Goal: Task Accomplishment & Management: Manage account settings

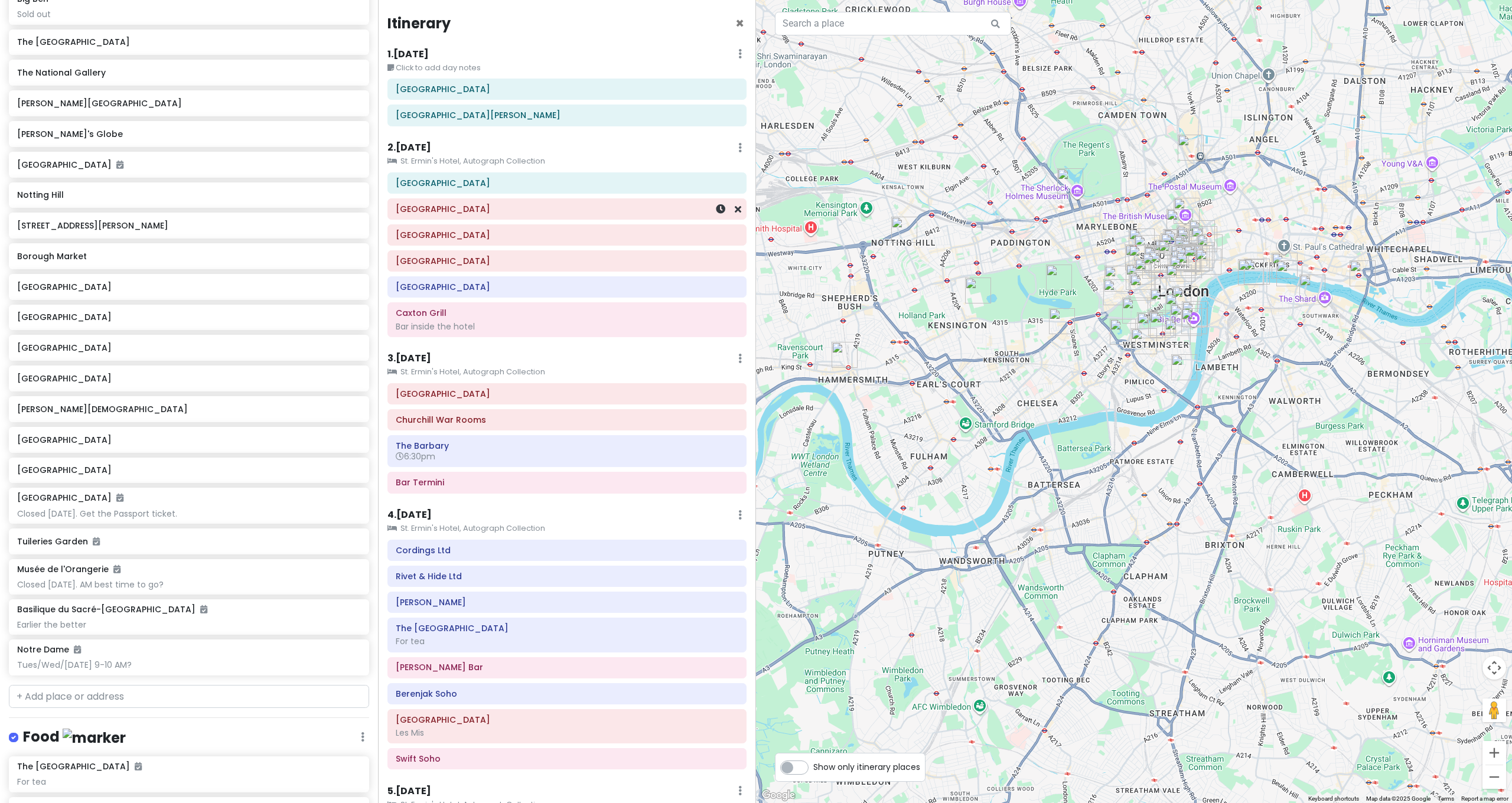
click at [442, 211] on h6 "[GEOGRAPHIC_DATA]" at bounding box center [566, 209] width 342 height 10
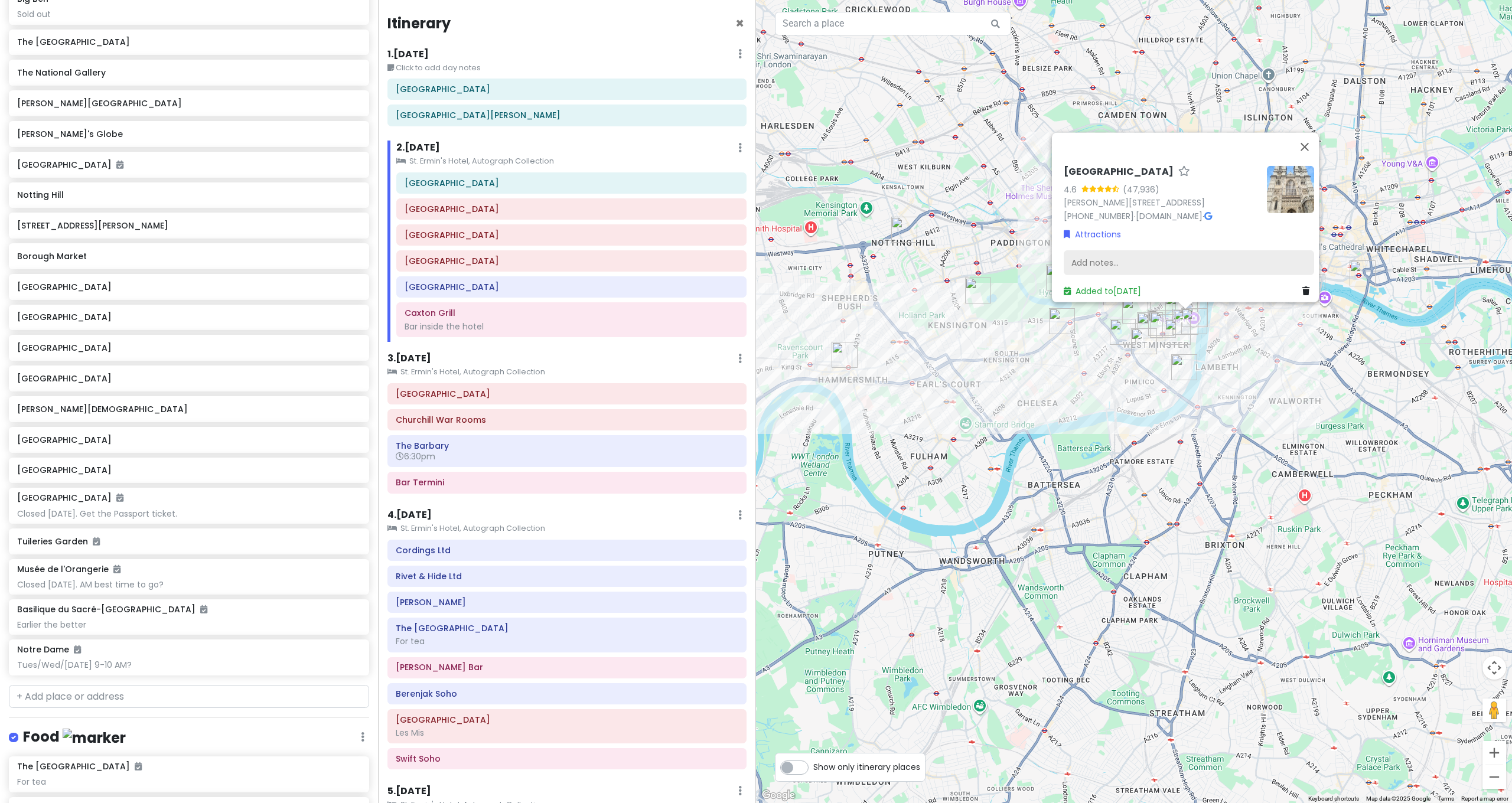
click at [1141, 254] on div "Add notes..." at bounding box center [1188, 263] width 251 height 25
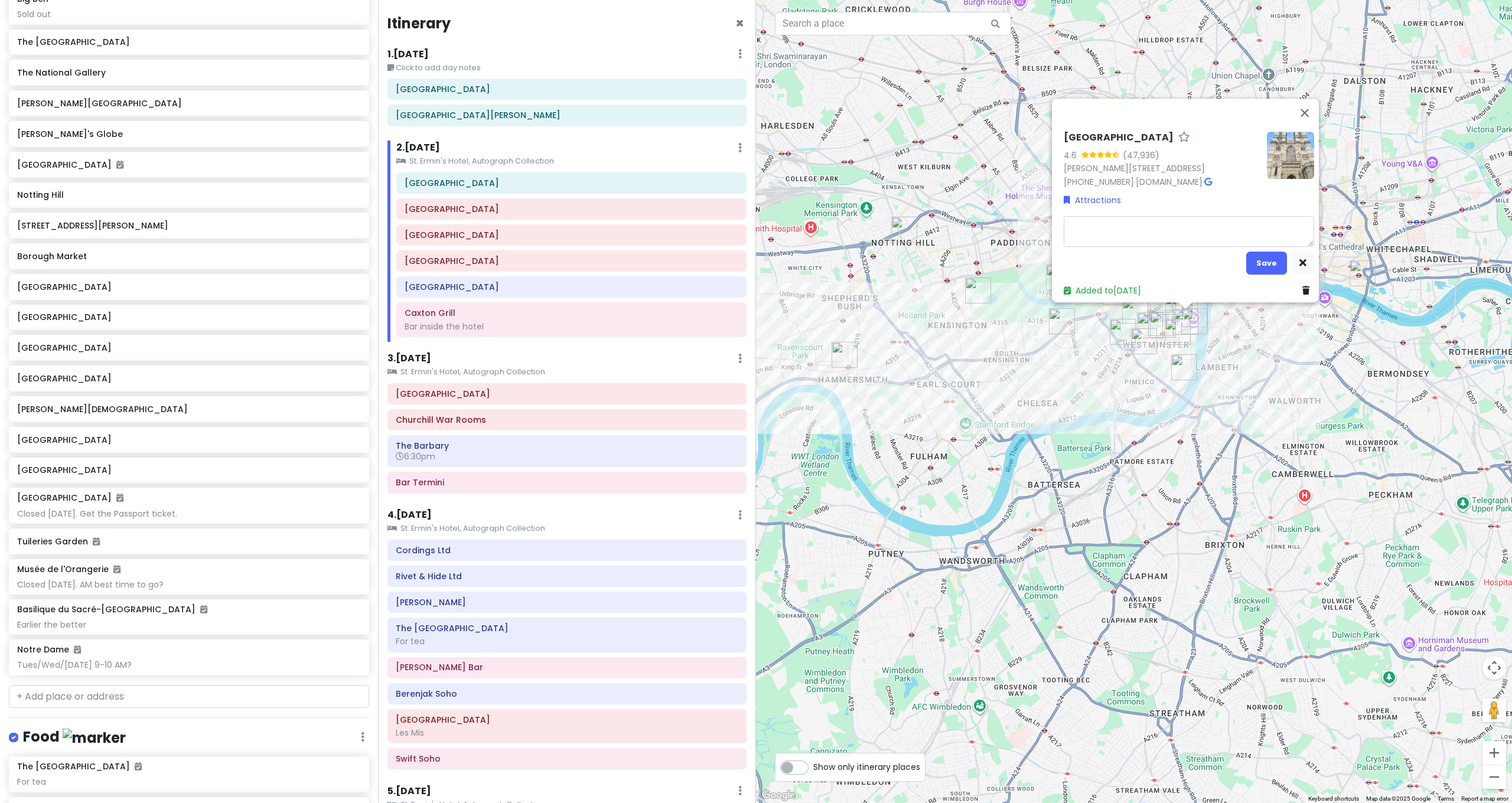
type textarea "x"
type textarea "G"
type textarea "x"
type textarea "Ge"
type textarea "x"
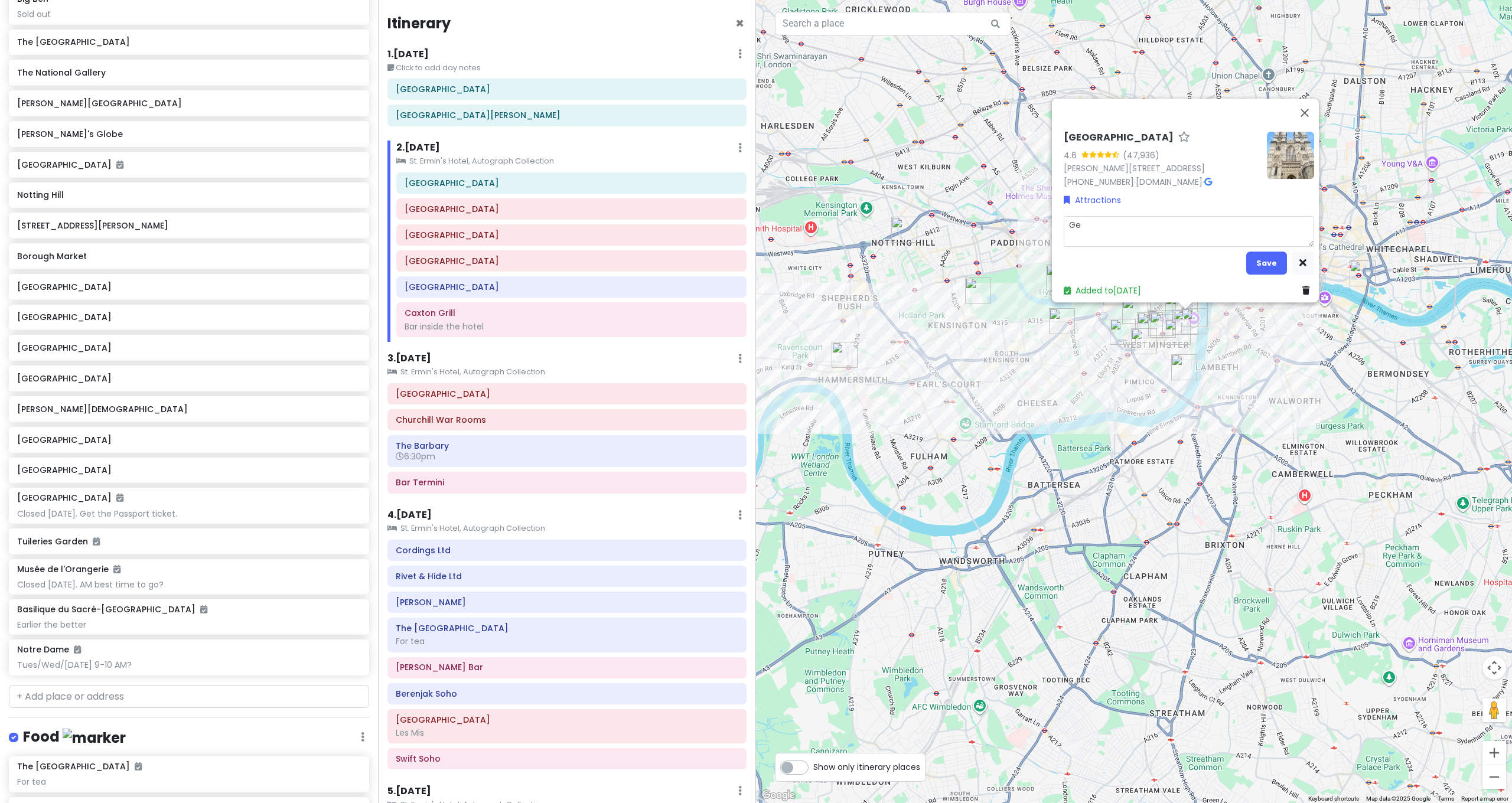
type textarea "Gen"
type textarea "x"
type textarea "Gene"
type textarea "x"
type textarea "Gener"
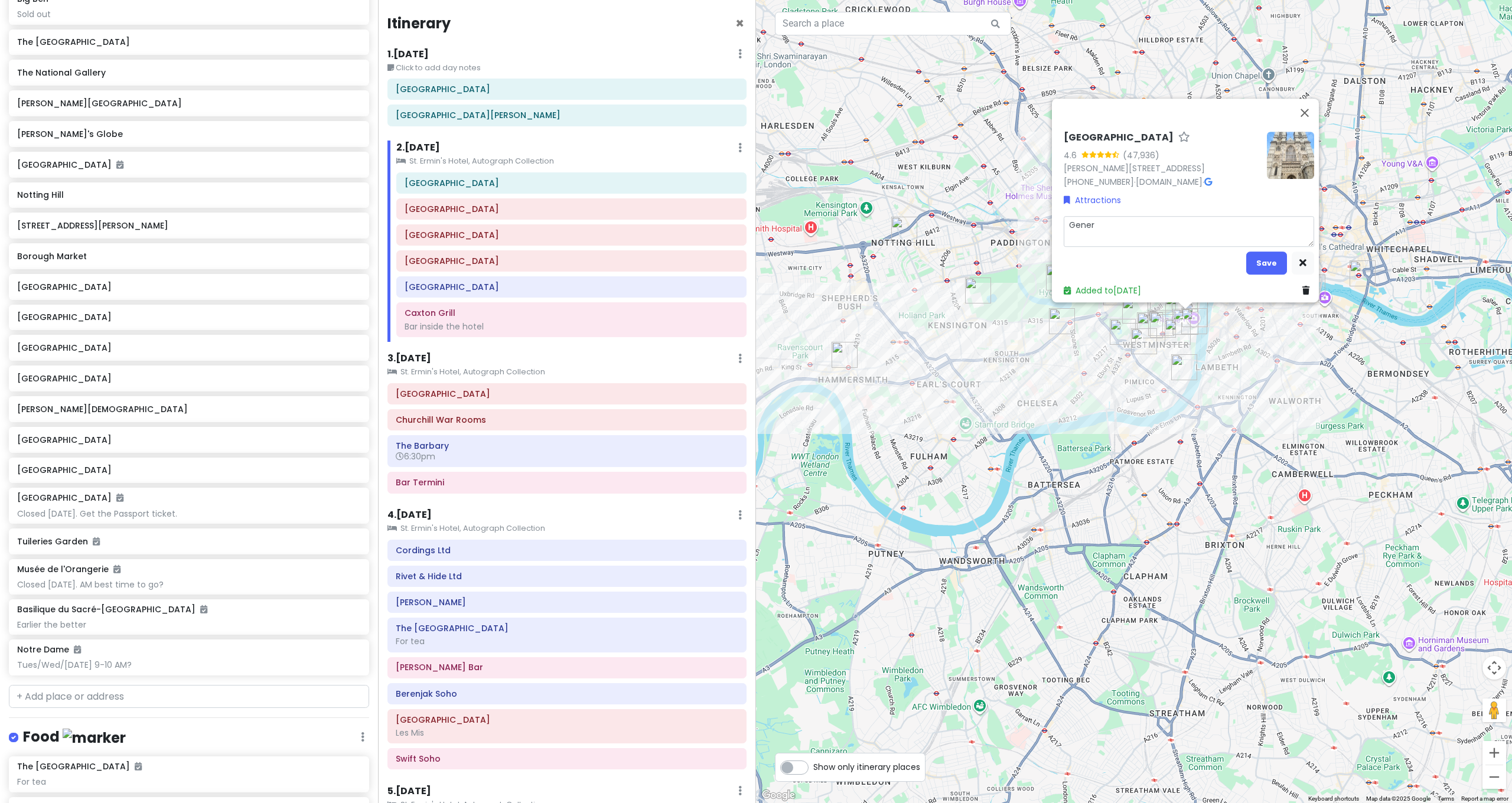
type textarea "x"
type textarea "Genera"
type textarea "x"
type textarea "General"
type textarea "x"
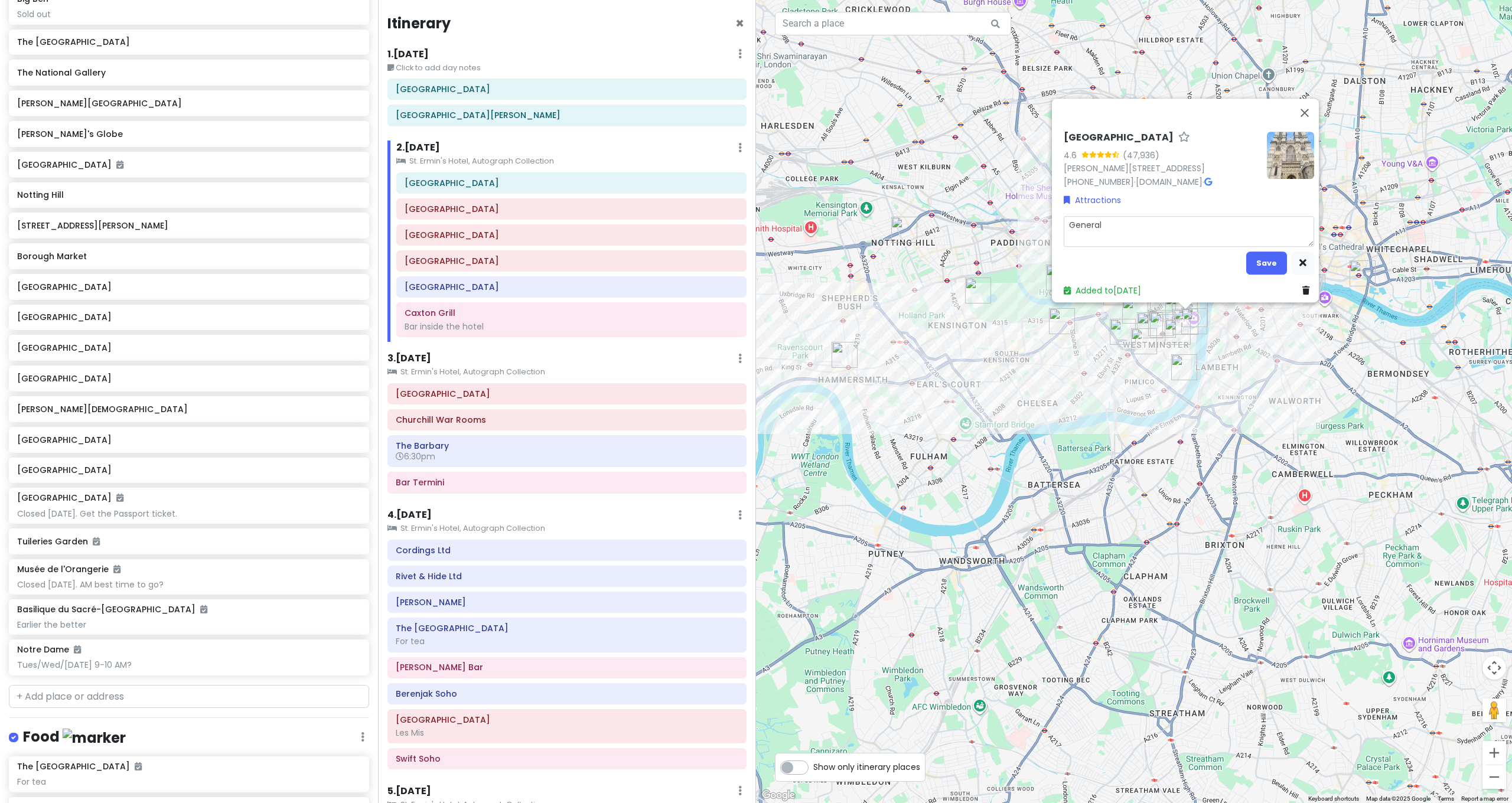
type textarea "General"
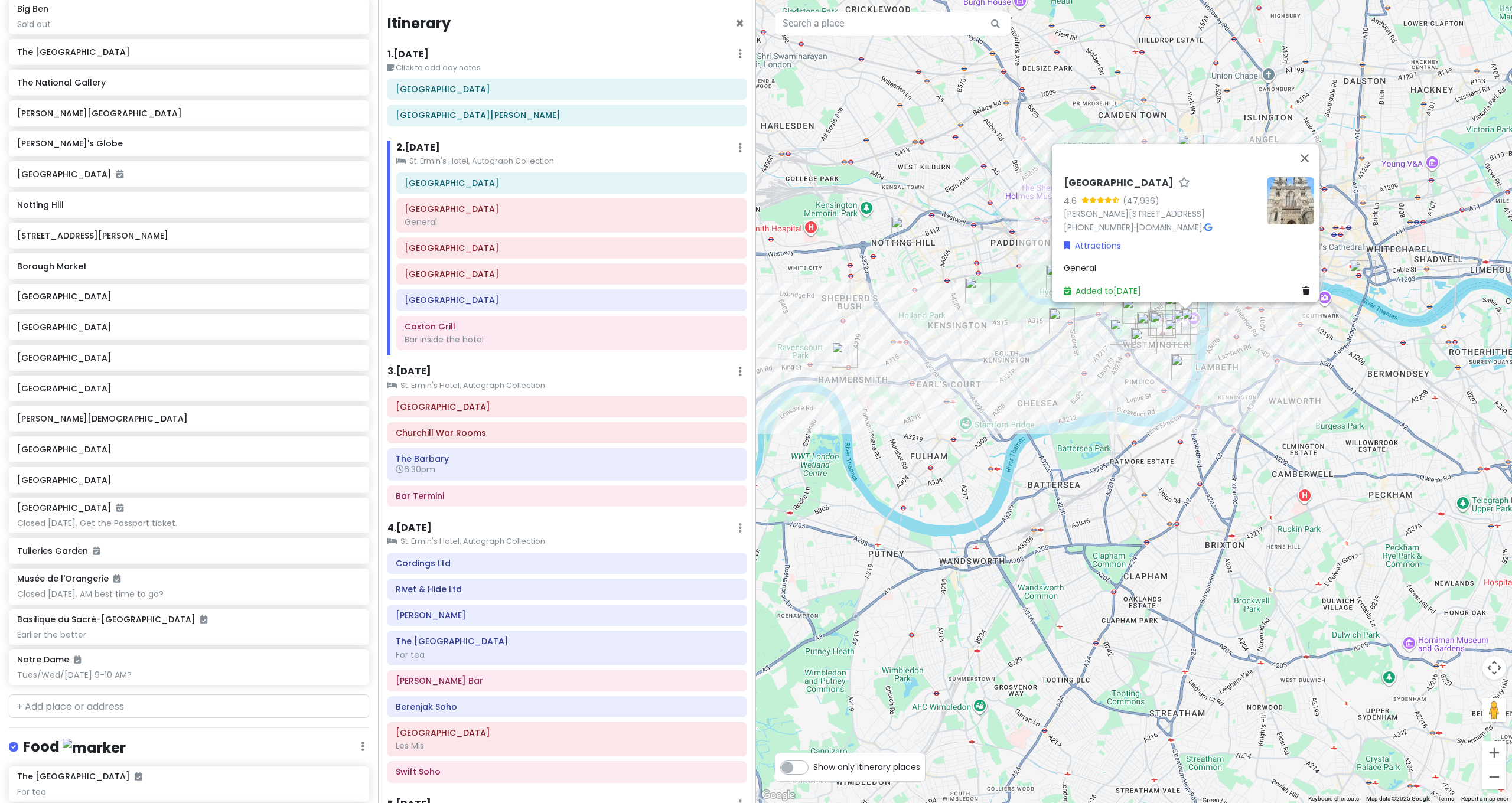
click at [1089, 263] on span "General" at bounding box center [1079, 268] width 32 height 12
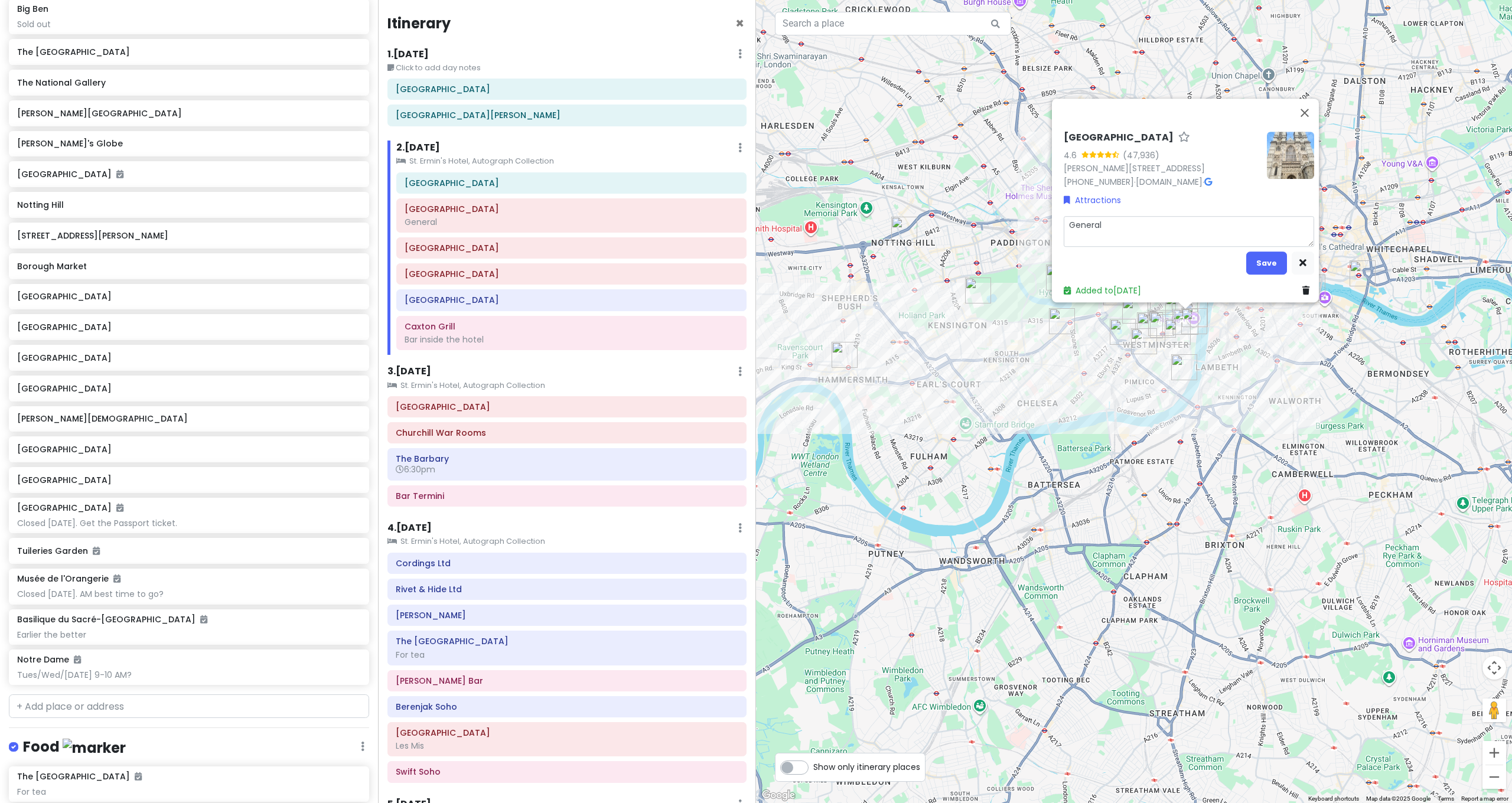
click at [1131, 216] on textarea "General" at bounding box center [1188, 231] width 251 height 31
type textarea "x"
type textarea "General"
type textarea "x"
type textarea "General a"
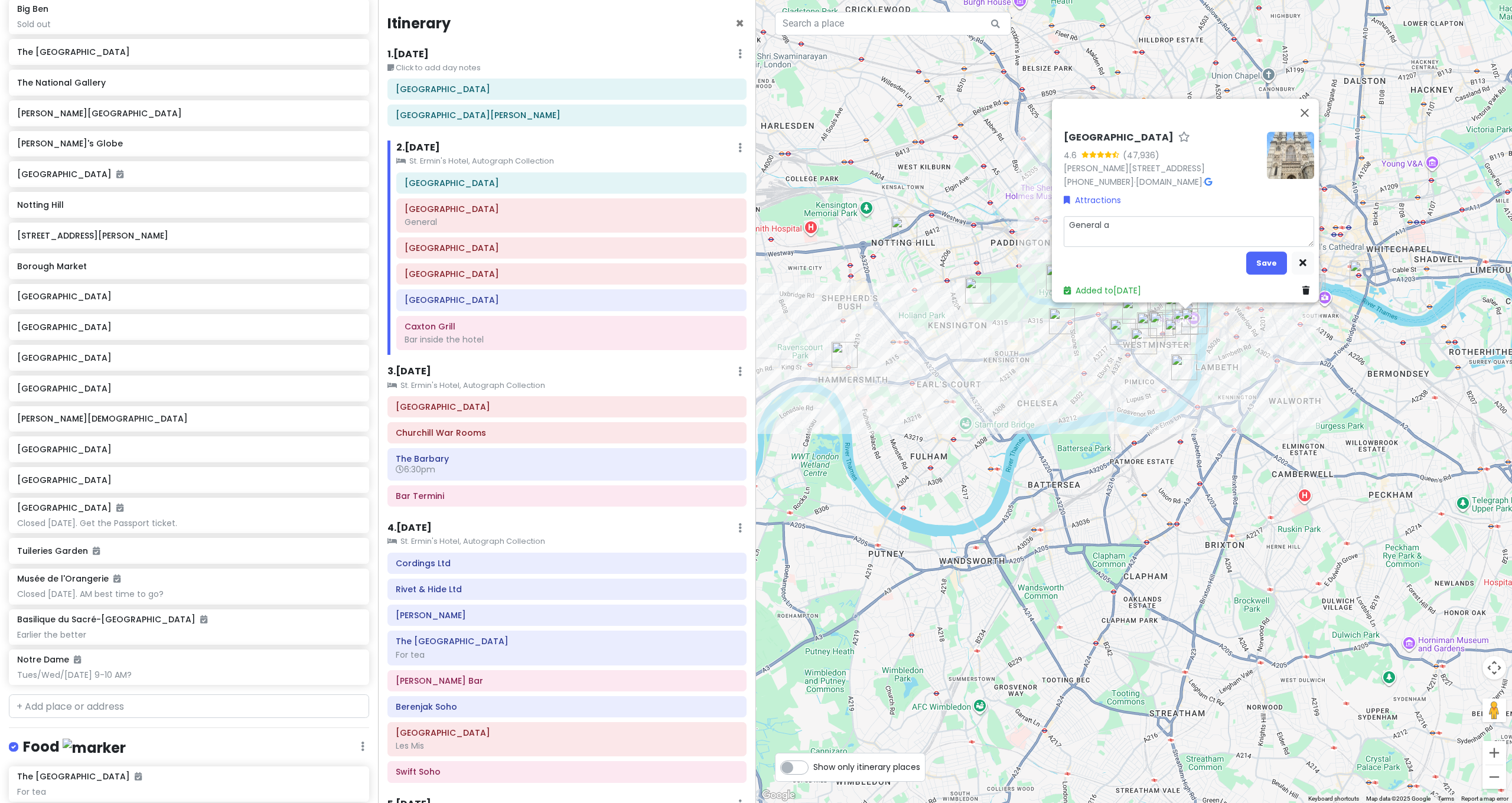
type textarea "x"
type textarea "General ad"
type textarea "x"
type textarea "General adm"
type textarea "x"
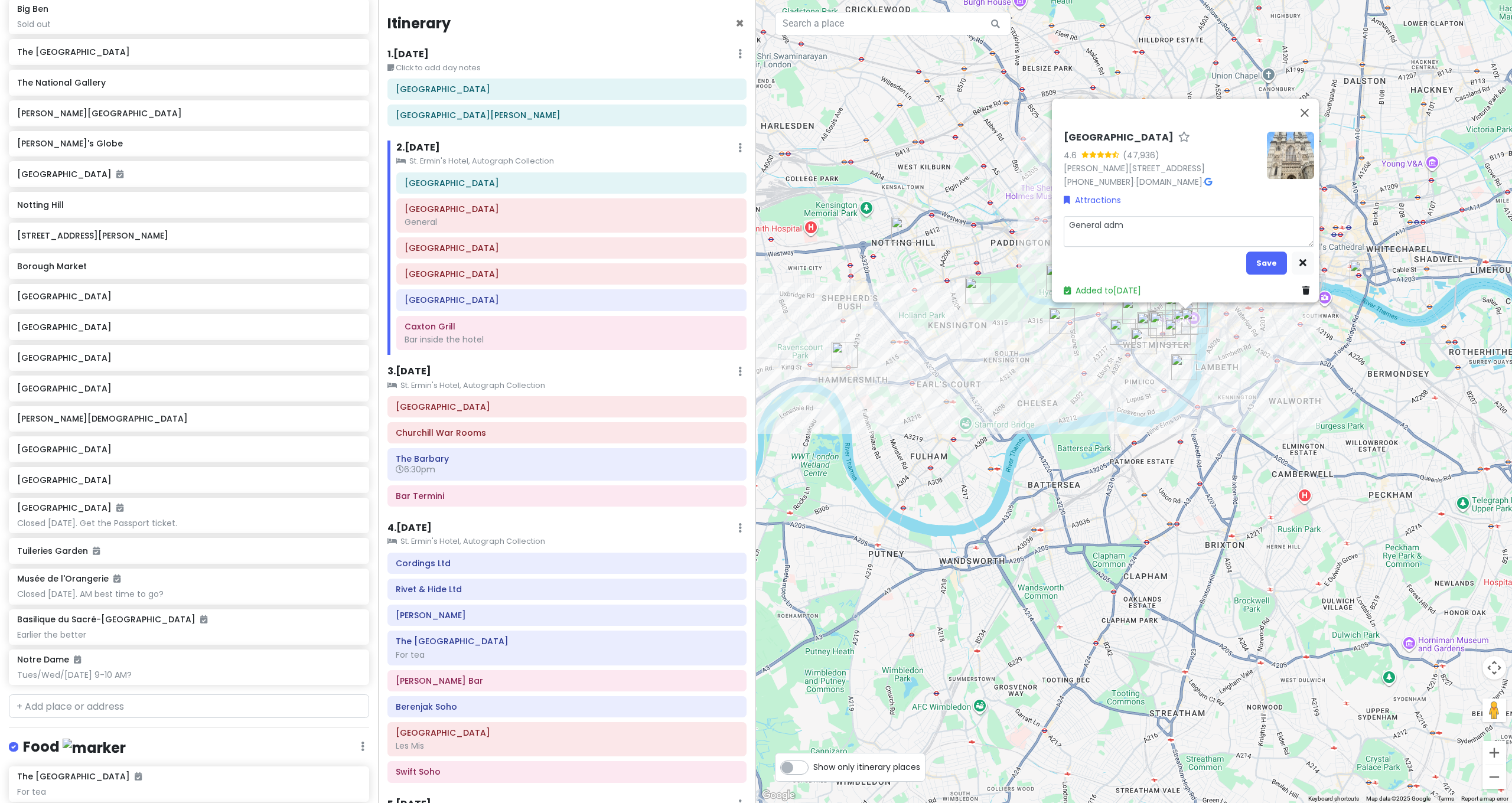
type textarea "General admi"
type textarea "x"
type textarea "General admin"
type textarea "x"
type textarea "General admin"
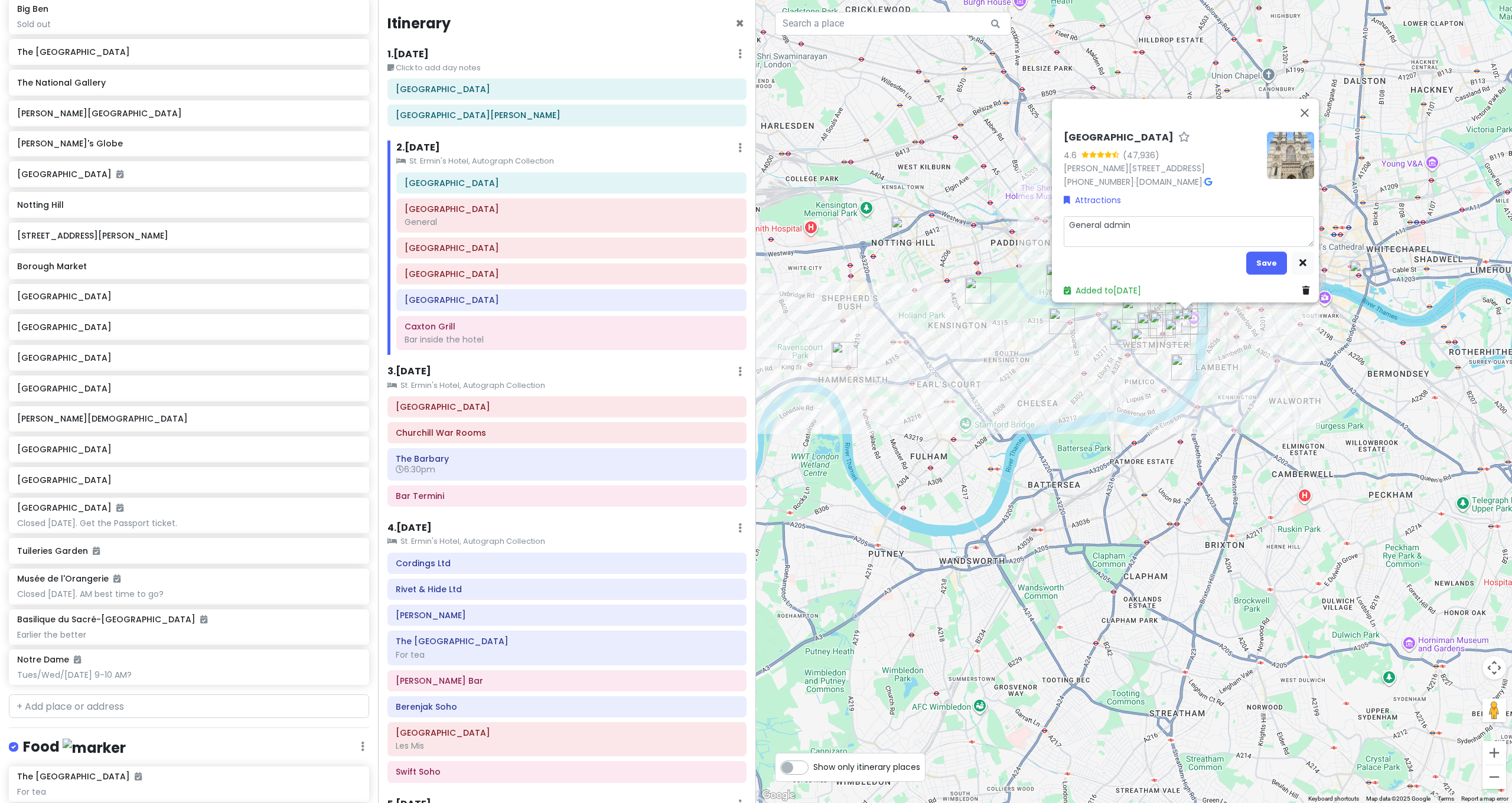
type textarea "x"
type textarea "General admin t"
type textarea "x"
type textarea "General admin ti"
type textarea "x"
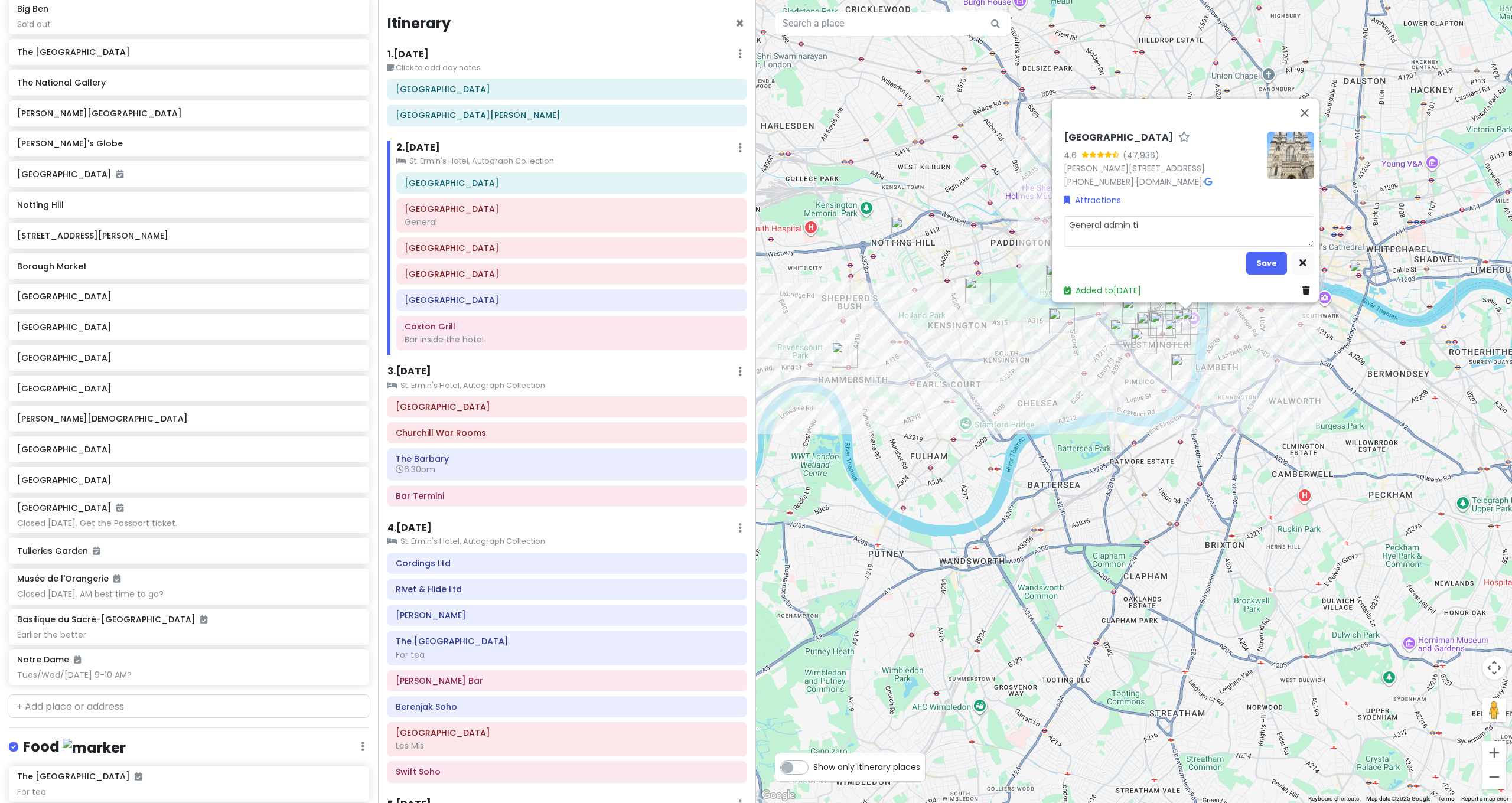
type textarea "General admin tix"
type textarea "x"
type textarea "General admin tix"
type textarea "x"
type textarea "General admin tix -"
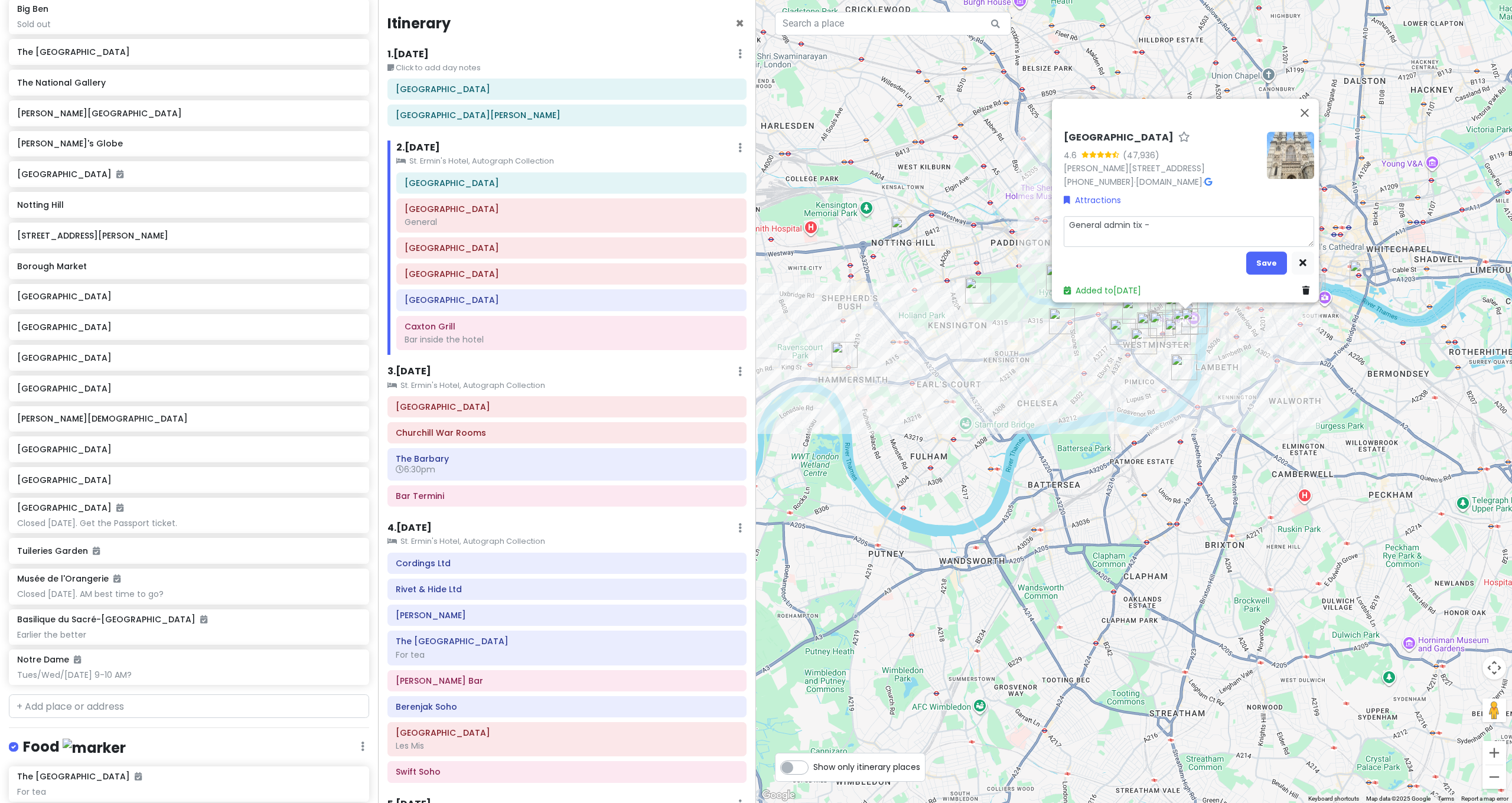
type textarea "x"
type textarea "General admin tix -"
type textarea "x"
type textarea "General admin tix - 9"
type textarea "x"
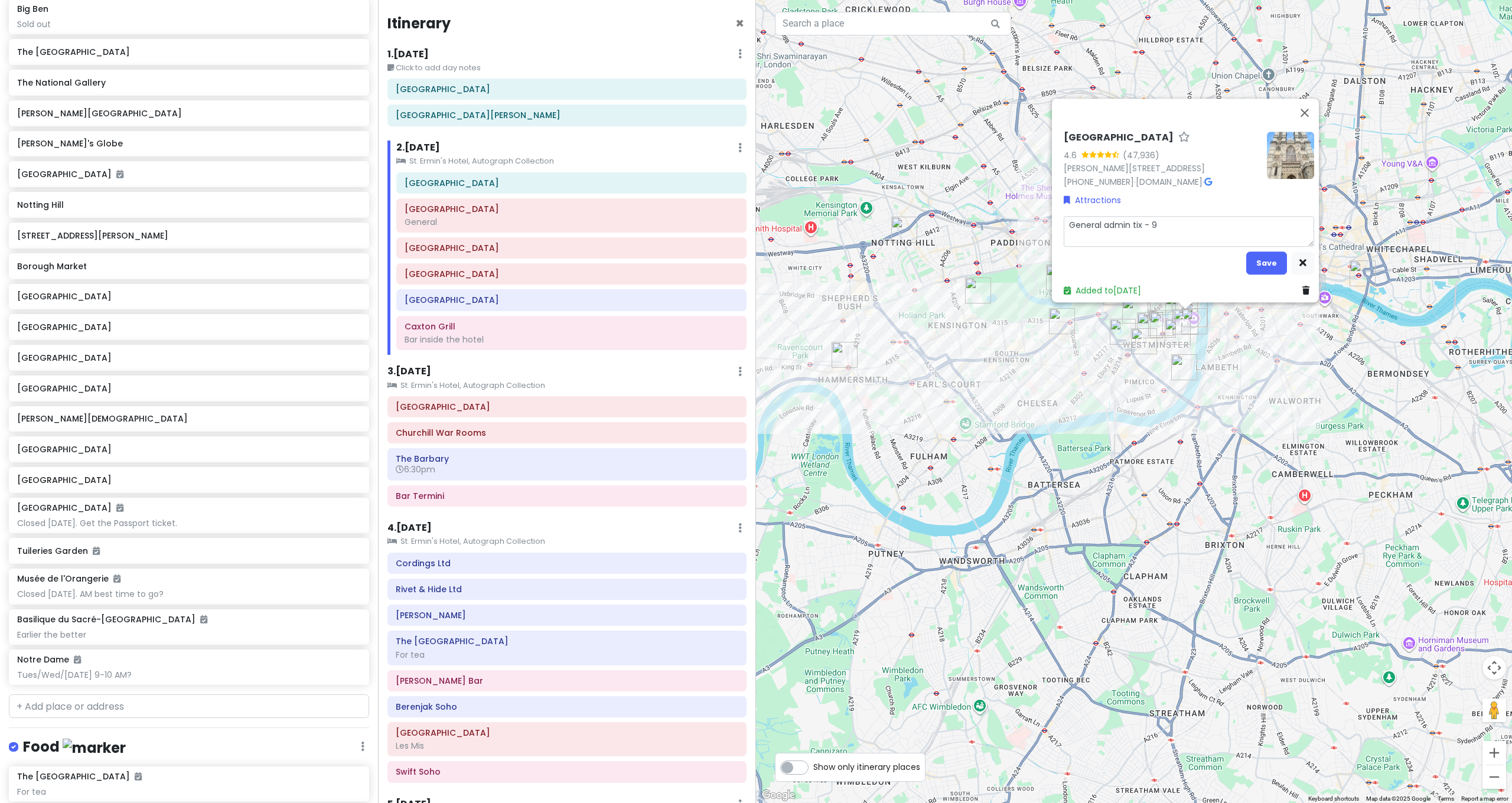
type textarea "General admin tix - 9:"
type textarea "x"
type textarea "General admin tix - 9:3"
type textarea "x"
type textarea "General admin tix - 9:30"
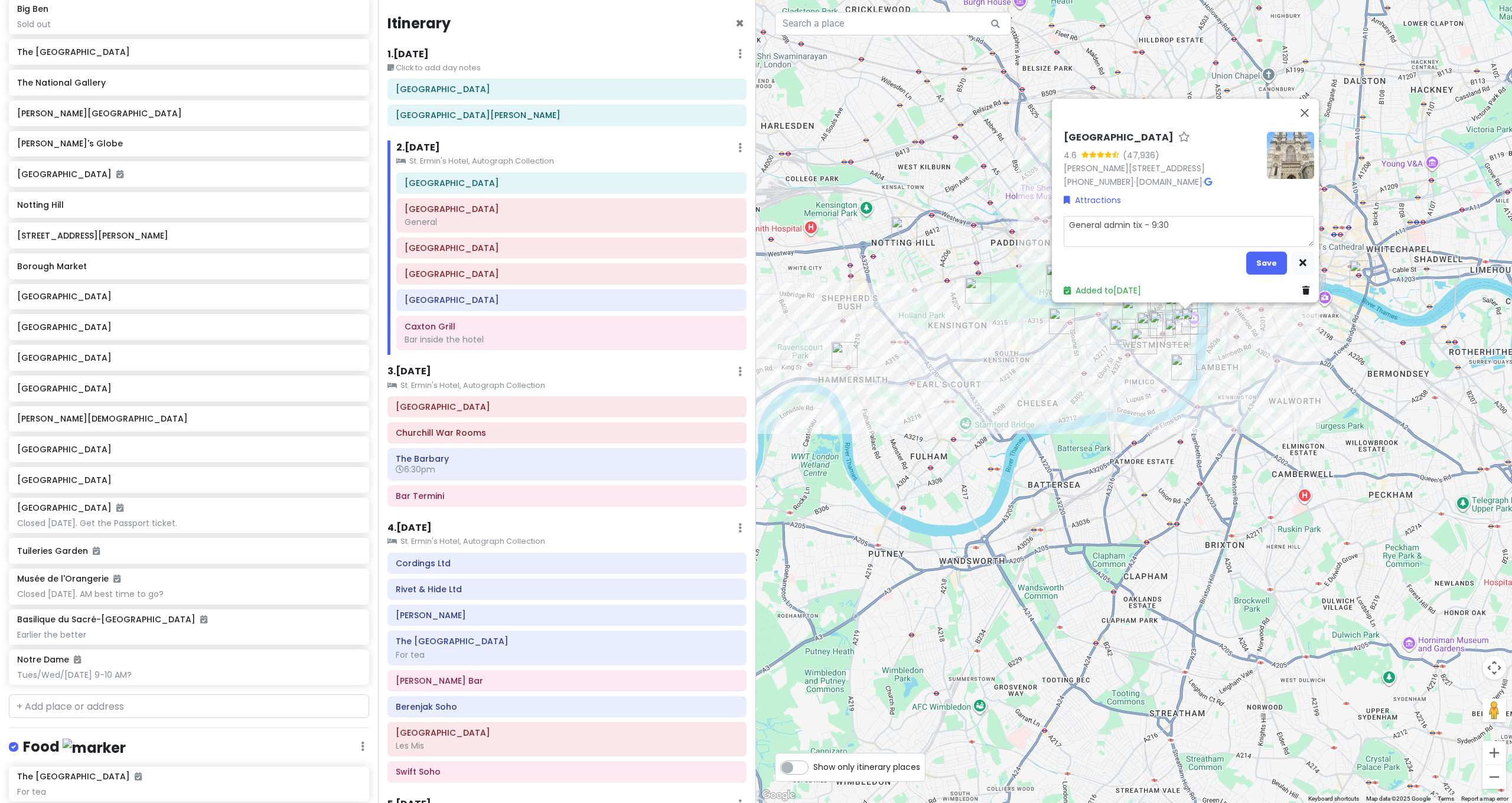
type textarea "x"
type textarea "General admin tix - 9:30-"
type textarea "x"
type textarea "General admin tix - 9:30-3"
type textarea "x"
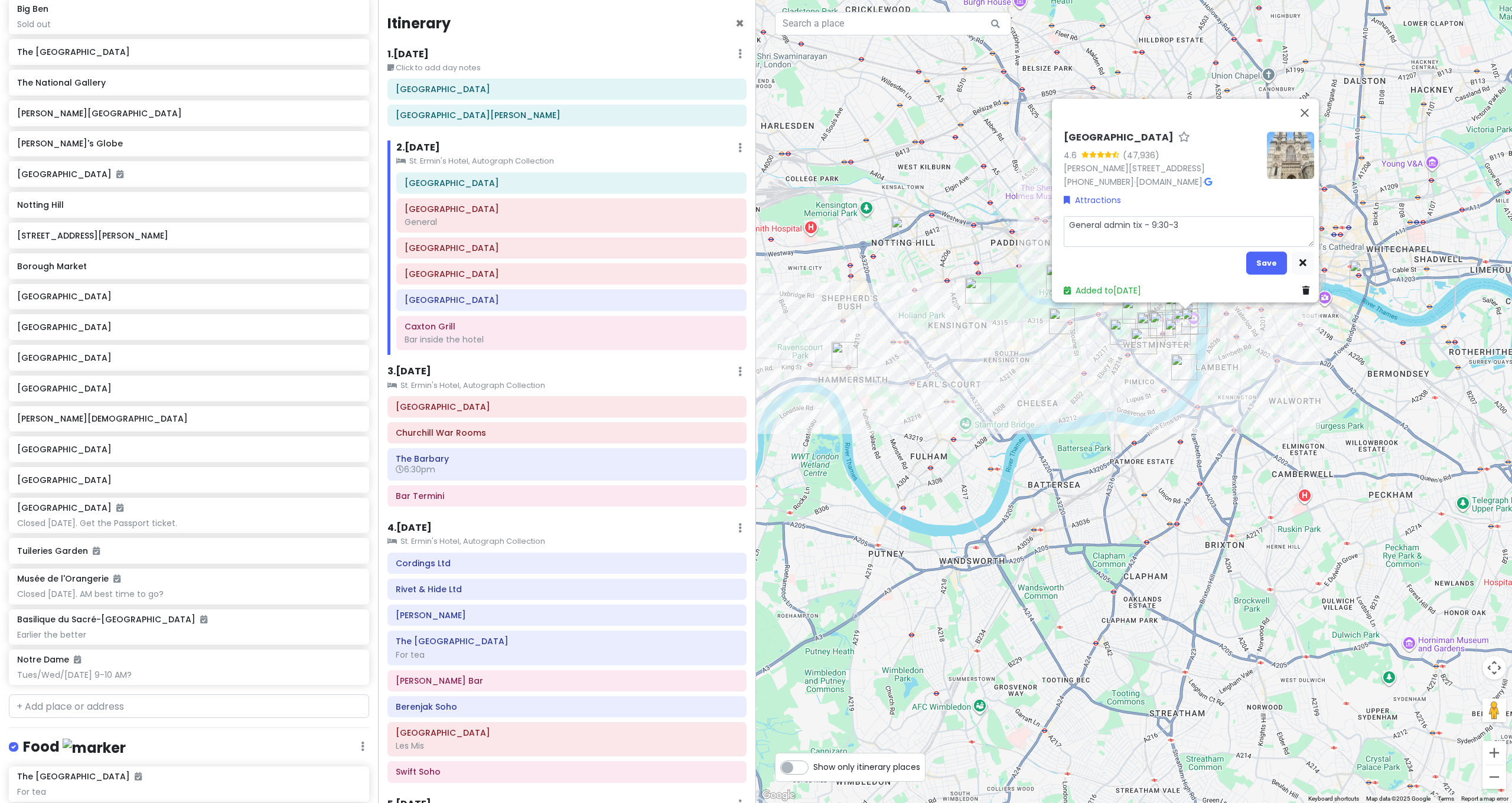
type textarea "General admin tix - 9:30-3:"
type textarea "x"
type textarea "General admin tix - 9:30-3:3"
type textarea "x"
type textarea "General admin tix - 9:30-3:30"
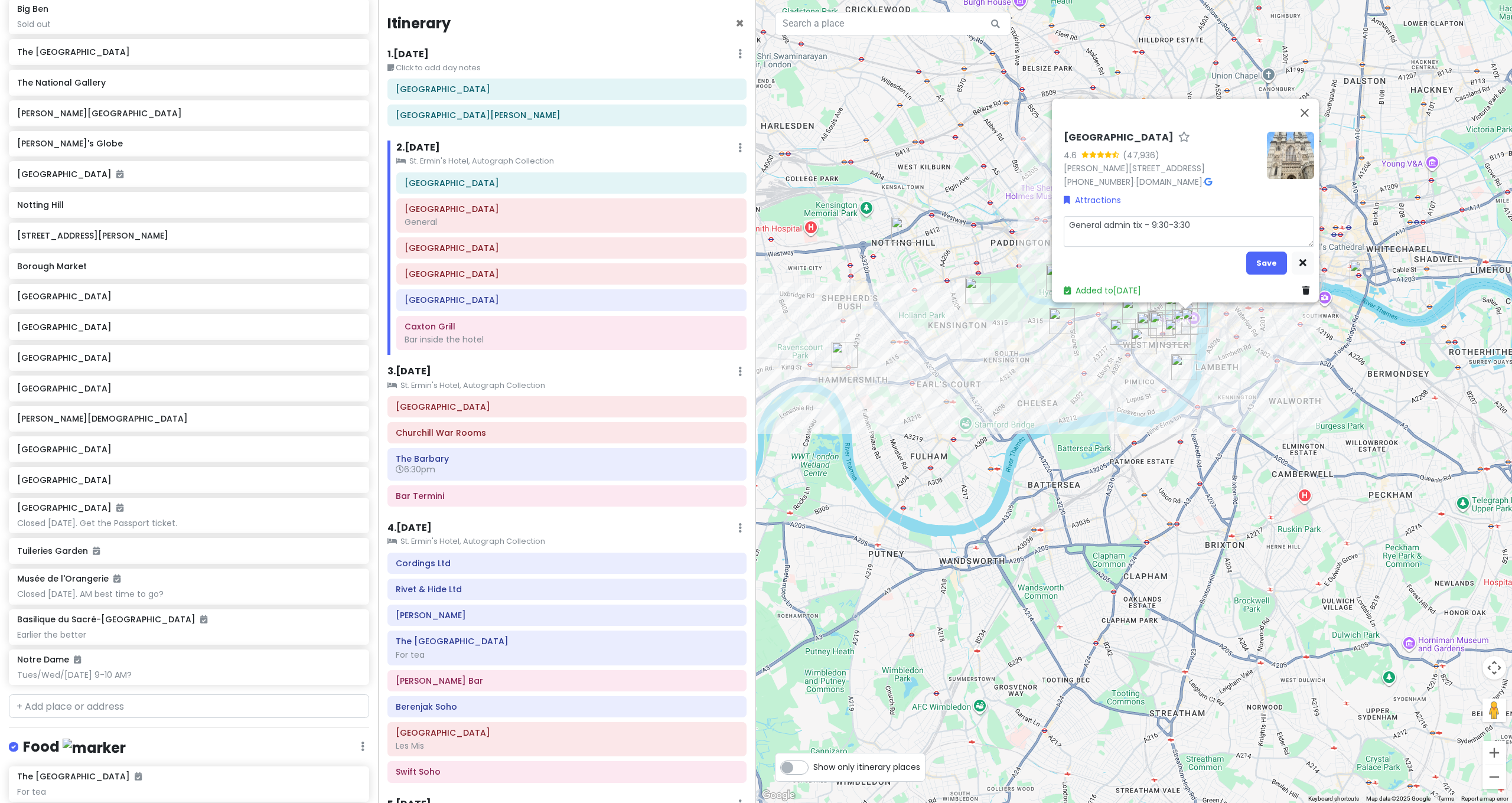
type textarea "x"
type textarea "General admin tix - 9:30-3:30"
type textarea "x"
type textarea "General admin tix - 9:30-3:30 P"
type textarea "x"
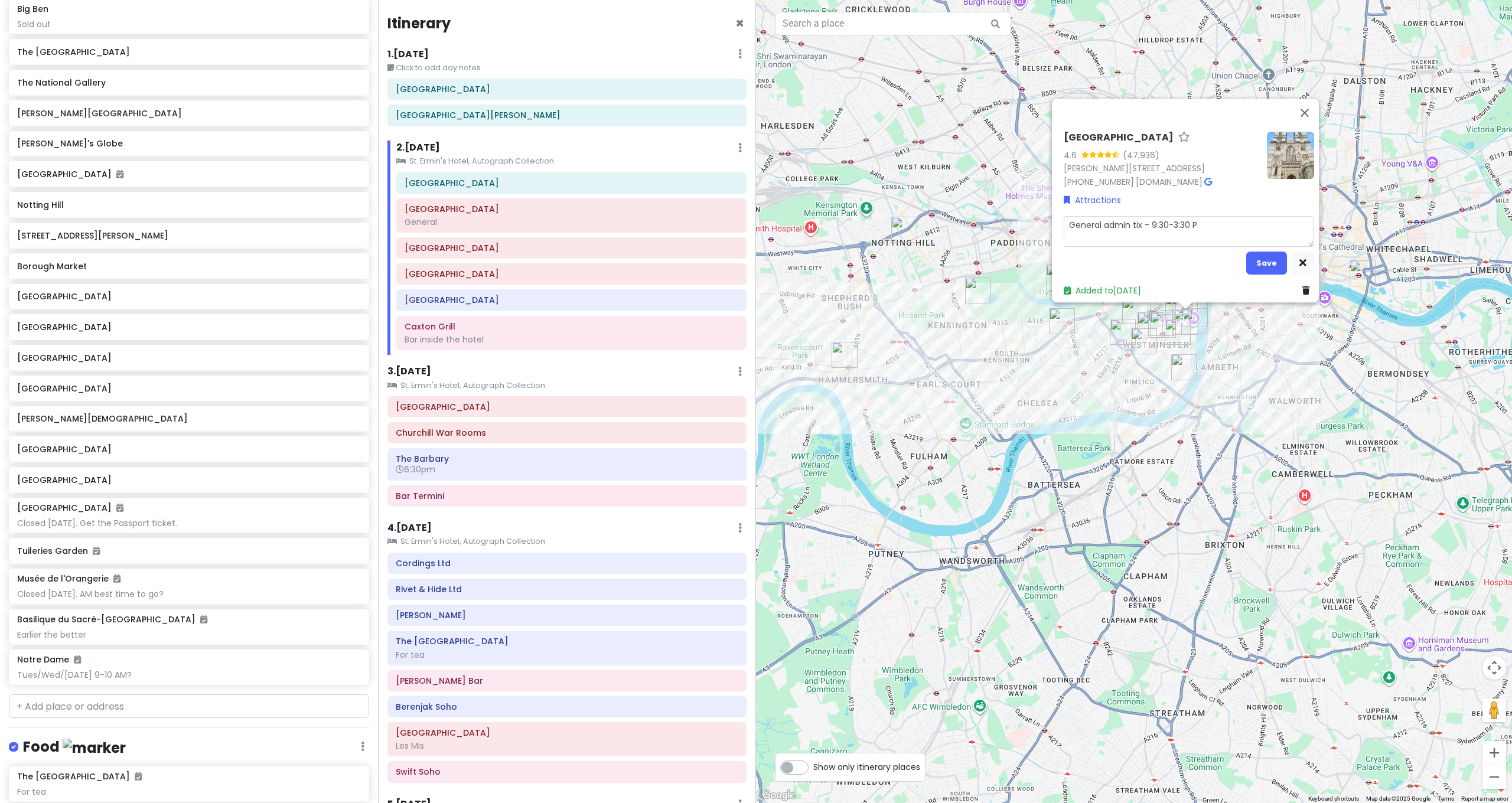
type textarea "General admin tix - 9:30-3:30 PM"
type textarea "x"
type textarea "General admin tix - 9:30-3:30 PM"
type textarea "x"
type textarea "General admin tix - 9:30-3:30 PM T"
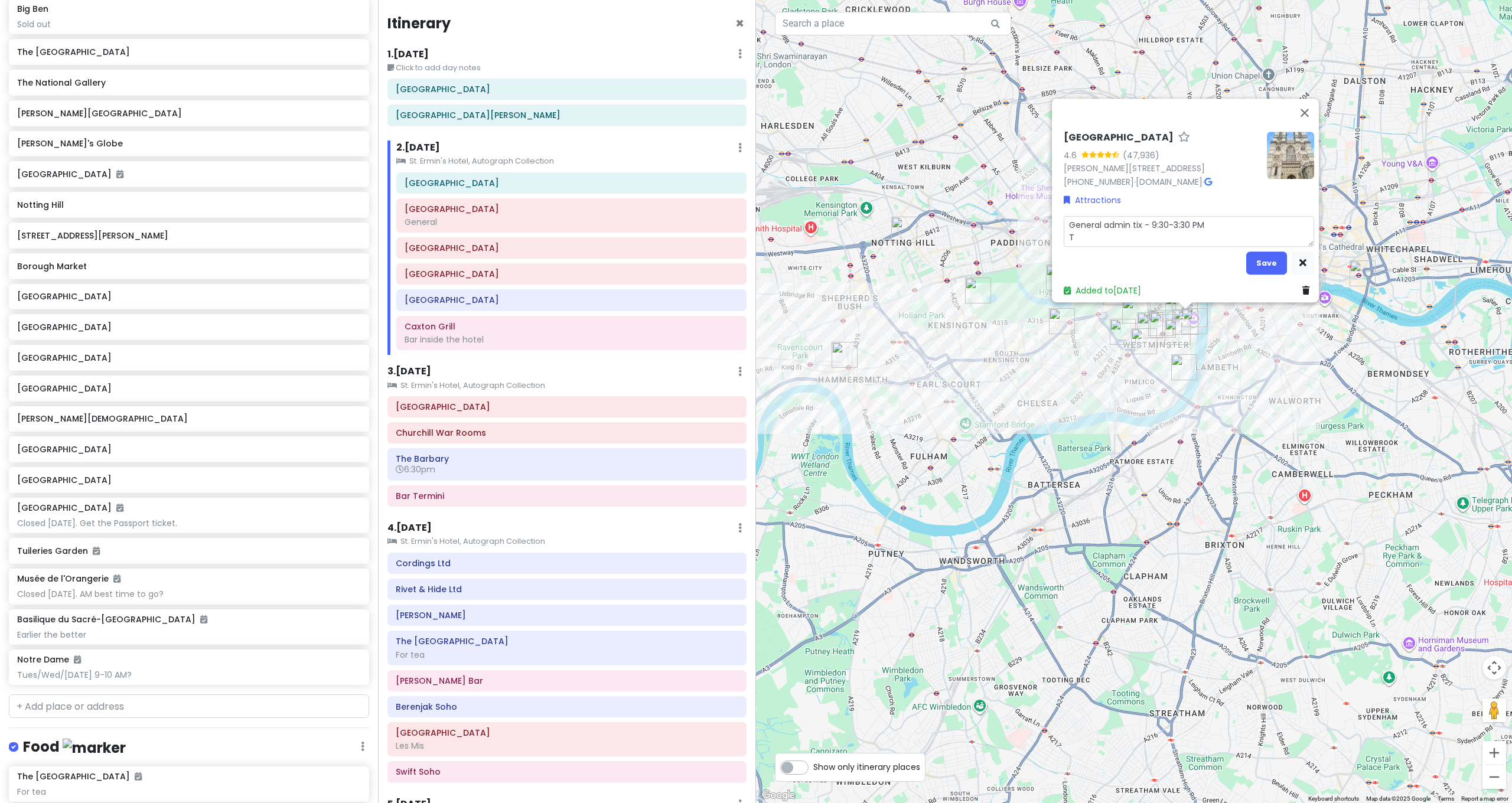
type textarea "x"
type textarea "General admin tix - 9:30-3:30 PM To"
type textarea "x"
type textarea "General admin tix - 9:30-3:30 PM Tou"
type textarea "x"
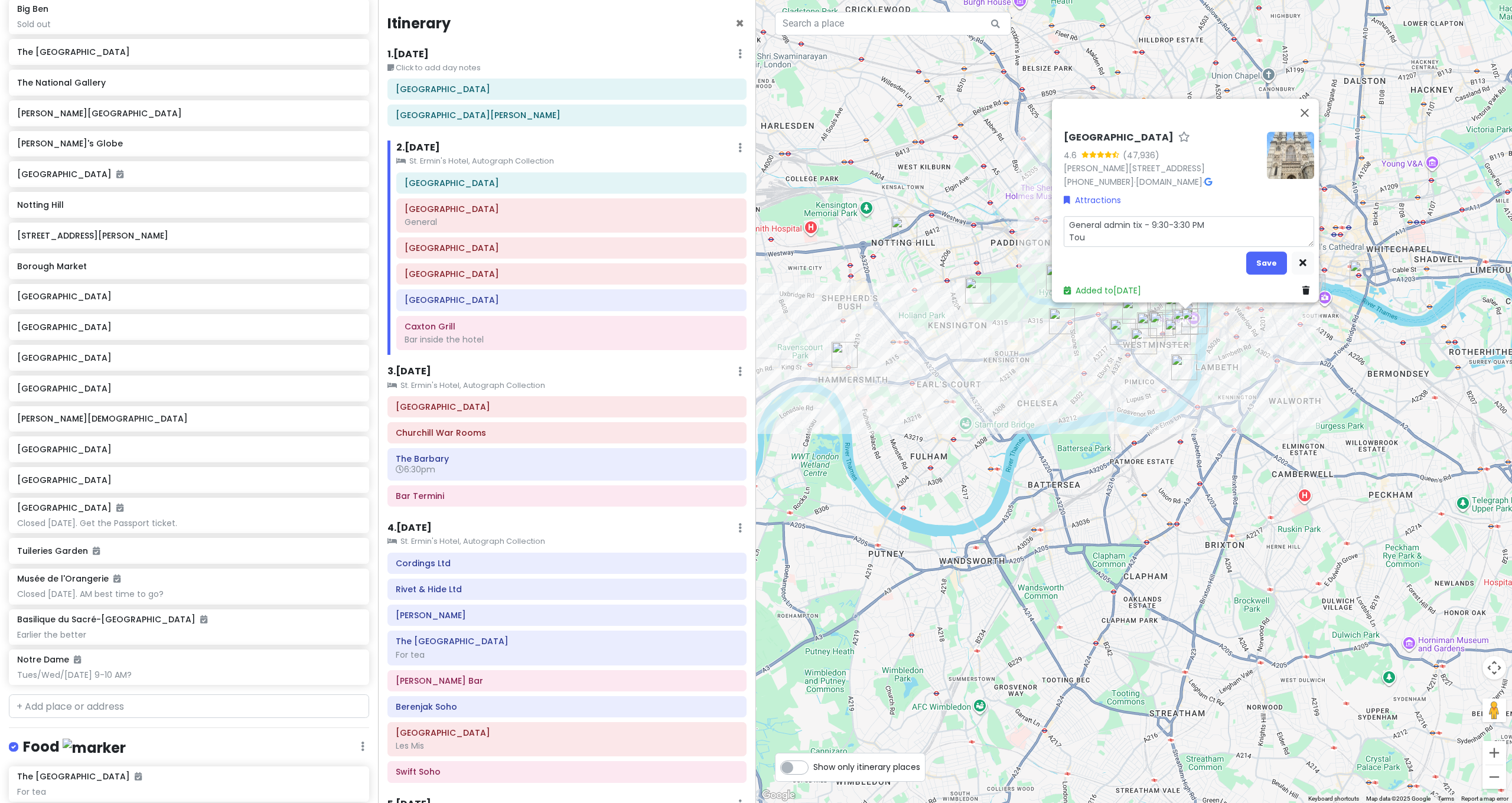
type textarea "General admin tix - 9:30-3:30 PM Tour"
type textarea "x"
type textarea "General admin tix - 9:30-3:30 PM Tours"
type textarea "x"
type textarea "General admin tix - 9:30-3:30 PM Tours"
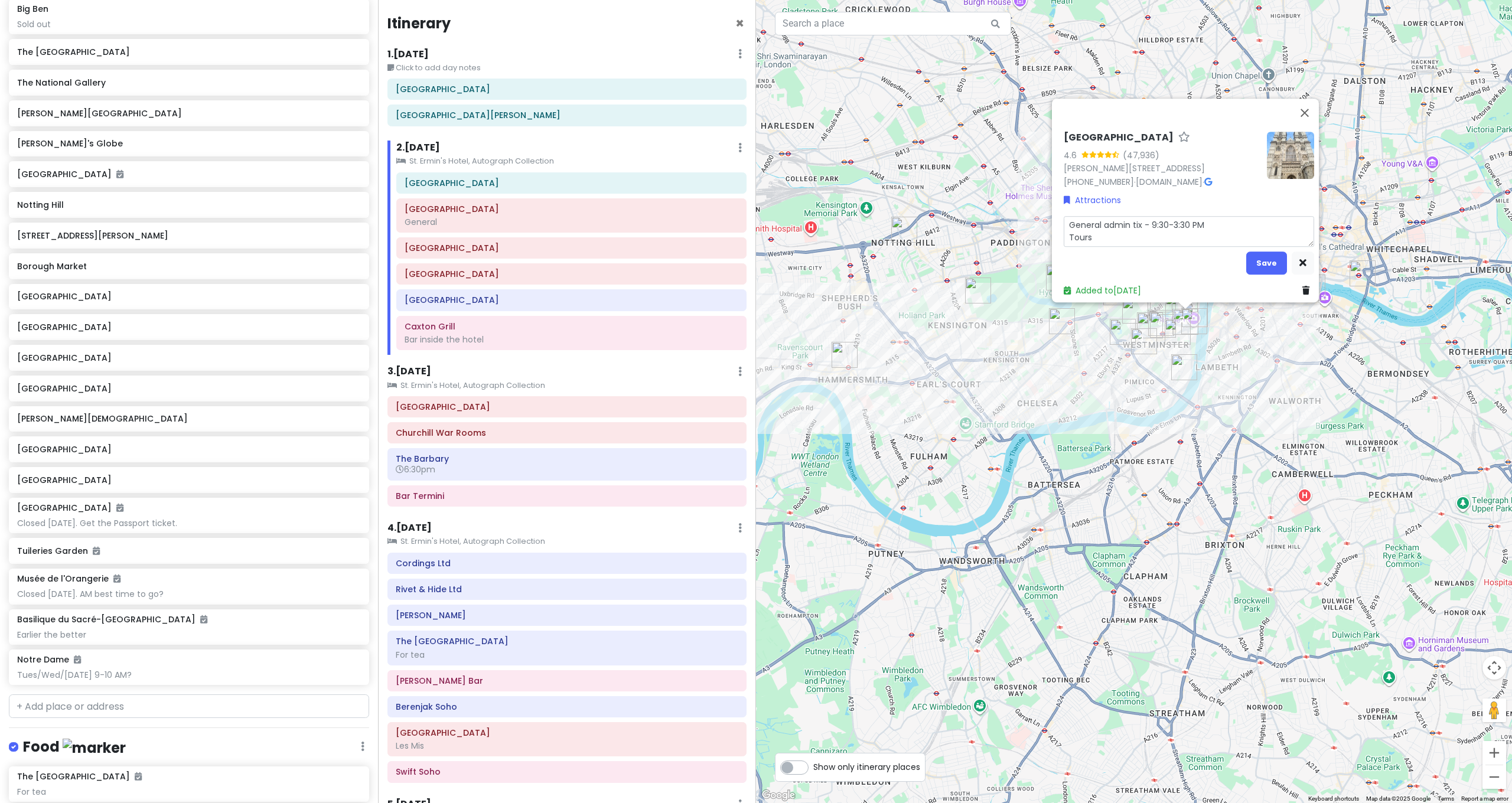
type textarea "x"
type textarea "General admin tix - 9:30-3:30 PM Tours o"
type textarea "x"
type textarea "General admin tix - 9:30-3:30 PM Tours on"
type textarea "x"
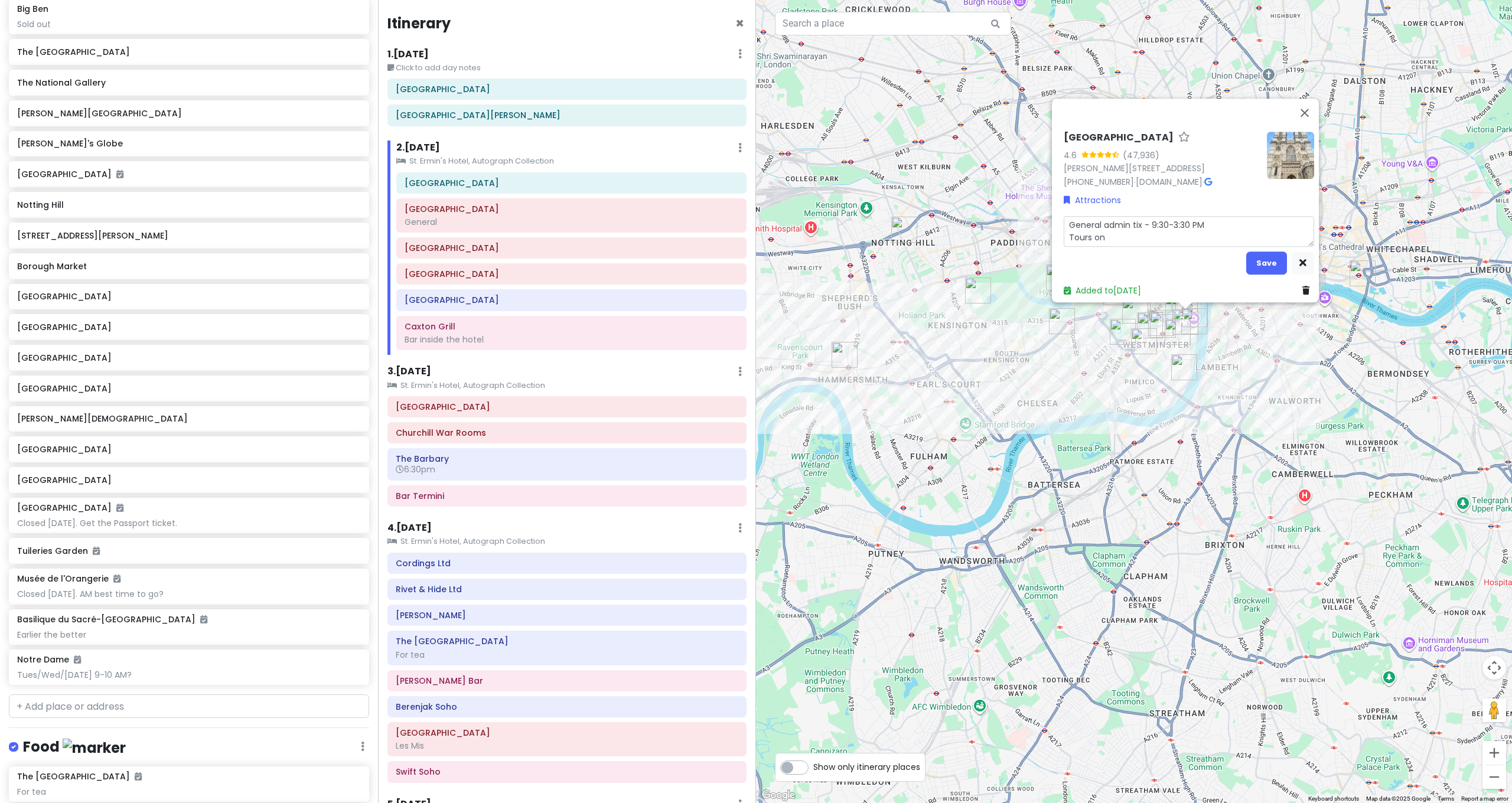
type textarea "General admin tix - 9:30-3:30 PM Tours on"
type textarea "x"
type textarea "General admin tix - 9:30-3:30 PM Tours on s"
type textarea "x"
type textarea "General admin tix - 9:30-3:30 PM Tours on so"
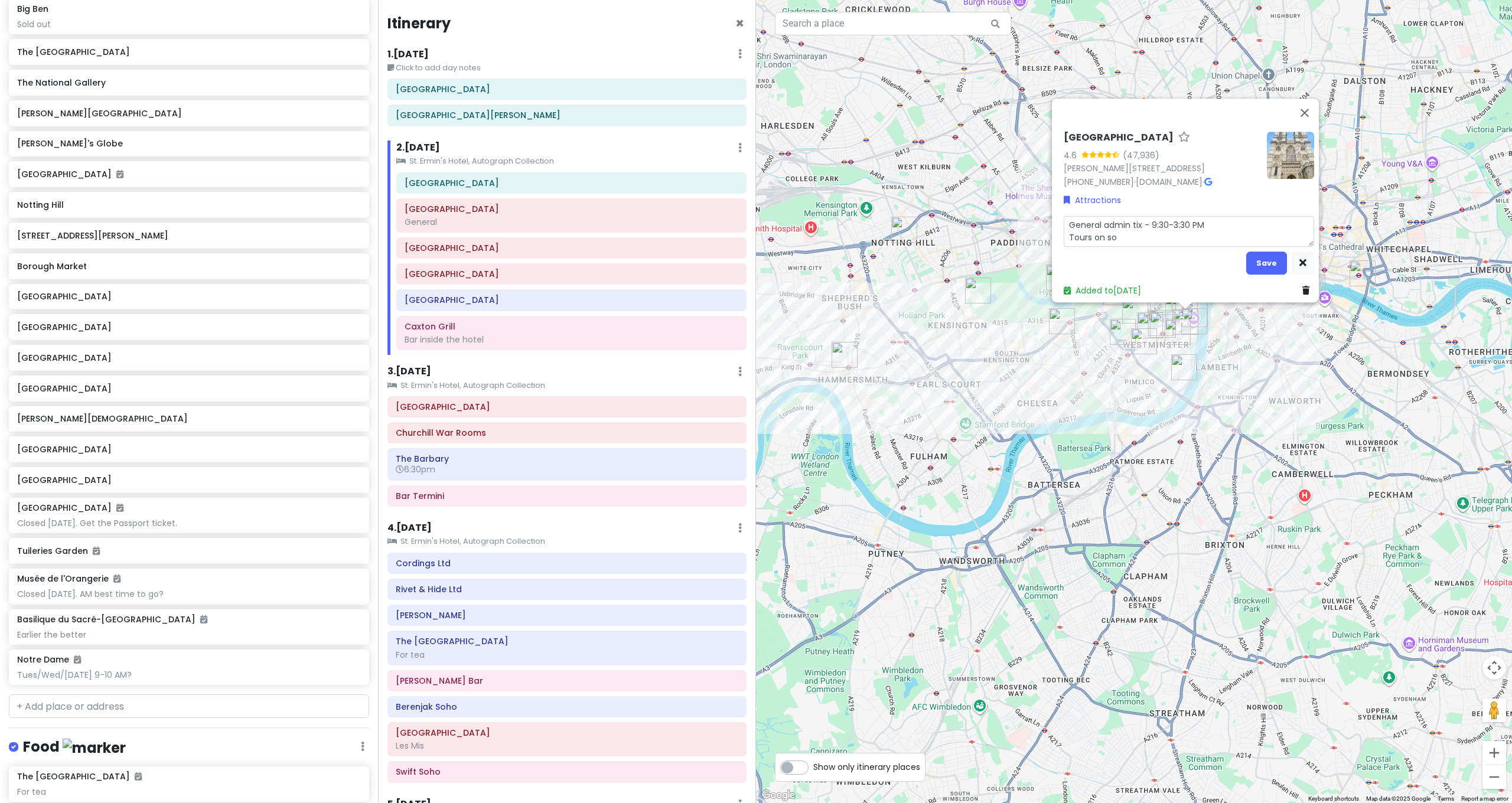
type textarea "x"
type textarea "General admin tix - 9:30-3:30 PM Tours on som"
type textarea "x"
type textarea "General admin tix - 9:30-3:30 PM Tours on some"
type textarea "x"
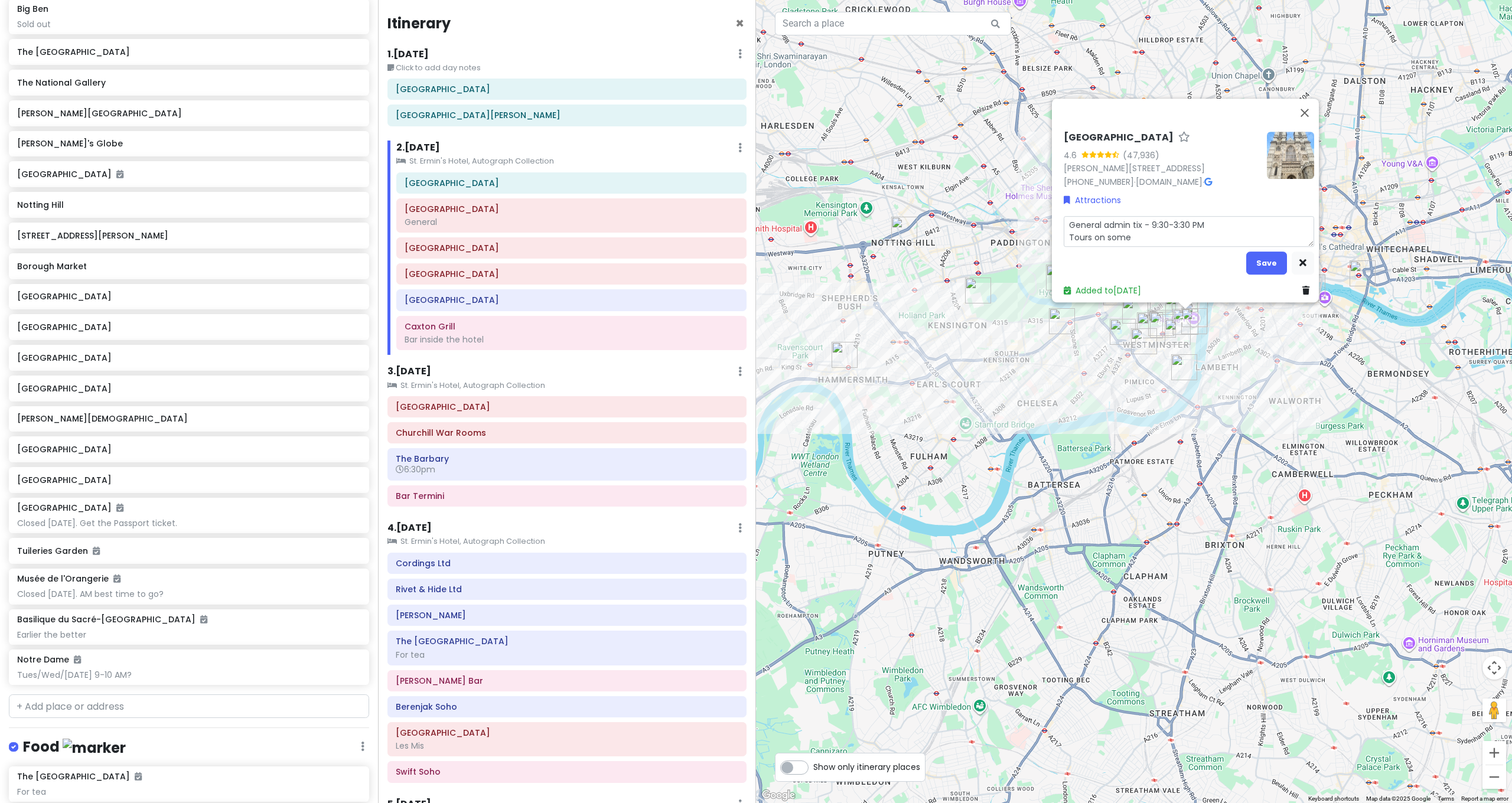
type textarea "General admin tix - 9:30-3:30 PM Tours on some"
type textarea "x"
type textarea "General admin tix - 9:30-3:30 PM Tours on some d"
type textarea "x"
type textarea "General admin tix - 9:30-3:30 PM Tours on some da"
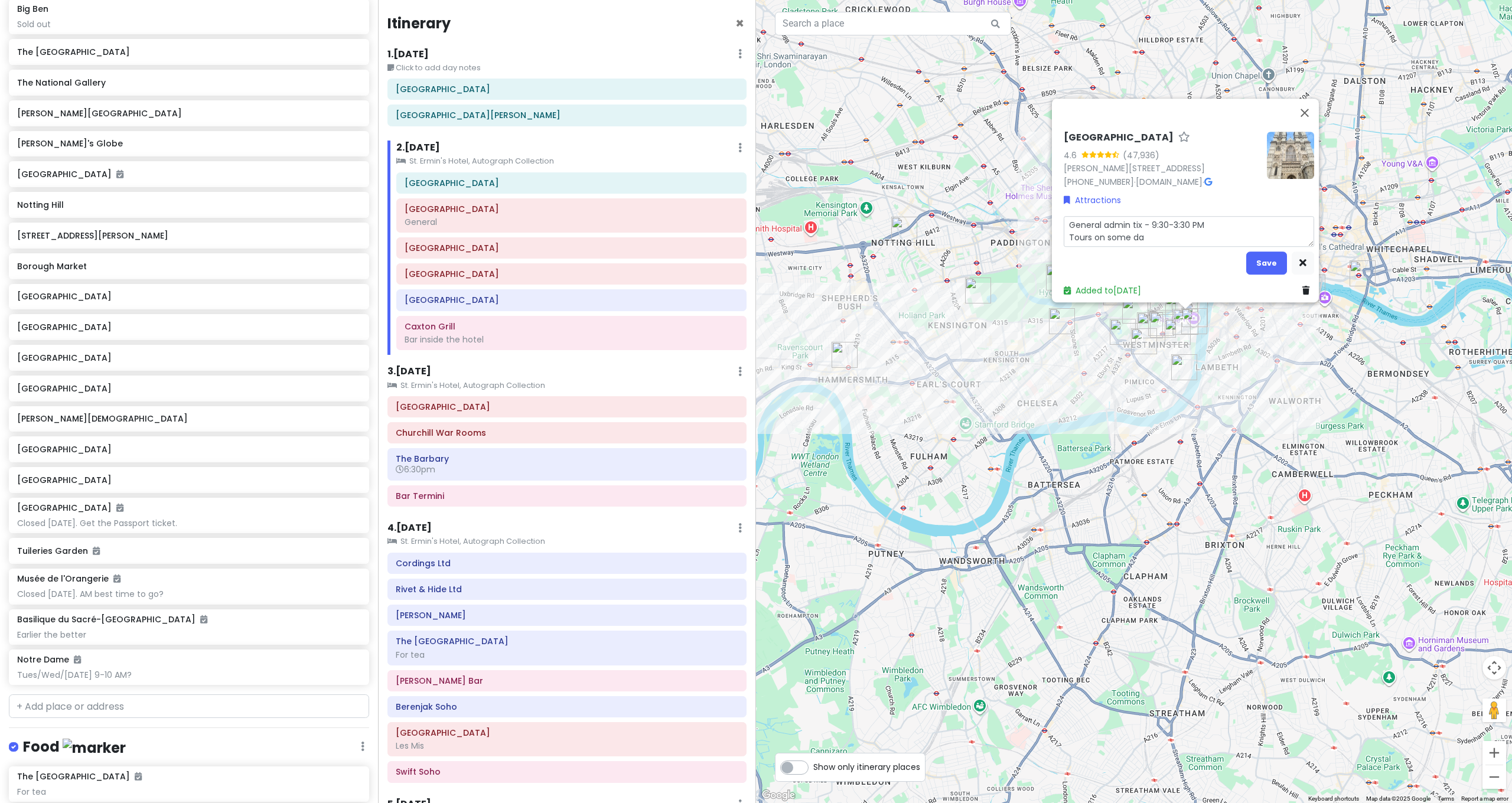
type textarea "x"
type textarea "General admin tix - 9:30-3:30 PM Tours on some day"
type textarea "x"
type textarea "General admin tix - 9:30-3:30 PM Tours on some days"
type textarea "x"
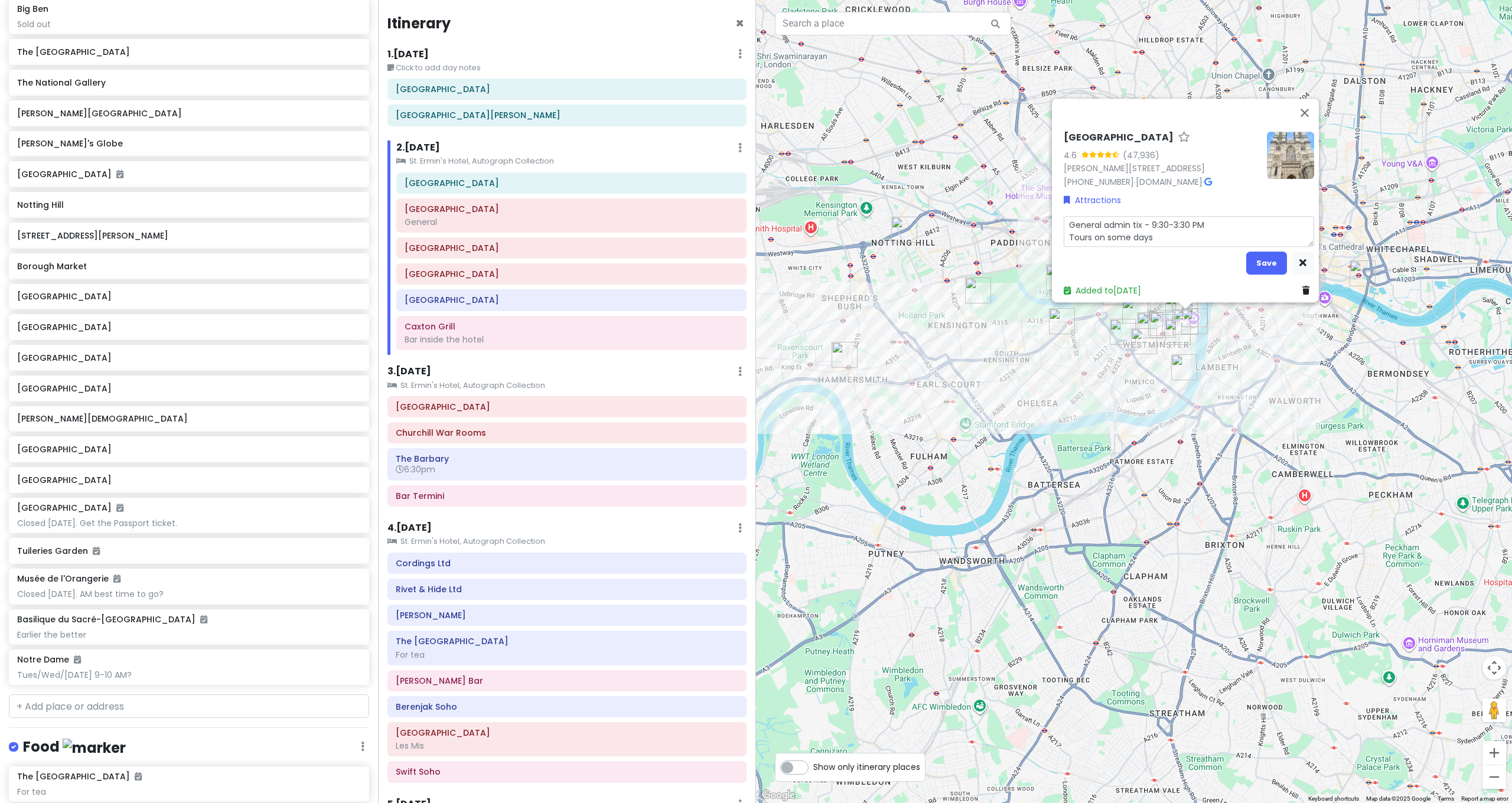
type textarea "General admin tix - 9:30-3:30 PM Tours on some days"
type textarea "x"
type textarea "General admin tix - 9:30-3:30 PM Tours on some days f"
type textarea "x"
type textarea "General admin tix - 9:30-3:30 PM Tours on some days fr"
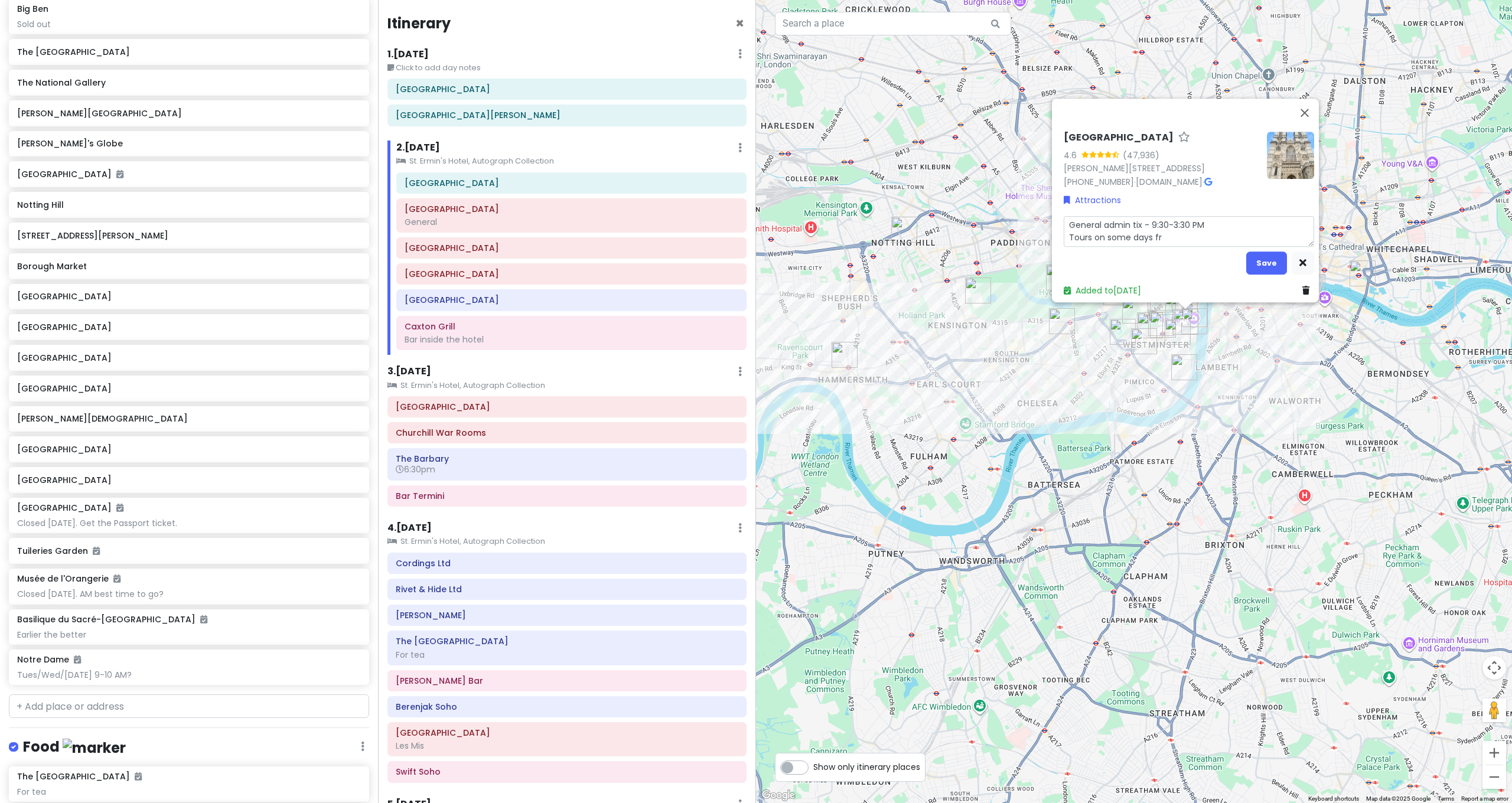
type textarea "x"
type textarea "General admin tix - 9:30-3:30 PM Tours on some days fro"
type textarea "x"
type textarea "General admin tix - 9:30-3:30 PM Tours on some days from"
type textarea "x"
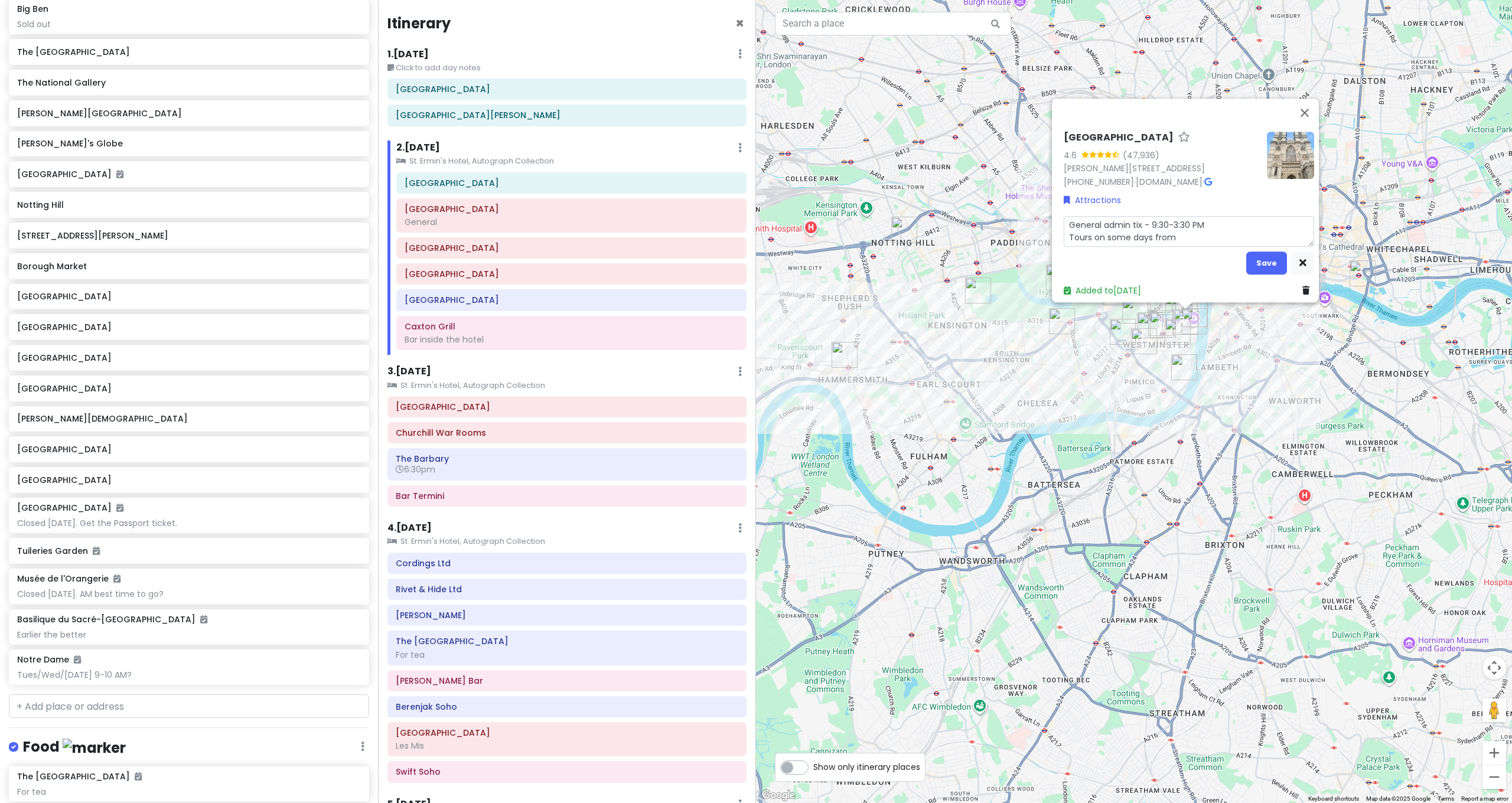
type textarea "General admin tix - 9:30-3:30 PM Tours on some days from"
type textarea "x"
type textarea "General admin tix - 9:30-3:30 PM Tours on some days from 8"
type textarea "x"
type textarea "General admin tix - 9:30-3:30 PM Tours on some days from 8:"
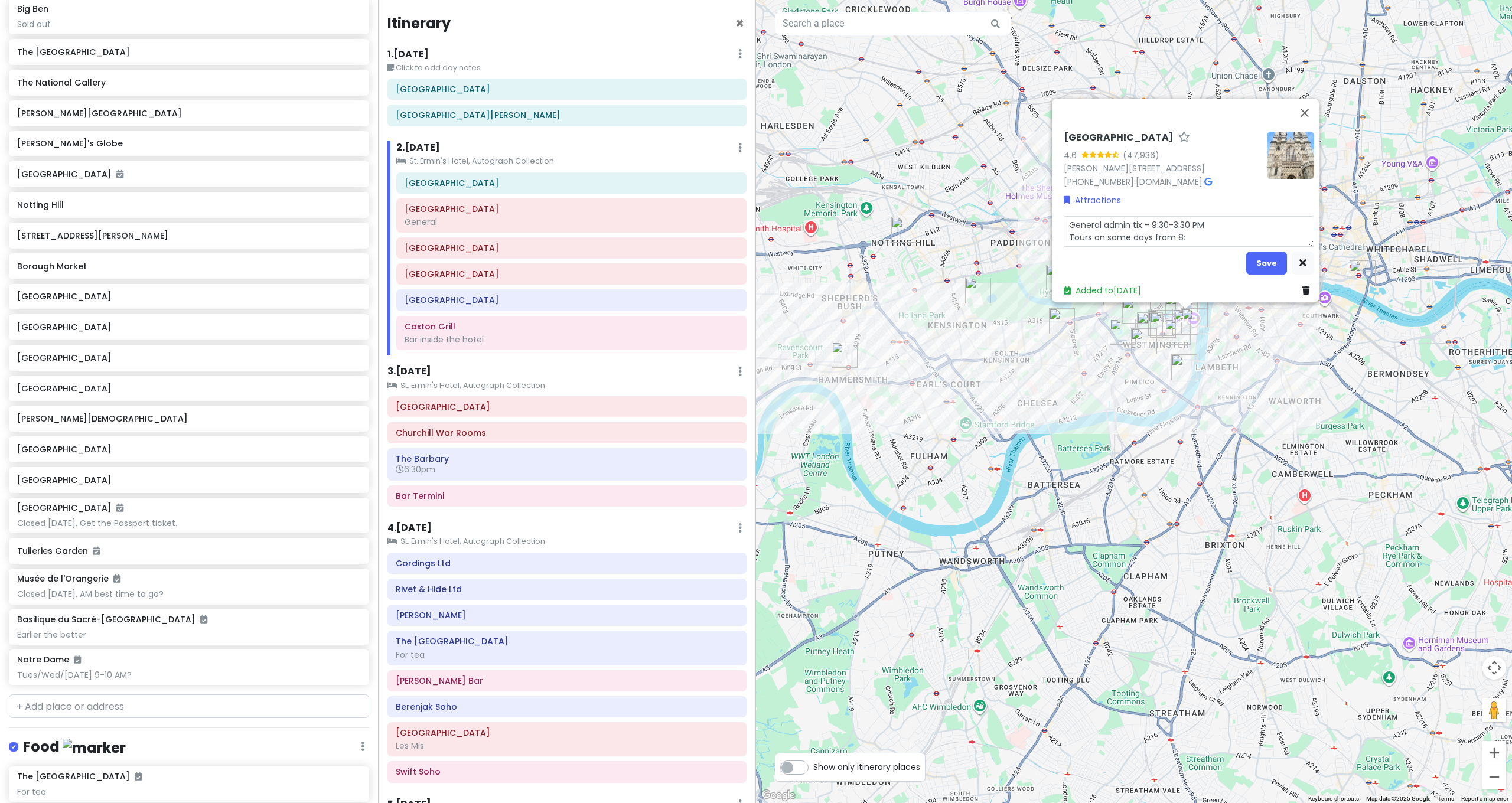
type textarea "x"
type textarea "General admin tix - 9:30-3:30 PM Tours on some days from 8:3"
type textarea "x"
type textarea "General admin tix - 9:30-3:30 PM Tours on some days from 8:30"
type textarea "x"
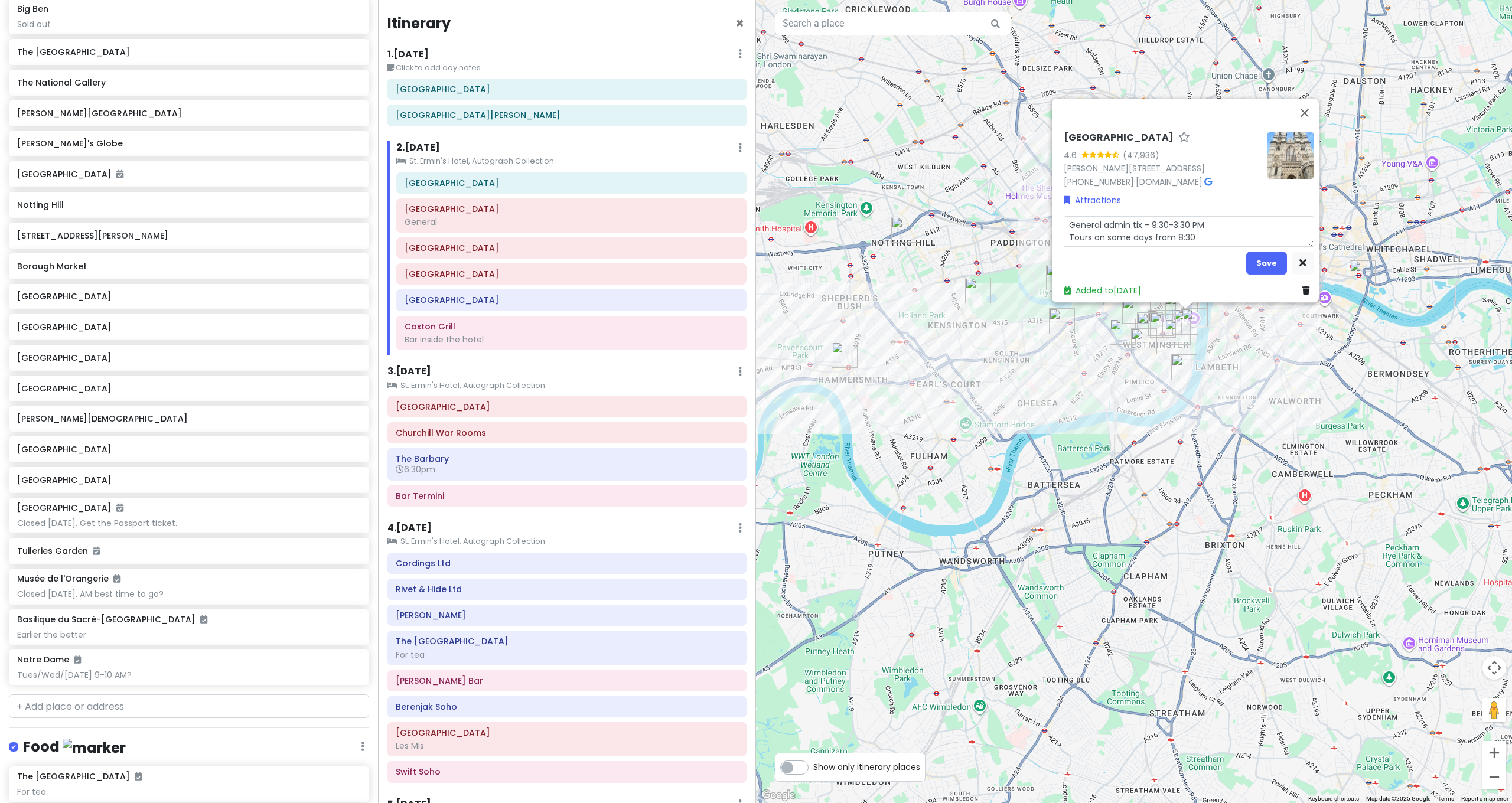
type textarea "General admin tix - 9:30-3:30 PM Tours on some days from 8:30-"
type textarea "x"
type textarea "General admin tix - 9:30-3:30 PM Tours on some days from 8:30-"
type textarea "x"
type textarea "General admin tix - 9:30-3:30 PM Tours on some days from 8:30- ="
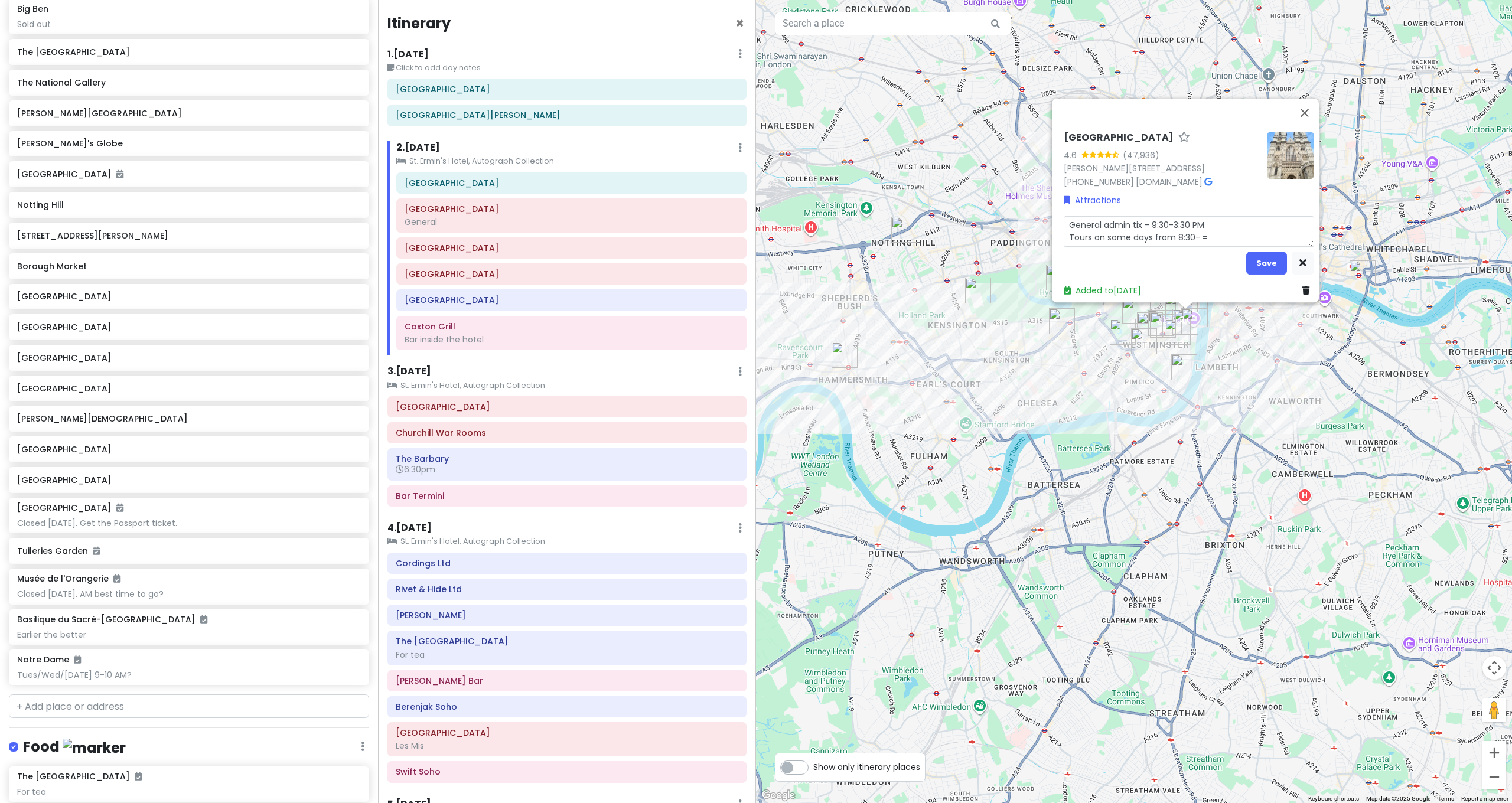
type textarea "x"
type textarea "General admin tix - 9:30-3:30 PM Tours on some days from 8:30-"
type textarea "x"
type textarea "General admin tix - 9:30-3:30 PM Tours on some days from 8:30-"
type textarea "x"
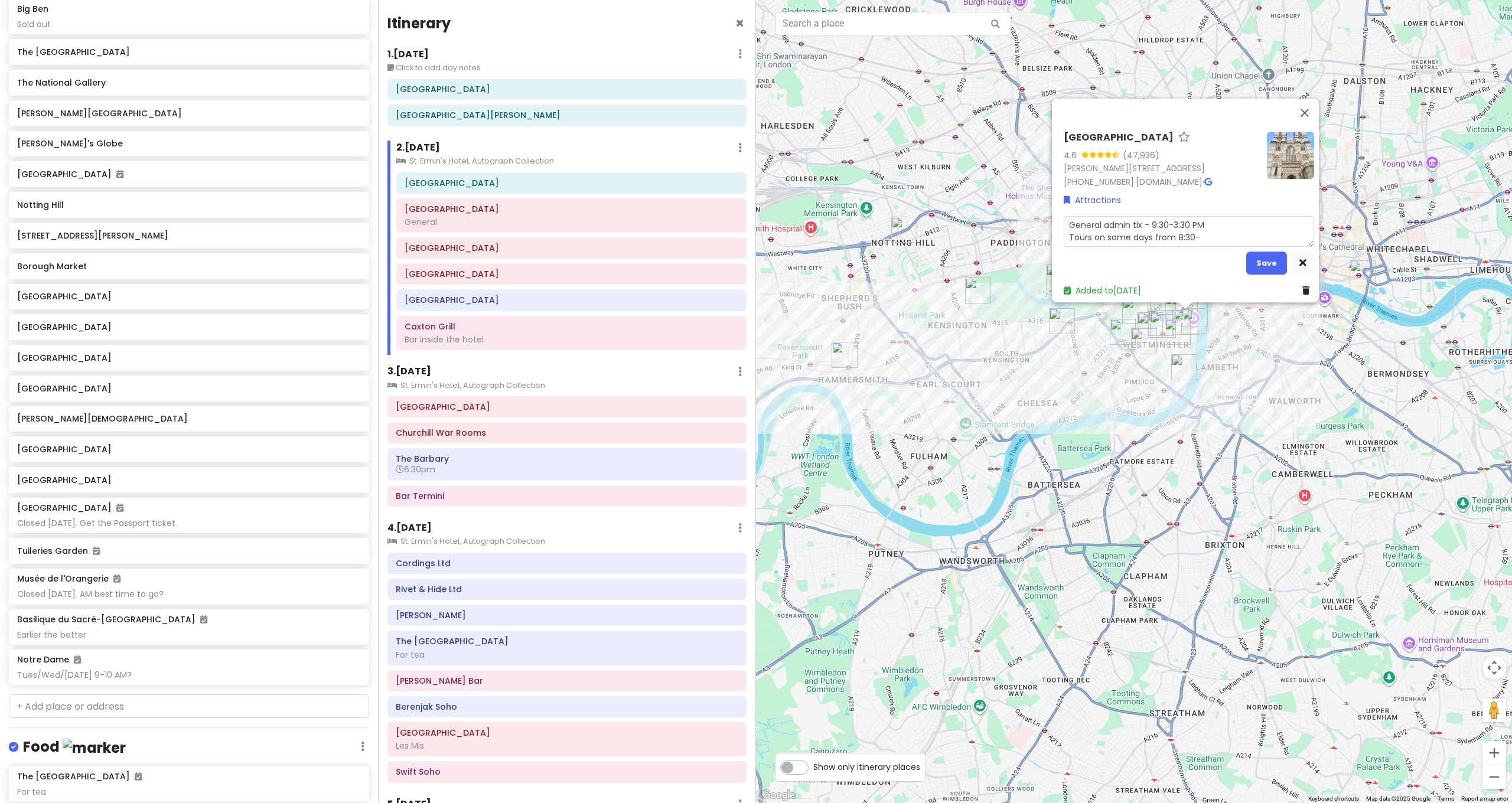
type textarea "General admin tix - 9:30-3:30 PM Tours on some days from 8:30-1"
type textarea "x"
type textarea "General admin tix - 9:30-3:30 PM Tours on some days from 8:30-10"
type textarea "x"
type textarea "General admin tix - 9:30-3:30 P Tours on some days from 8:30-10"
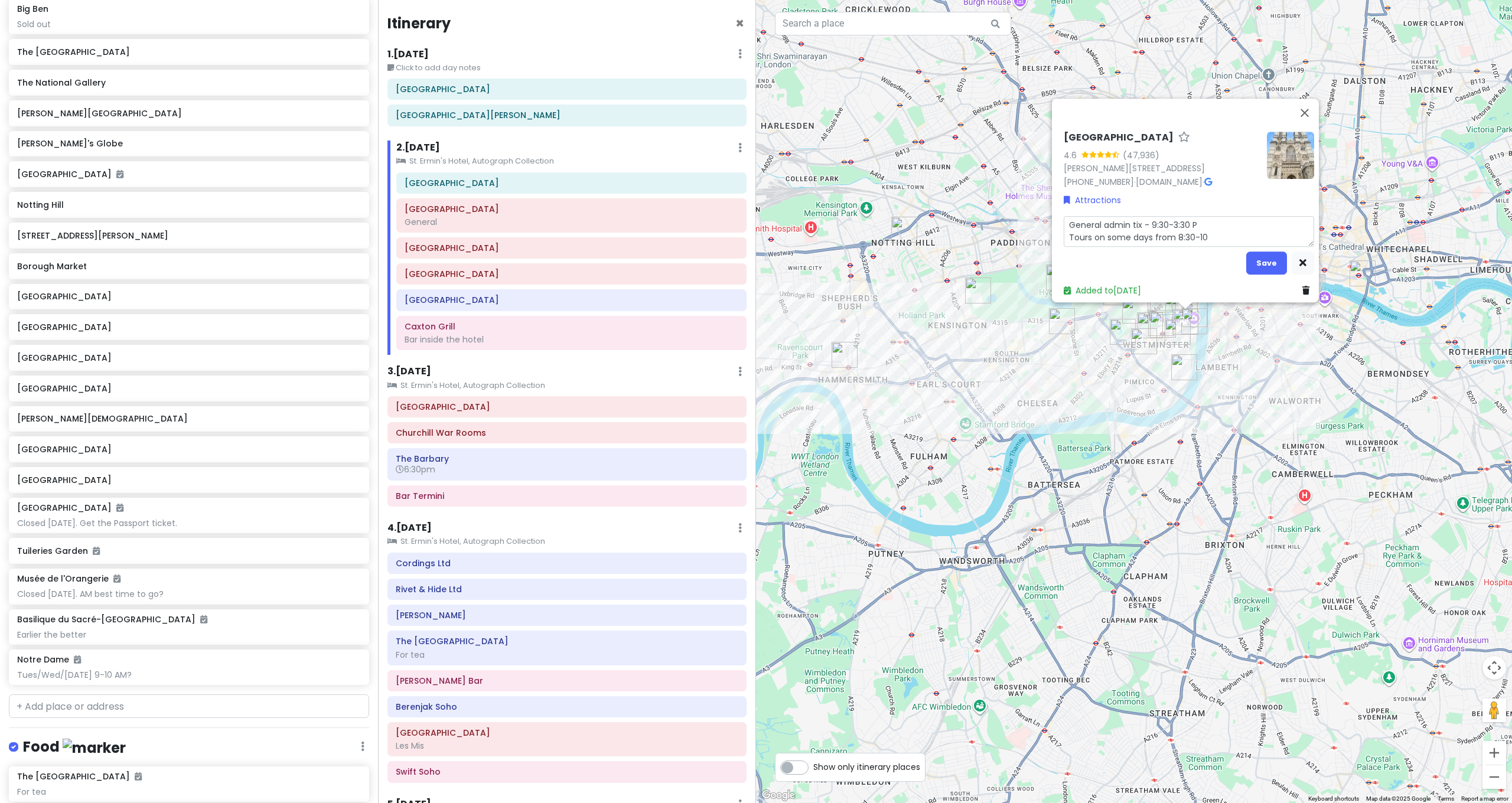
type textarea "x"
type textarea "General admin tix - 9:30-3:30 Tours on some days from 8:30-10"
type textarea "x"
type textarea "General admin tix - 9:30-3:30 Tours on some days from 8:30-10"
click at [1072, 221] on textarea "General admin tix - 9:30-3:30 Tours on some days from 8:30-10" at bounding box center [1188, 231] width 251 height 31
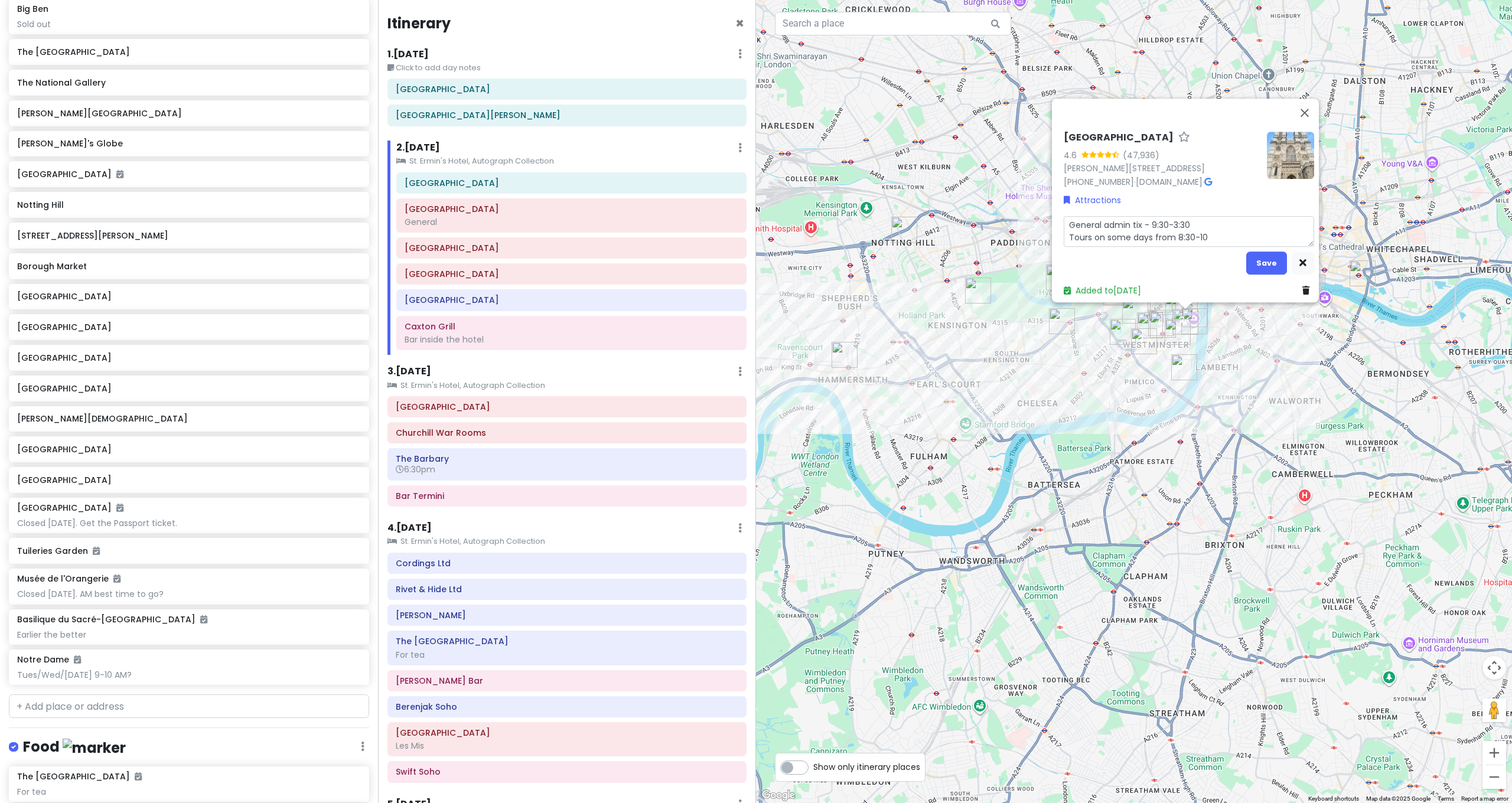
type textarea "x"
type textarea "BGeneral admin tix - 9:30-3:30 Tours on some days from 8:30-10"
type textarea "x"
type textarea "General admin tix - 9:30-3:30 Tours on some days from 8:30-10"
type textarea "x"
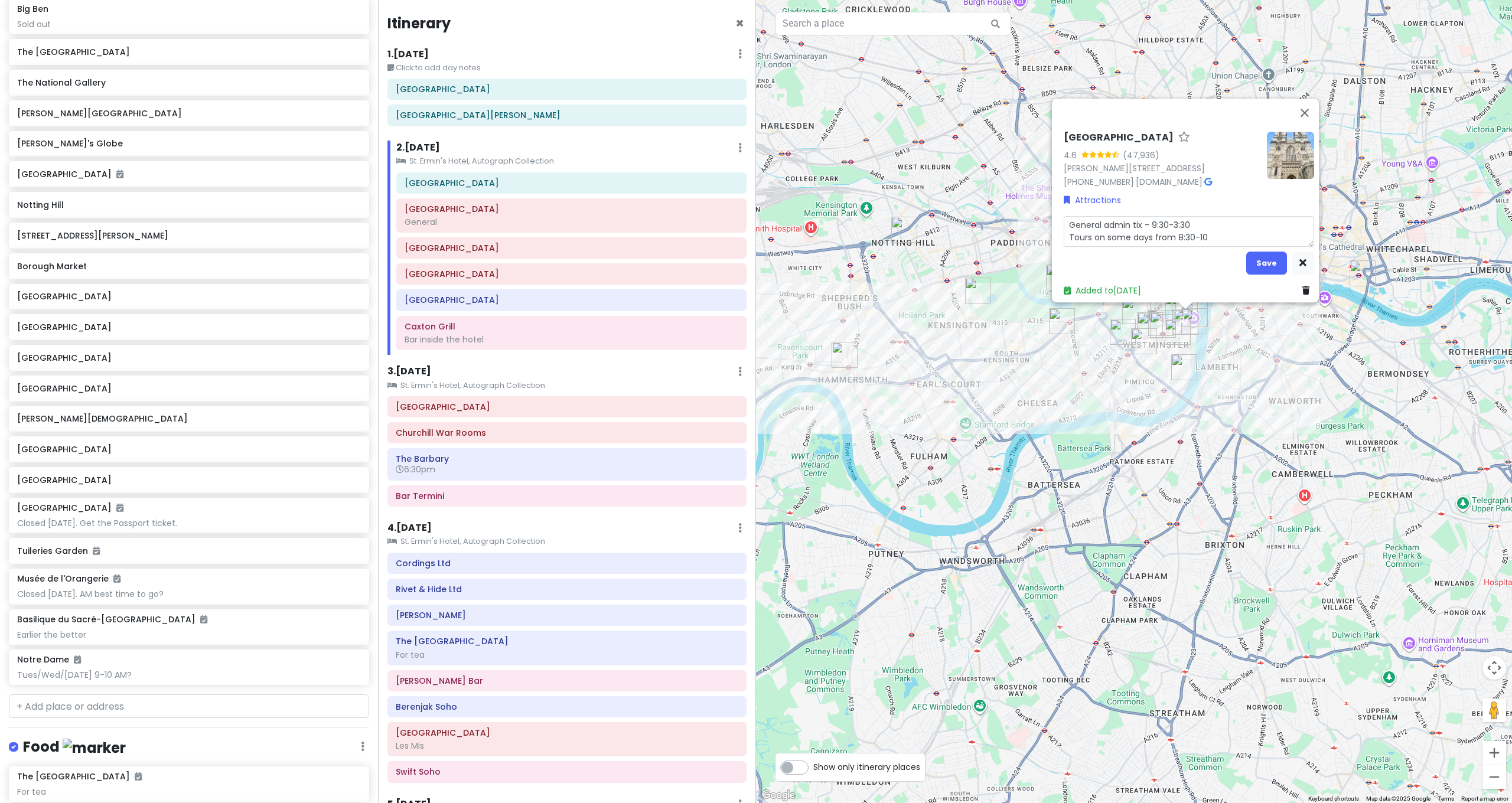
type textarea "General admin tix - 9:30-3:30 Tours on some days from 8:30-10"
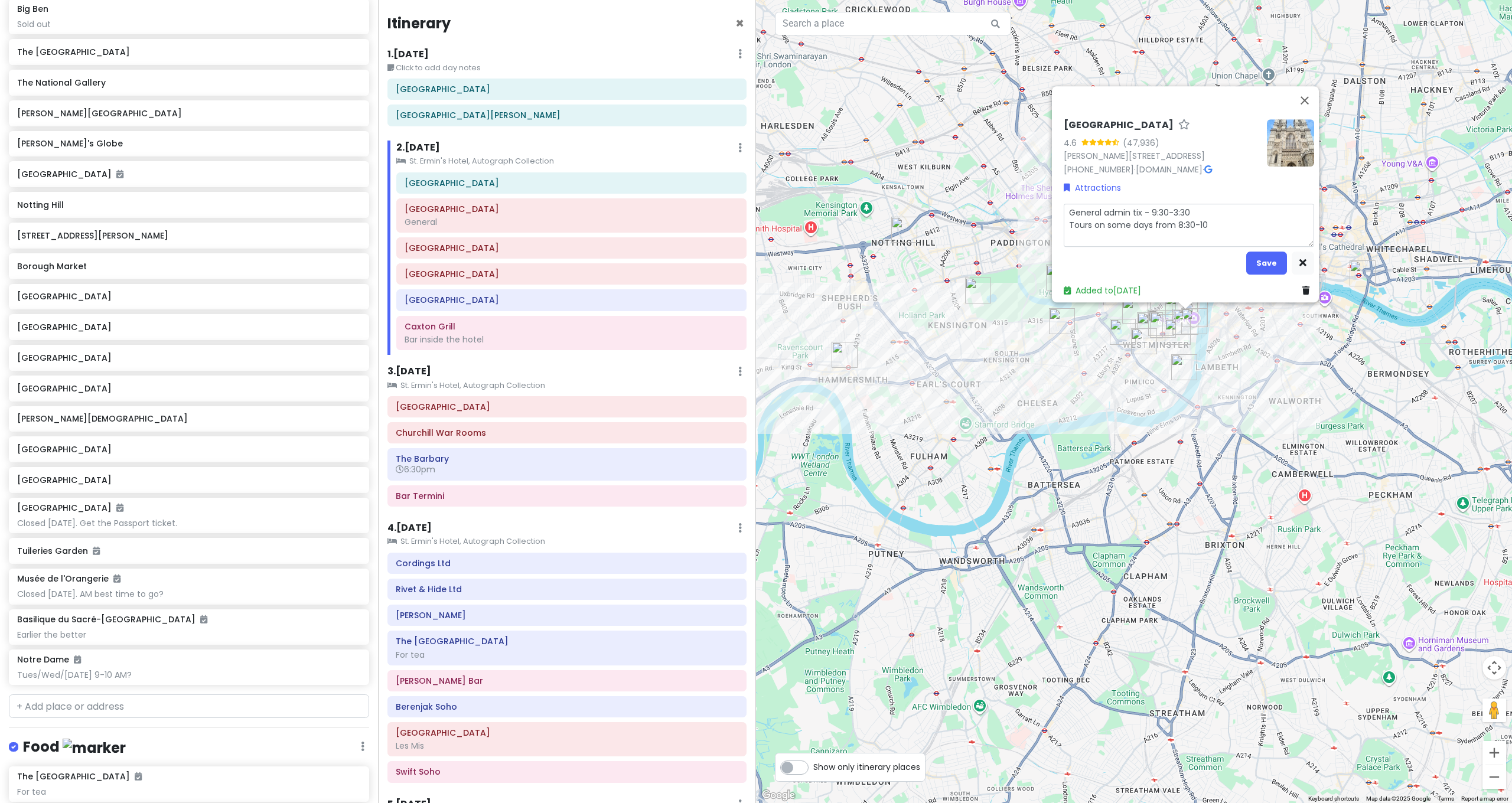
type textarea "x"
type textarea "B General admin tix - 9:30-3:30 Tours on some days from 8:30-10"
type textarea "x"
type textarea "Bo General admin tix - 9:30-3:30 Tours on some days from 8:30-10"
type textarea "x"
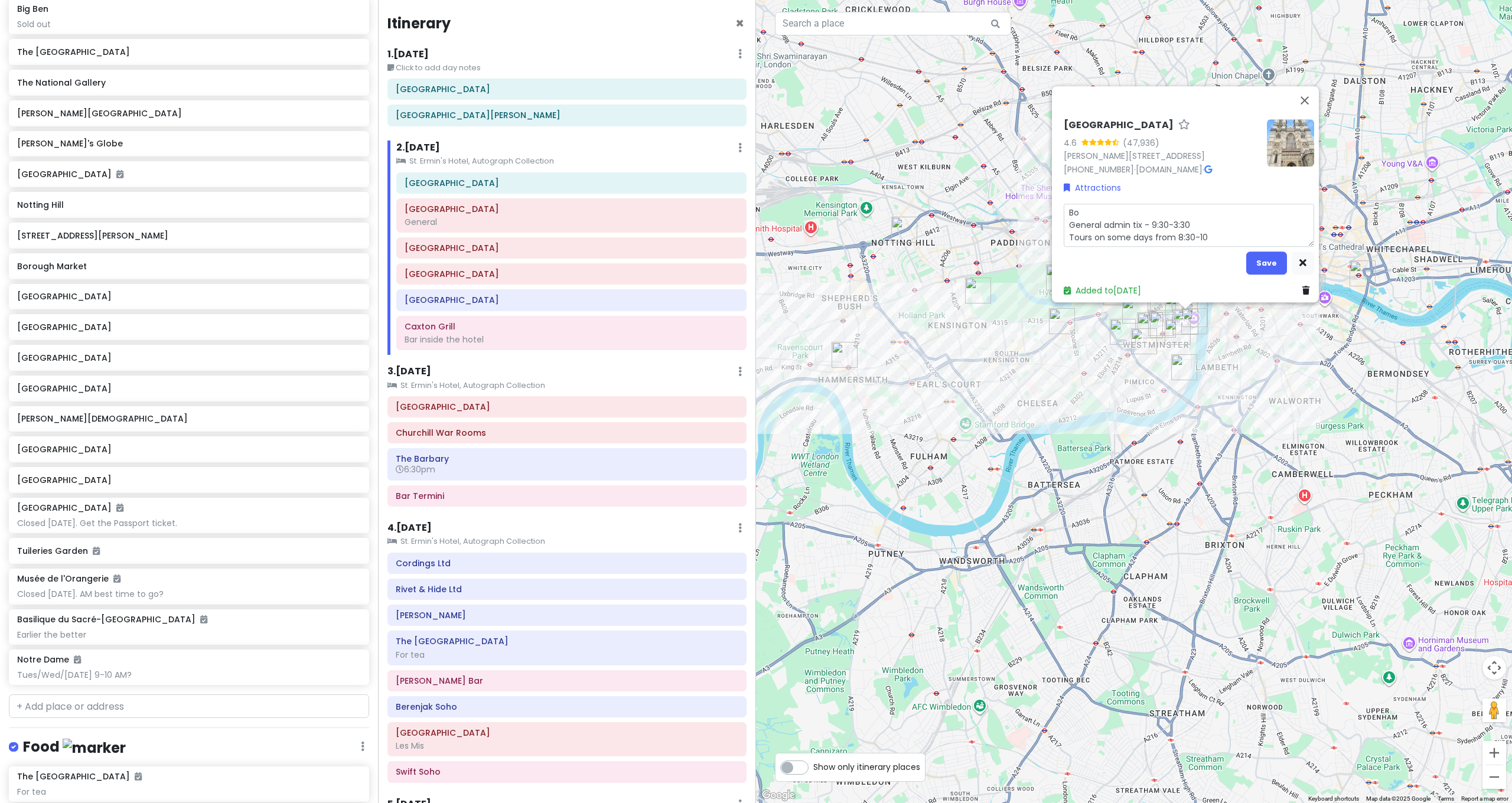
type textarea "Boo General admin tix - 9:30-3:30 Tours on some days from 8:30-10"
type textarea "x"
type textarea "Book General admin tix - 9:30-3:30 Tours on some days from 8:30-10"
type textarea "x"
type textarea "Book General admin tix - 9:30-3:30 Tours on some days from 8:30-10"
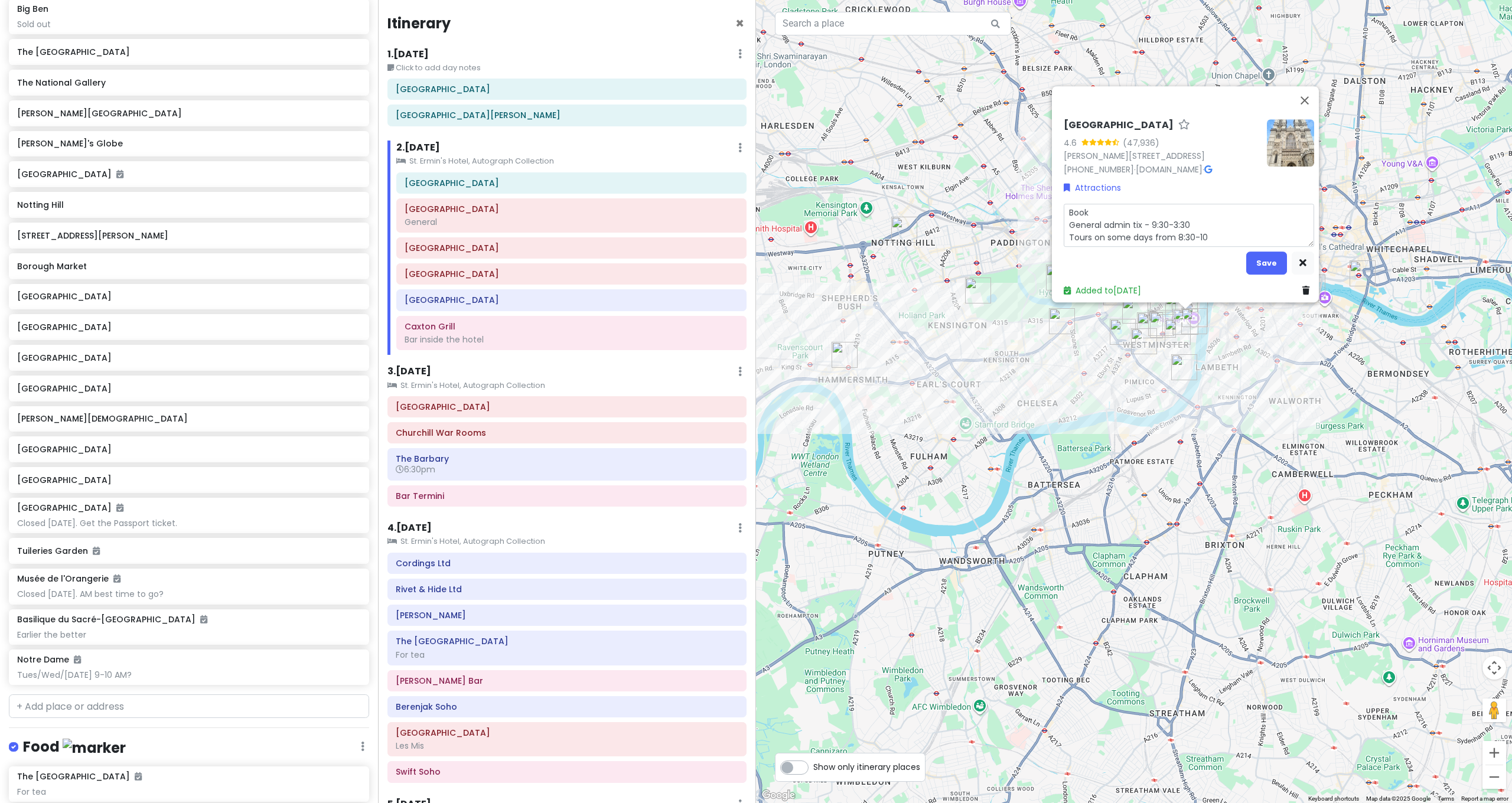
type textarea "x"
type textarea "Book o General admin tix - 9:30-3:30 Tours on some days from 8:30-10"
type textarea "x"
type textarea "Book on General admin tix - 9:30-3:30 Tours on some days from 8:30-10"
type textarea "x"
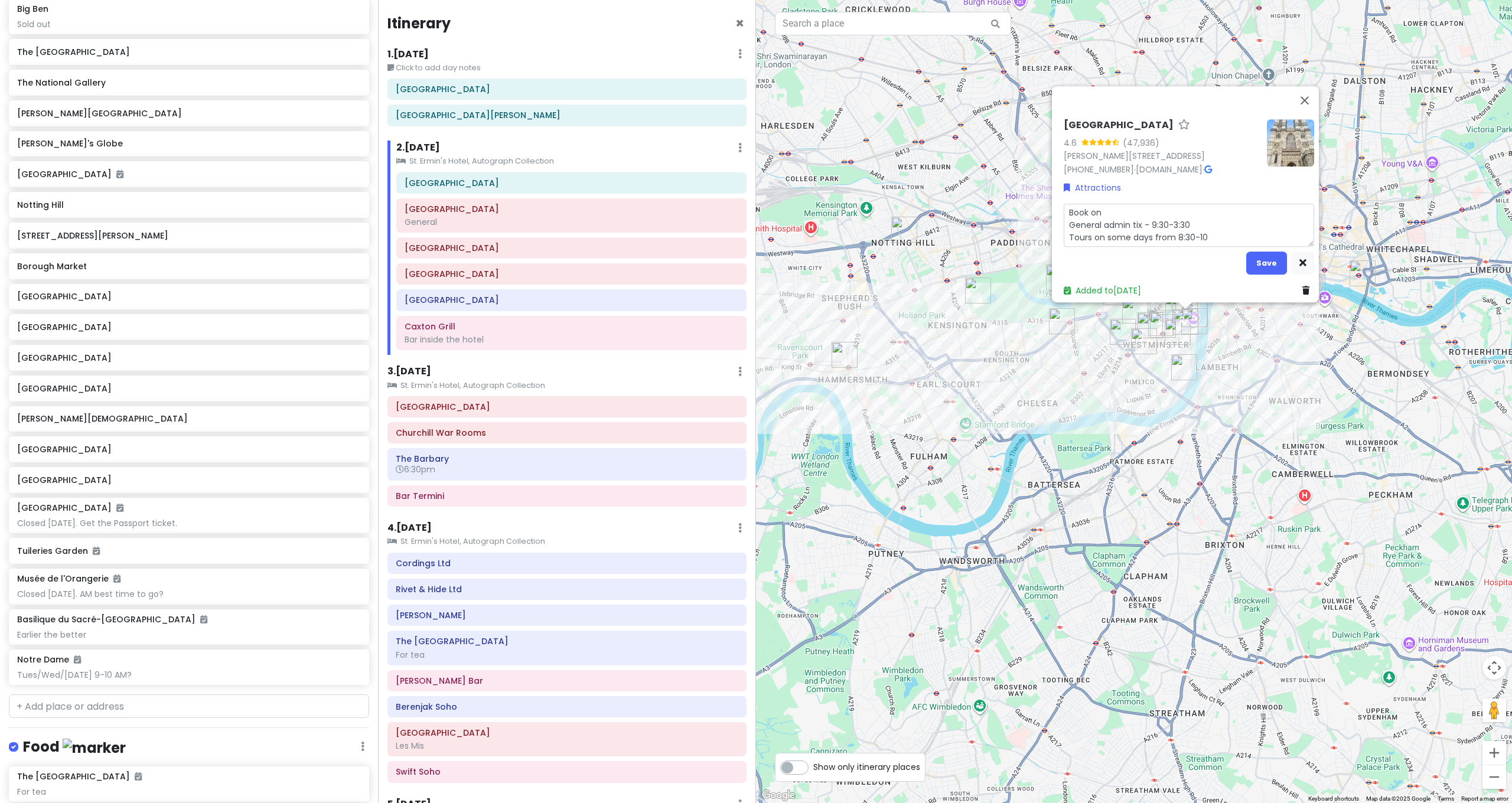
type textarea "Book onl General admin tix - 9:30-3:30 Tours on some days from 8:30-10"
type textarea "x"
type textarea "Book onli General admin tix - 9:30-3:30 Tours on some days from 8:30-10"
type textarea "x"
type textarea "Book onlin General admin tix - 9:30-3:30 Tours on some days from 8:30-10"
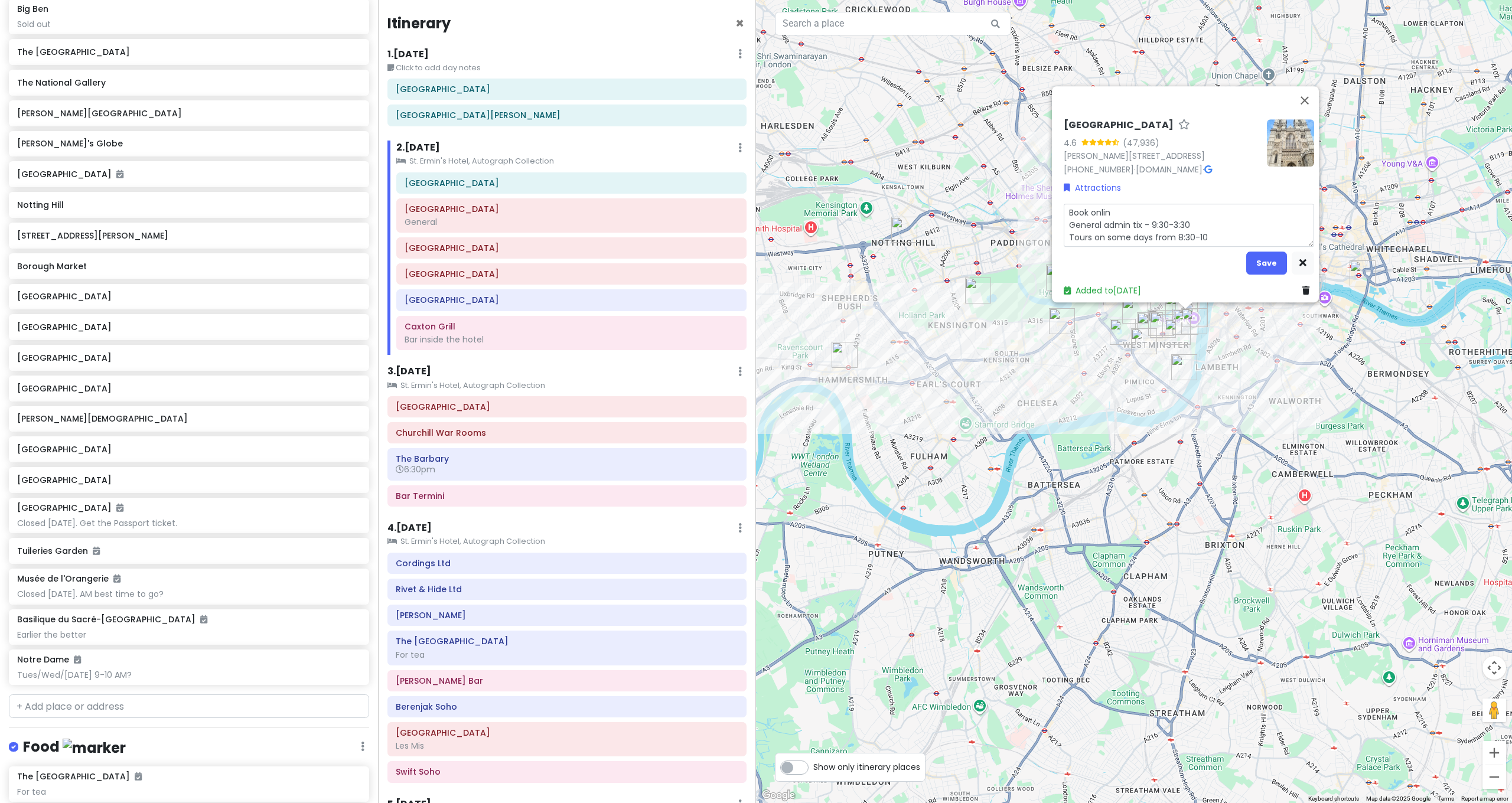
type textarea "x"
type textarea "Book online General admin tix - 9:30-3:30 Tours on some days from 8:30-10"
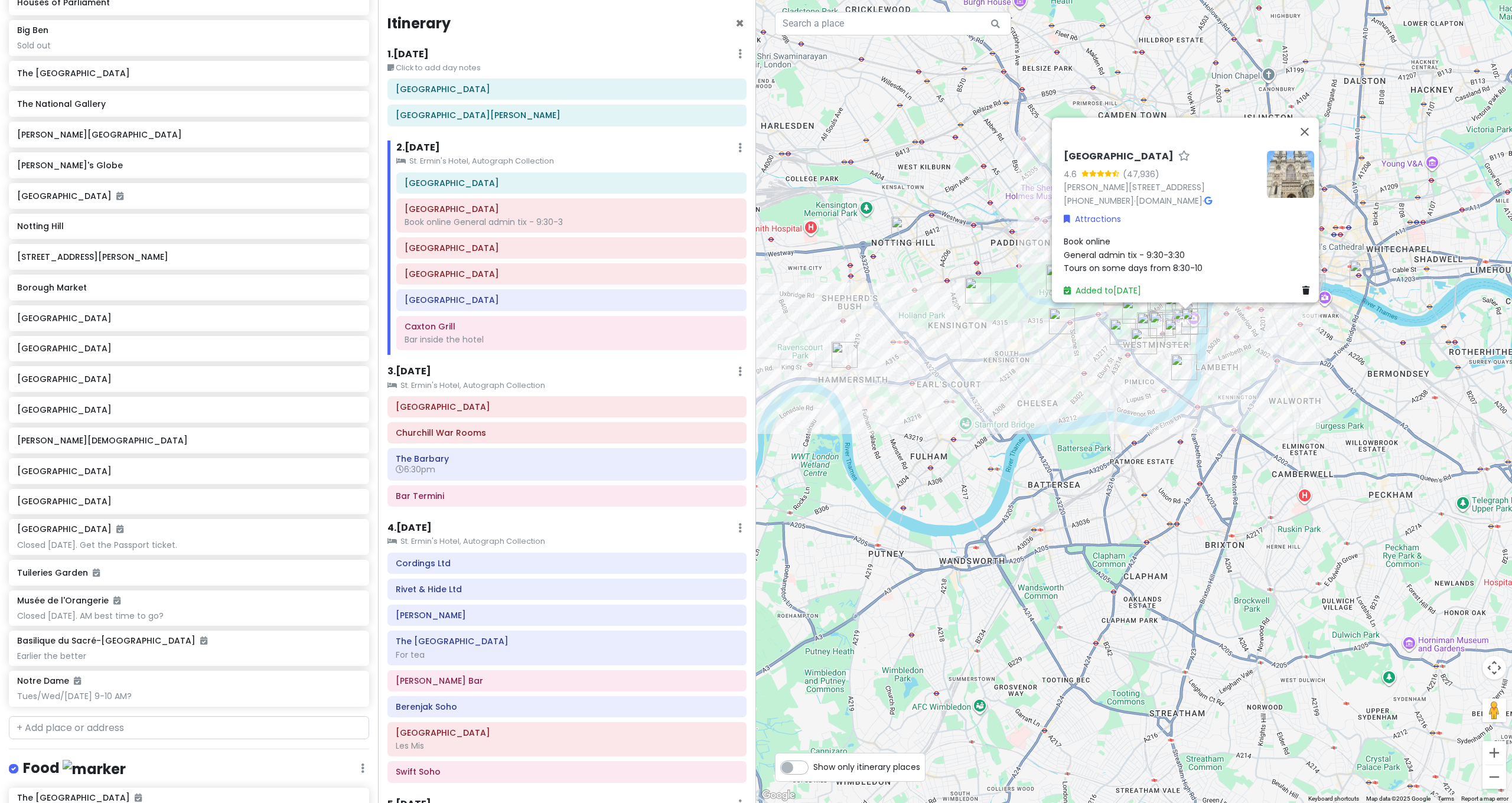
click at [1258, 412] on div "[GEOGRAPHIC_DATA] 4.6 (47,936) [PERSON_NAME][STREET_ADDRESS] [PHONE_NUMBER] · […" at bounding box center [1133, 401] width 756 height 803
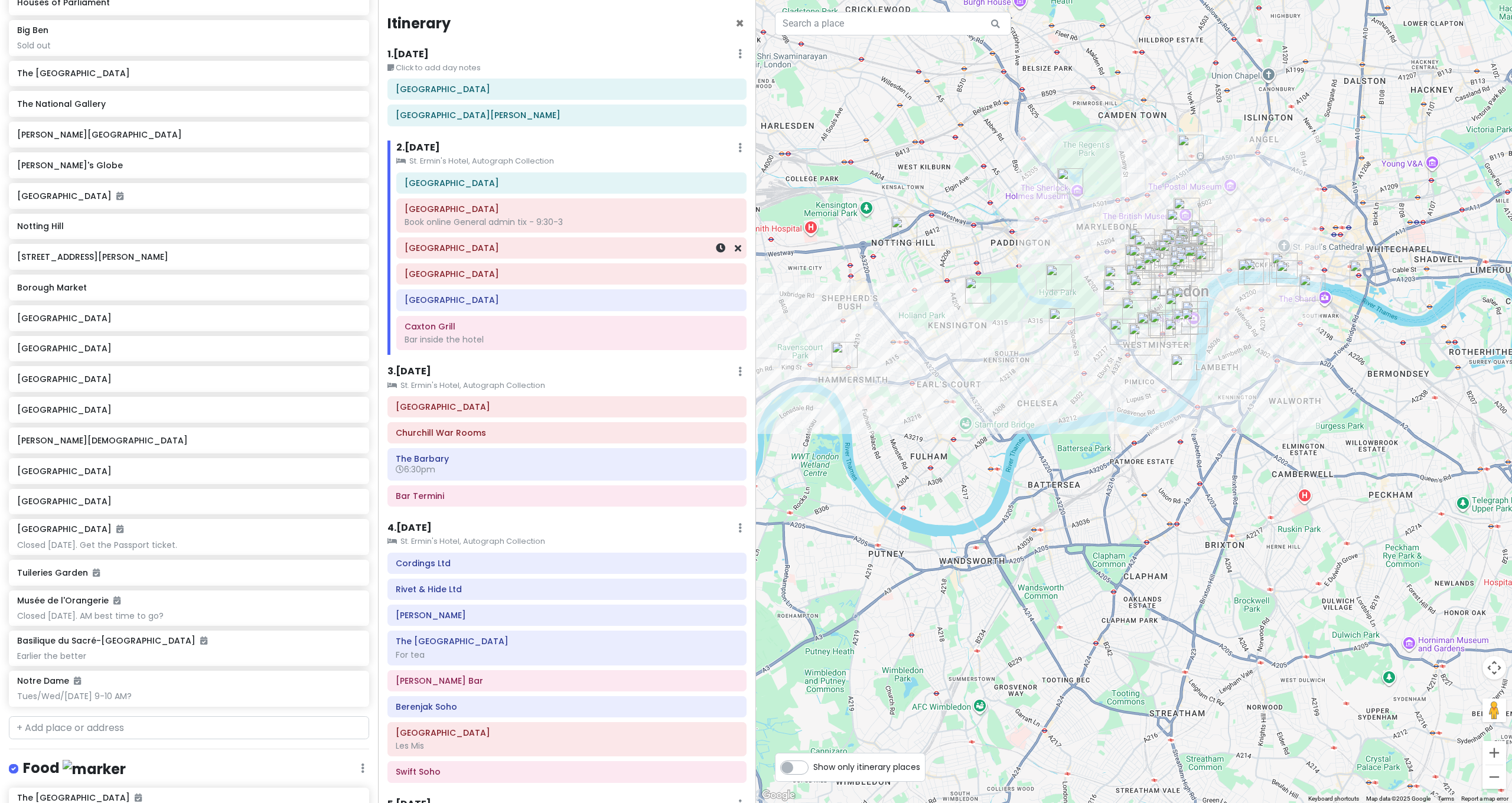
click at [465, 250] on h6 "[GEOGRAPHIC_DATA]" at bounding box center [571, 247] width 333 height 10
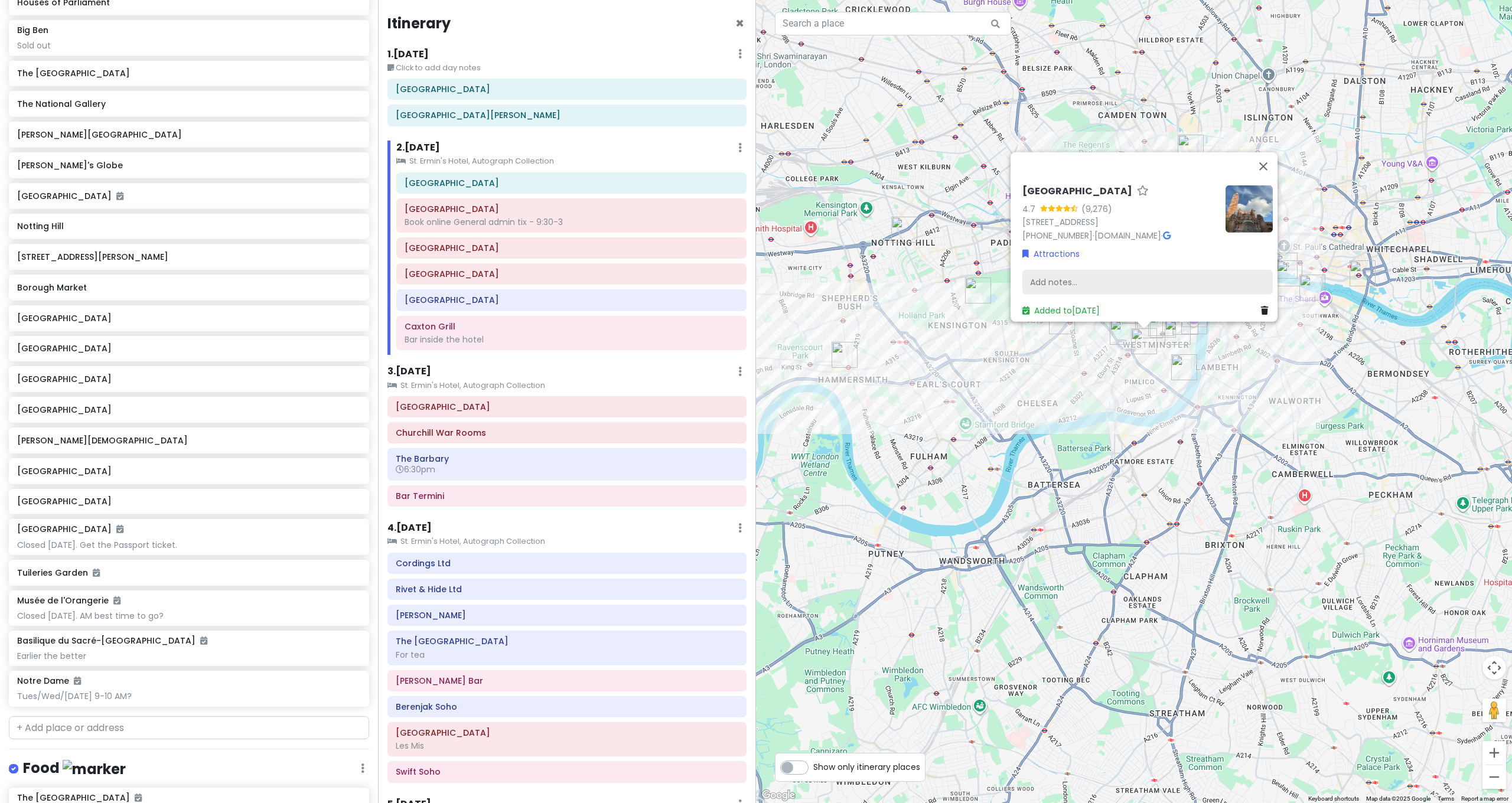
click at [1086, 277] on div "Add notes..." at bounding box center [1147, 282] width 251 height 25
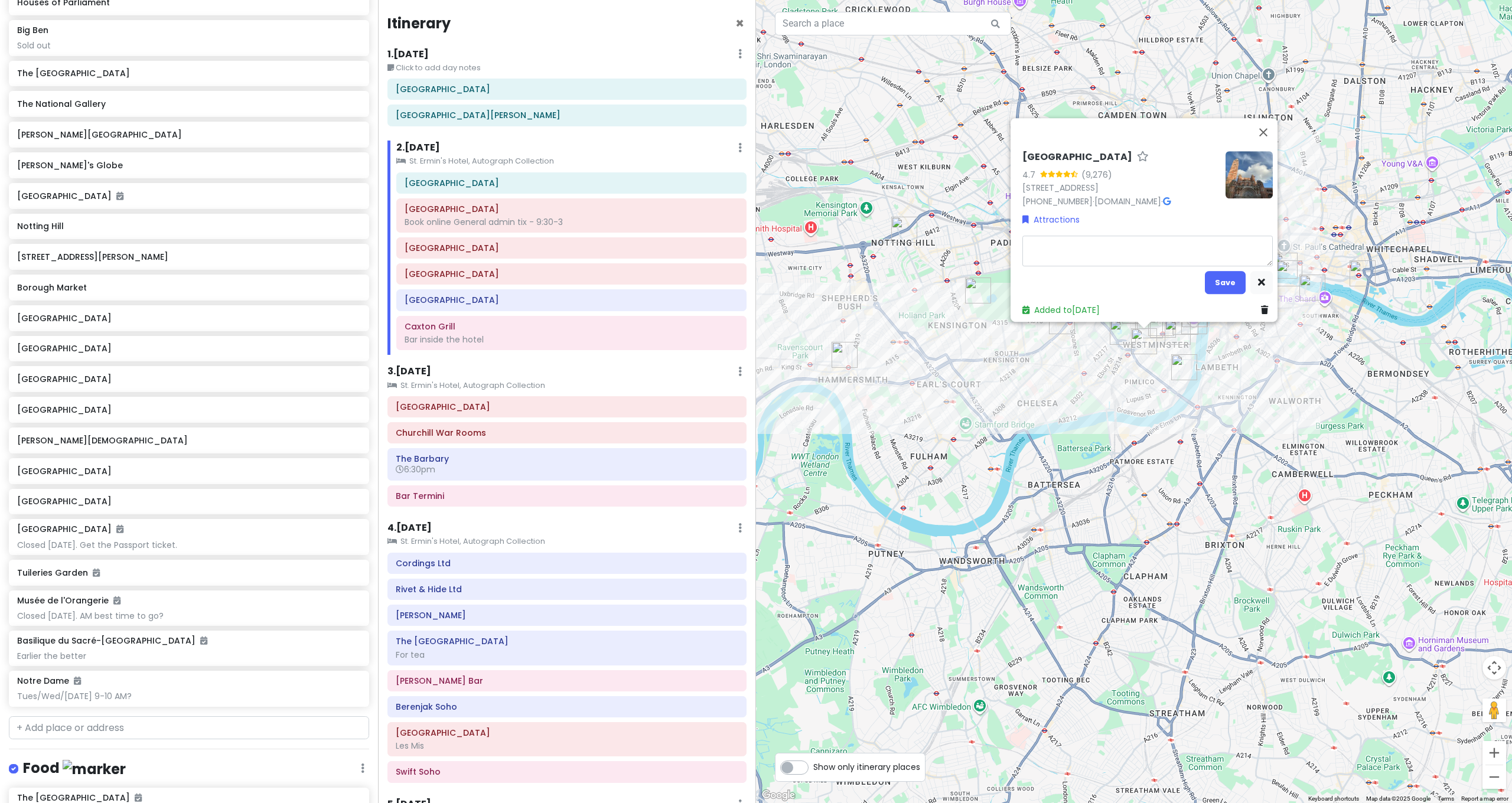
type textarea "x"
type textarea "F"
type textarea "x"
type textarea "Fr"
type textarea "x"
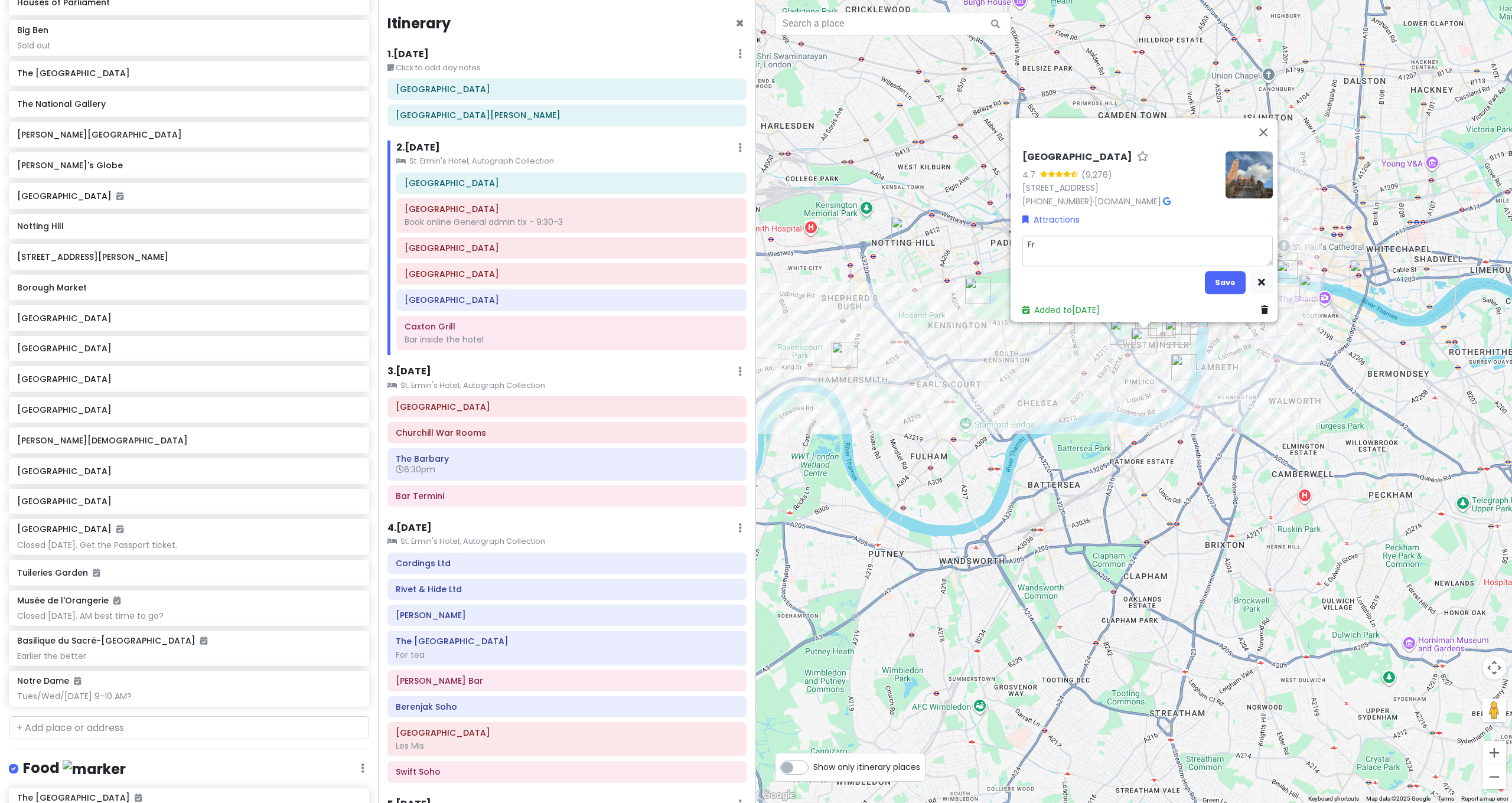
type textarea "Fre"
type textarea "x"
type textarea "Free"
type textarea "x"
type textarea "Free"
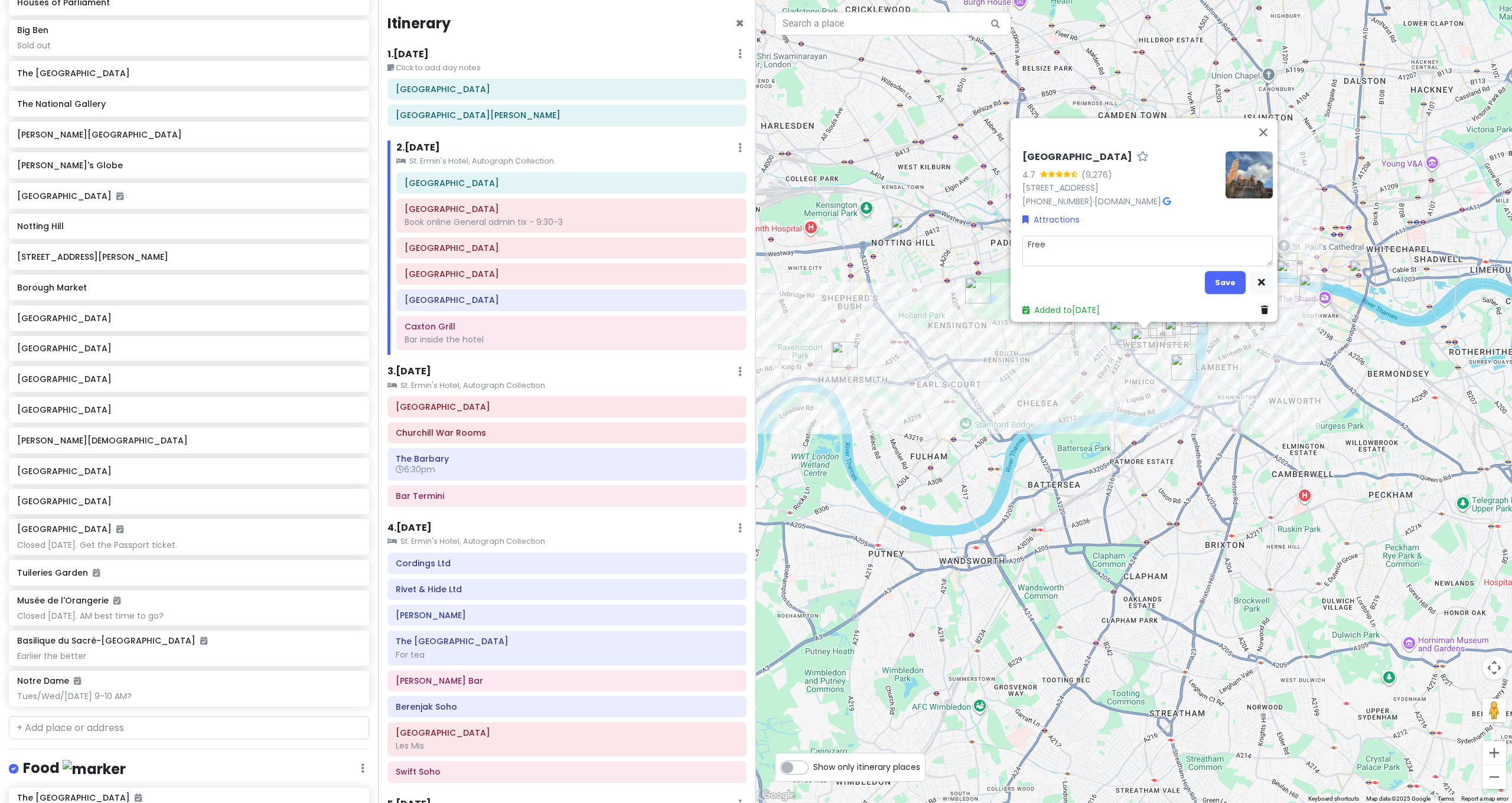
type textarea "x"
type textarea "Free i"
type textarea "x"
type textarea "Free in"
type textarea "x"
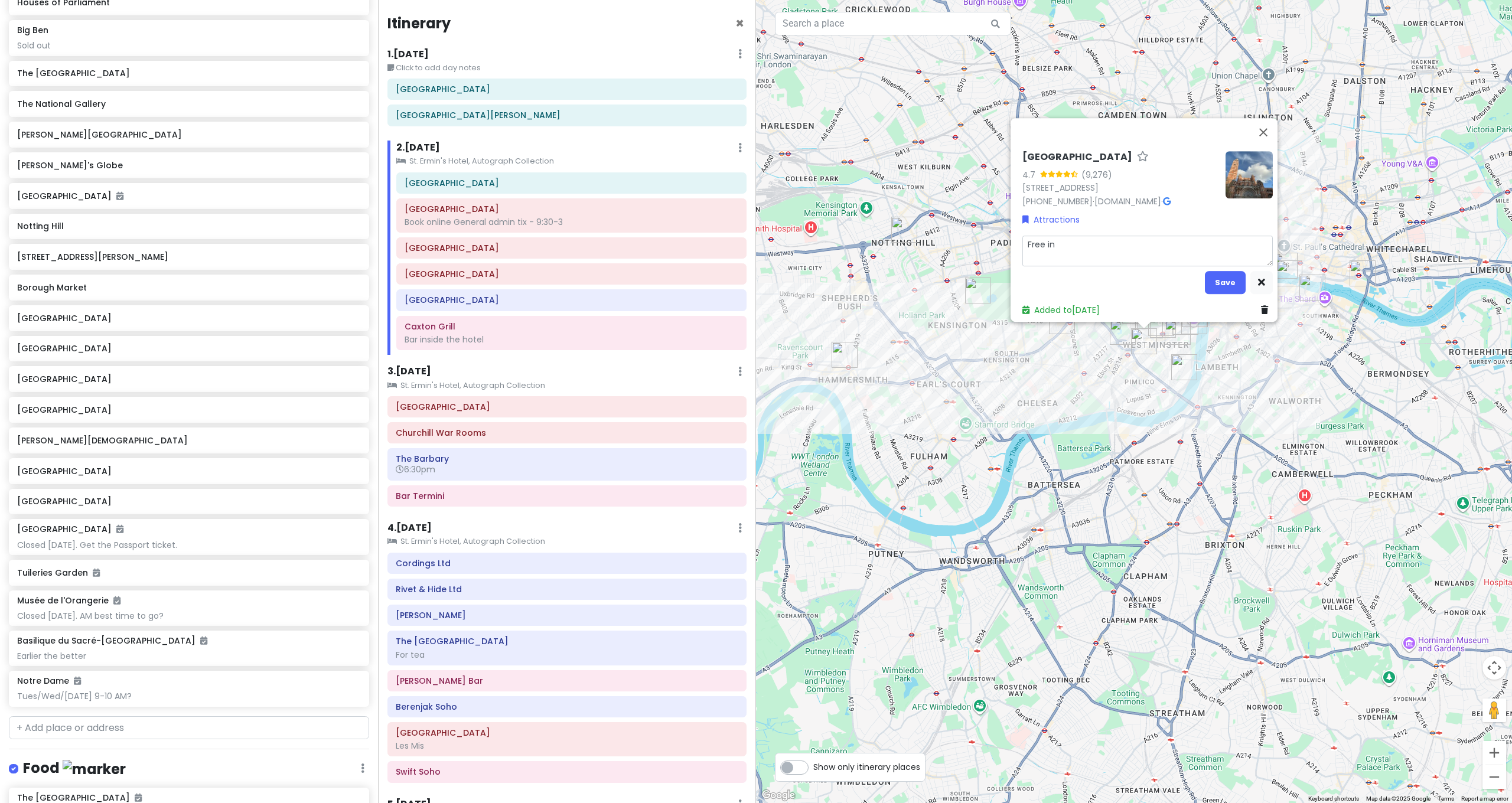
type textarea "Free i"
type textarea "x"
type textarea "Free"
type textarea "x"
type textarea "Free e"
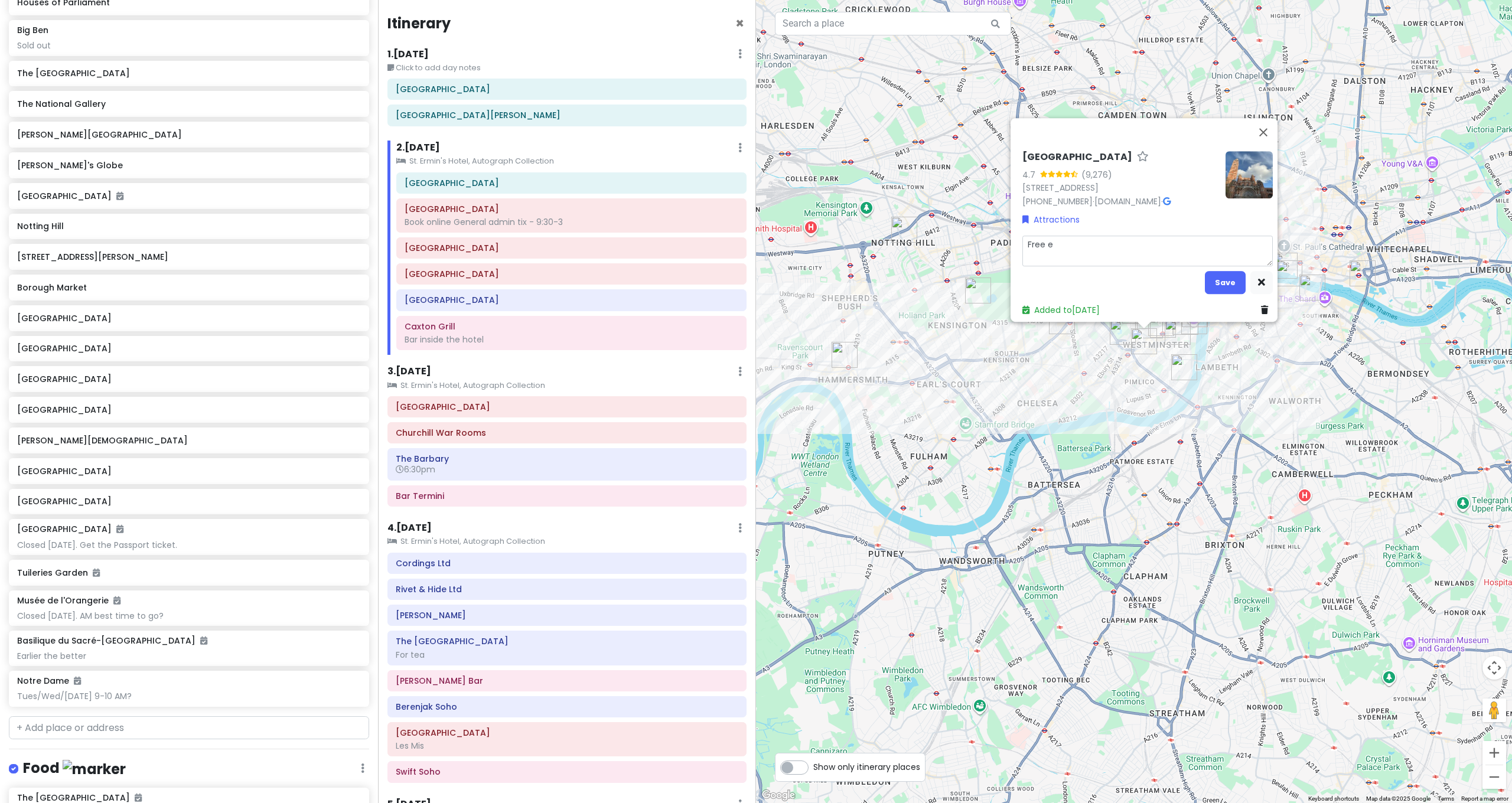
type textarea "x"
type textarea "Free en"
type textarea "x"
type textarea "Free ent"
type textarea "x"
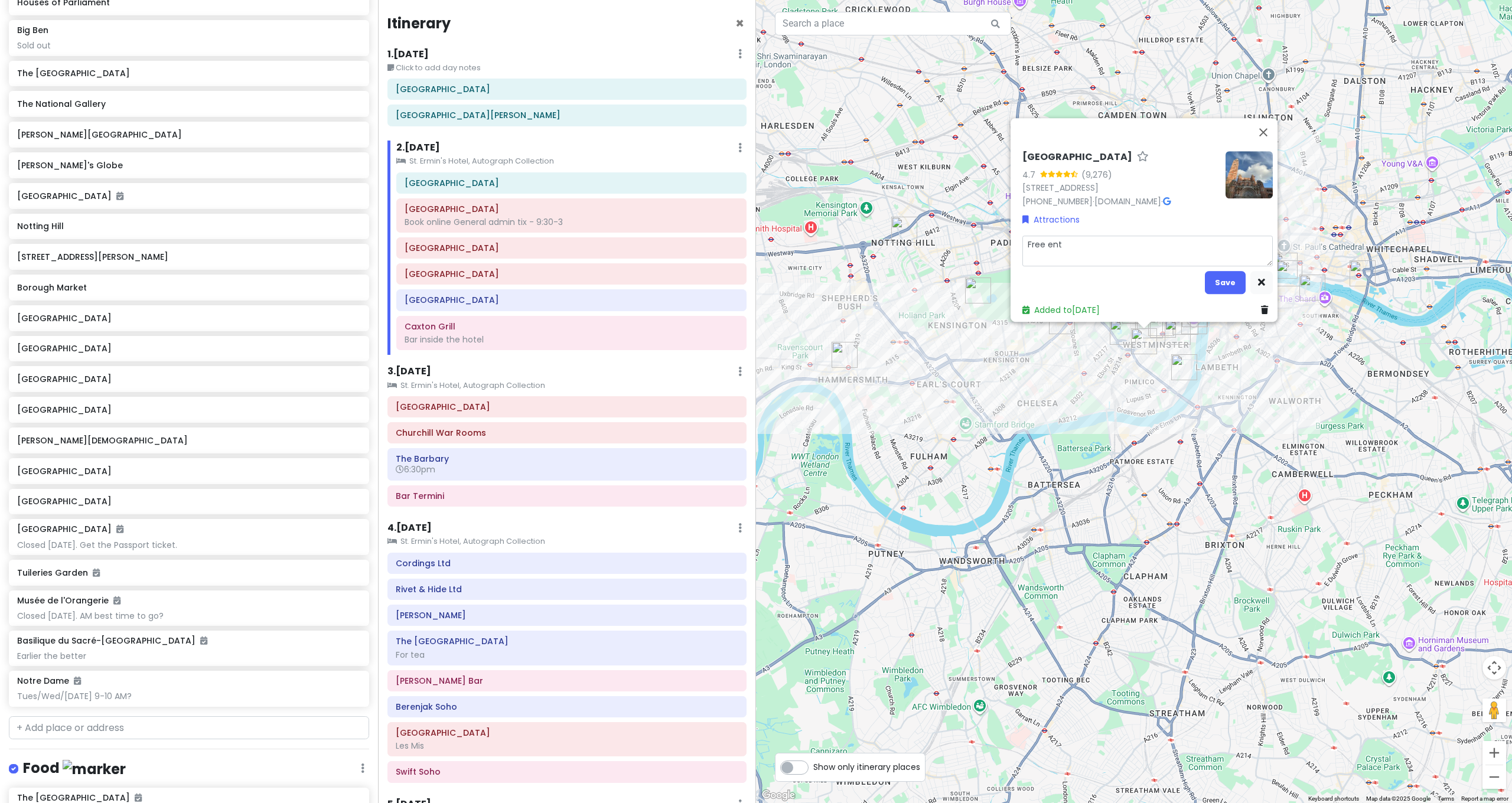
type textarea "Free entr"
type textarea "x"
type textarea "Free entry"
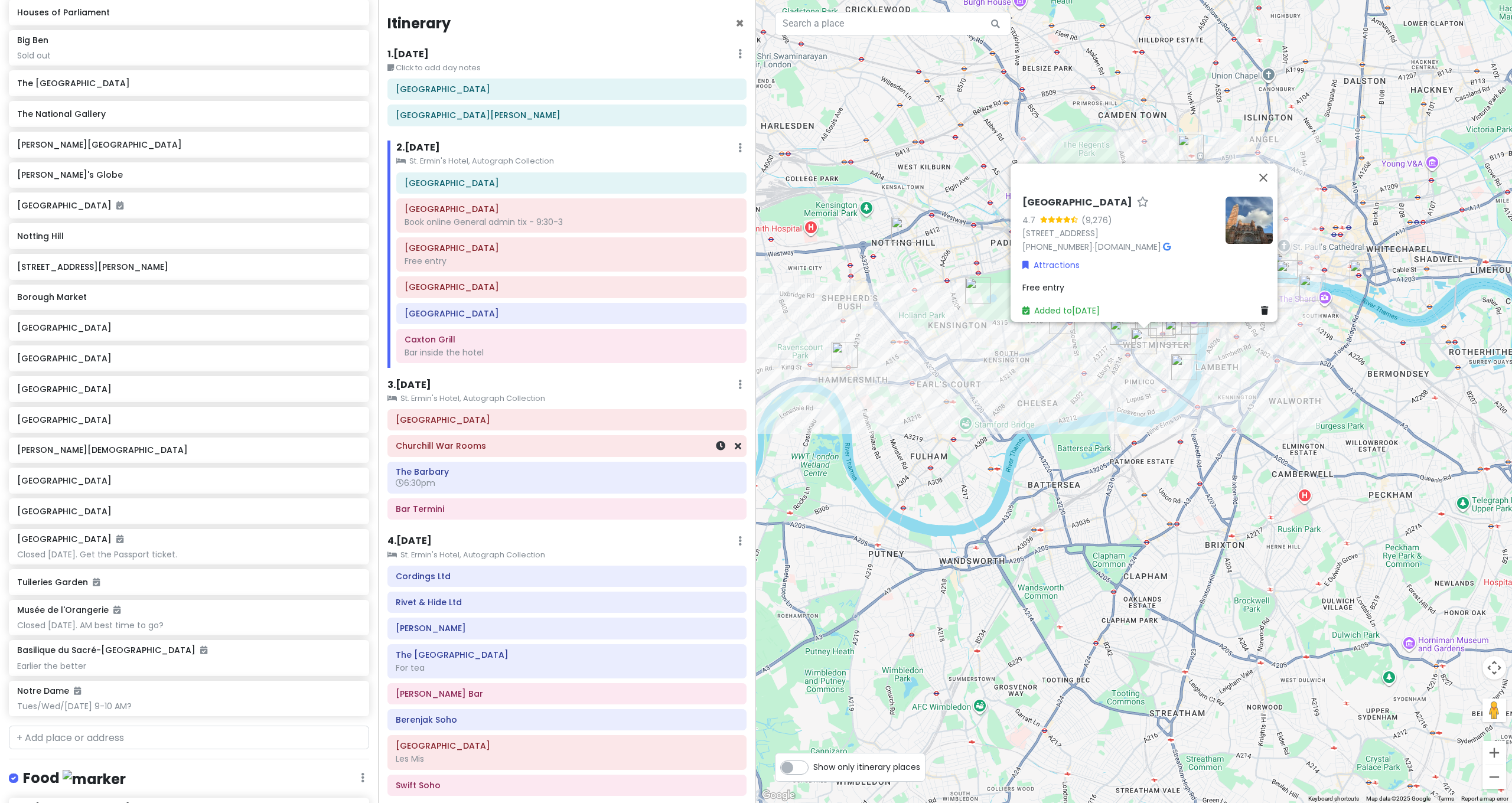
click at [450, 451] on div "Churchill War Rooms" at bounding box center [567, 445] width 358 height 20
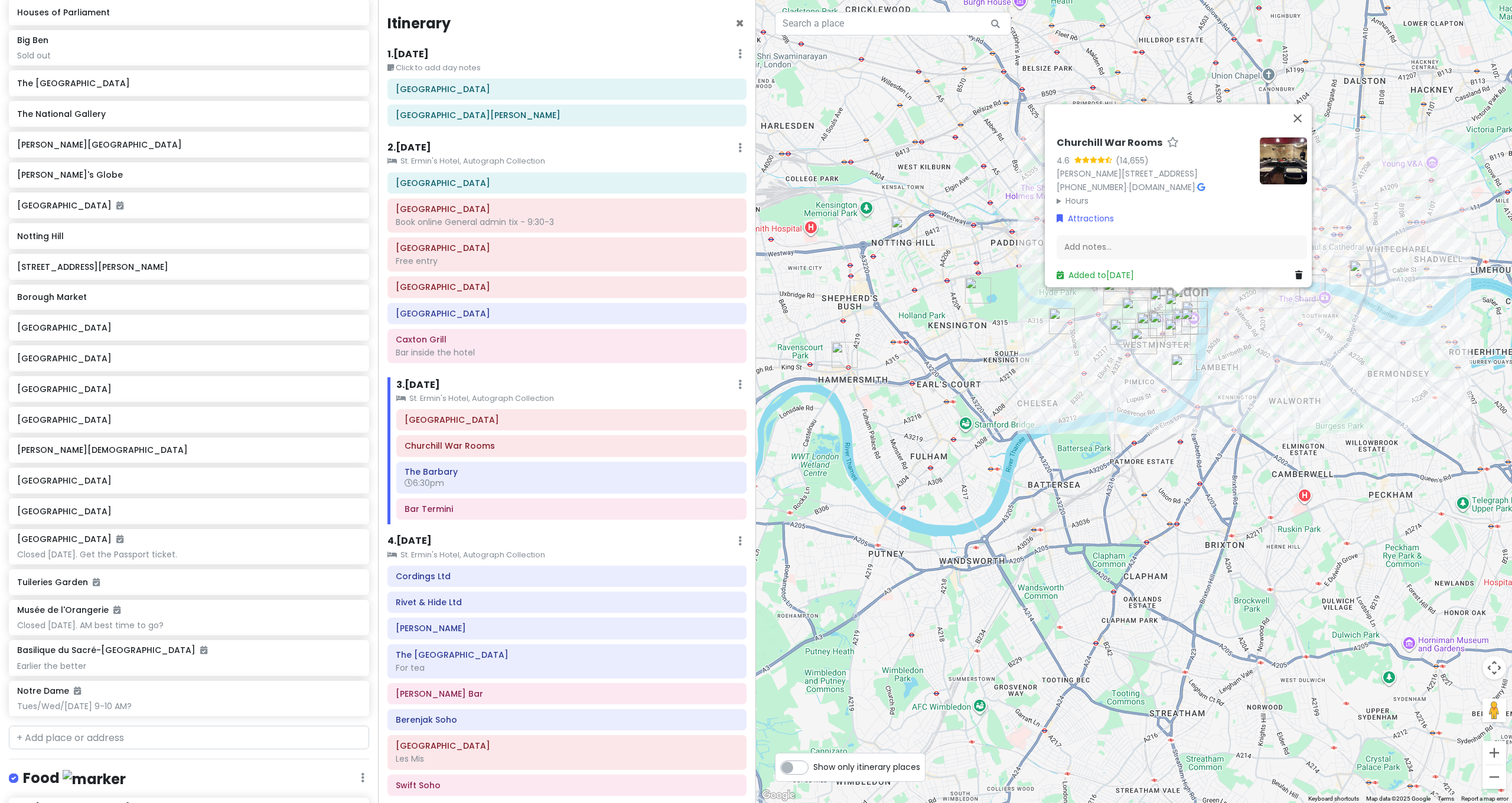
click at [1074, 245] on div "Add notes..." at bounding box center [1182, 247] width 251 height 25
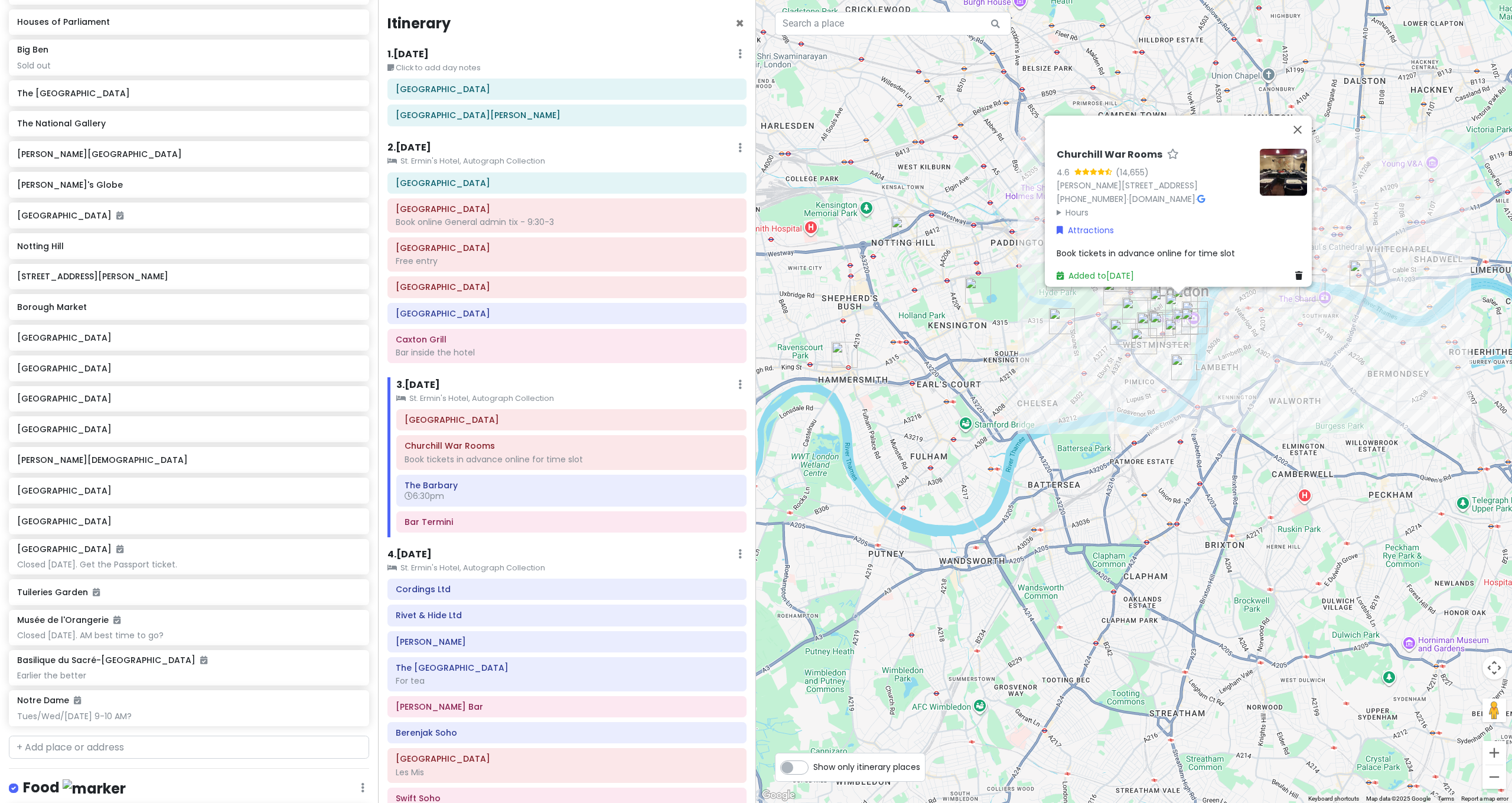
click at [1201, 250] on span "Book tickets in advance online for time slot" at bounding box center [1145, 252] width 178 height 12
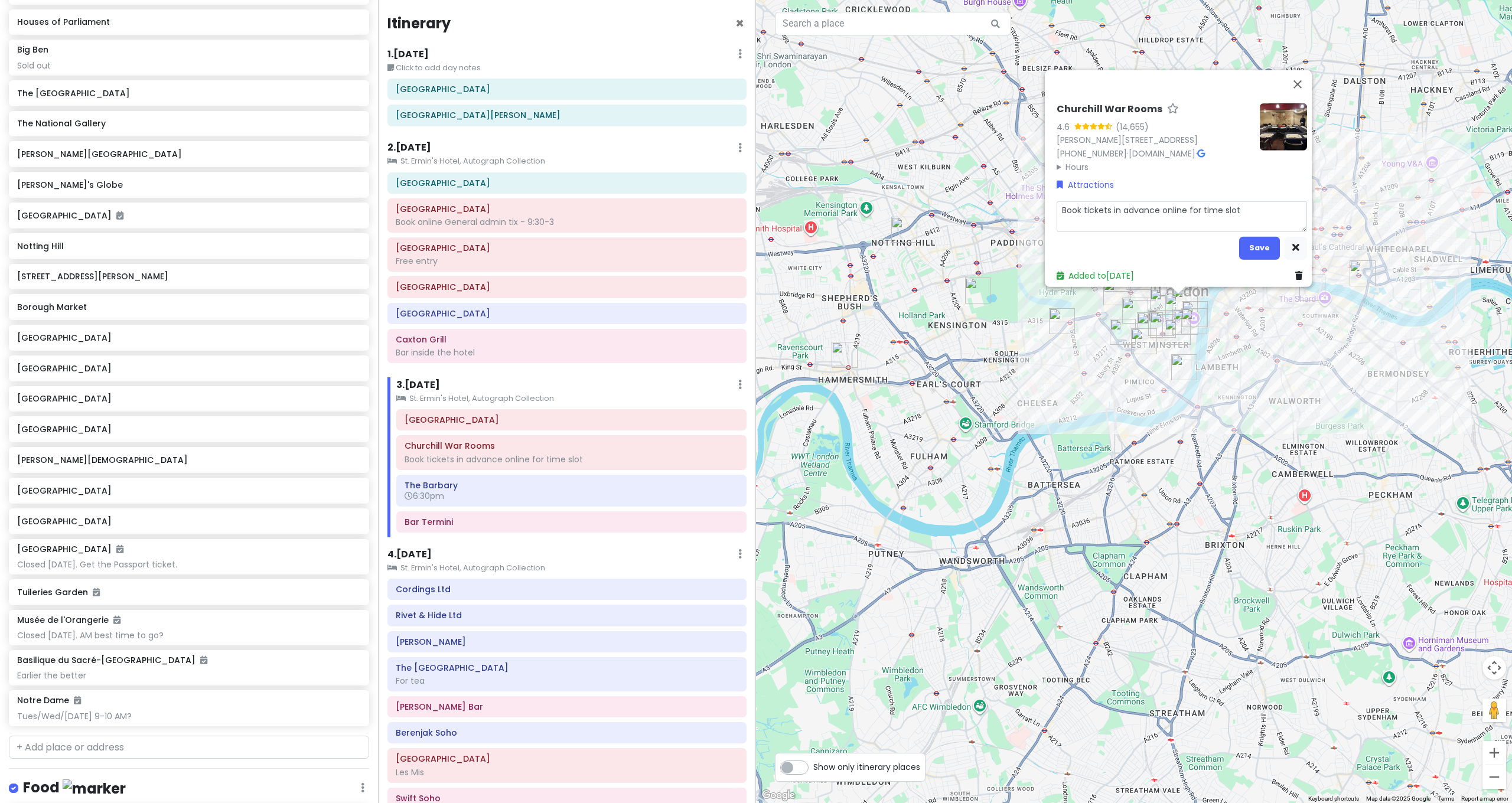
click at [1247, 205] on textarea "Book tickets in advance online for time slot" at bounding box center [1182, 216] width 251 height 31
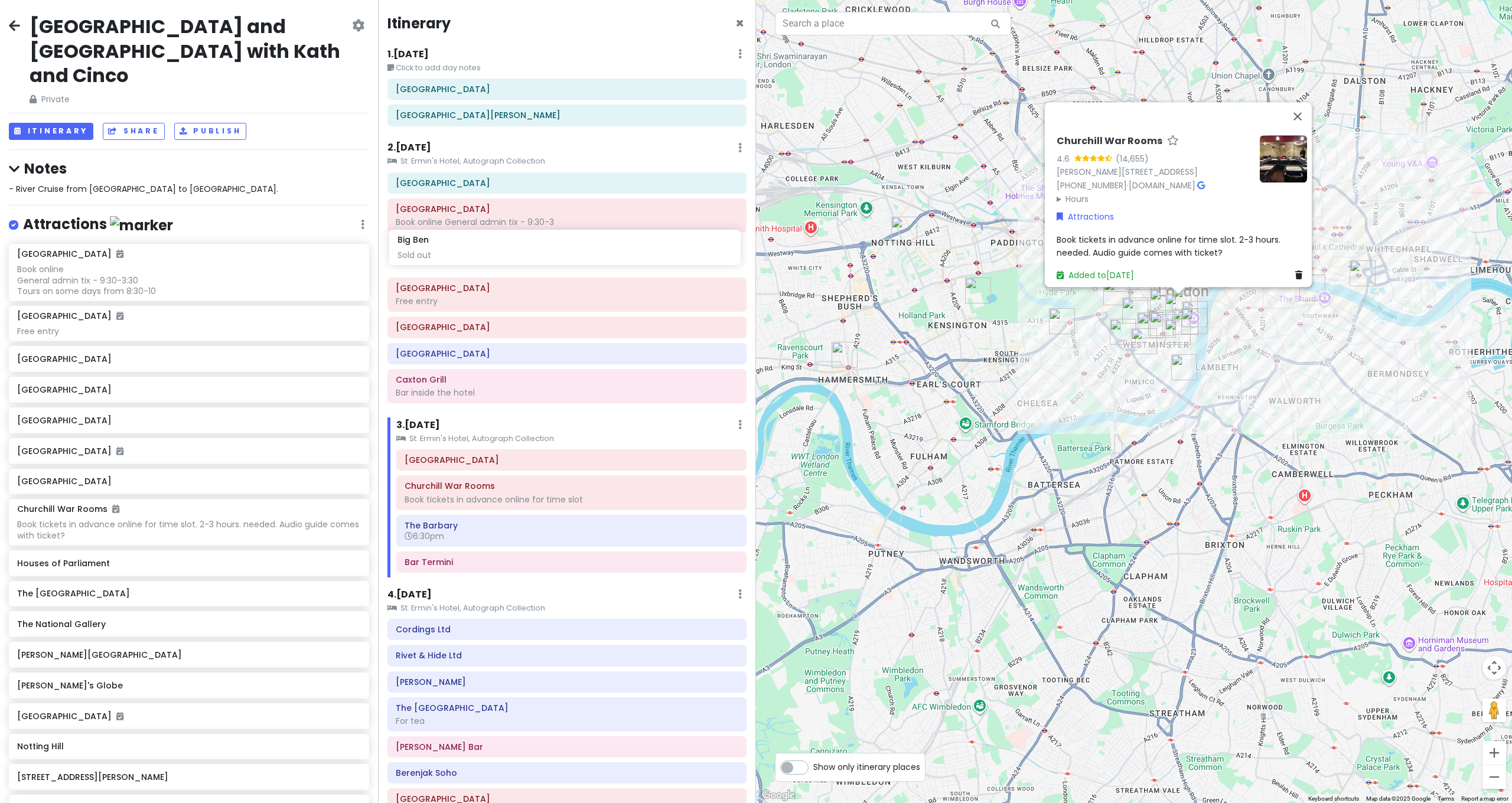
drag, startPoint x: 86, startPoint y: 570, endPoint x: 466, endPoint y: 248, distance: 498.1
click at [466, 248] on div "London and Paris with Kath and Cinco Private Change Dates Make a Copy Delete Tr…" at bounding box center [756, 401] width 1512 height 803
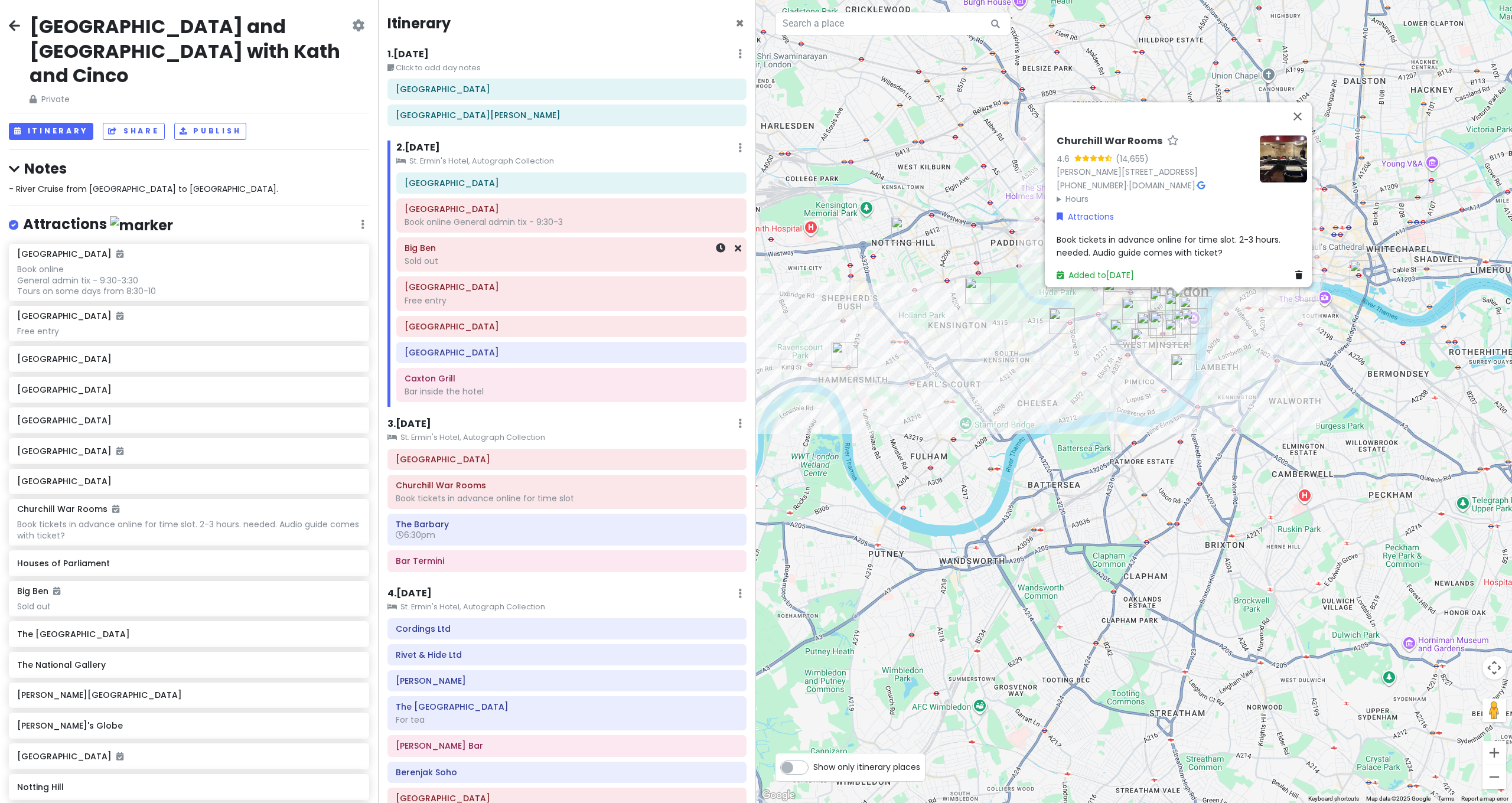
click at [508, 248] on h6 "Big Ben" at bounding box center [571, 247] width 333 height 10
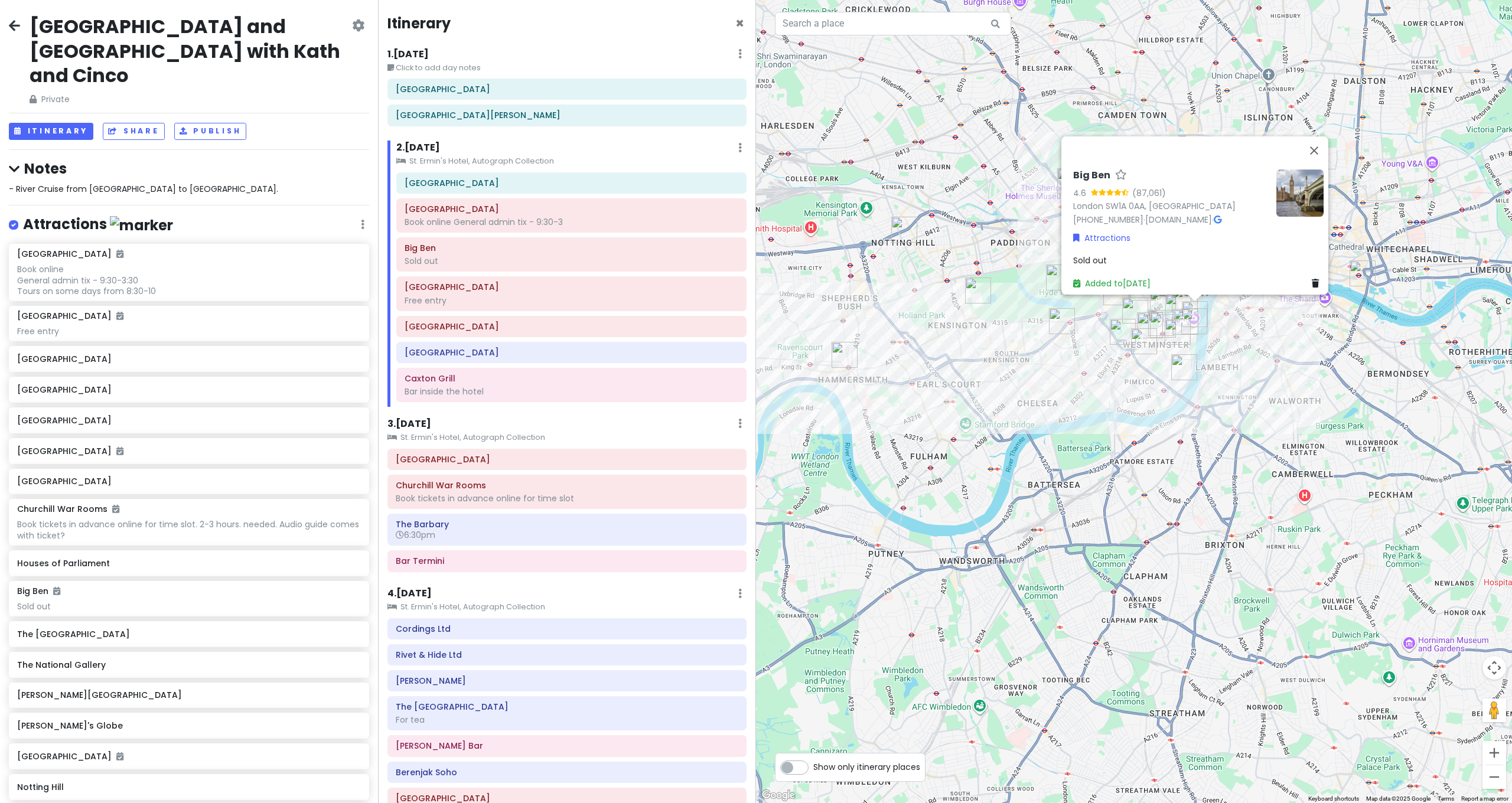
click at [1087, 259] on span "Sold out" at bounding box center [1090, 260] width 34 height 12
click at [1253, 395] on div "Big Ben 4.6 (87,061) London SW1A 0AA, UK +44 20 7219 4272 · www.parliament.uk ·…" at bounding box center [1133, 401] width 756 height 803
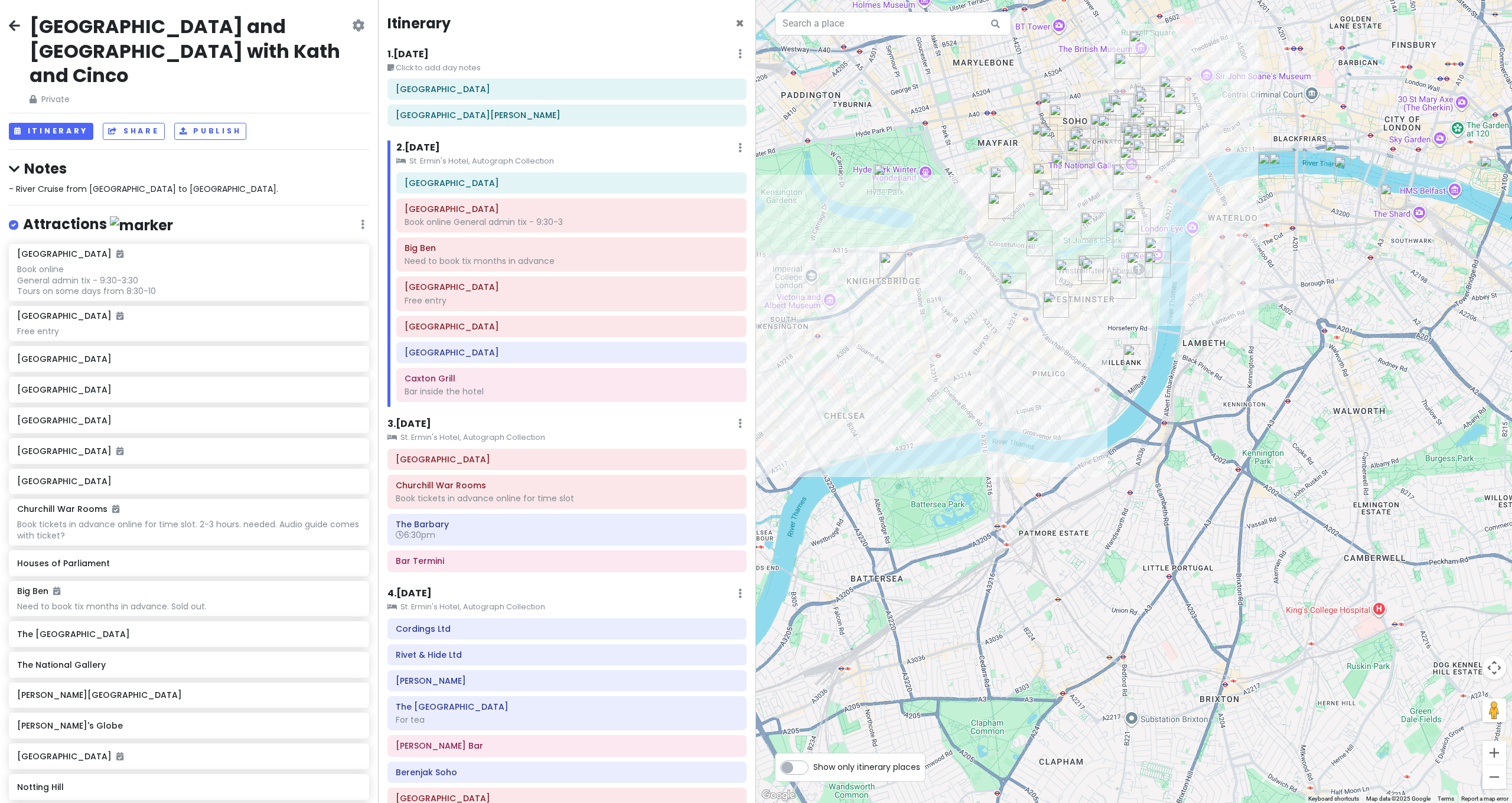
drag, startPoint x: 1181, startPoint y: 326, endPoint x: 1216, endPoint y: 403, distance: 84.6
click at [1216, 403] on div at bounding box center [1133, 401] width 756 height 803
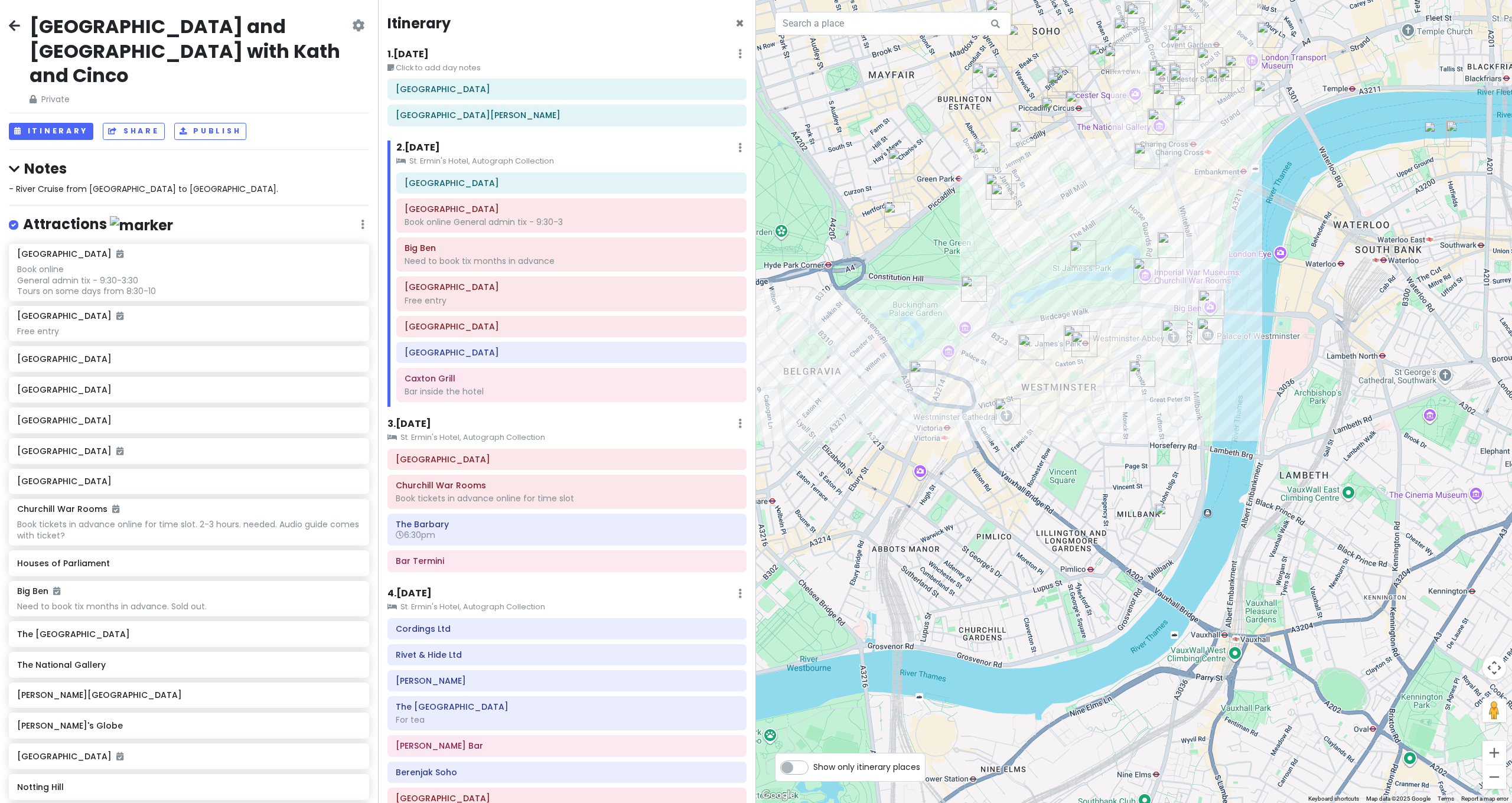
drag, startPoint x: 1173, startPoint y: 379, endPoint x: 1244, endPoint y: 449, distance: 99.7
click at [1243, 449] on div at bounding box center [1133, 401] width 756 height 803
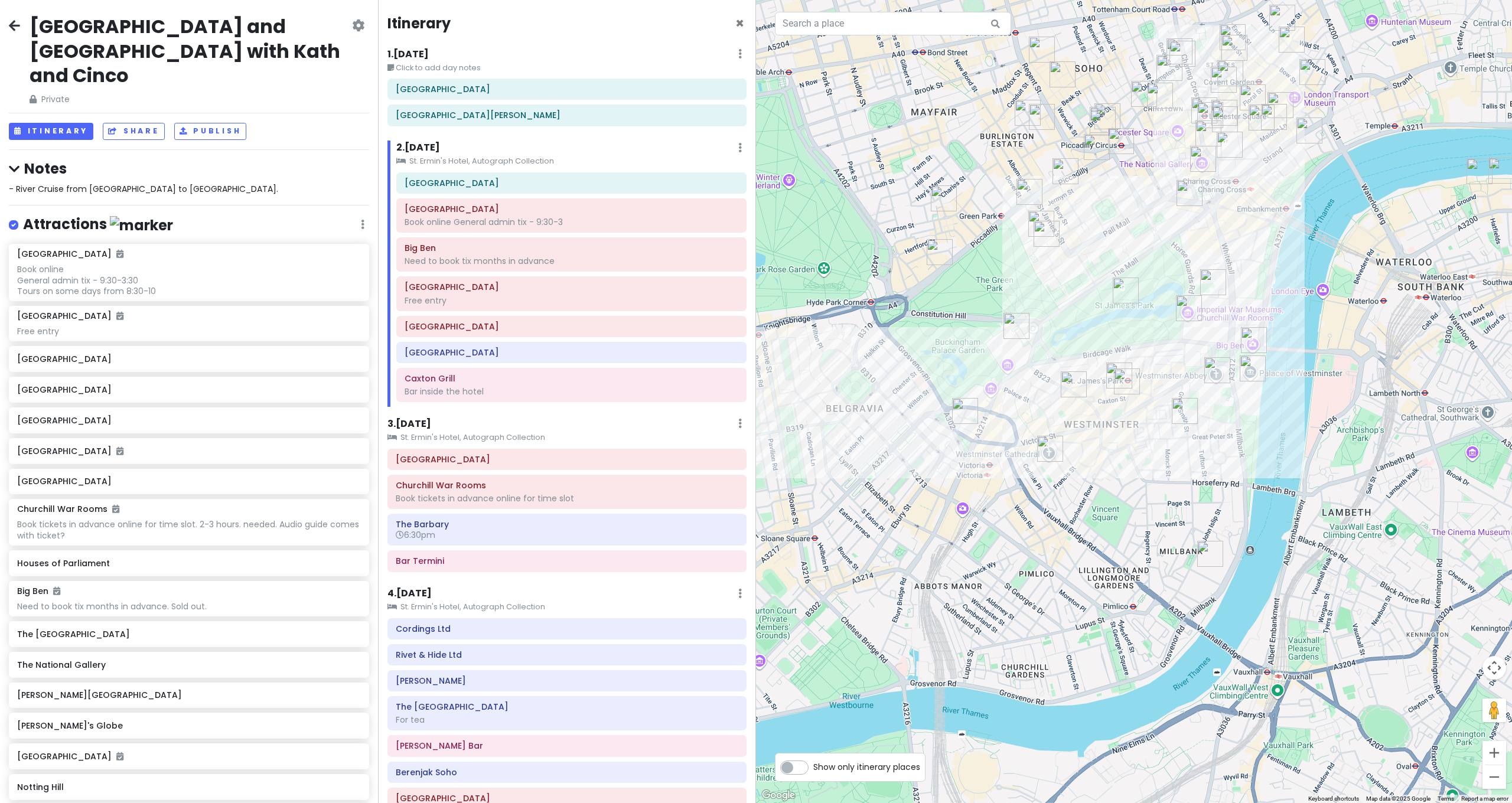
click at [1229, 140] on img "Bancone Covent Garden" at bounding box center [1229, 144] width 26 height 26
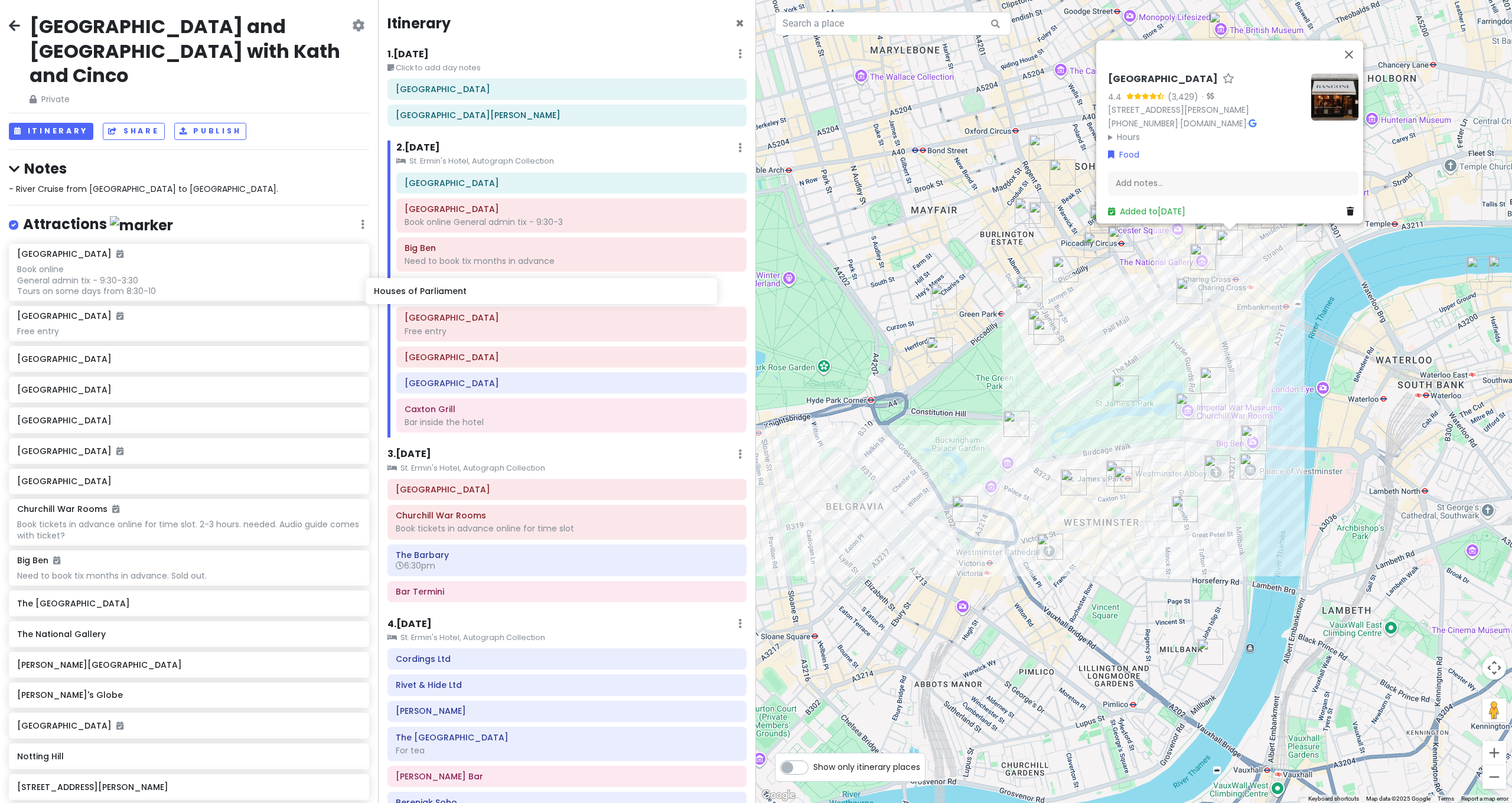
drag, startPoint x: 122, startPoint y: 536, endPoint x: 479, endPoint y: 293, distance: 431.9
click at [479, 293] on div "London and Paris with Kath and Cinco Private Change Dates Make a Copy Delete Tr…" at bounding box center [756, 401] width 1512 height 803
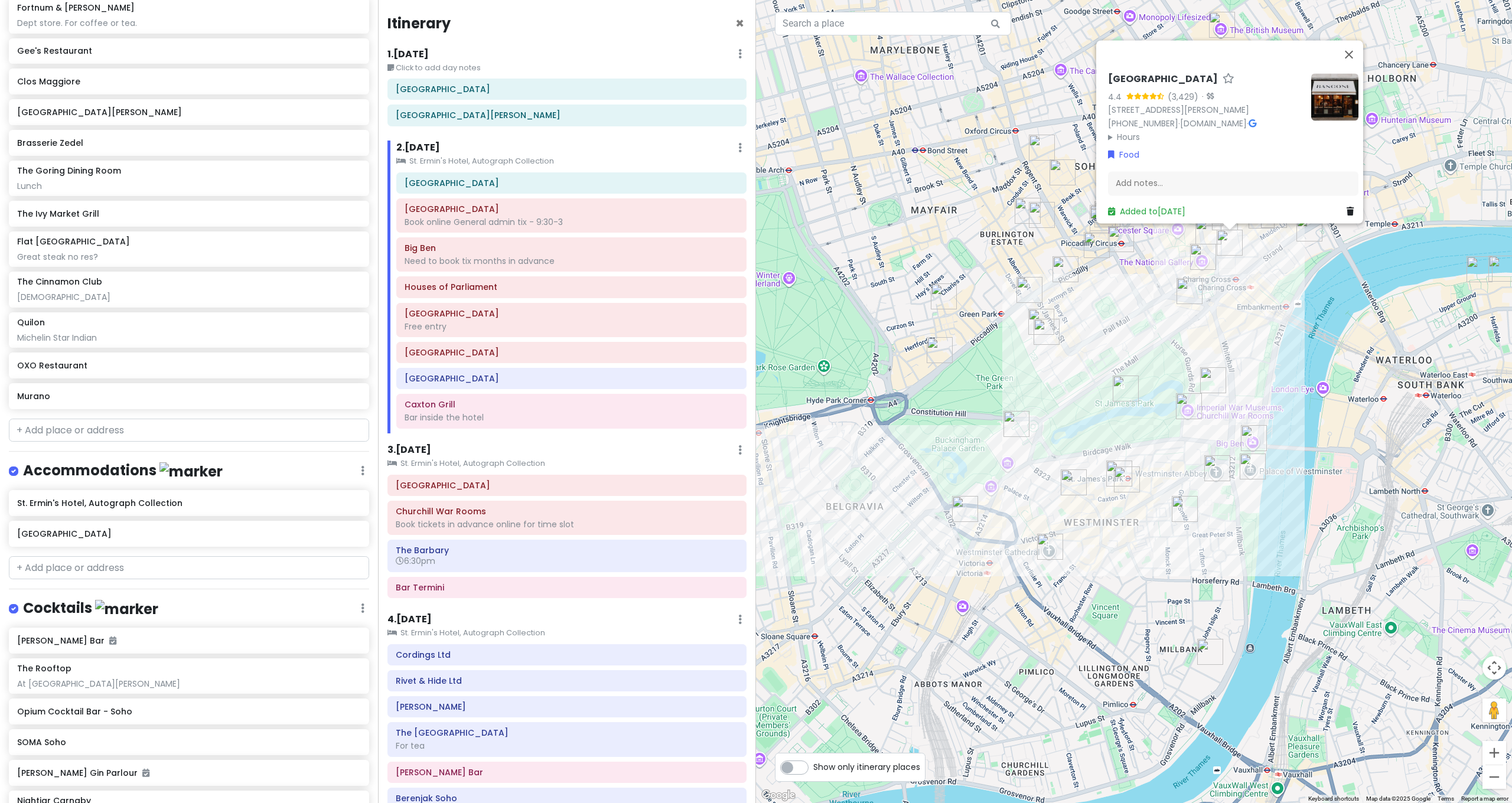
scroll to position [1749, 0]
click at [127, 416] on input "text" at bounding box center [188, 428] width 360 height 23
drag, startPoint x: 849, startPoint y: 465, endPoint x: 447, endPoint y: 412, distance: 405.5
click at [847, 464] on div "Bancone Covent Garden 4.4 (3,429) · 39 William IV St, London WC2N 4DD, UK +44 2…" at bounding box center [1133, 401] width 756 height 803
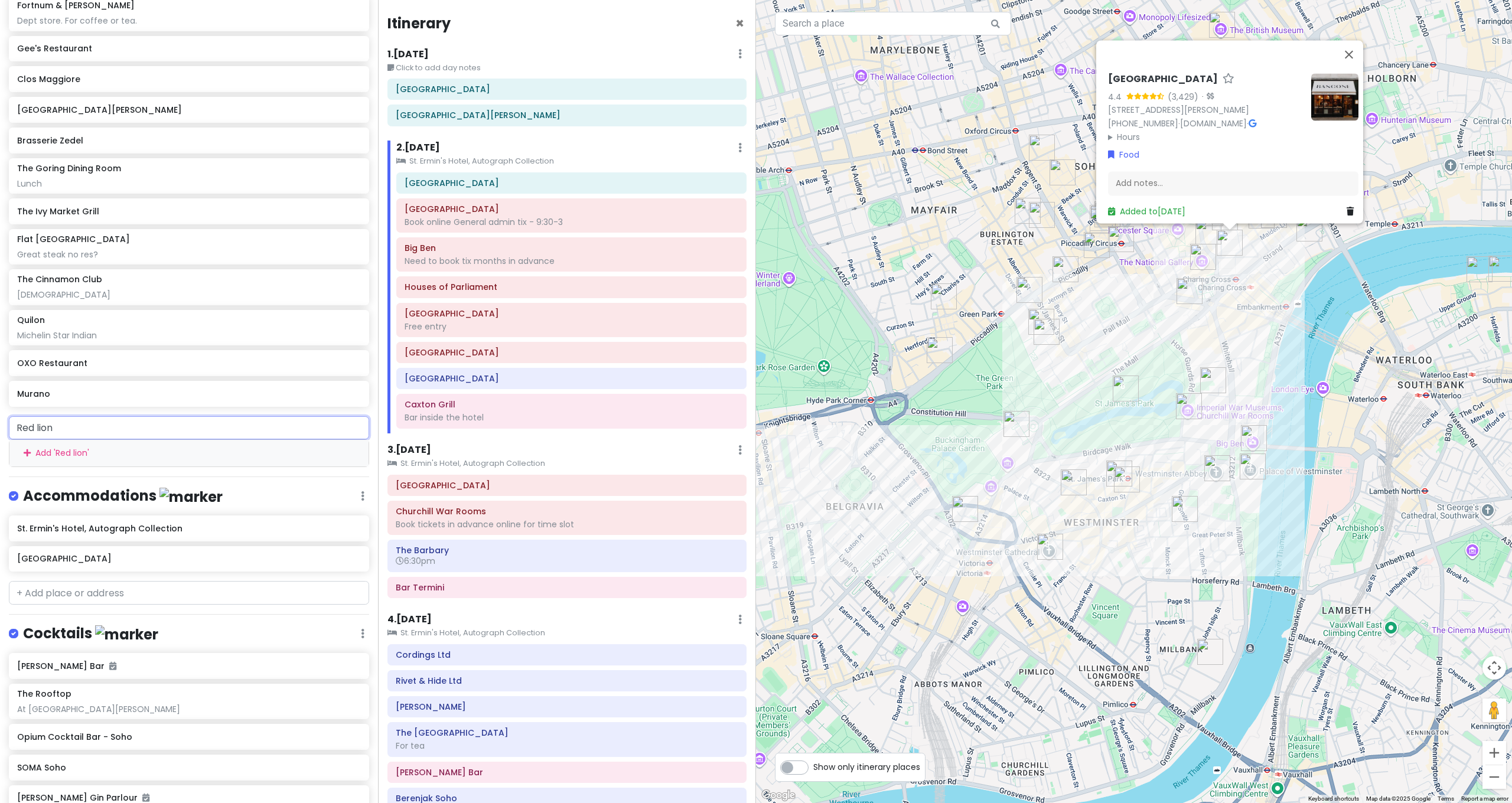
click at [112, 416] on input "Red lion" at bounding box center [188, 428] width 360 height 23
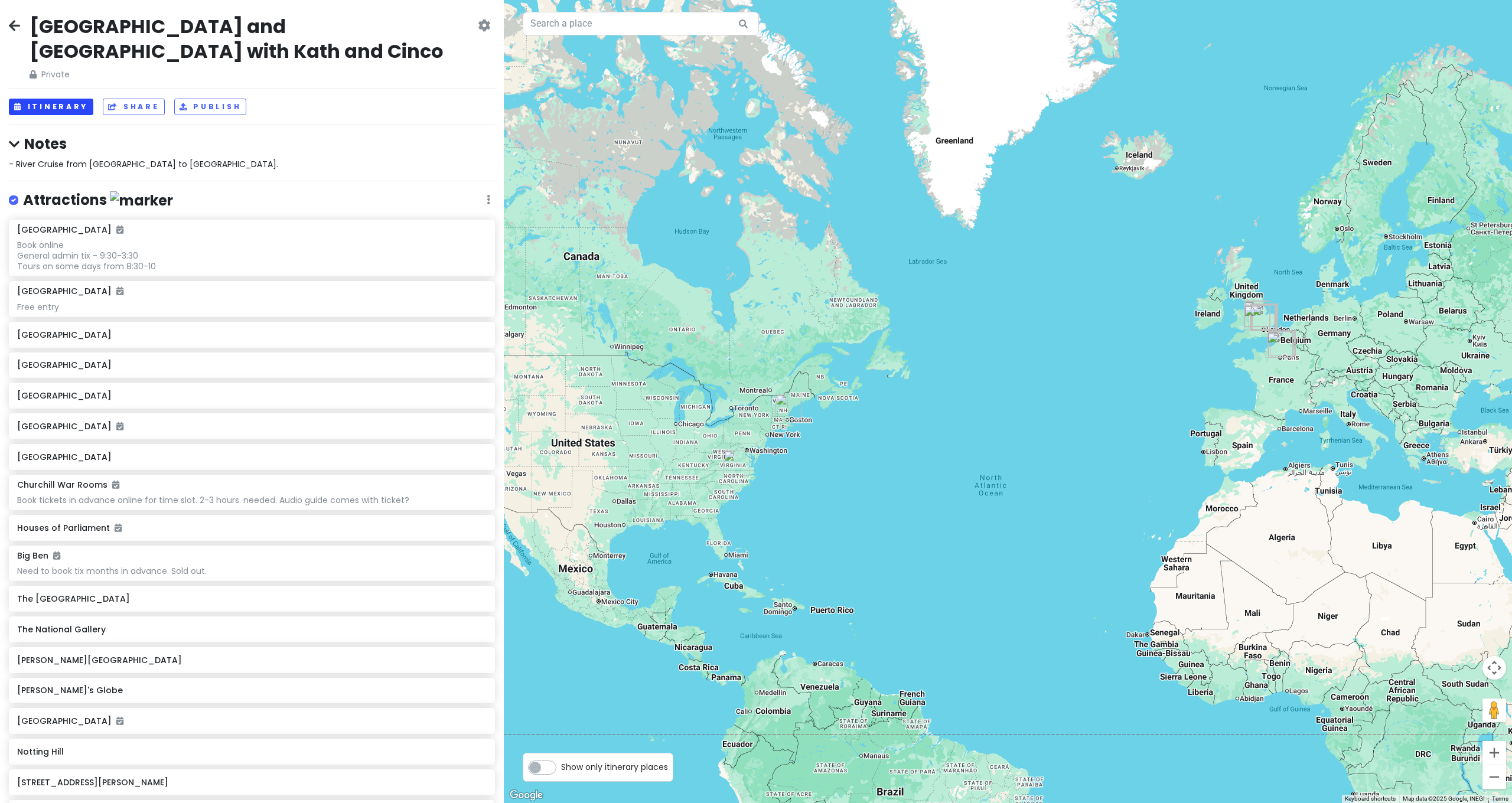
click at [45, 98] on button "Itinerary" at bounding box center [51, 106] width 85 height 17
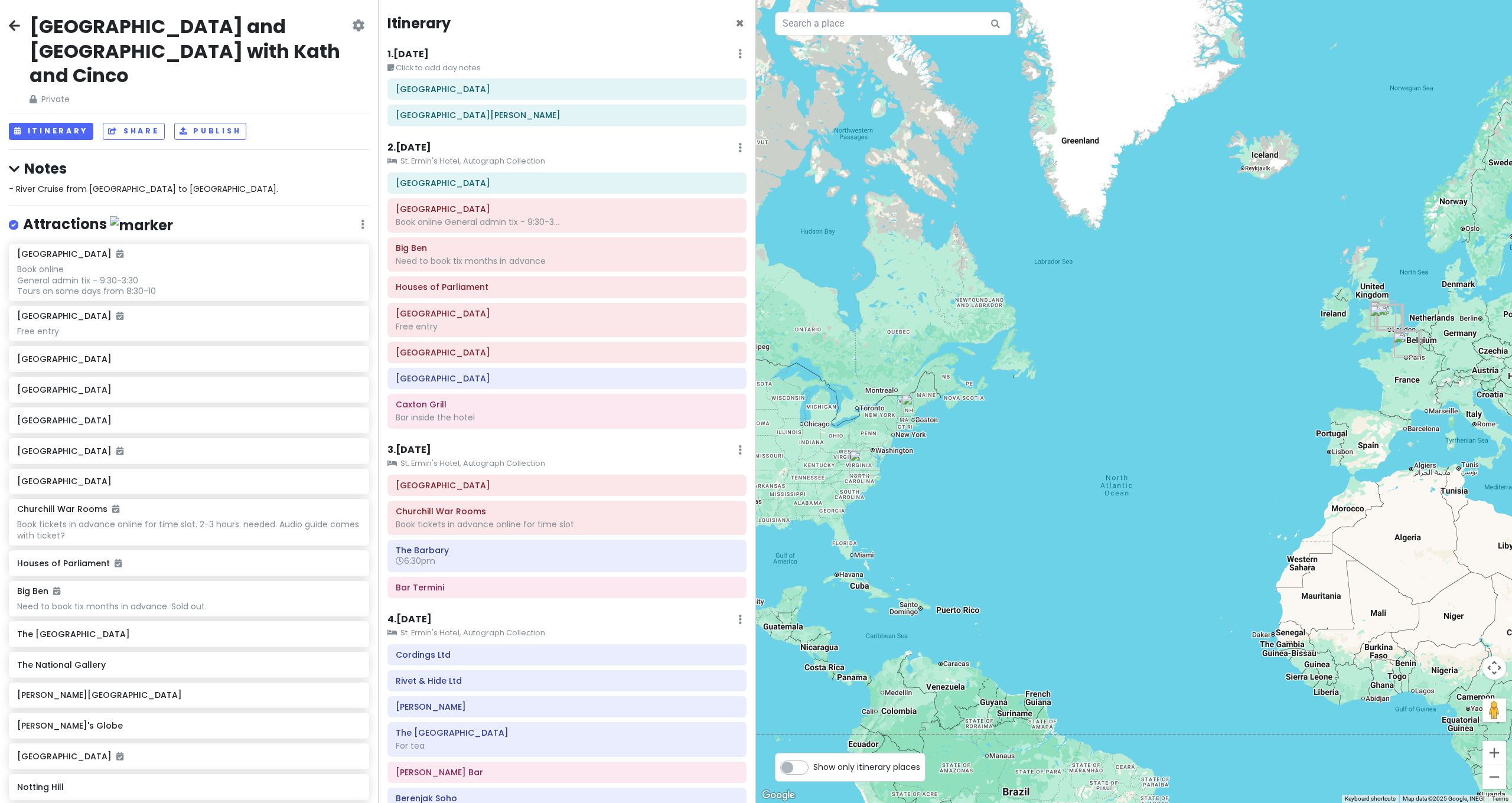
scroll to position [1096, 0]
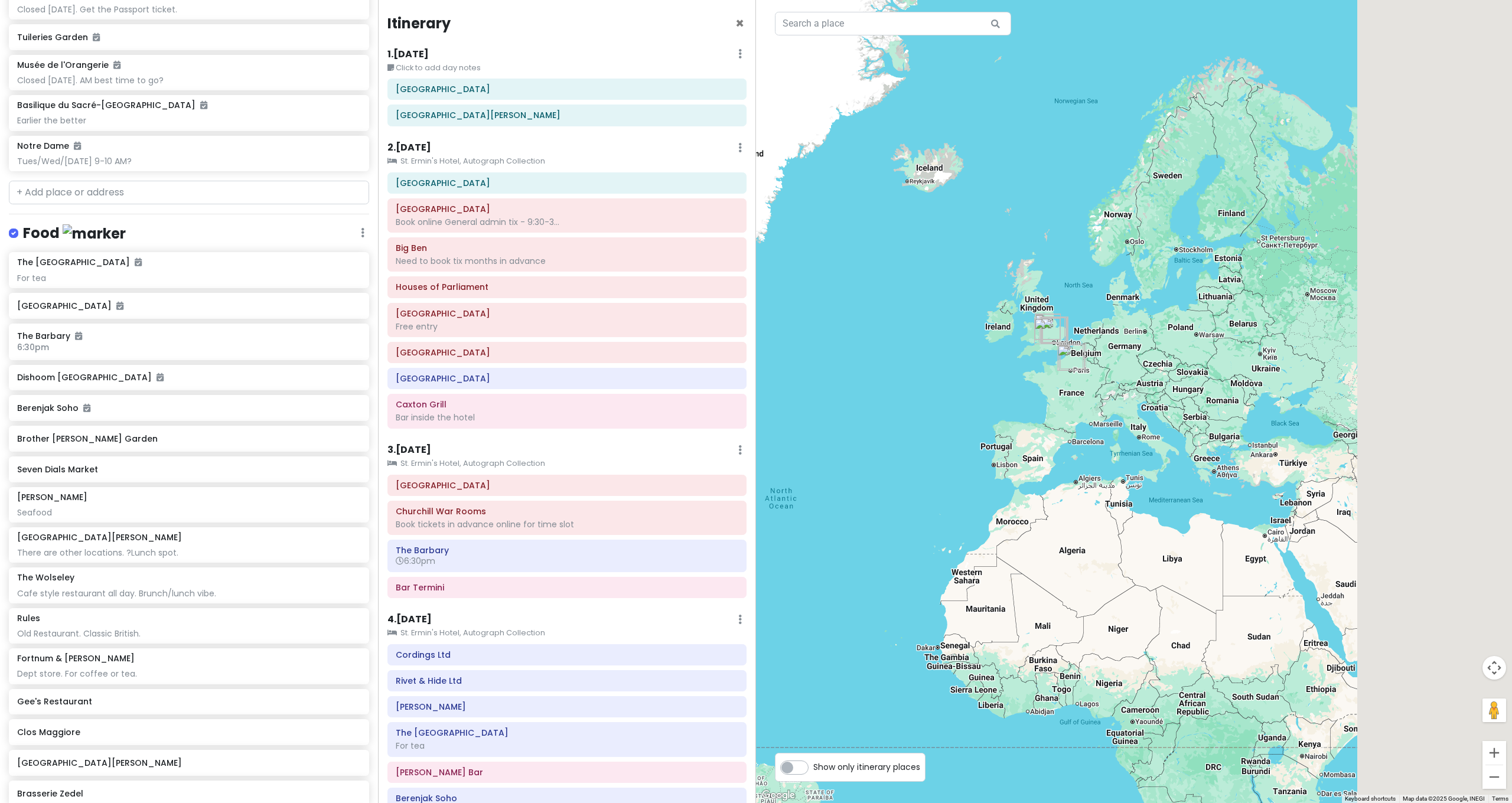
drag, startPoint x: 1228, startPoint y: 327, endPoint x: 883, endPoint y: 342, distance: 345.3
click at [882, 342] on div at bounding box center [1133, 401] width 756 height 803
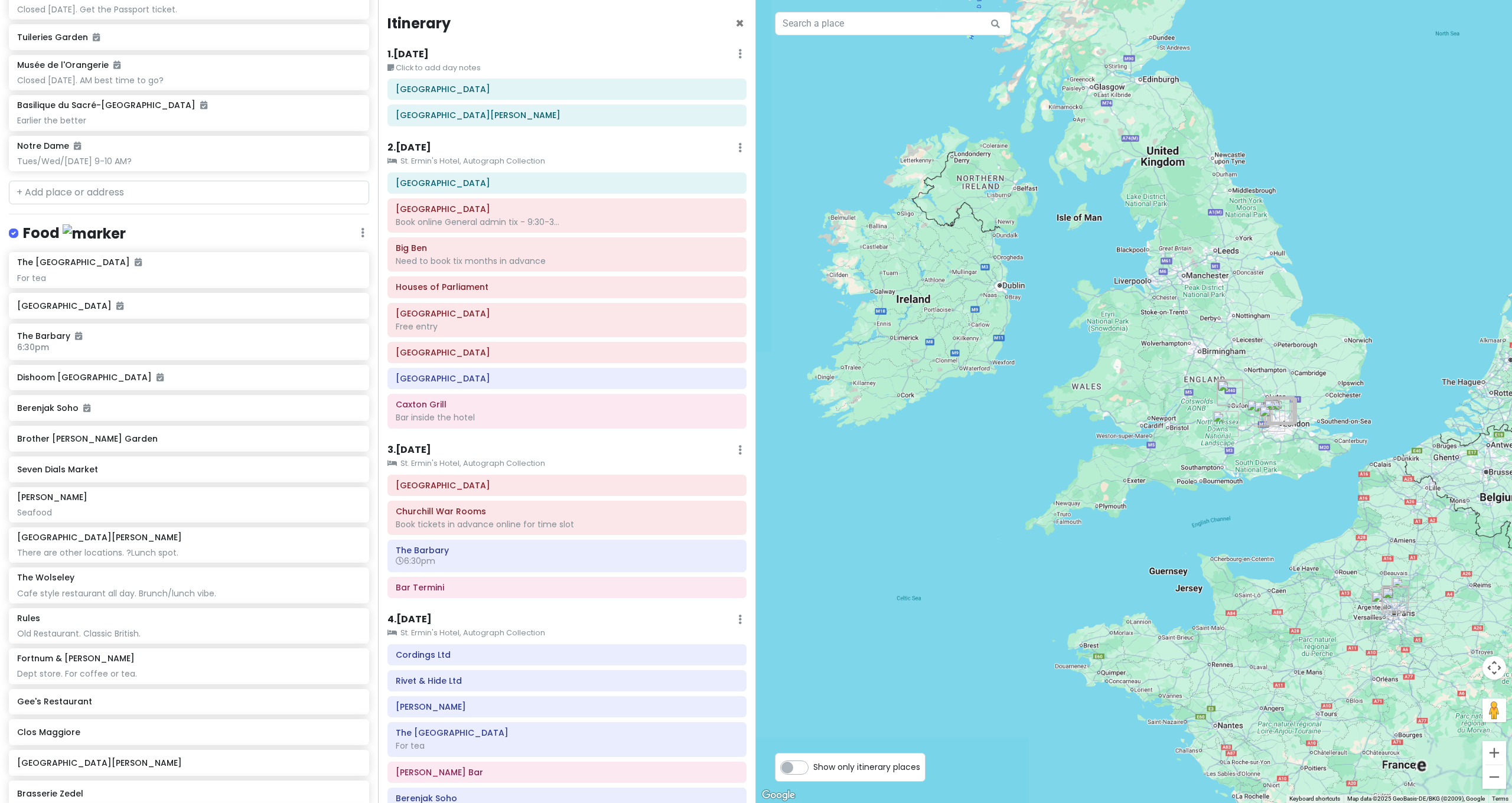
click at [1068, 342] on div at bounding box center [1133, 401] width 756 height 803
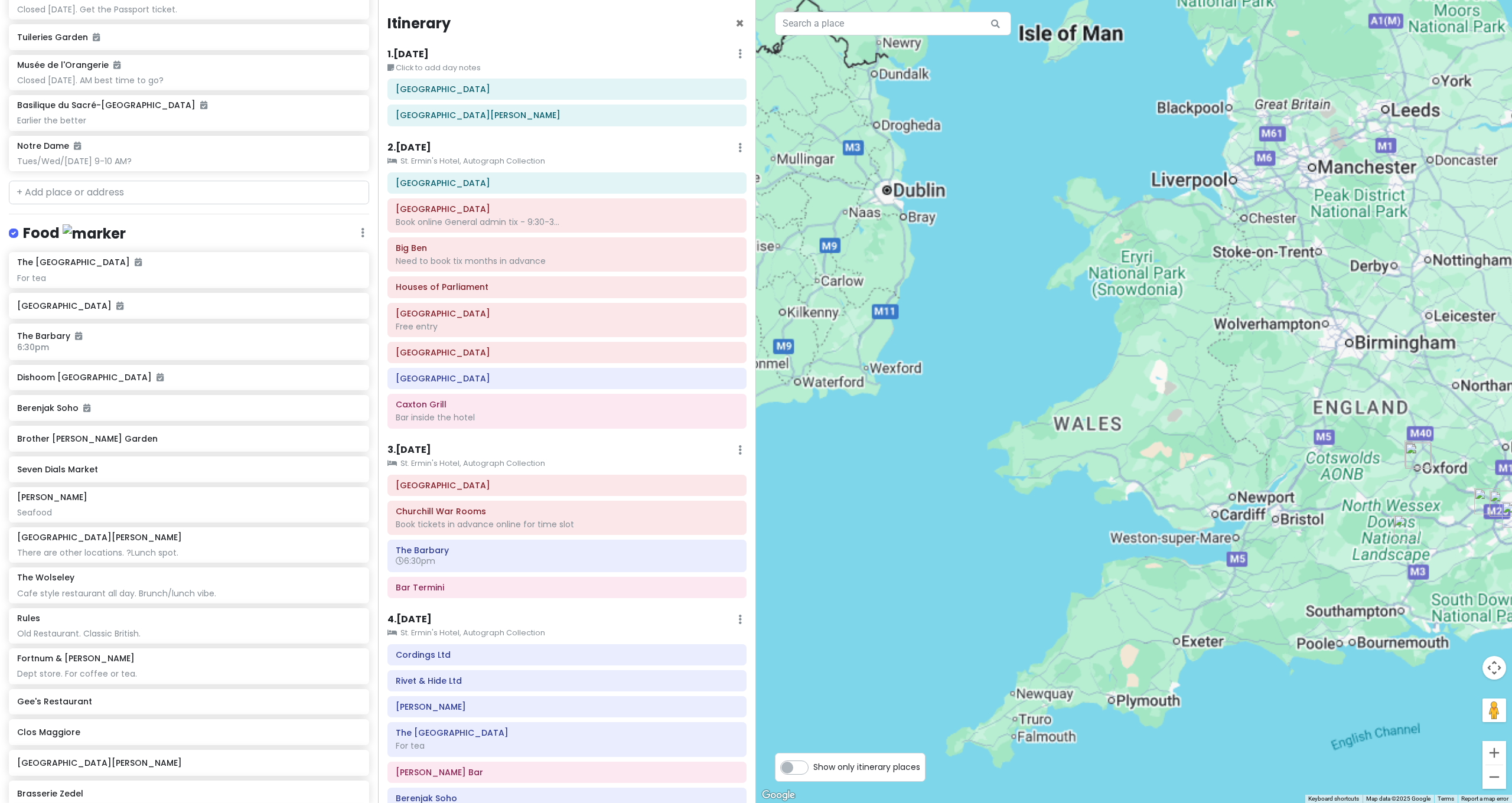
drag, startPoint x: 1208, startPoint y: 355, endPoint x: 962, endPoint y: 337, distance: 246.7
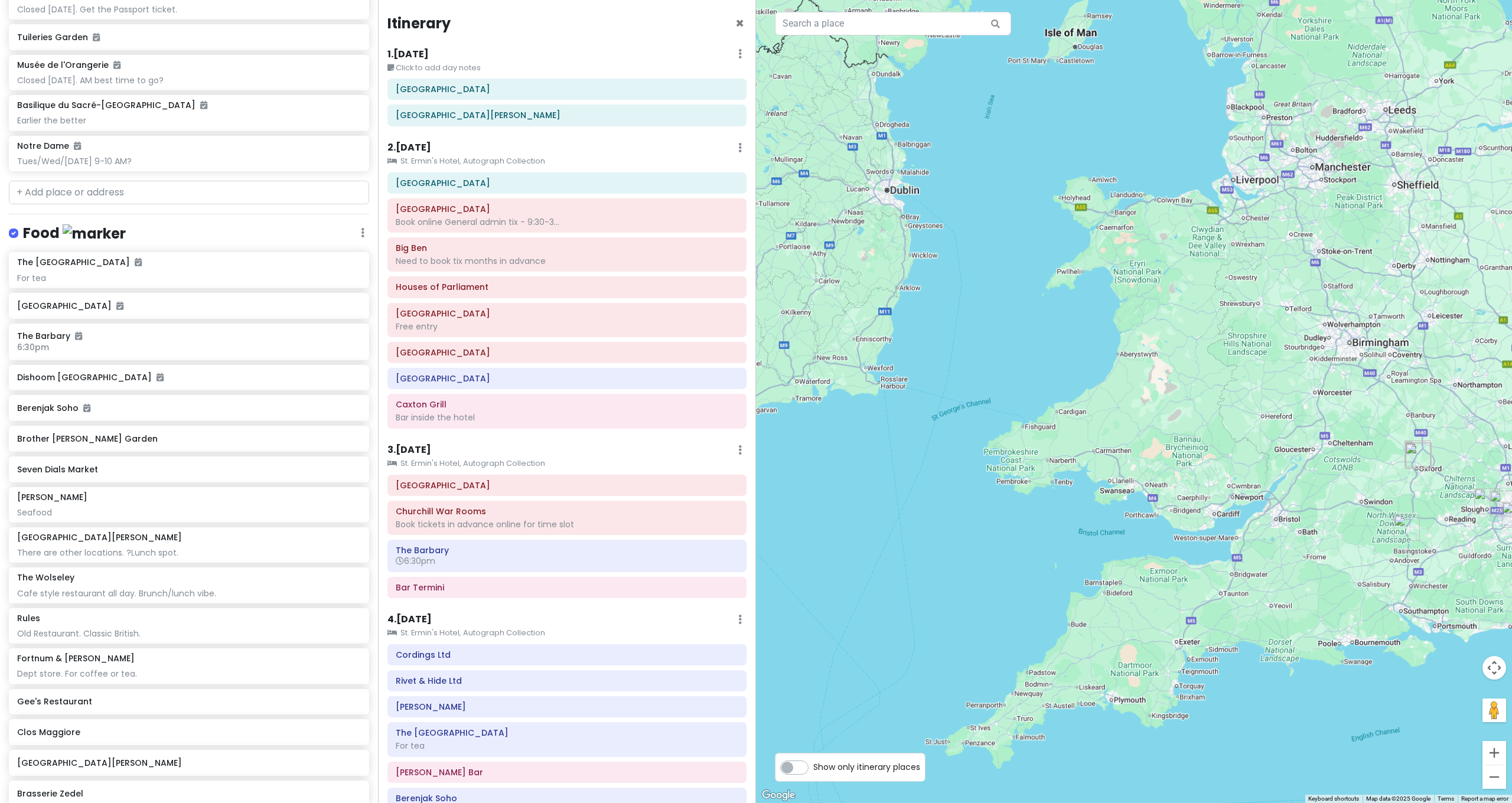
click at [961, 338] on div at bounding box center [1133, 401] width 756 height 803
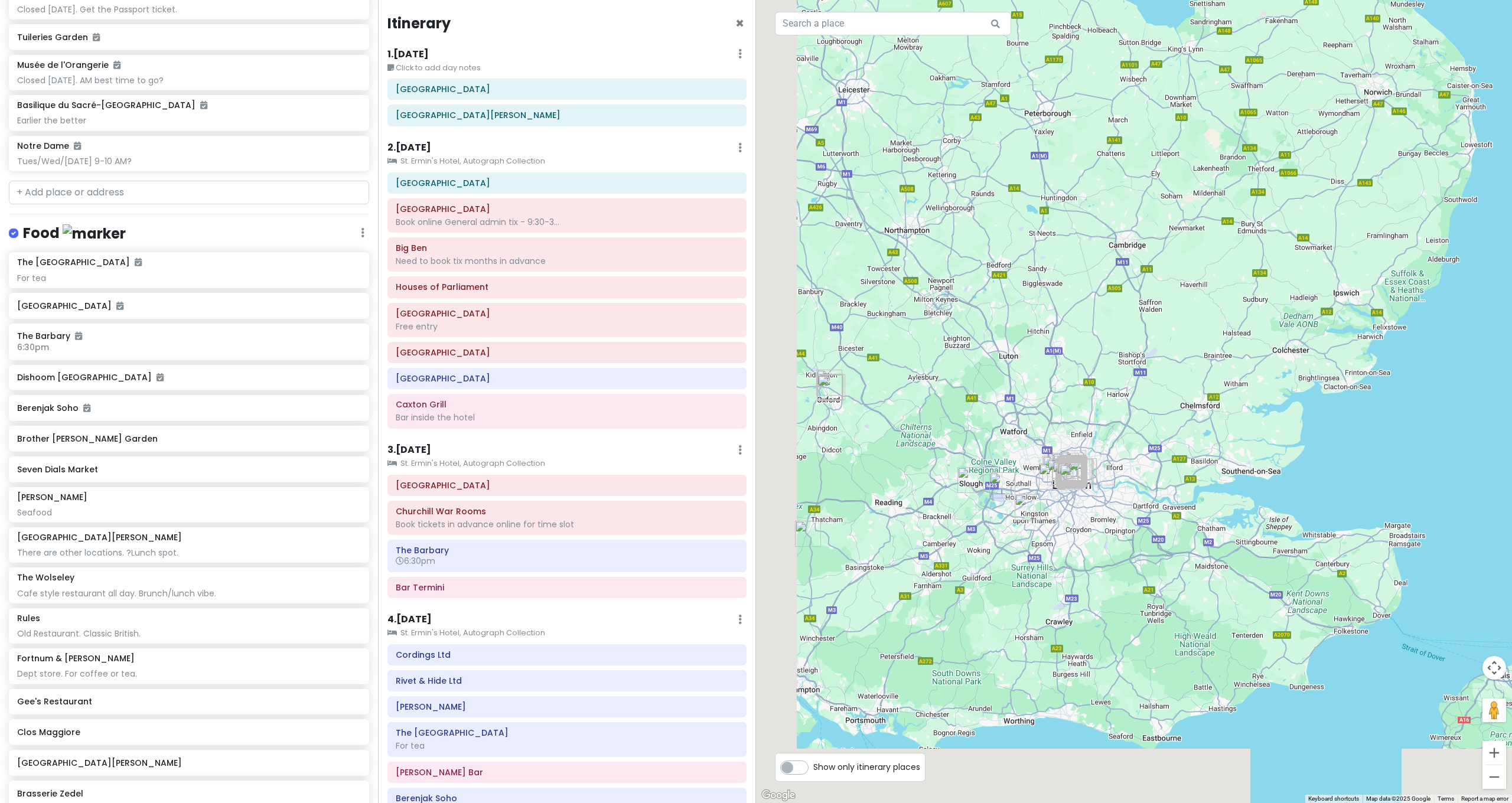
drag, startPoint x: 1211, startPoint y: 290, endPoint x: 1270, endPoint y: 227, distance: 86.3
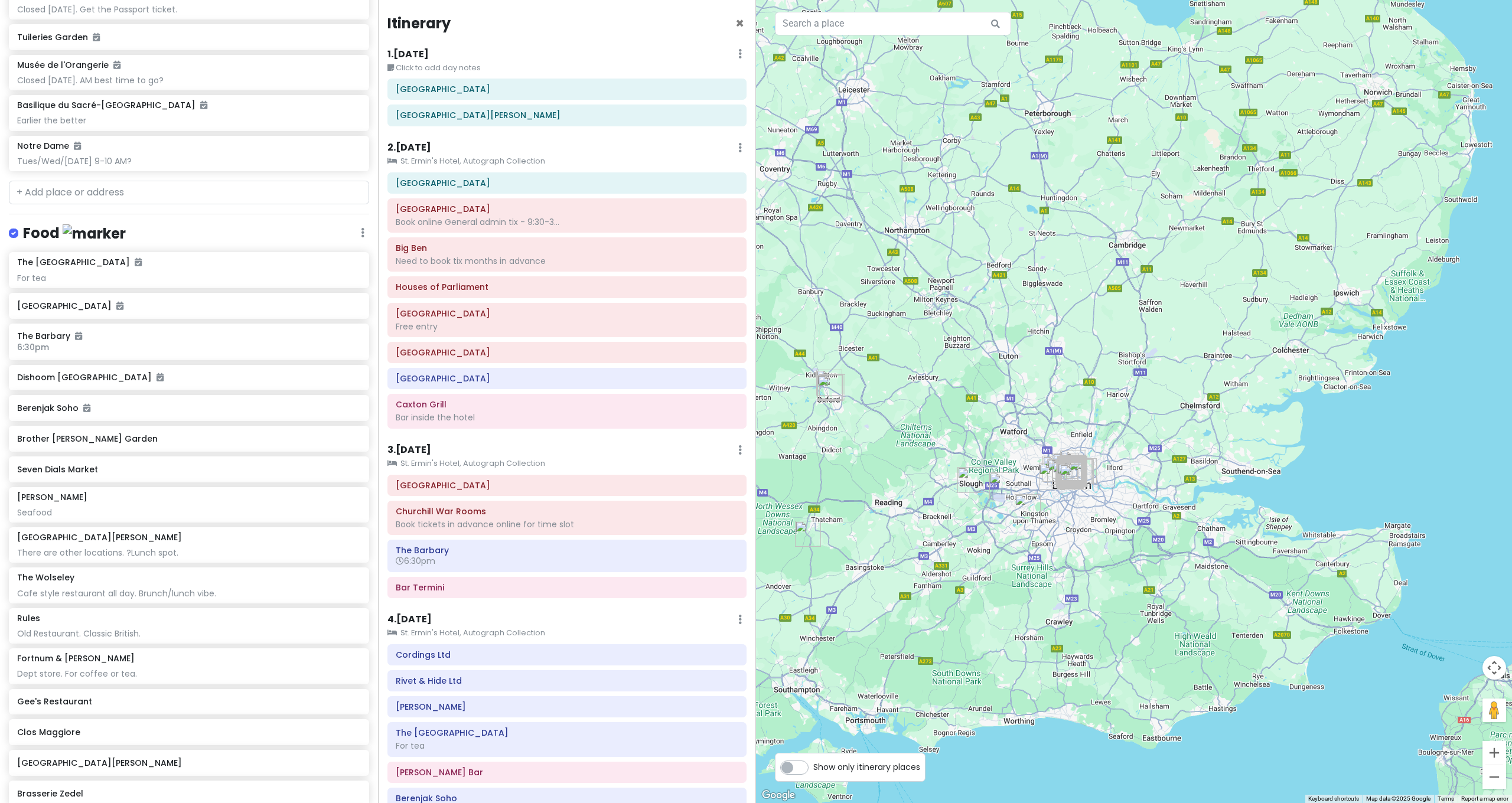
click at [1271, 228] on div at bounding box center [1133, 401] width 756 height 803
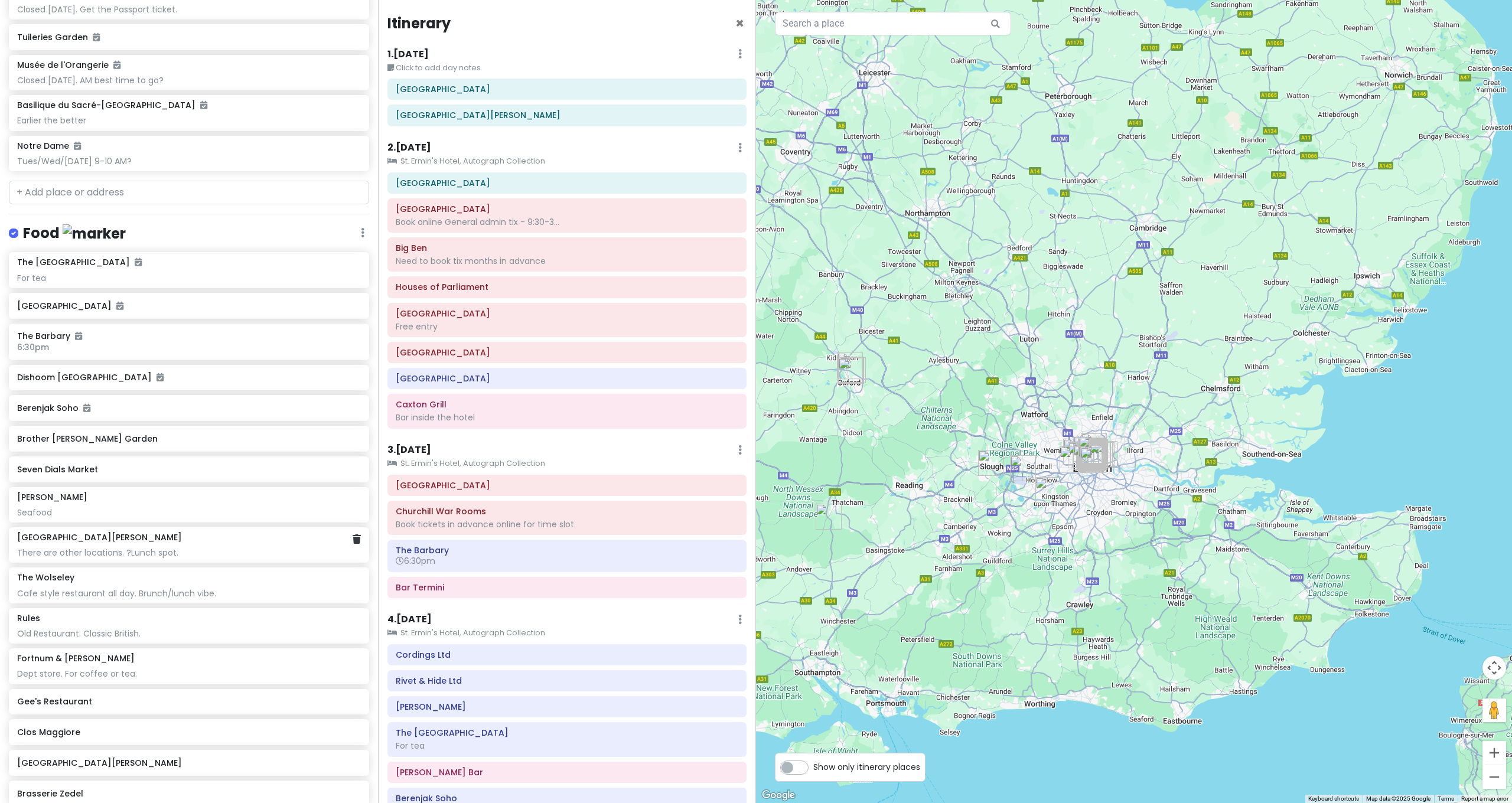
scroll to position [1484, 0]
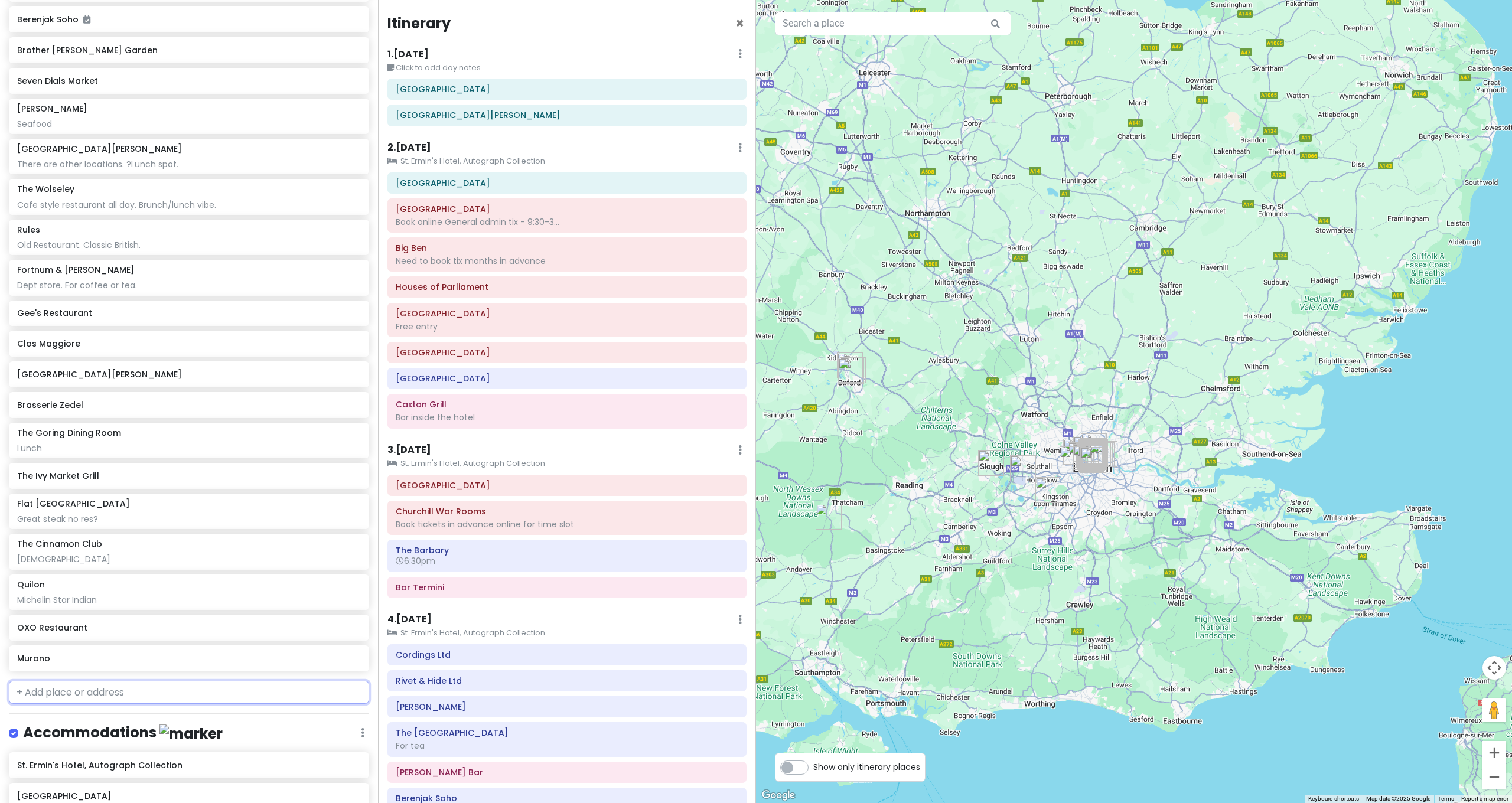
drag, startPoint x: 106, startPoint y: 660, endPoint x: 122, endPoint y: 675, distance: 21.9
type input "The red"
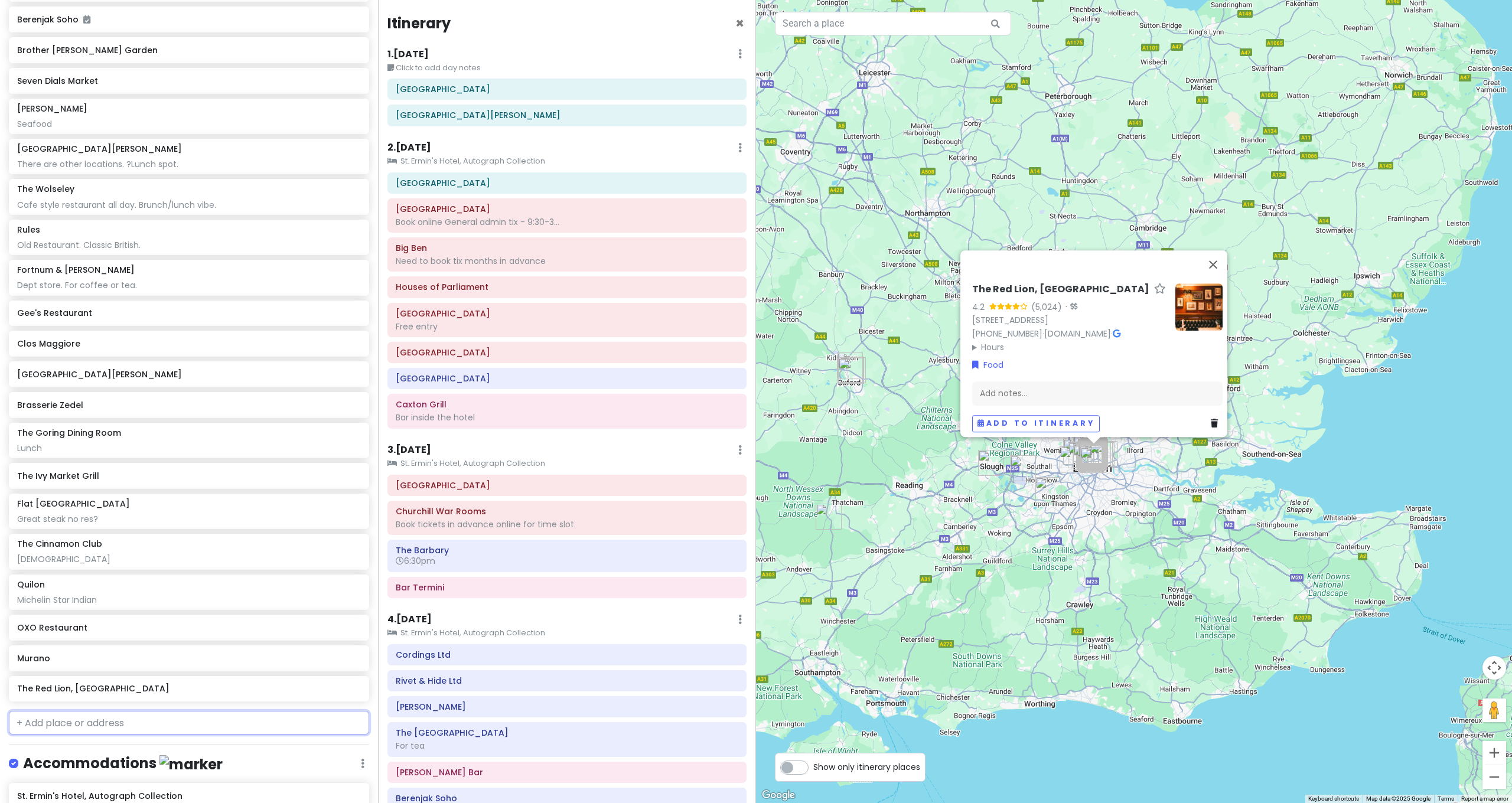
click at [102, 711] on input "text" at bounding box center [188, 722] width 360 height 23
type input "St [PERSON_NAME] T"
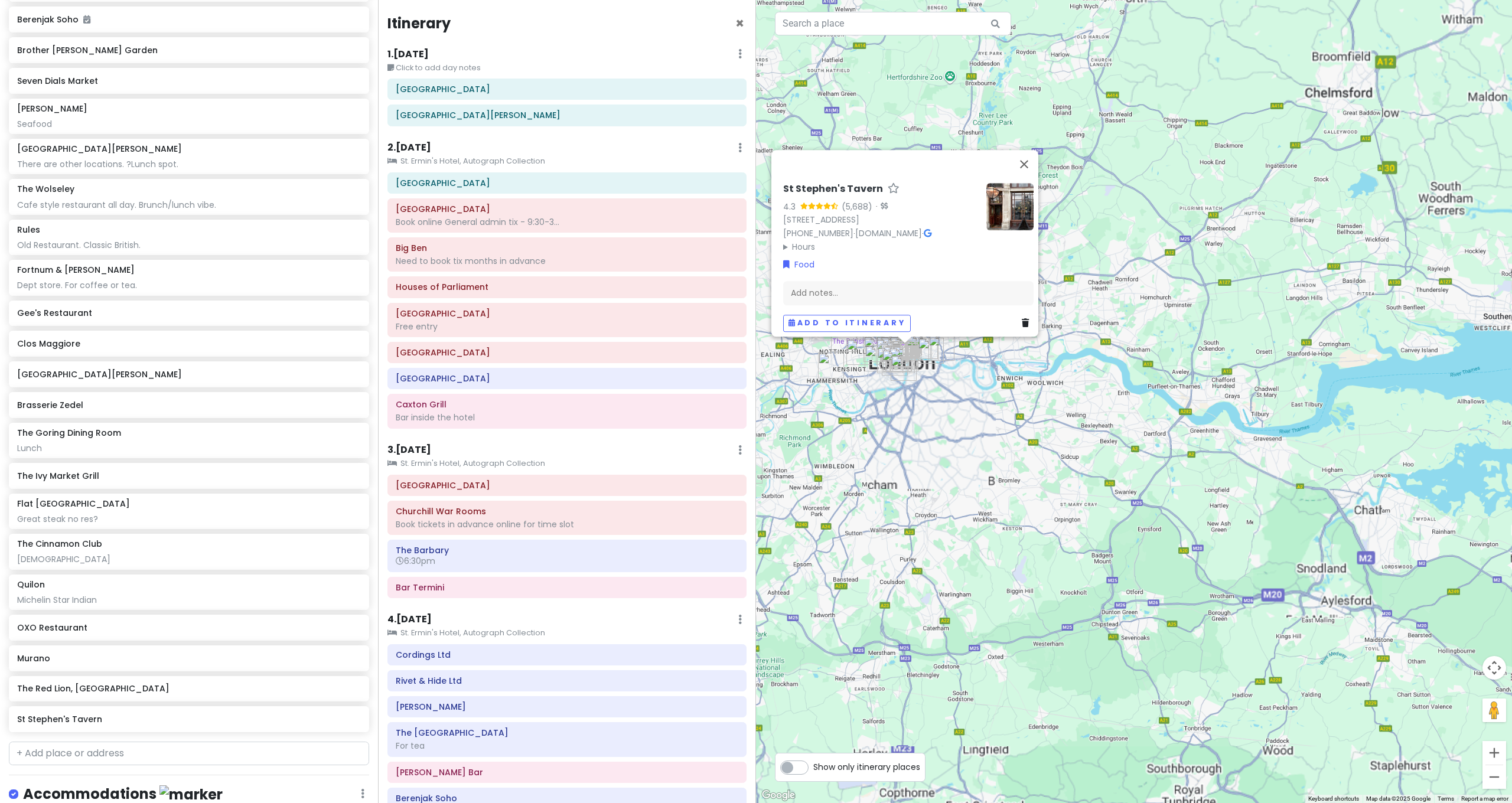
drag, startPoint x: 1062, startPoint y: 434, endPoint x: 1161, endPoint y: 566, distance: 165.0
click at [1165, 571] on div "St [PERSON_NAME]'s Tavern 4.3 (5,688) · [STREET_ADDRESS] [PHONE_NUMBER] · [DOMA…" at bounding box center [1133, 401] width 756 height 803
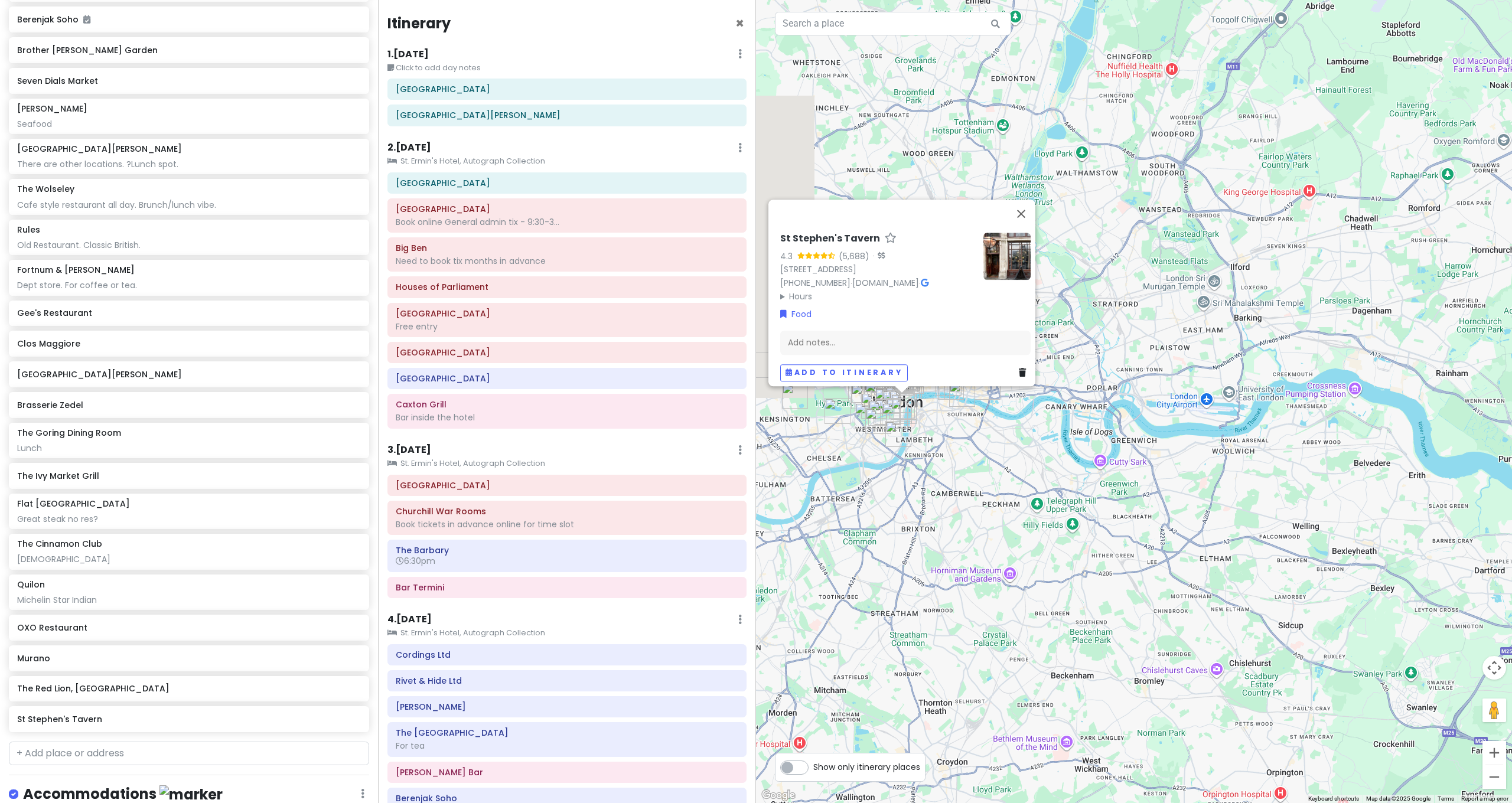
drag, startPoint x: 992, startPoint y: 467, endPoint x: 1198, endPoint y: 601, distance: 245.7
click at [1198, 601] on div "St [PERSON_NAME]'s Tavern 4.3 (5,688) · [STREET_ADDRESS] [PHONE_NUMBER] · [DOMA…" at bounding box center [1133, 401] width 756 height 803
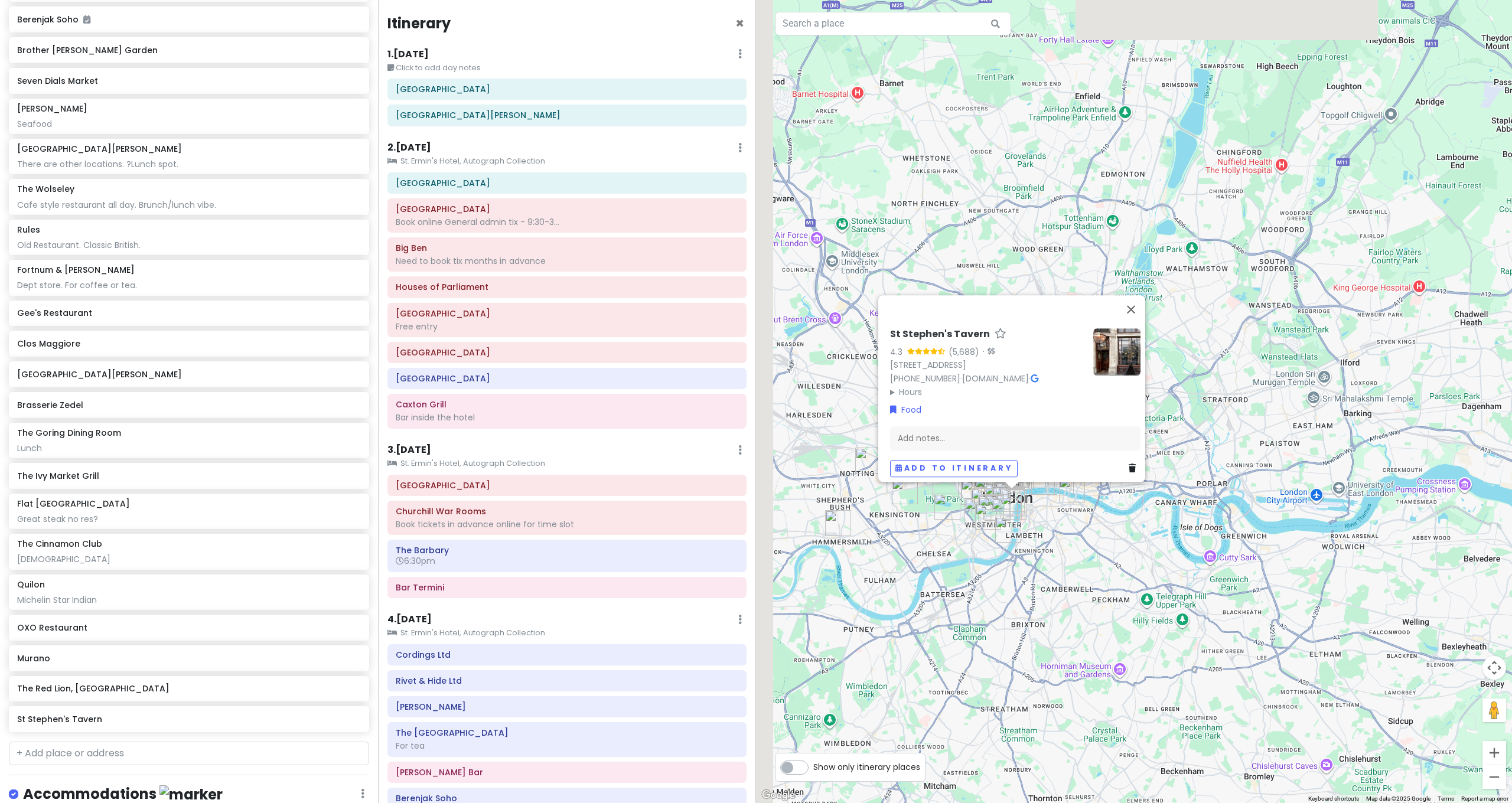
drag, startPoint x: 1164, startPoint y: 618, endPoint x: 1156, endPoint y: 606, distance: 14.4
click at [1162, 611] on div "St [PERSON_NAME]'s Tavern 4.3 (5,688) · [STREET_ADDRESS] [PHONE_NUMBER] · [DOMA…" at bounding box center [1133, 401] width 756 height 803
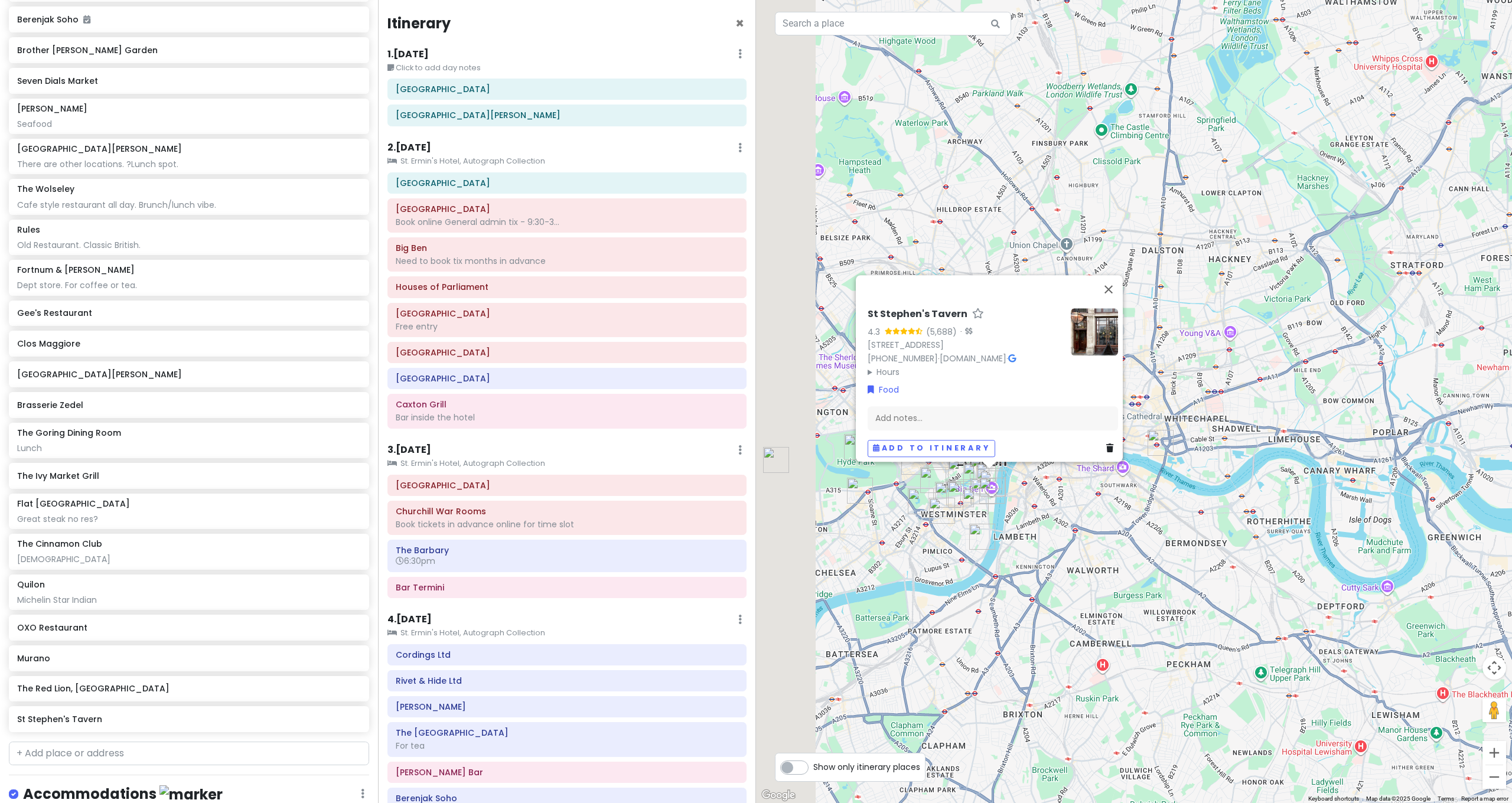
drag, startPoint x: 1123, startPoint y: 577, endPoint x: 1191, endPoint y: 627, distance: 84.4
click at [1191, 627] on div "St [PERSON_NAME]'s Tavern 4.3 (5,688) · [STREET_ADDRESS] [PHONE_NUMBER] · [DOMA…" at bounding box center [1133, 401] width 756 height 803
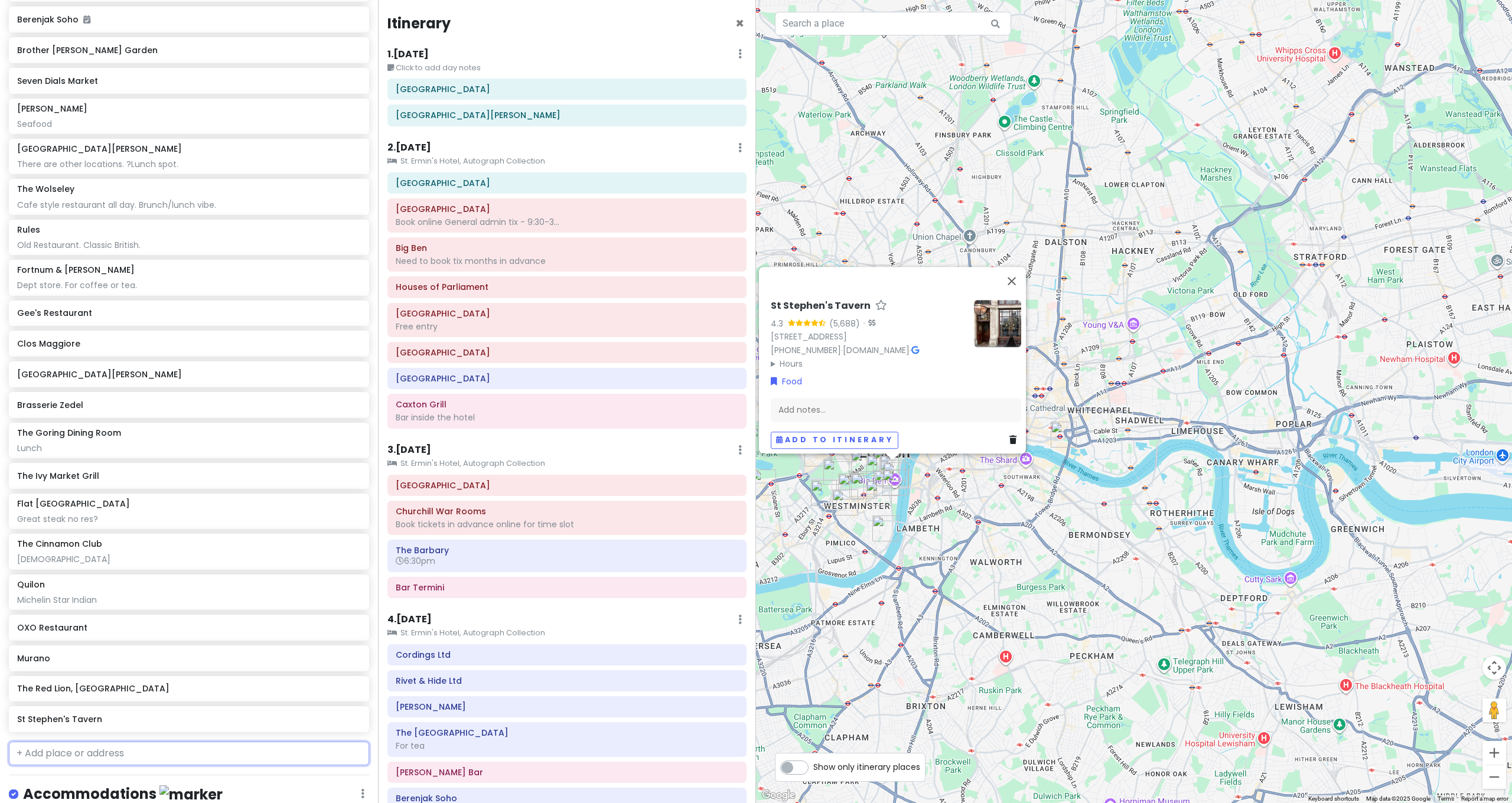
click at [192, 742] on input "text" at bounding box center [188, 753] width 360 height 23
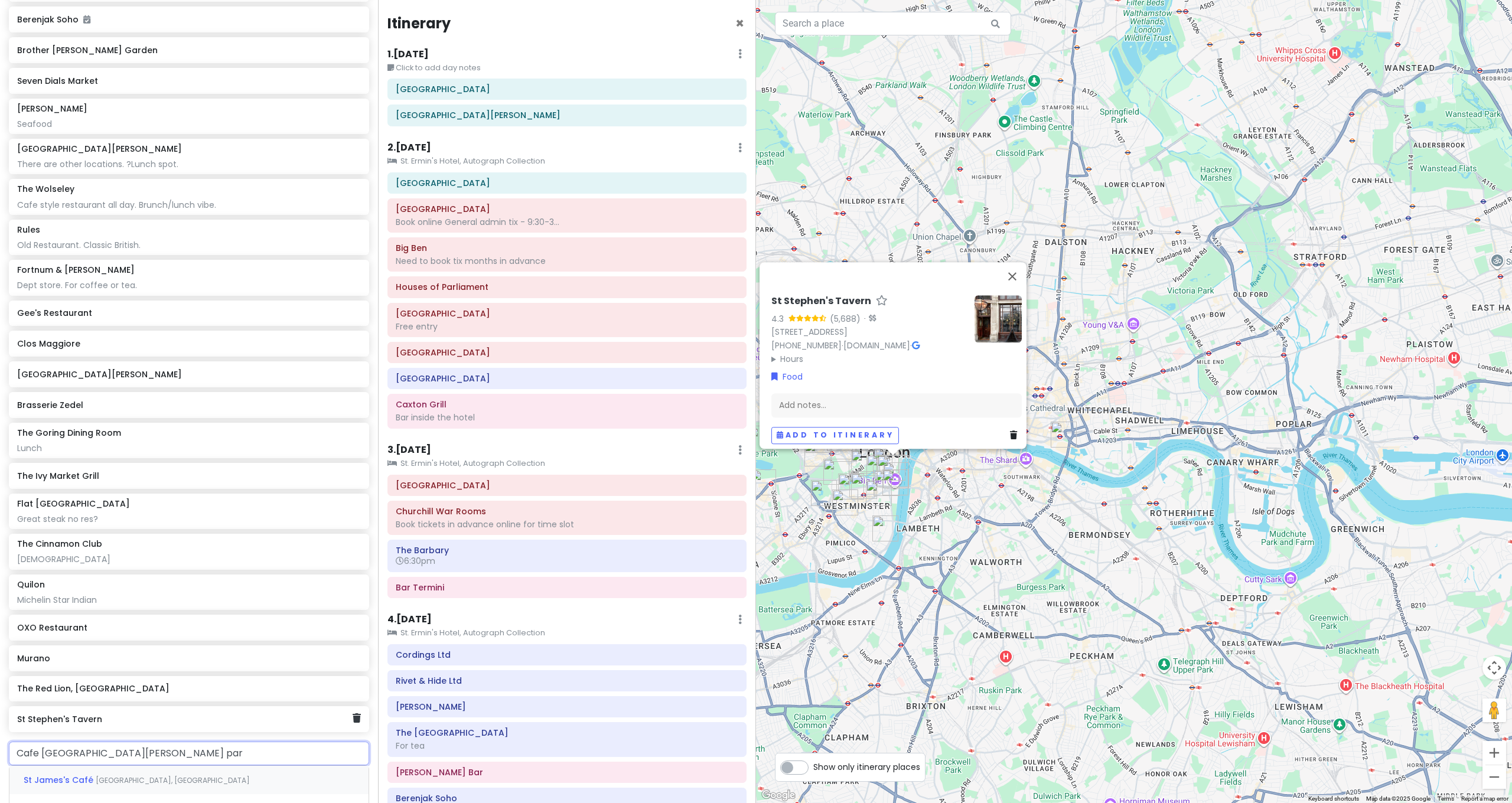
type input "Cafe [GEOGRAPHIC_DATA][PERSON_NAME]"
click at [107, 766] on div "[GEOGRAPHIC_DATA]" at bounding box center [189, 780] width 359 height 28
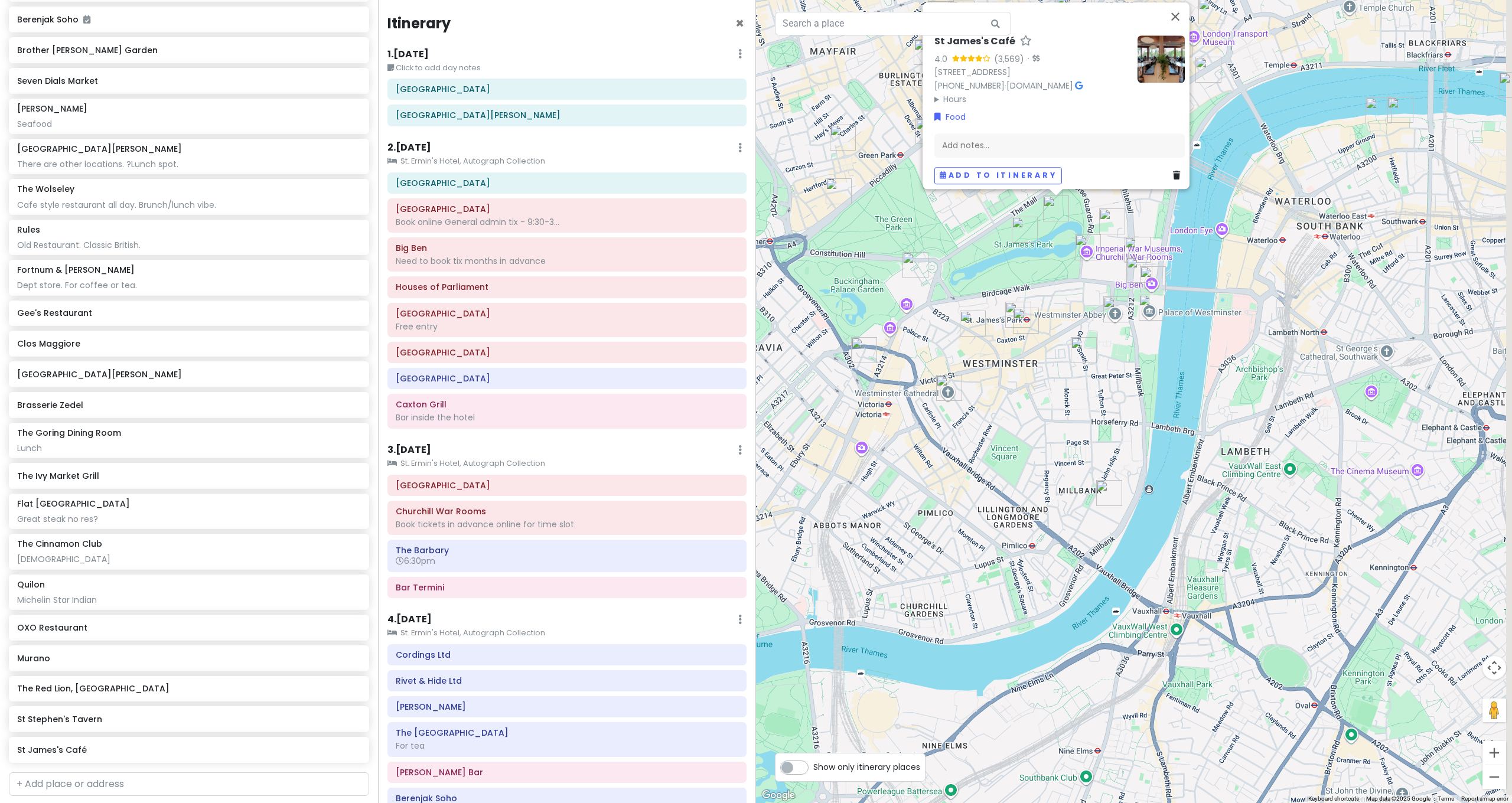
drag, startPoint x: 939, startPoint y: 488, endPoint x: 943, endPoint y: 535, distance: 47.2
click at [922, 575] on div "St [PERSON_NAME]'s Café 4.0 (3,569) · [STREET_ADDRESS] [PHONE_NUMBER] · [DOMAIN…" at bounding box center [1133, 401] width 756 height 803
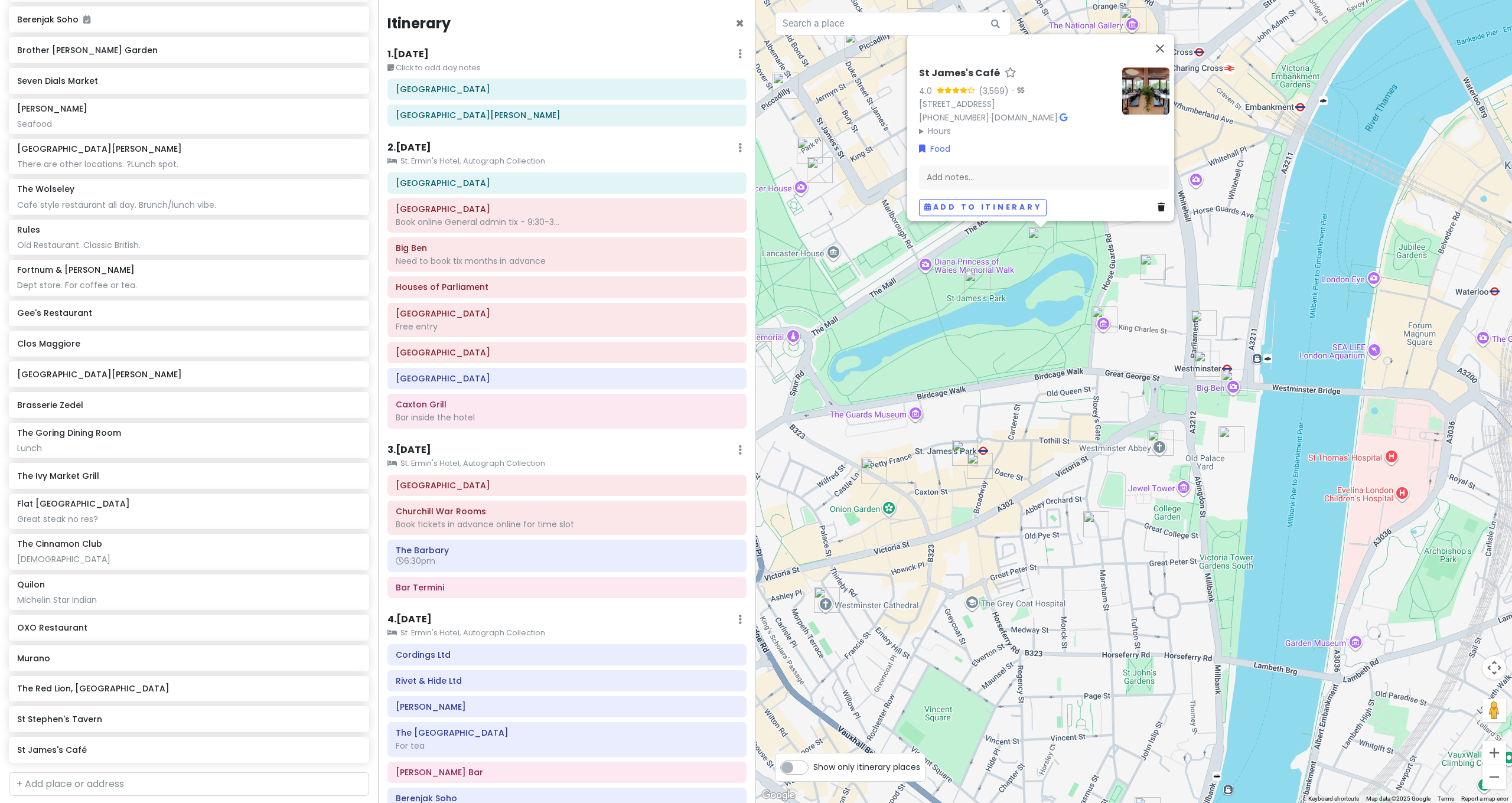
click at [1154, 272] on img "10 Downing St" at bounding box center [1153, 267] width 26 height 26
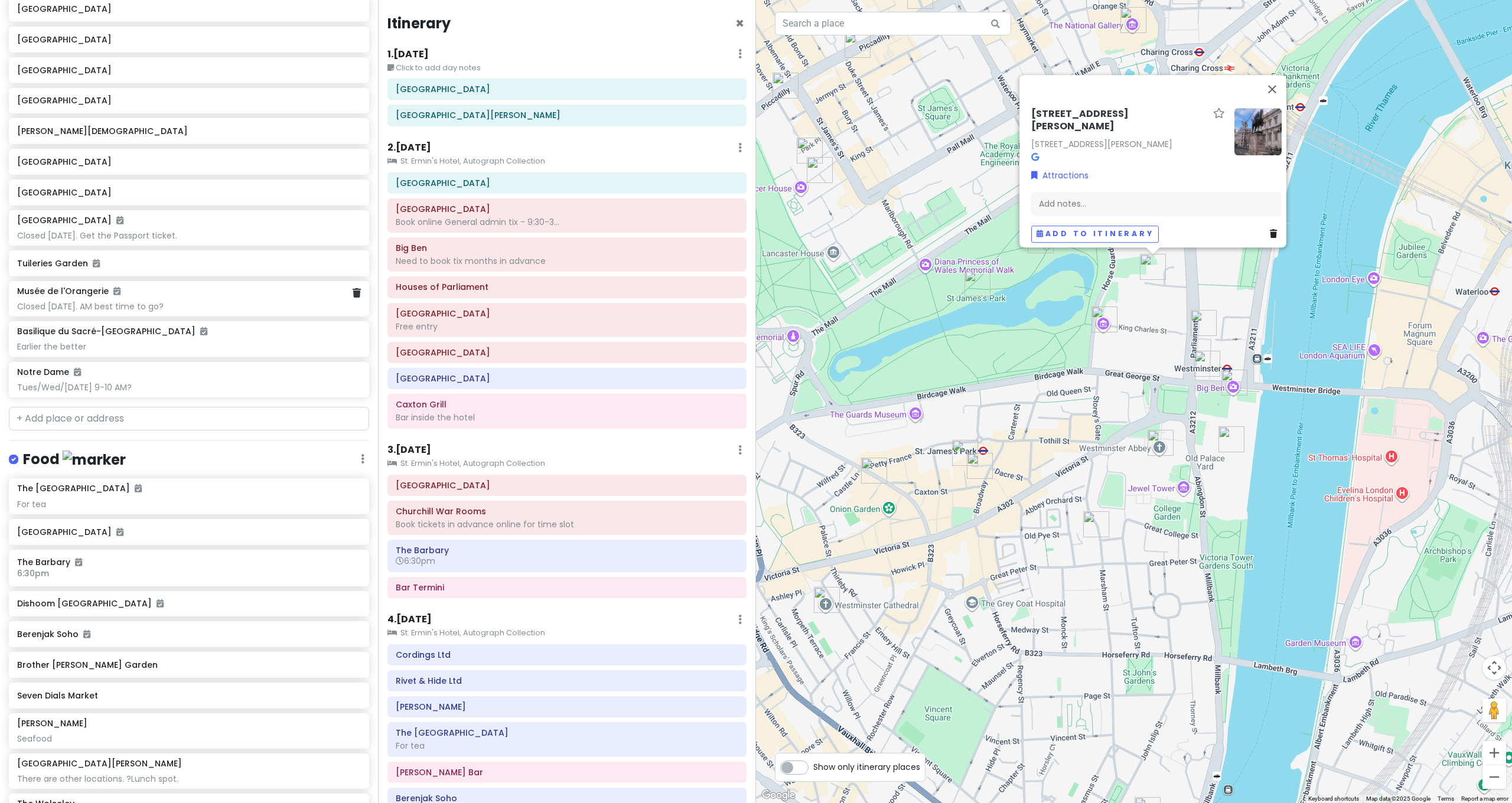
scroll to position [134, 0]
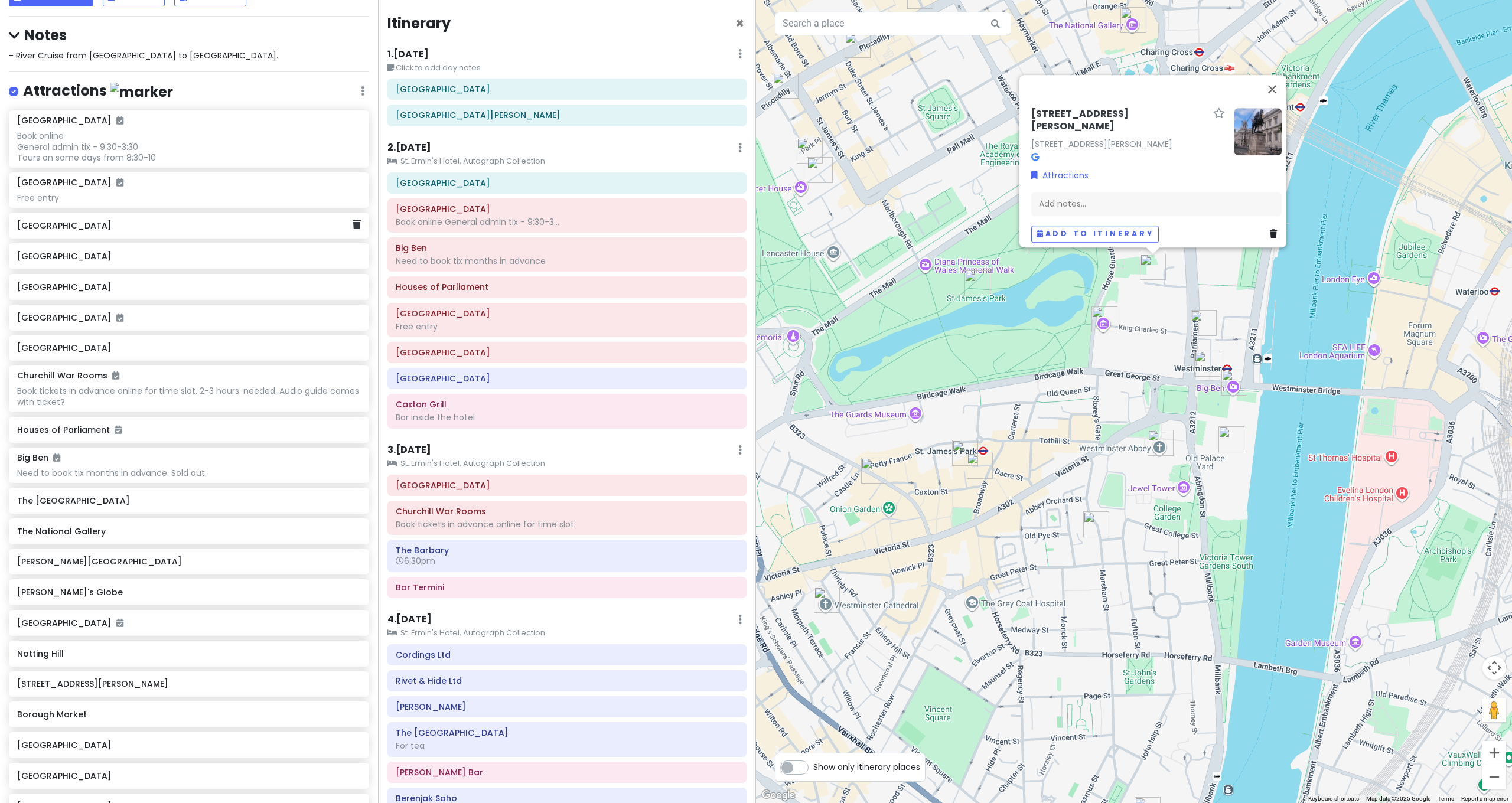
click at [96, 220] on h6 "[GEOGRAPHIC_DATA]" at bounding box center [184, 225] width 335 height 10
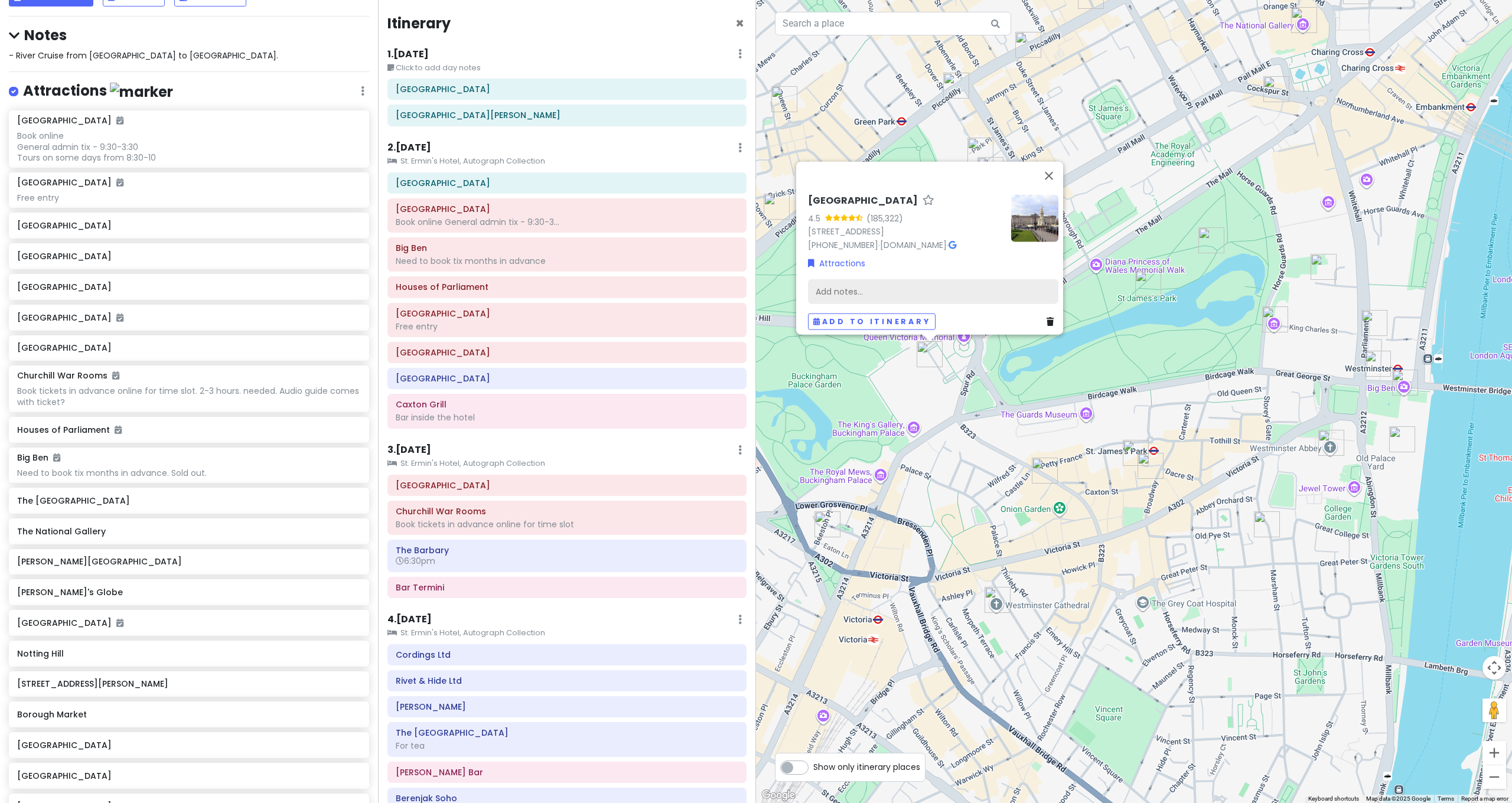
click at [918, 288] on div "Add notes..." at bounding box center [933, 292] width 251 height 25
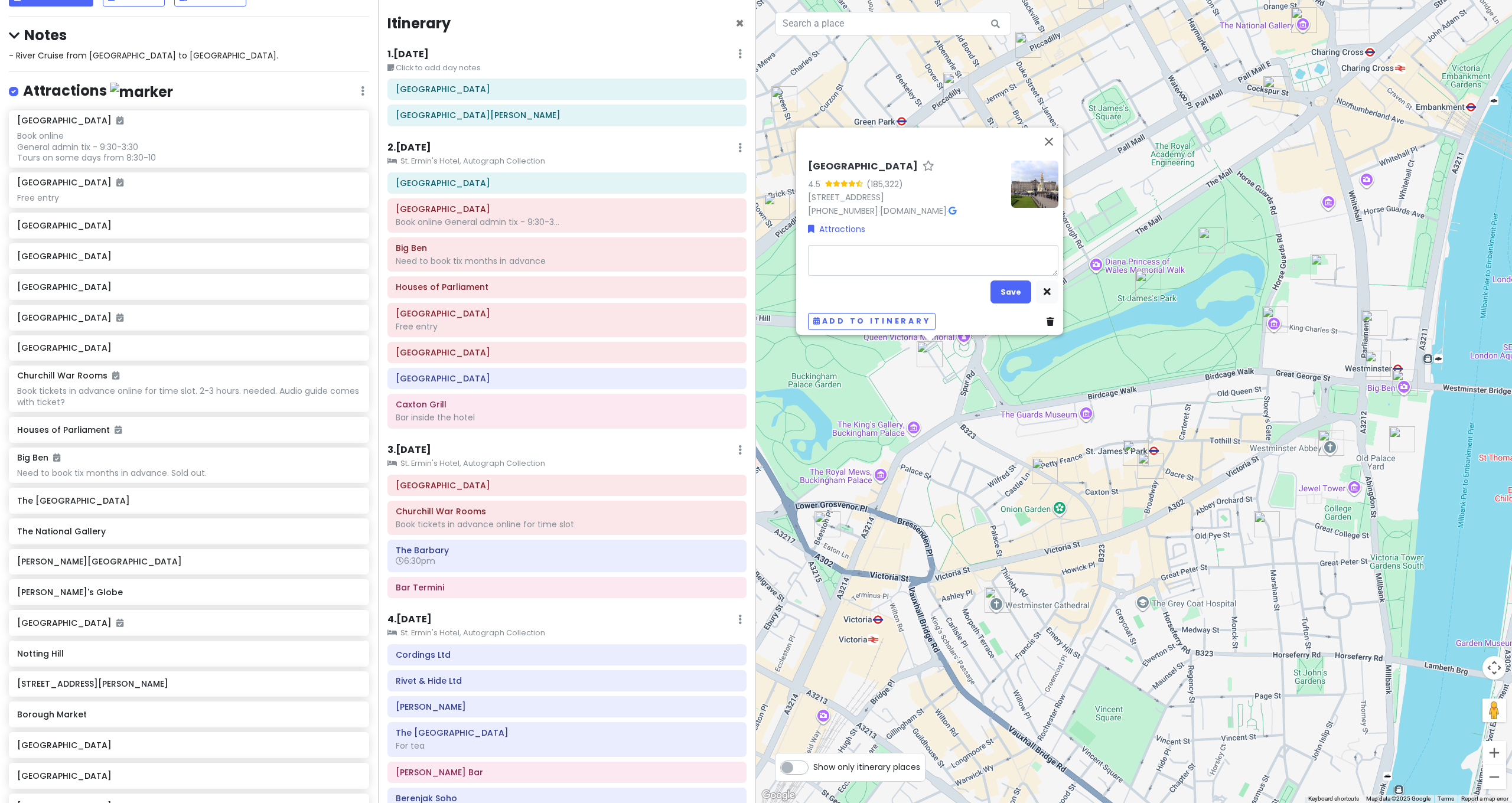
type textarea "x"
type textarea "N"
type textarea "x"
type textarea "No"
type textarea "x"
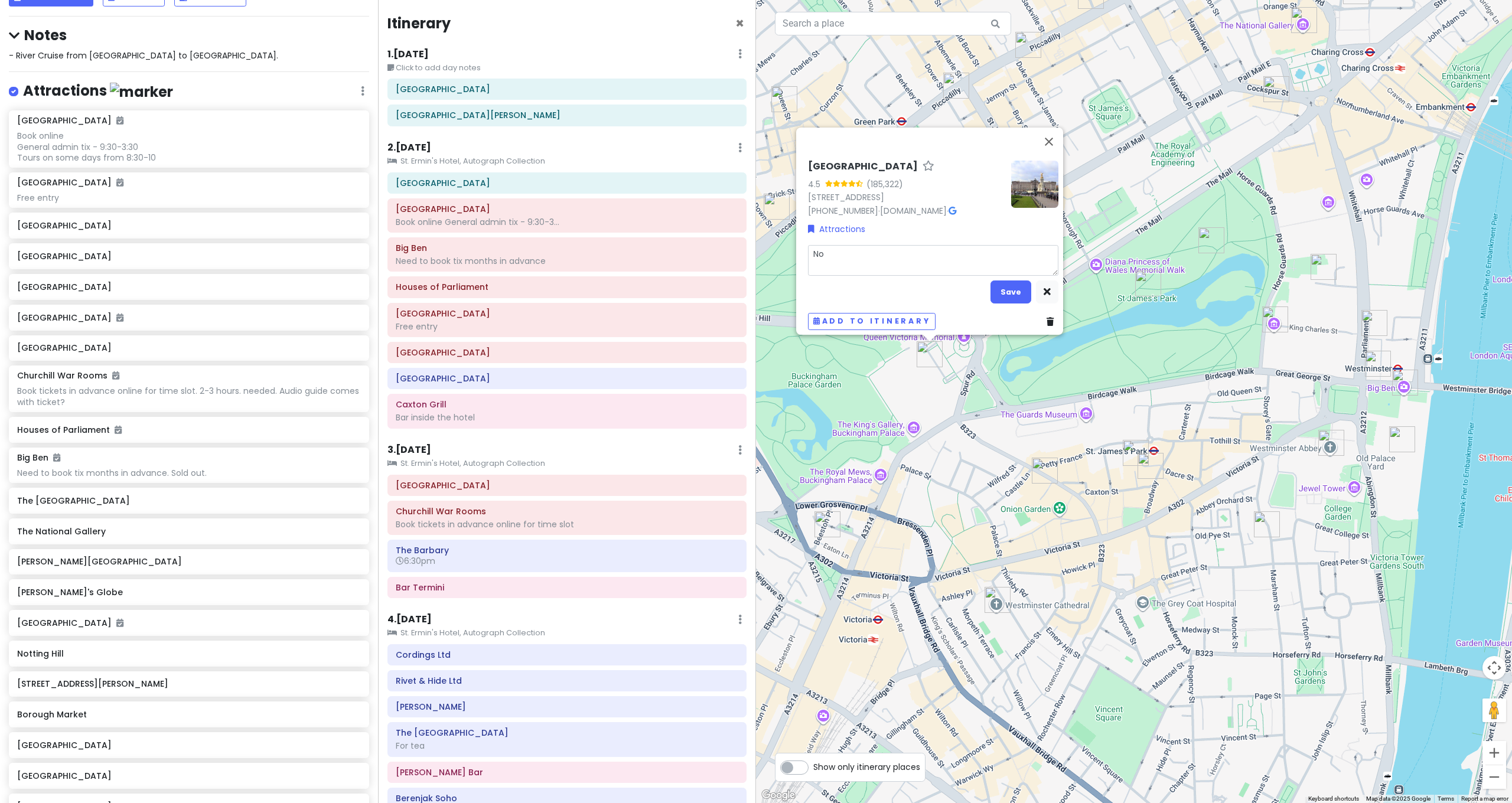
type textarea "Not"
type textarea "x"
type textarea "Not"
type textarea "x"
type textarea "Not o"
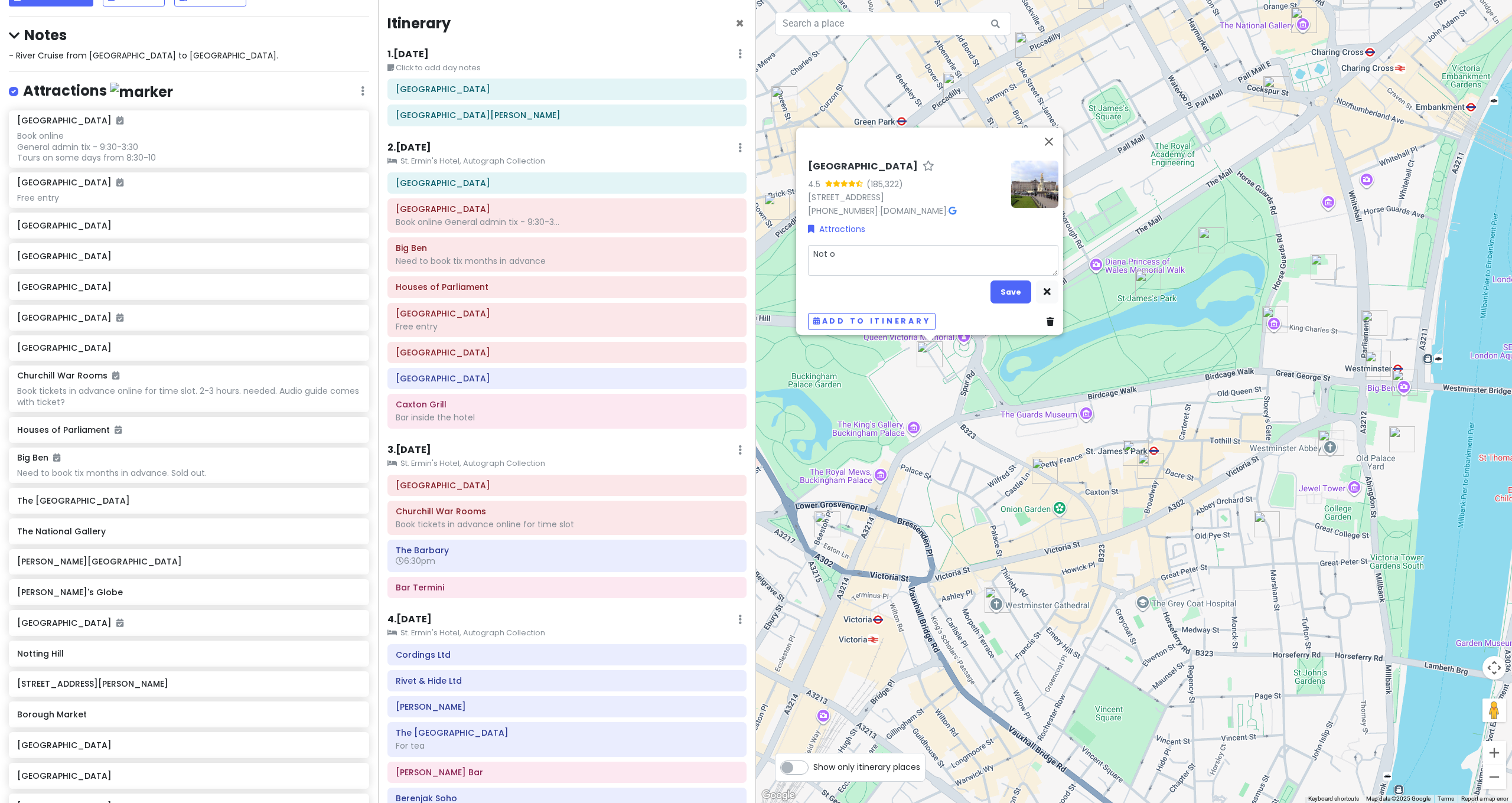
type textarea "x"
type textarea "Not op"
type textarea "x"
type textarea "Not ope"
type textarea "x"
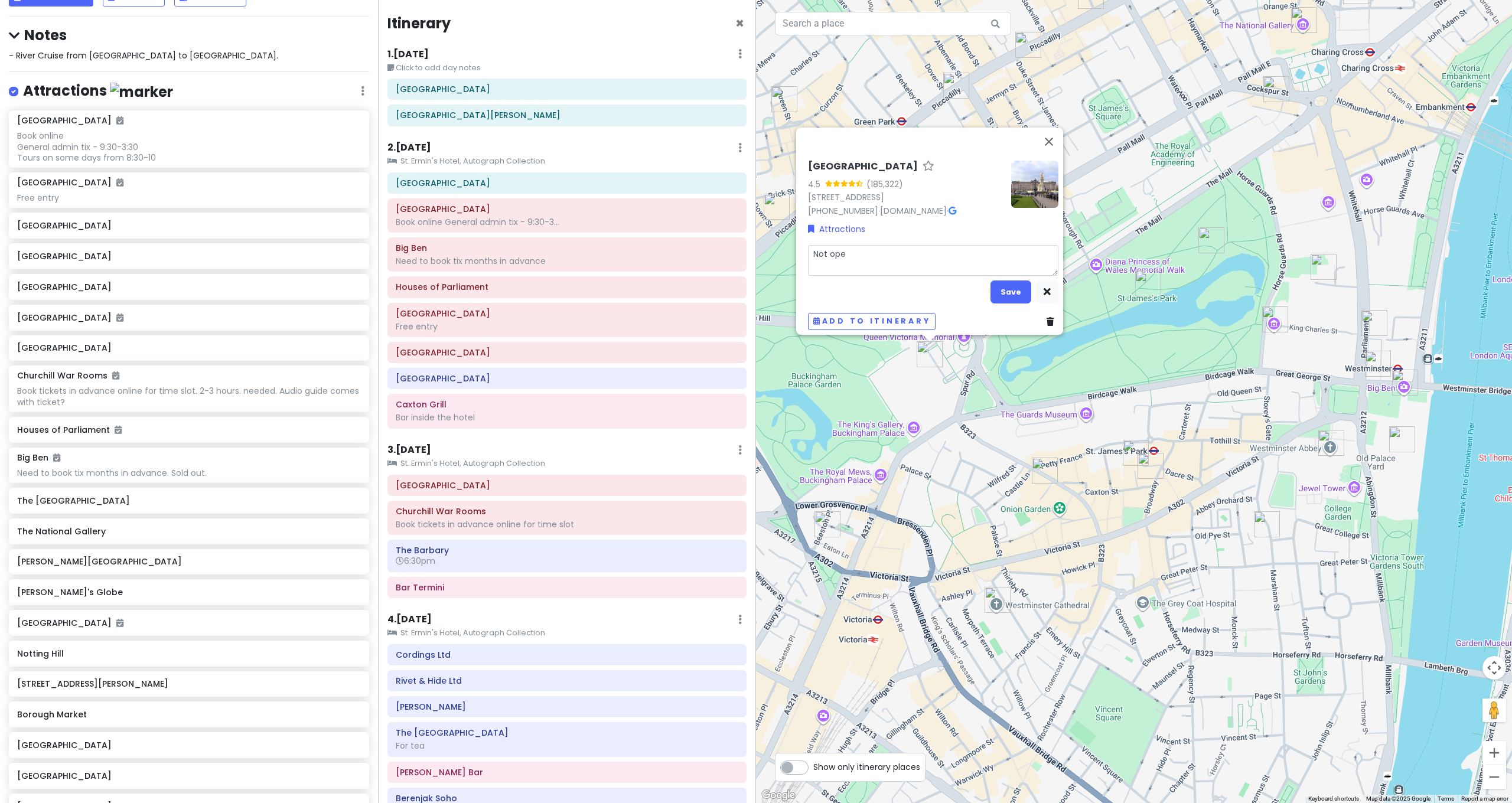
type textarea "Not open"
type textarea "x"
type textarea "Not open"
type textarea "x"
type textarea "Not open t"
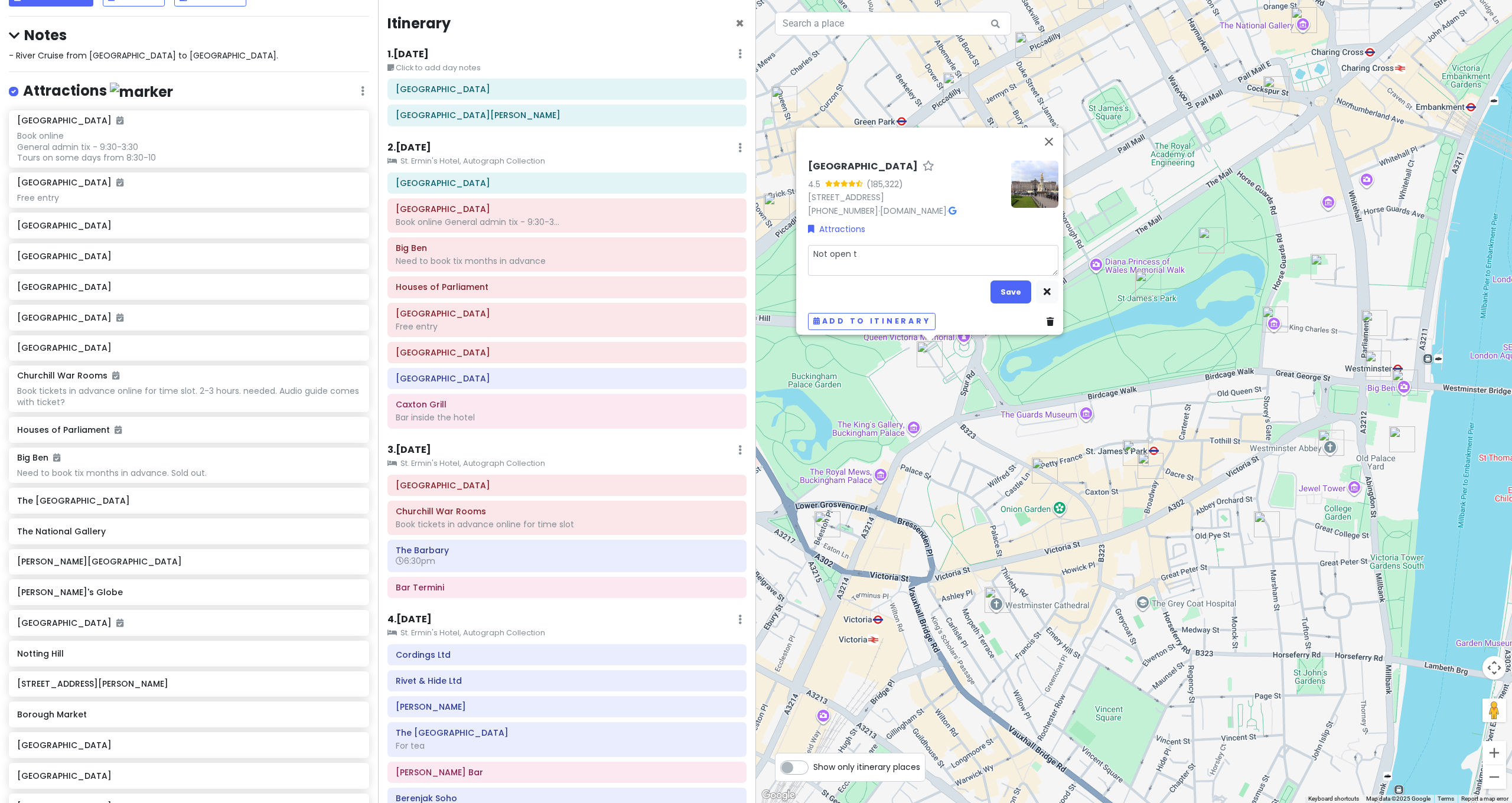
type textarea "x"
type textarea "Not open to"
type textarea "x"
type textarea "Not open to"
type textarea "x"
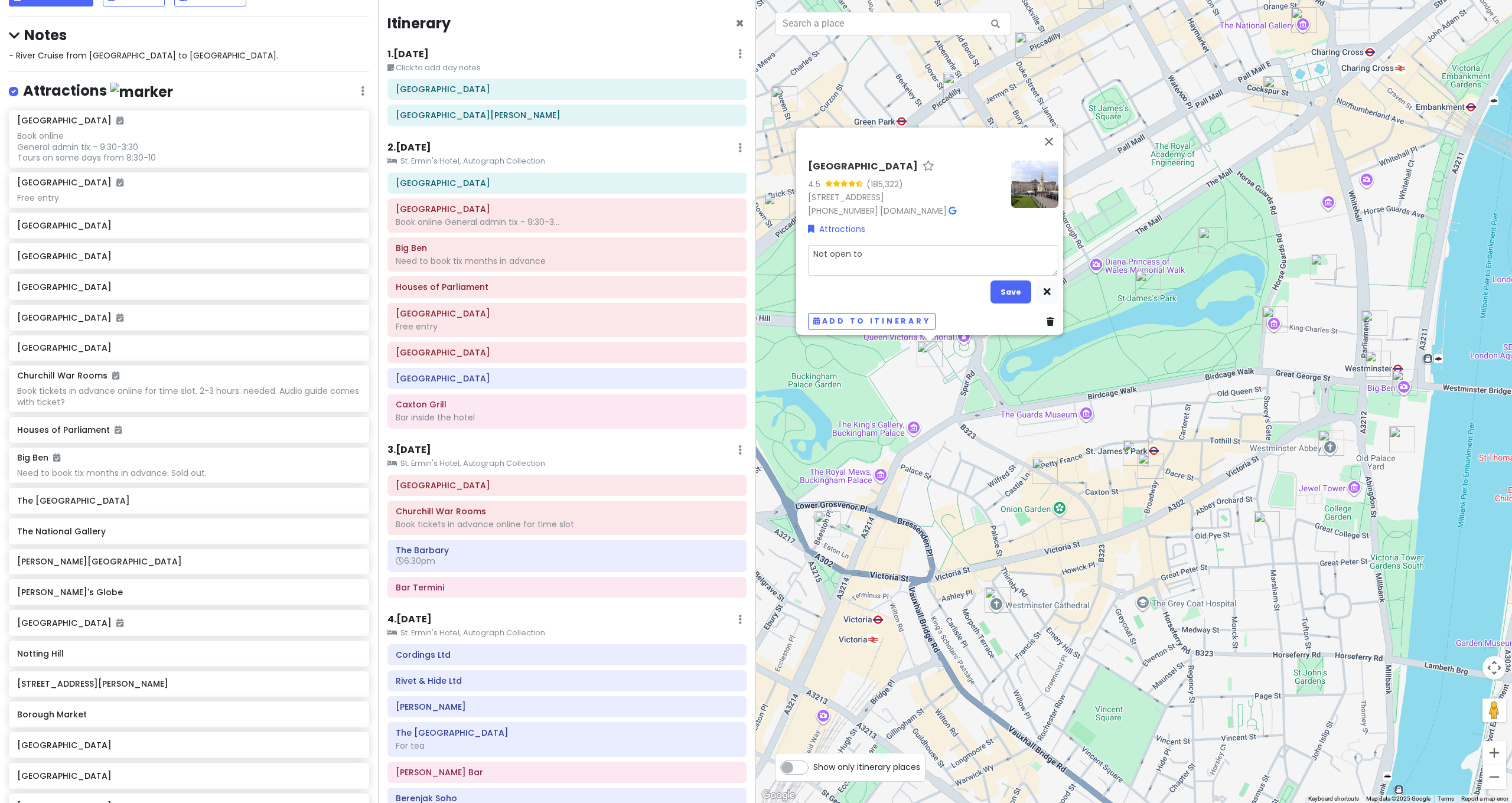
type textarea "Not open to p"
type textarea "x"
type textarea "Not open to pu"
type textarea "x"
type textarea "Not open to pub"
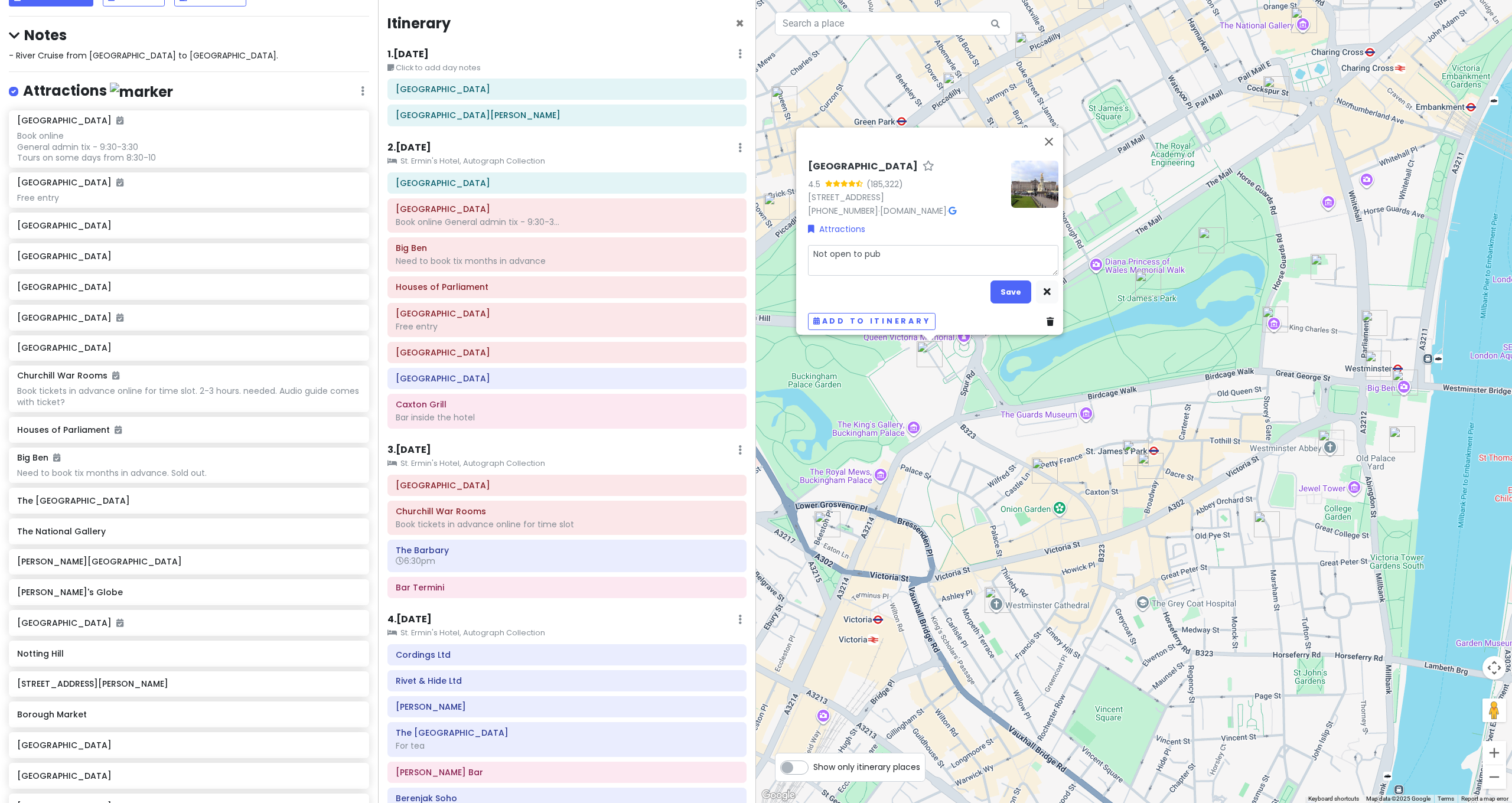
type textarea "x"
type textarea "Not open to publ"
type textarea "x"
type textarea "Not open to publi"
type textarea "x"
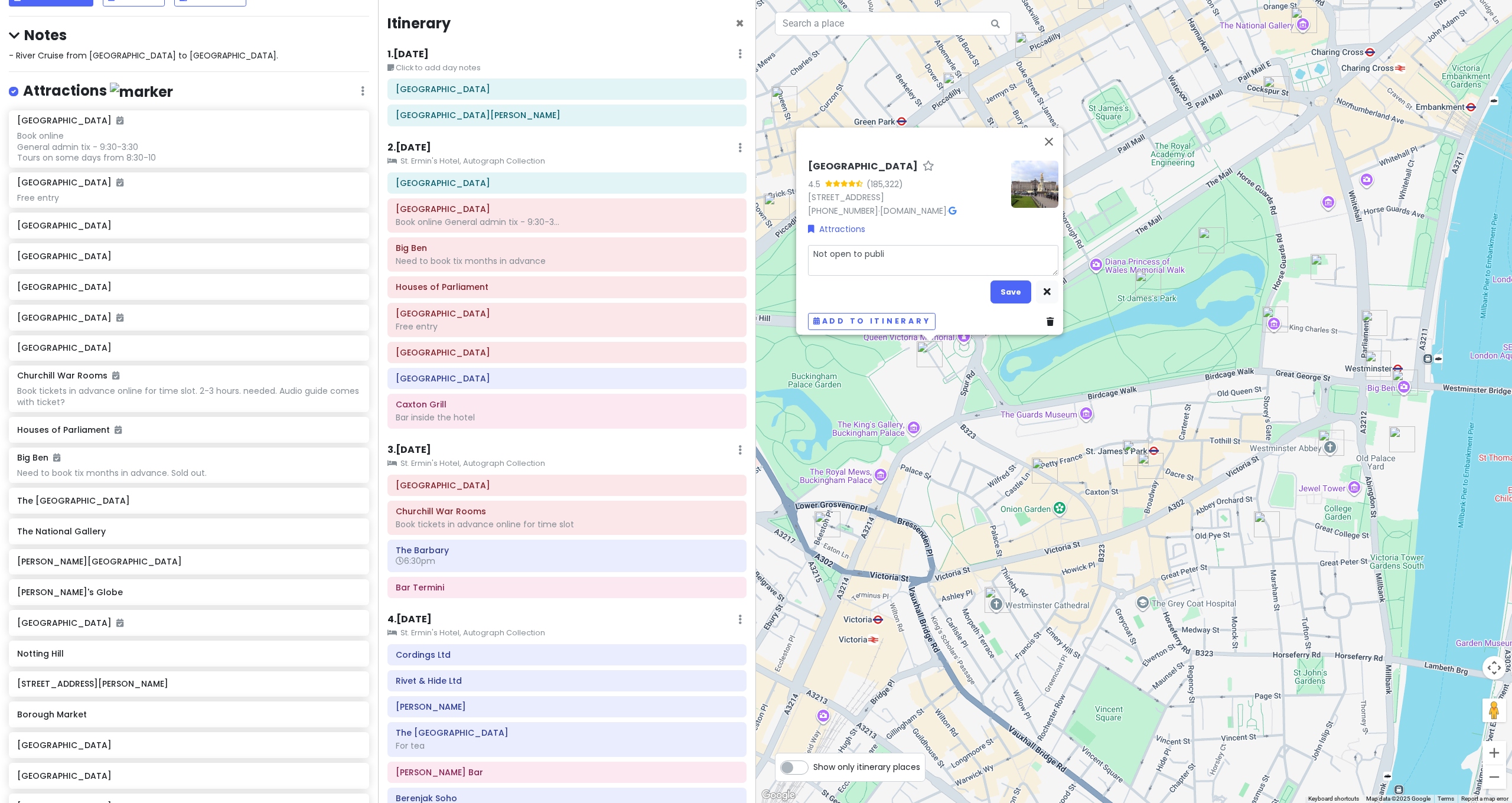
type textarea "Not open to public"
type textarea "x"
type textarea "Not open to public"
type textarea "x"
type textarea "Not open to public a"
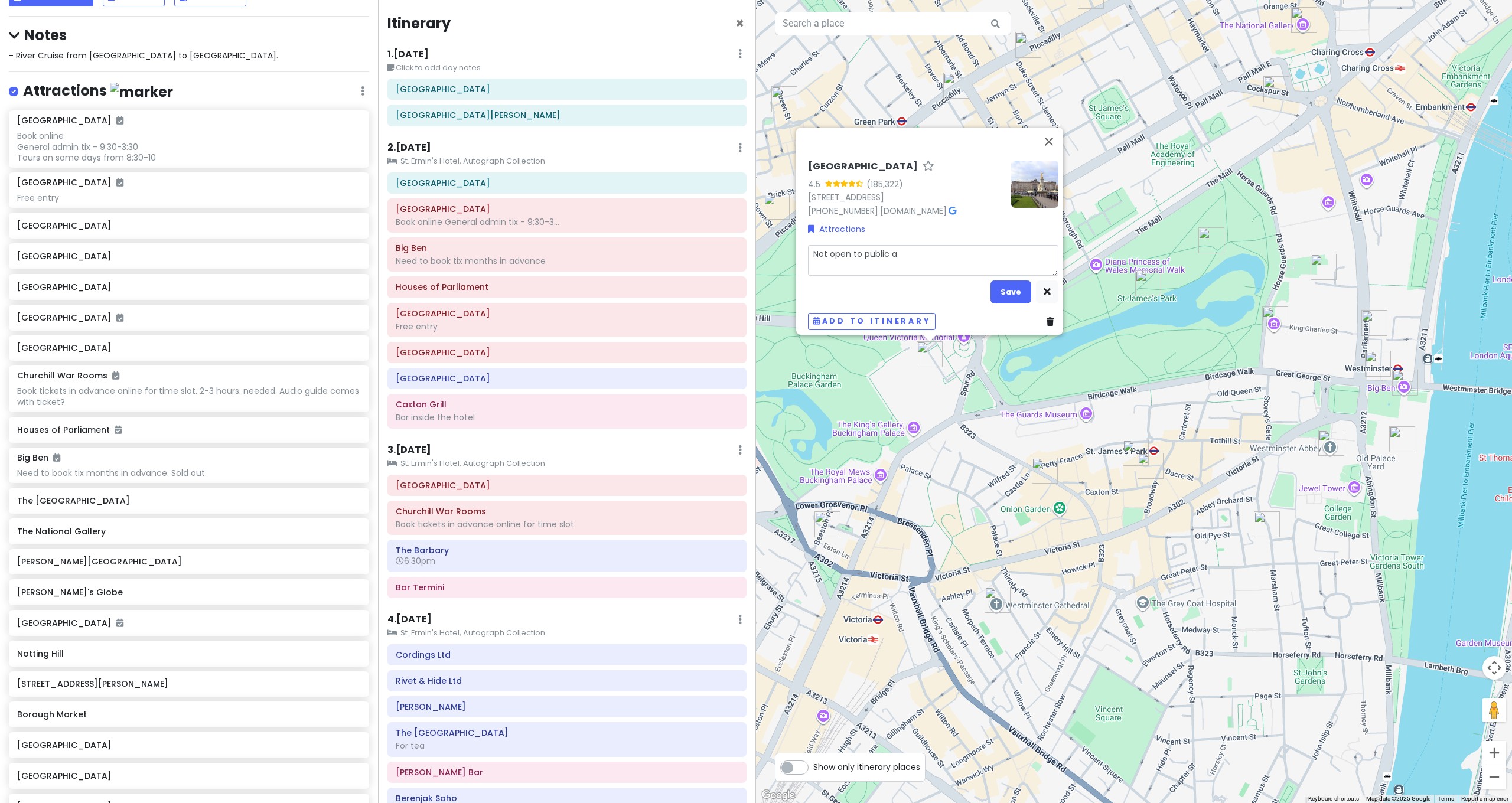
type textarea "x"
type textarea "Not open to public af"
type textarea "x"
type textarea "Not open to public aft"
type textarea "x"
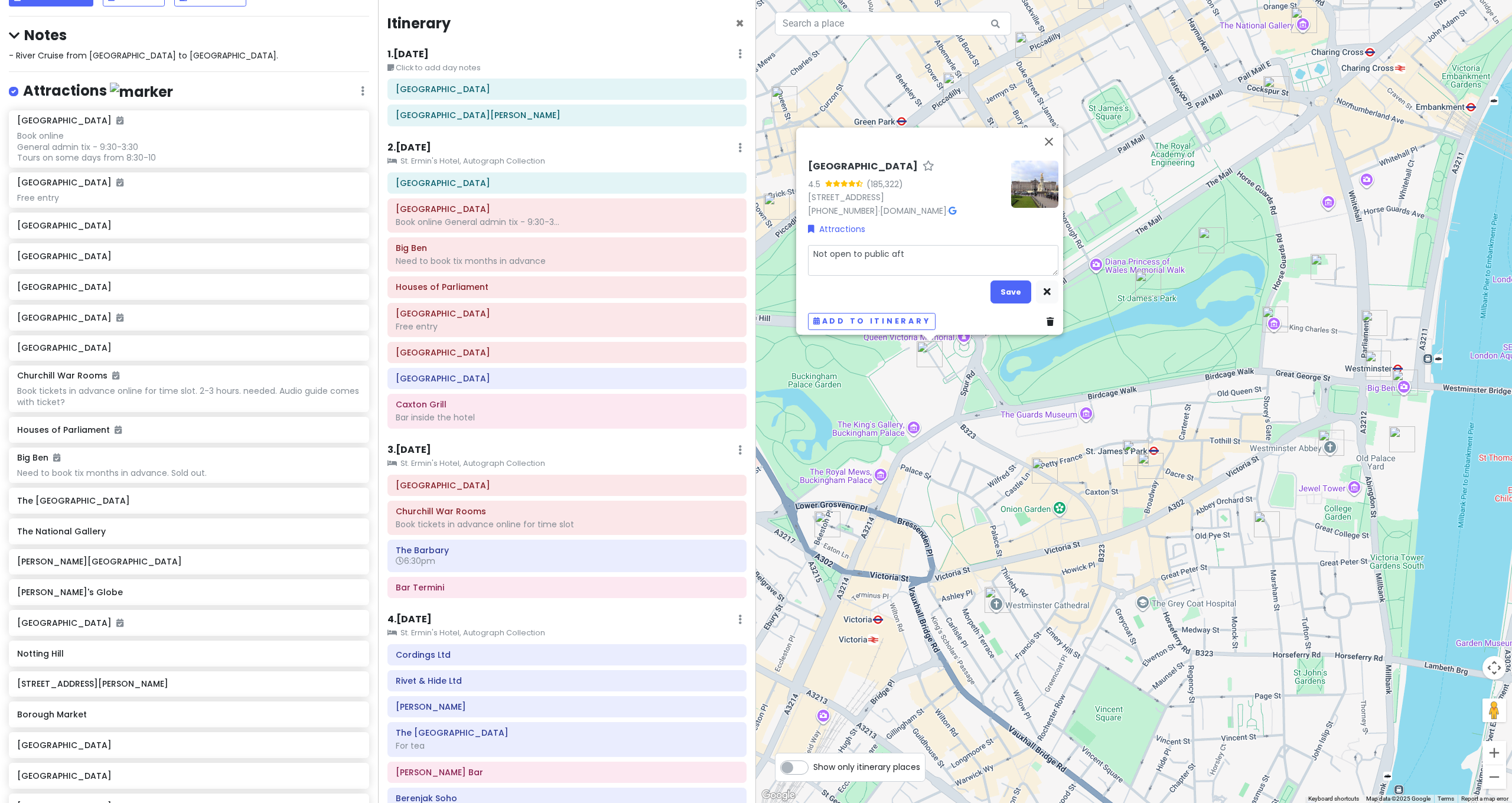
type textarea "Not open to public afte"
type textarea "x"
type textarea "Not open to public after"
type textarea "x"
type textarea "Not open to public after"
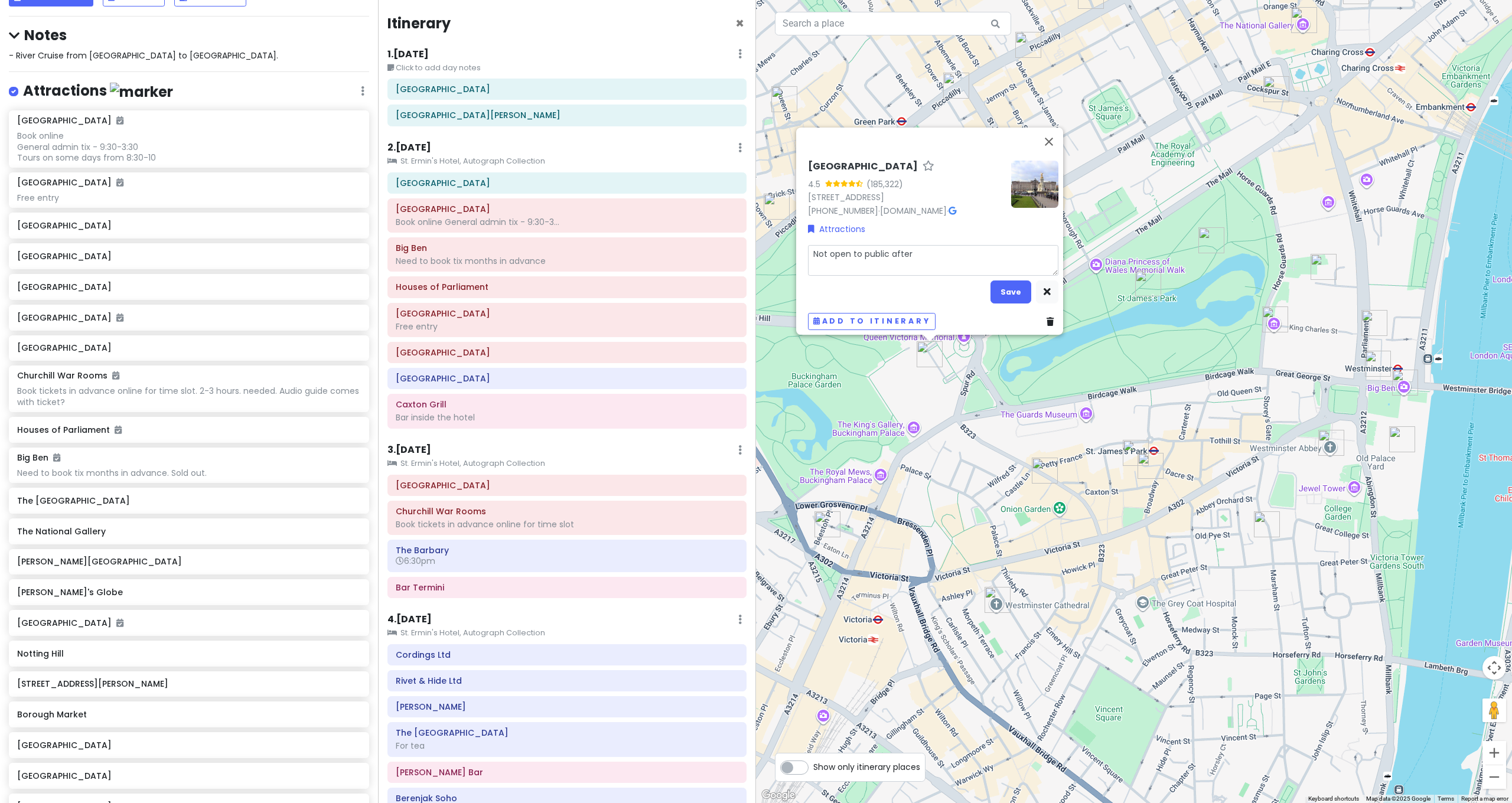
type textarea "x"
type textarea "Not open to public after S"
type textarea "x"
type textarea "Not open to public after Se"
type textarea "x"
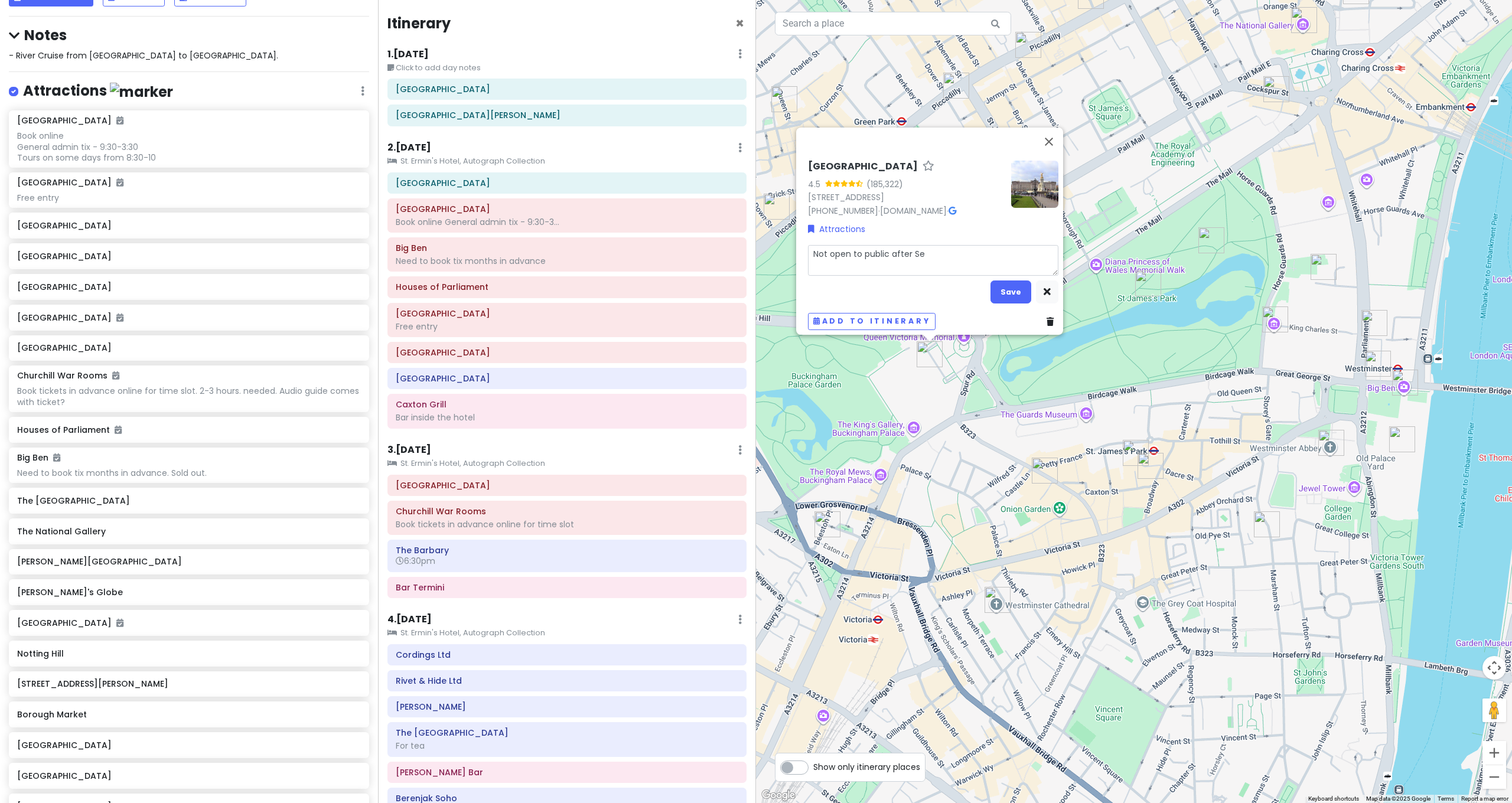
type textarea "Not open to public after Sep"
type textarea "x"
type textarea "Not open to public after Sept"
type textarea "x"
type textarea "Not open to public after Sept"
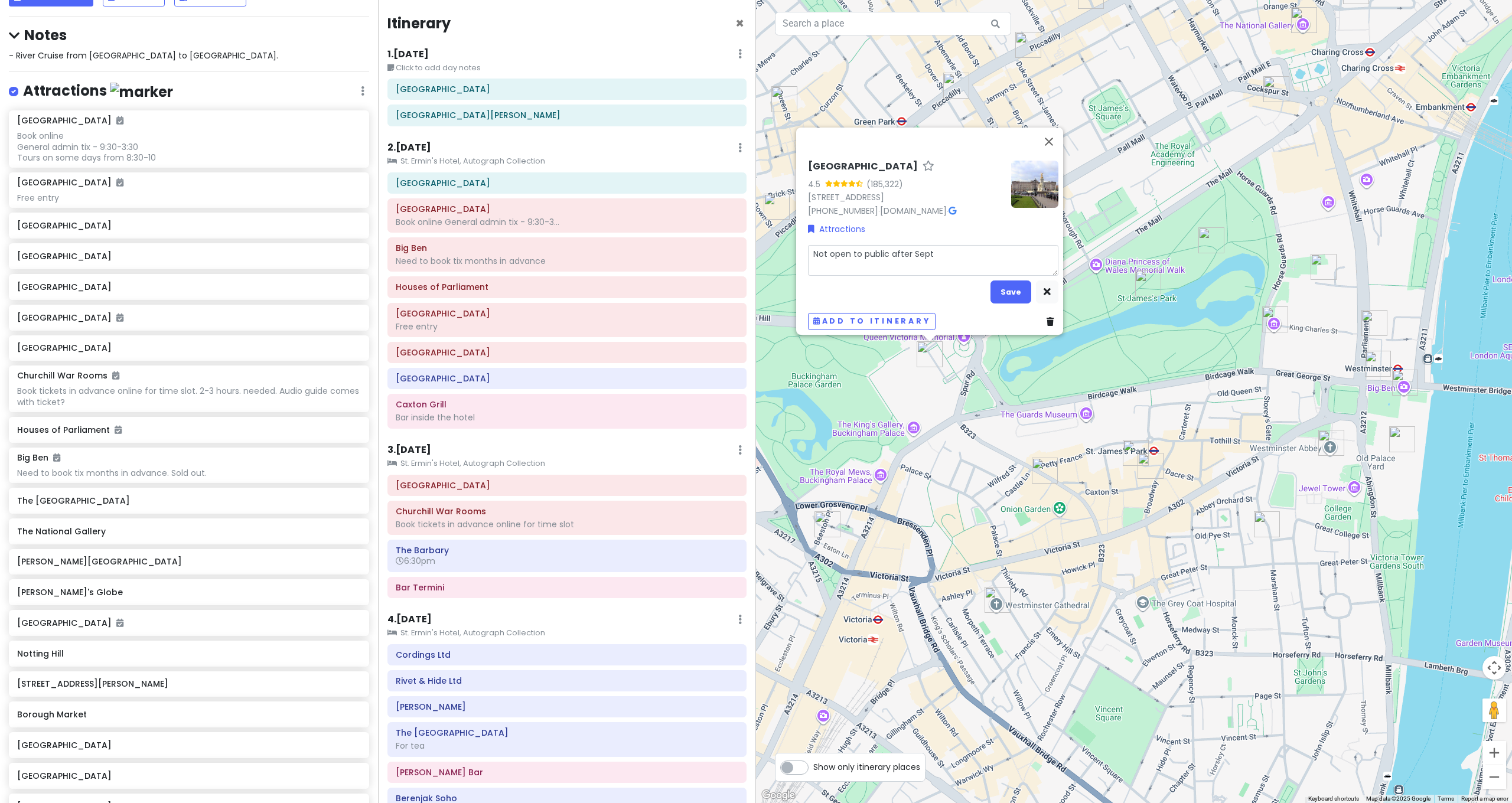
type textarea "x"
type textarea "Not open to public after [DATE]"
type textarea "x"
type textarea "Not open to public after [DATE]"
type textarea "x"
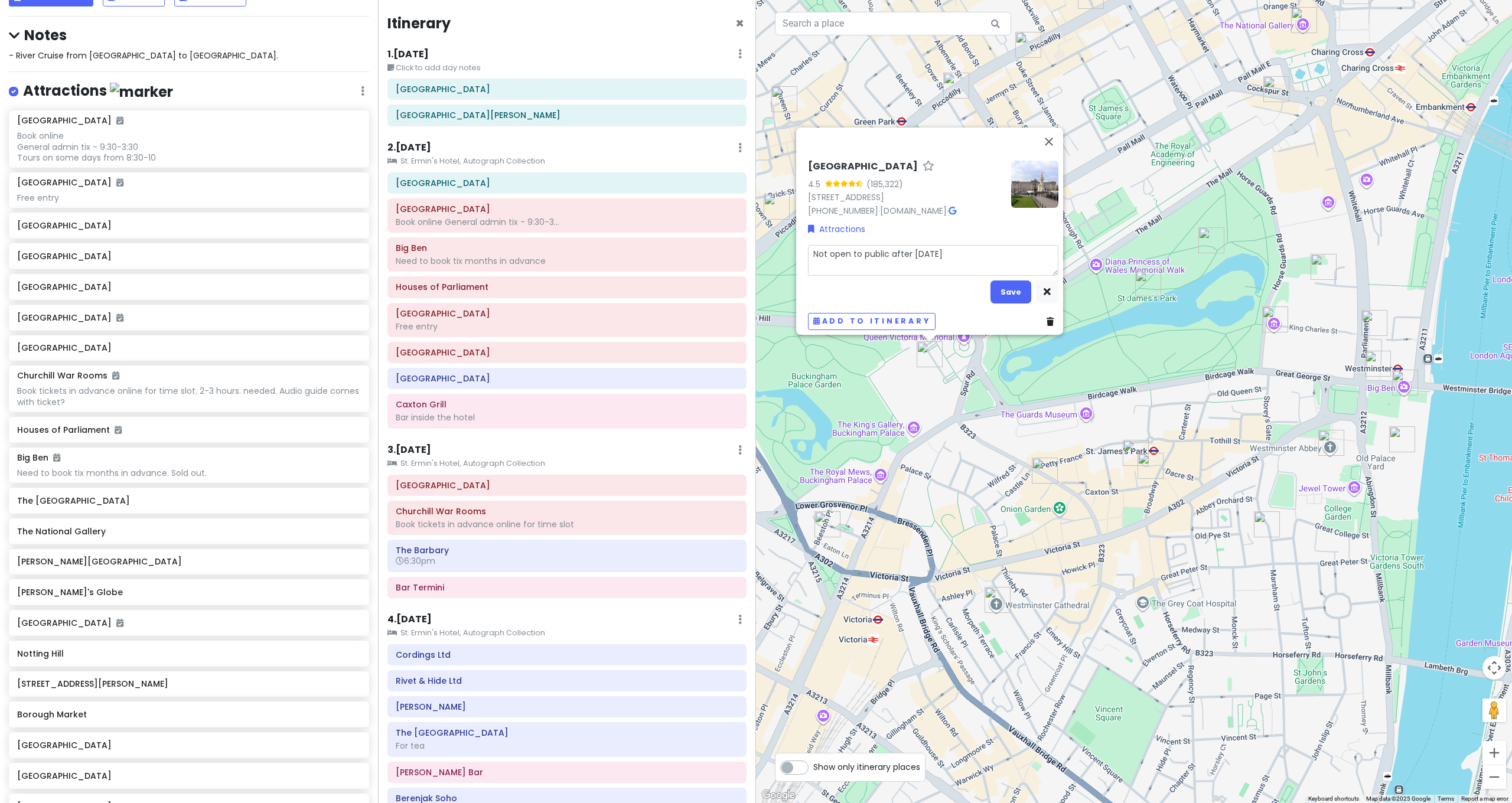
type textarea "Not open to public after [DATE]"
type textarea "x"
type textarea "Not open to public after [DATE]"
type textarea "x"
type textarea "Not open to public after [DATE]"
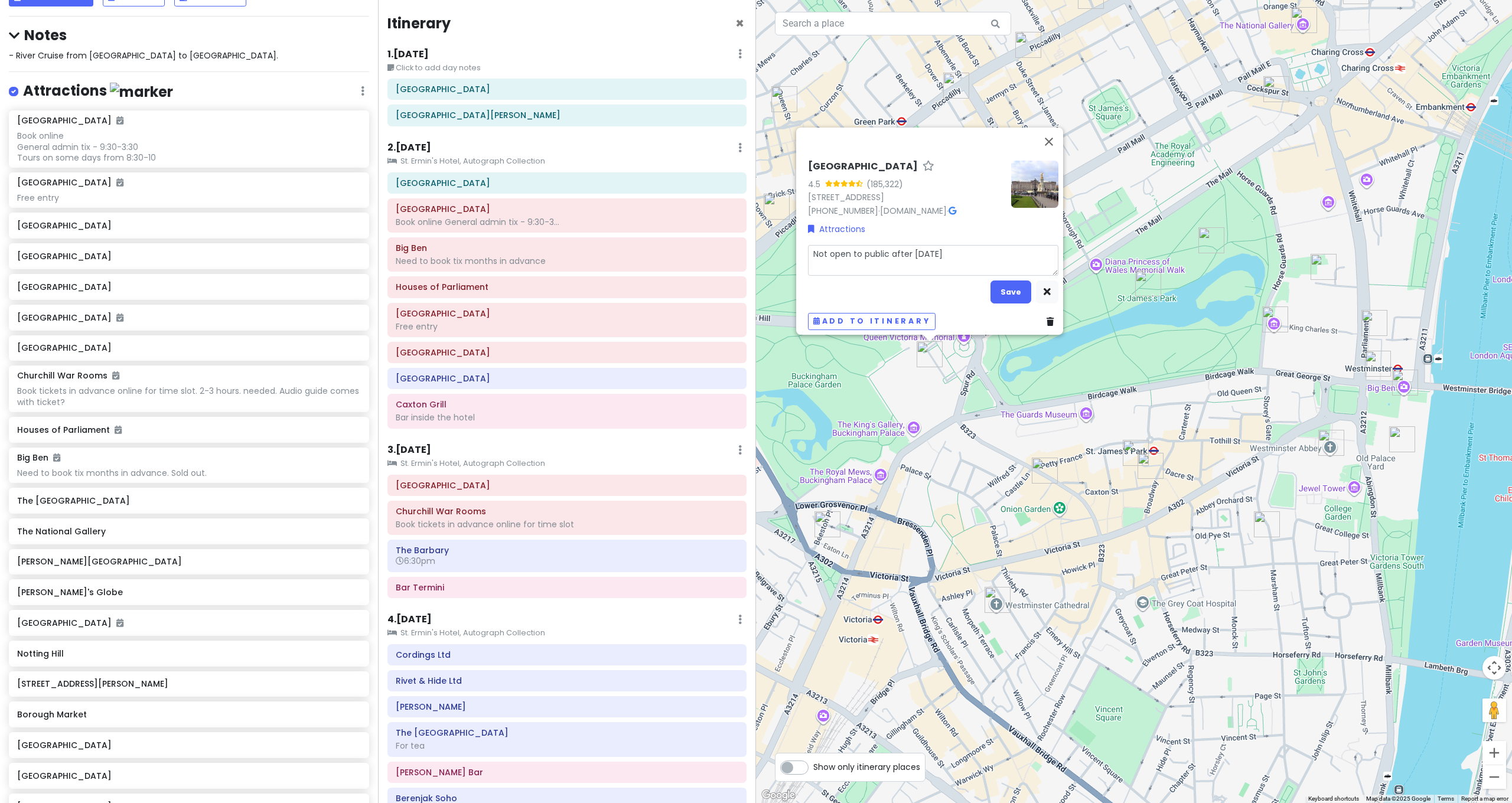
type textarea "x"
type textarea "Not open to public after [DATE] t"
type textarea "x"
type textarea "Not open to public after [DATE]"
type textarea "x"
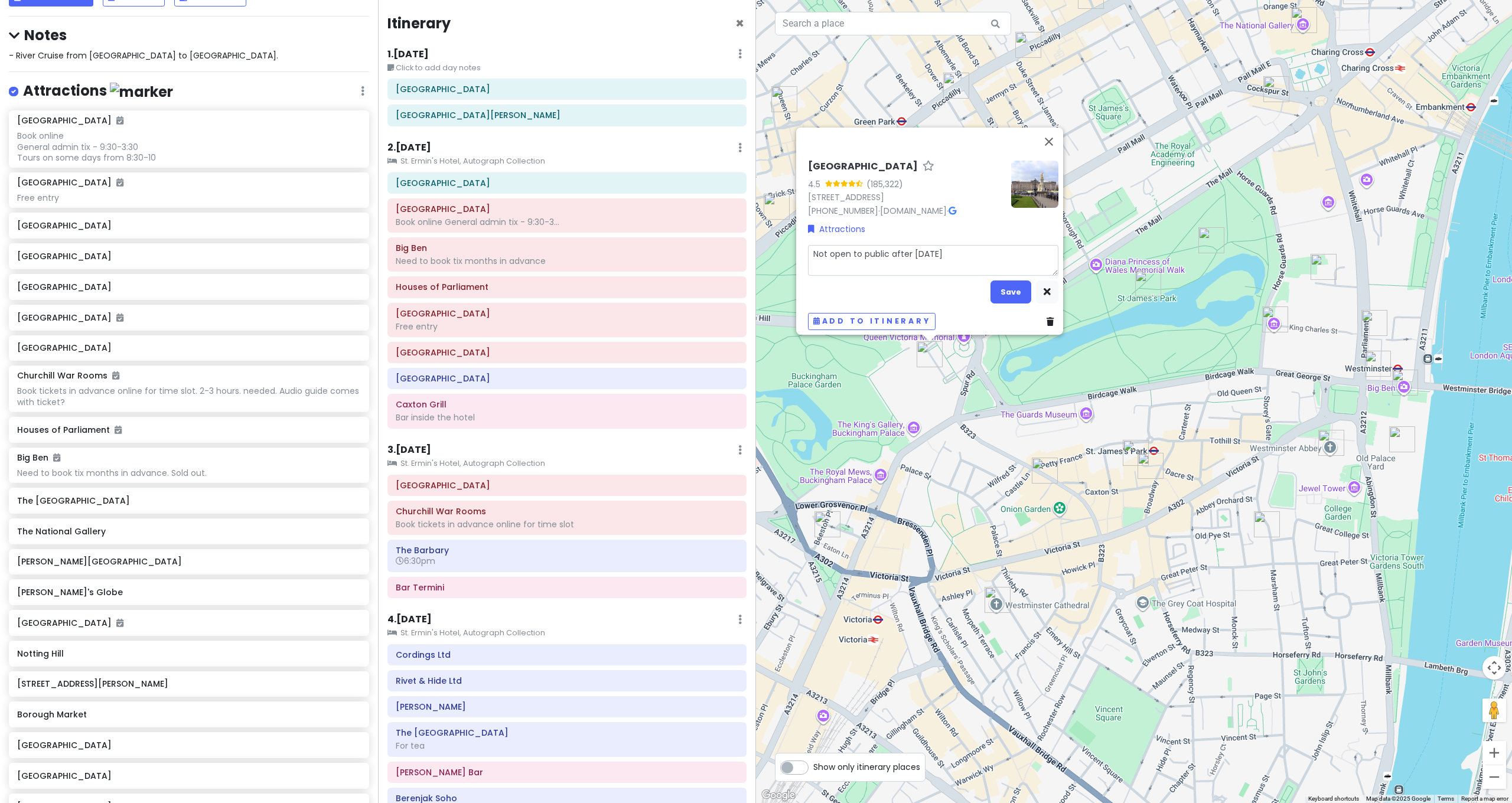
type textarea "Not open to public after [DATE] thi"
type textarea "x"
type textarea "Not open to public after [DATE] this"
type textarea "x"
type textarea "Not open to public after [DATE] this"
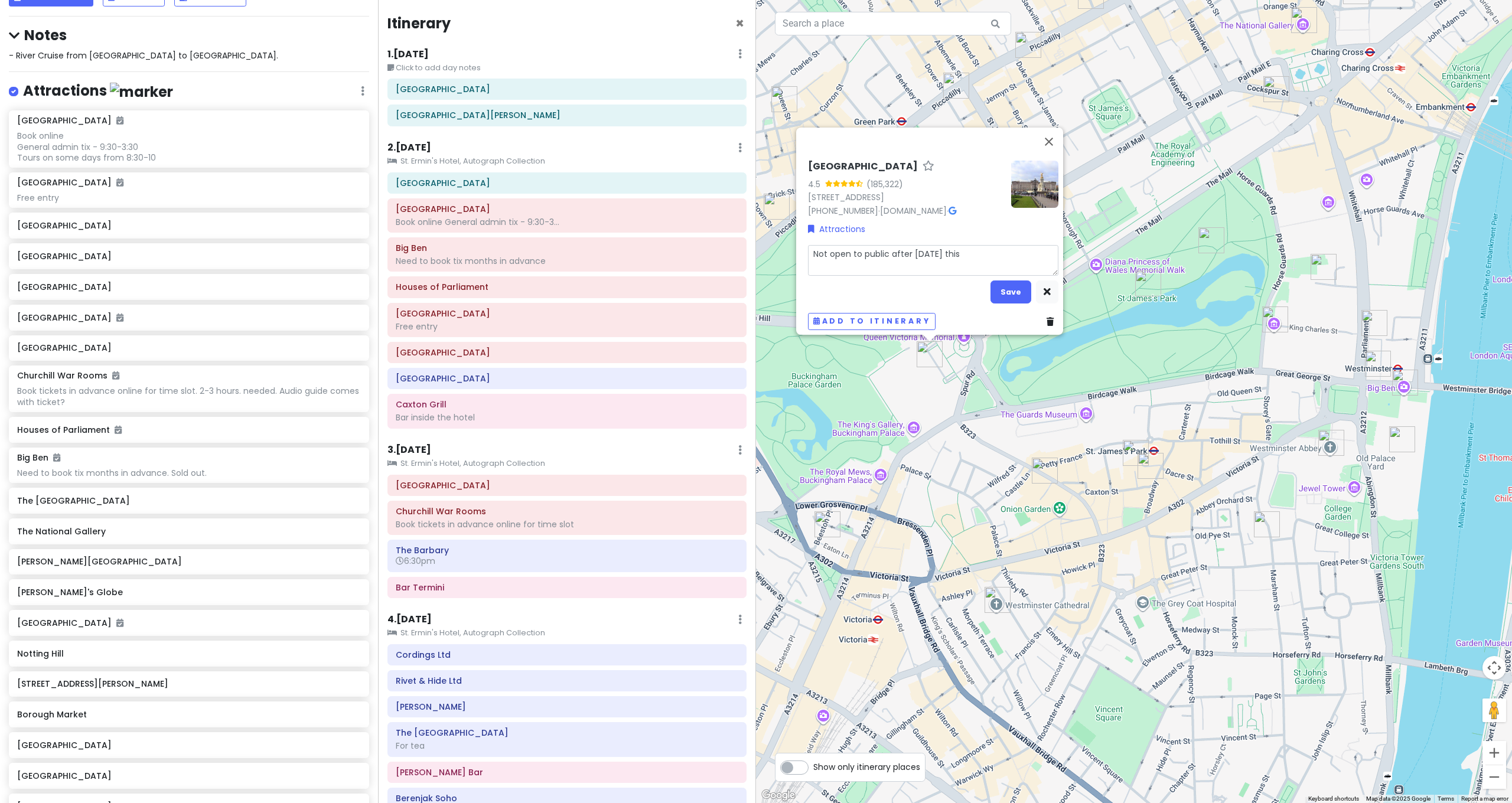
type textarea "x"
type textarea "Not open to public after [DATE] this y"
type textarea "x"
type textarea "Not open to public after [DATE] this ye"
type textarea "x"
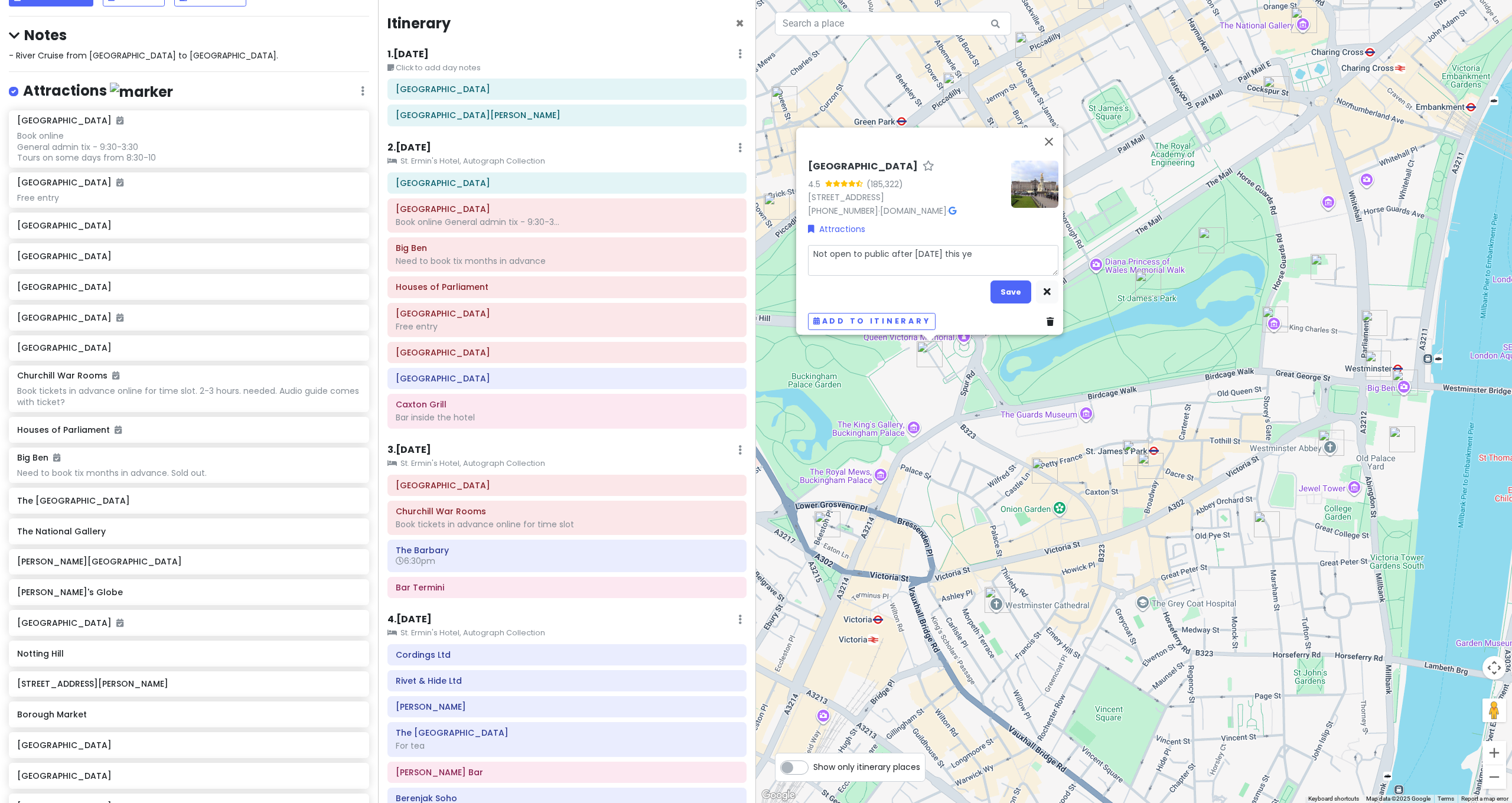
type textarea "Not open to public after [DATE] this yea"
type textarea "x"
type textarea "Not open to public after [DATE] this year"
type textarea "x"
type textarea "Not open to public after [DATE] this year"
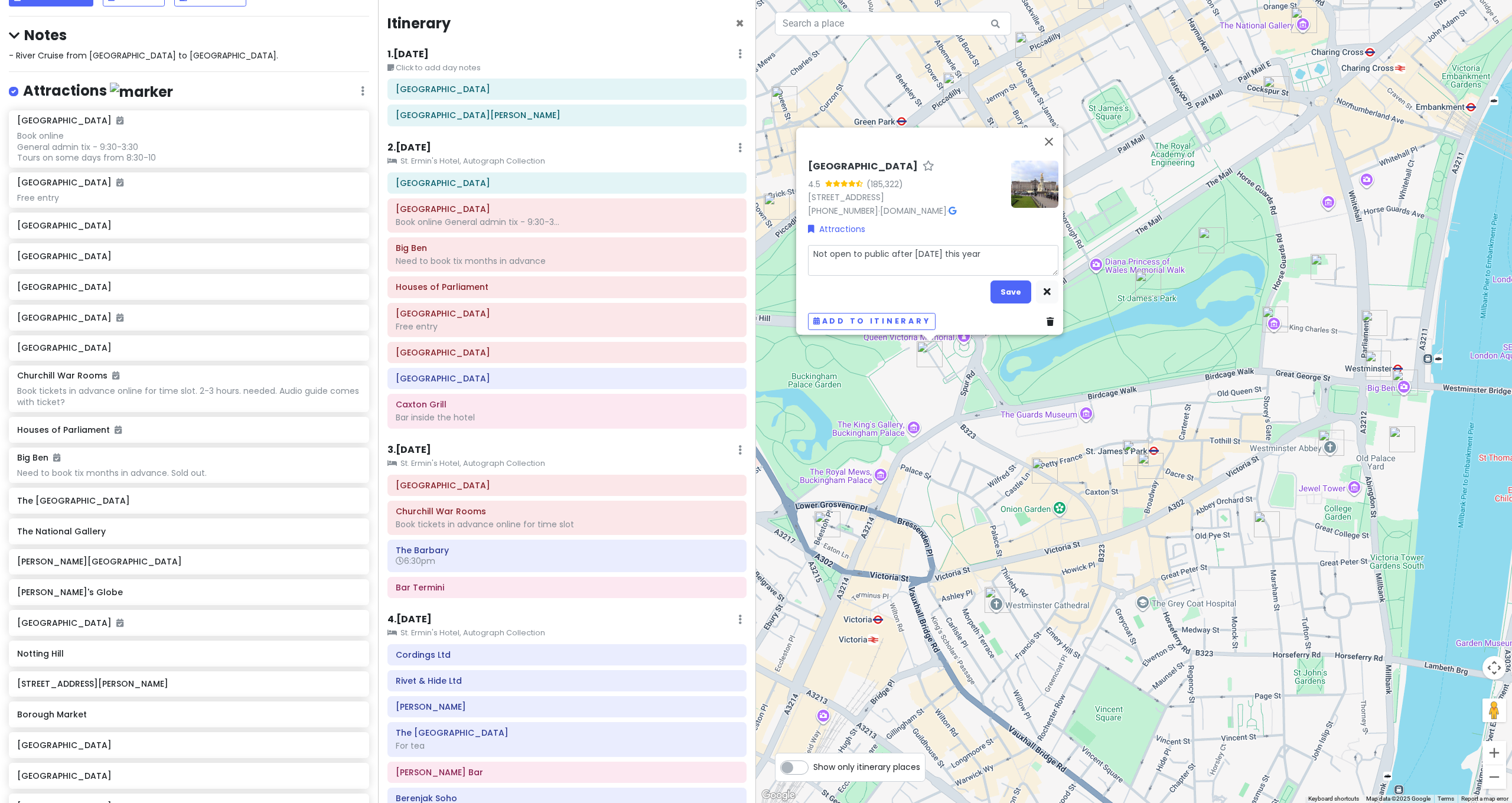
type textarea "x"
type textarea "Not open to public after [DATE] this year"
type textarea "x"
type textarea "Not open to public after [DATE] this year"
type textarea "x"
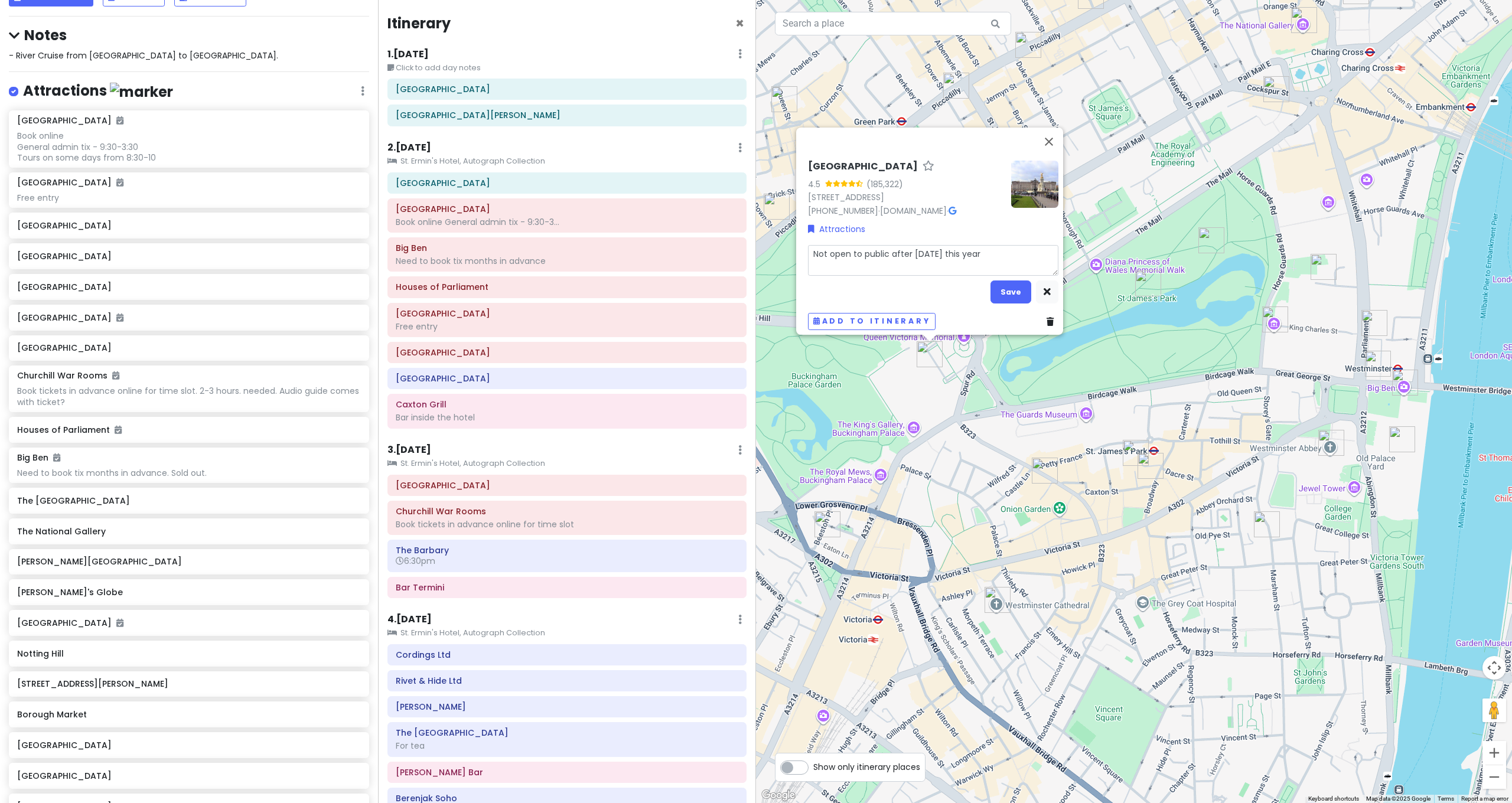
type textarea "Not open to public after [DATE] this year ("
type textarea "x"
type textarea "Not open to public after [DATE] this year (2"
type textarea "x"
type textarea "Not open to public after [DATE] this year (20"
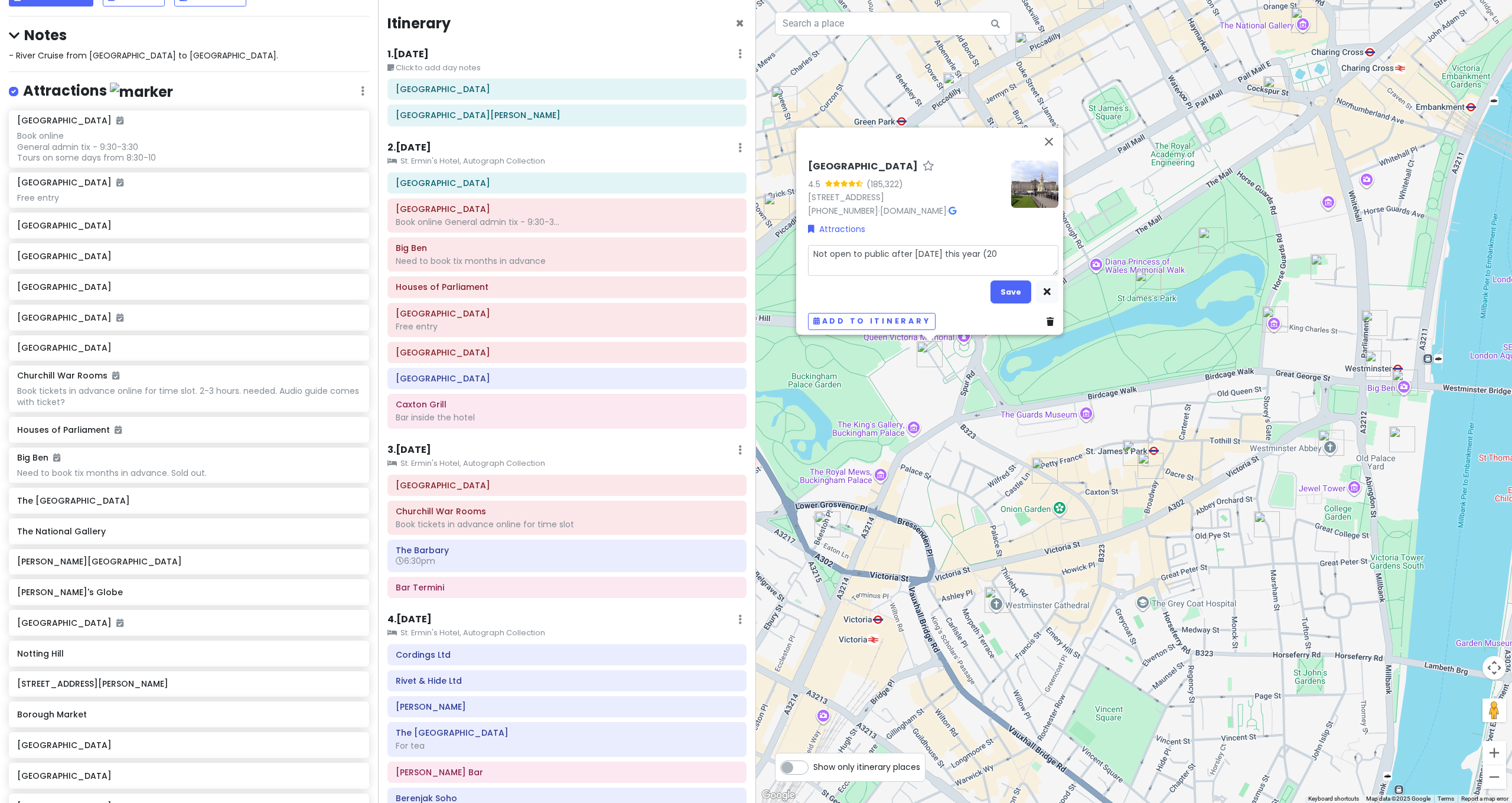
type textarea "x"
type textarea "Not open to public after [DATE] this year (202"
type textarea "x"
type textarea "Not open to public after [DATE] this year (2025"
type textarea "x"
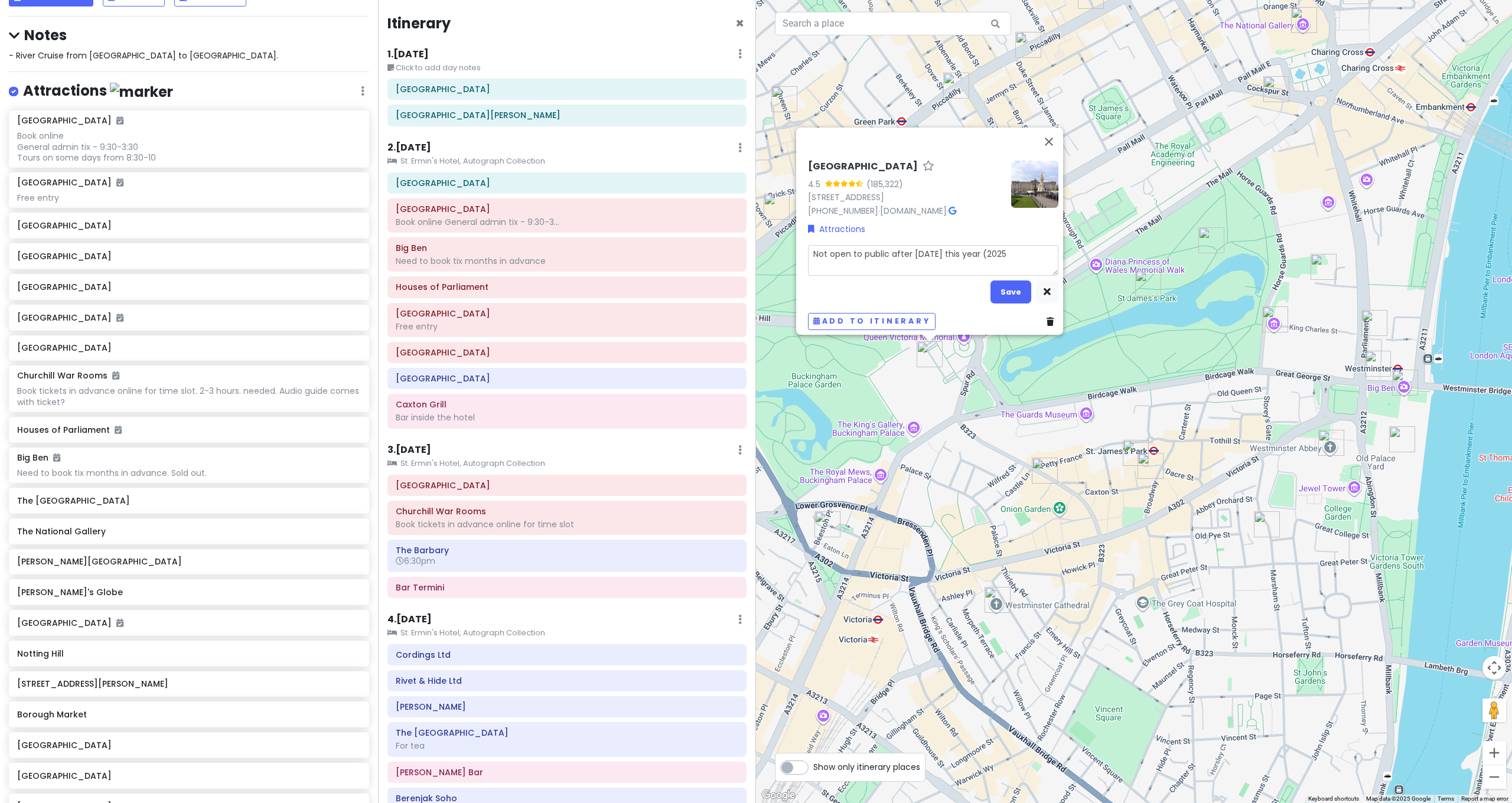
type textarea "Not open to public after [DATE] this year (2025)"
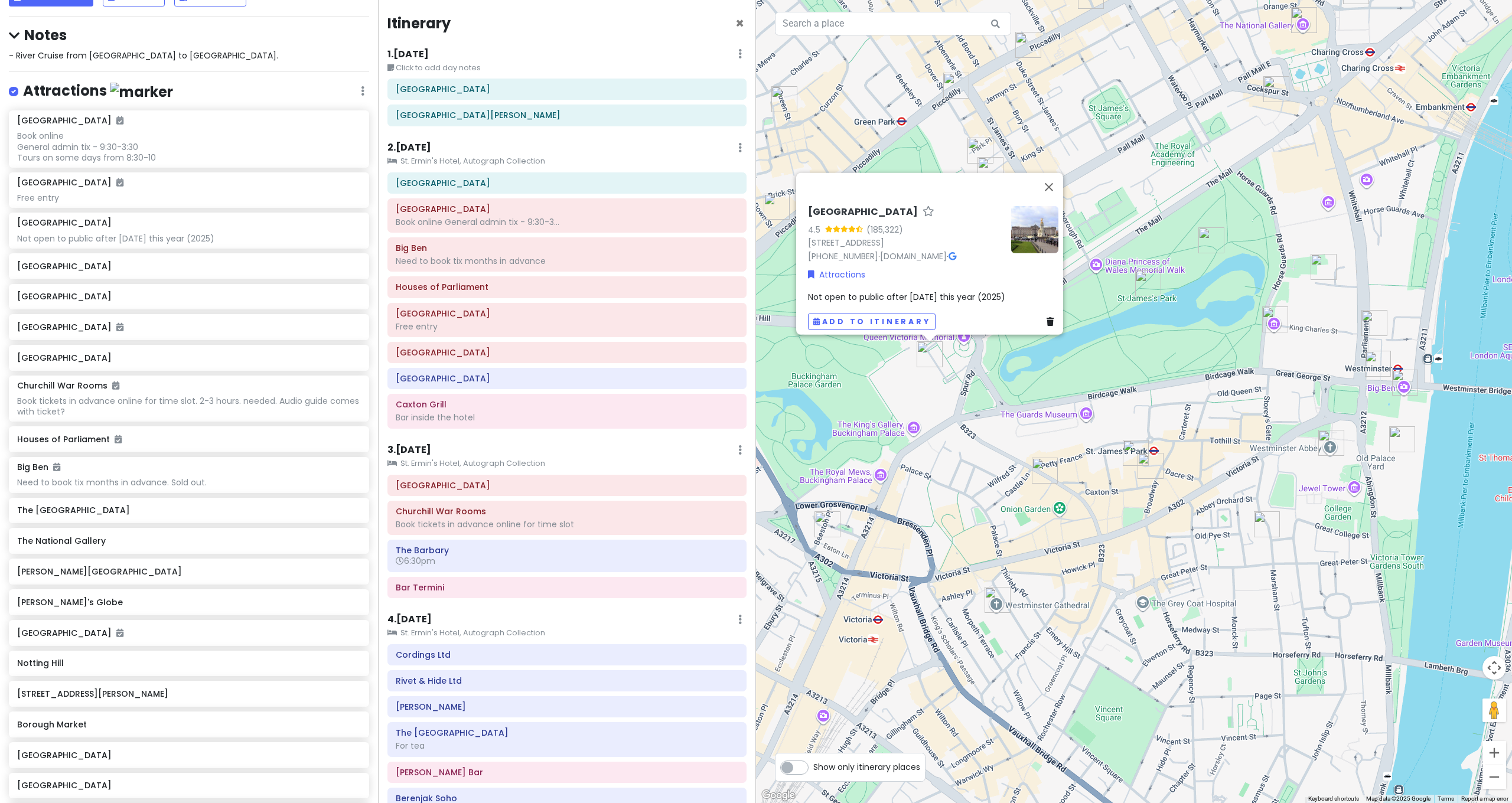
click at [823, 295] on span "Not open to public after [DATE] this year (2025)" at bounding box center [906, 296] width 197 height 12
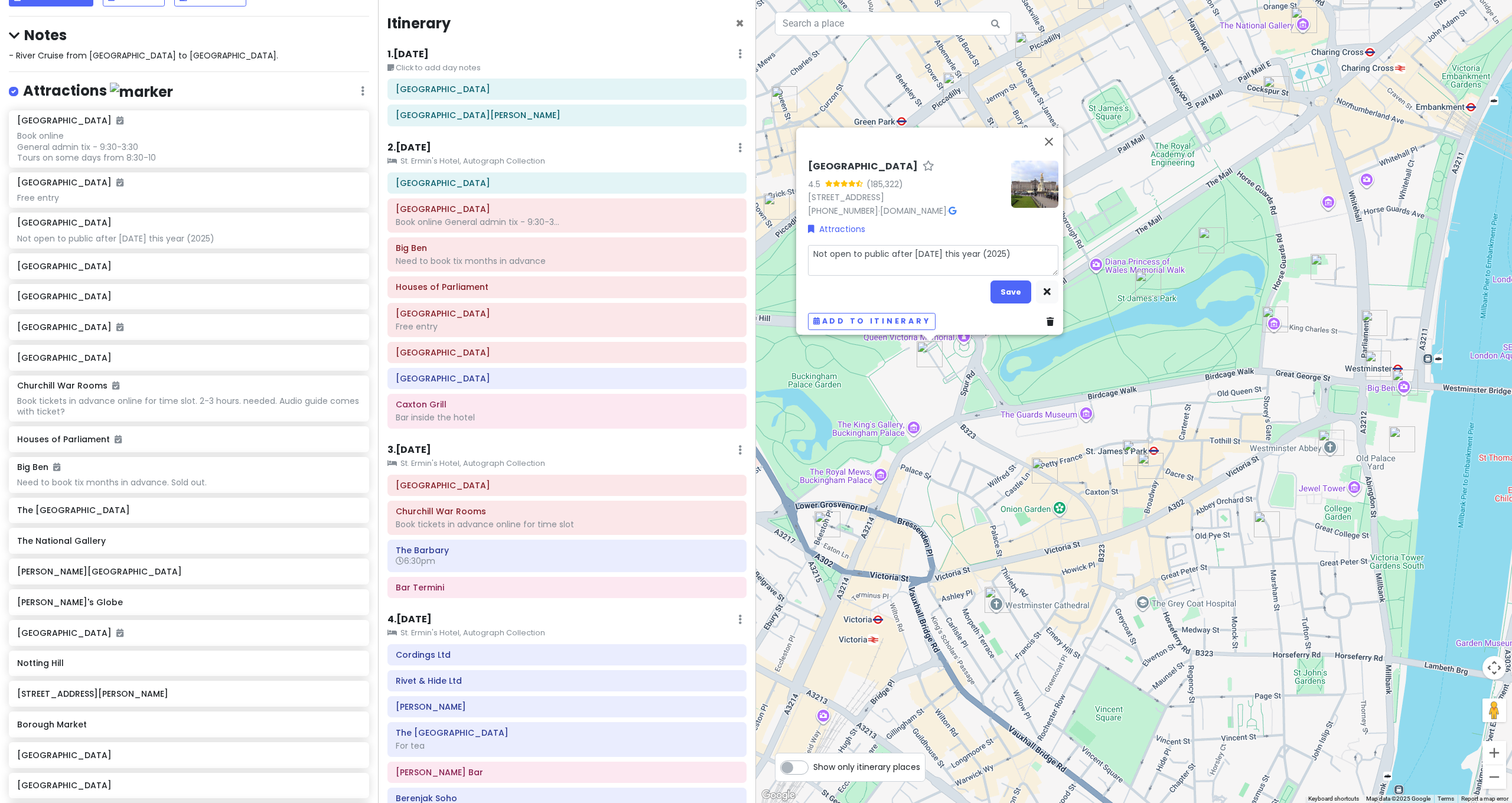
type textarea "x"
type textarea "UNot open to public after [DATE] this year (2025)"
type textarea "x"
type textarea "UsNot open to public after [DATE] this year (2025)"
type textarea "x"
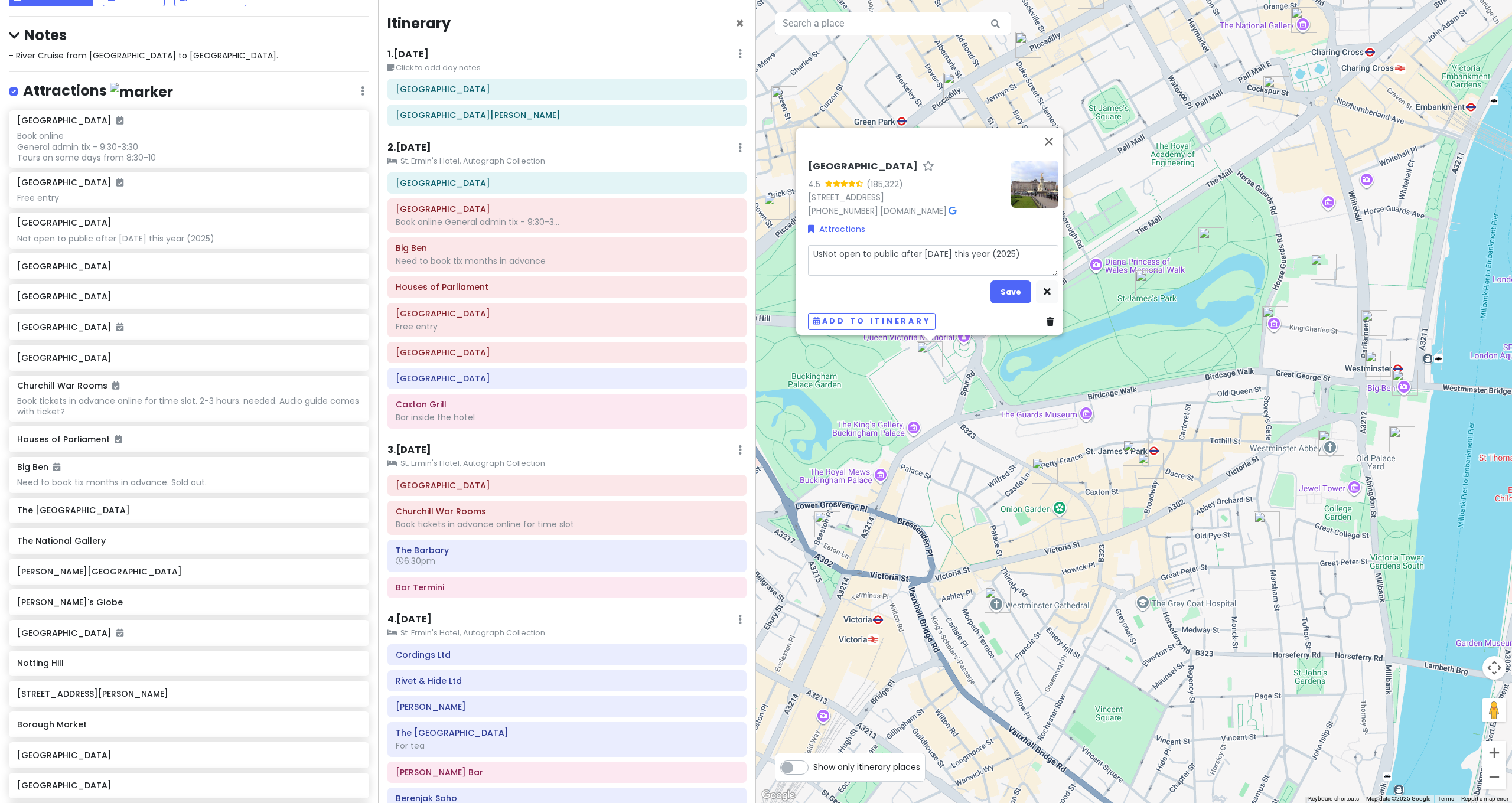
type textarea "UsuNot open to public after [DATE] this year (2025)"
type textarea "x"
type textarea "UsuaNot open to public after [DATE] this year (2025)"
type textarea "x"
type textarea "UsualNot open to public after [DATE] this year (2025)"
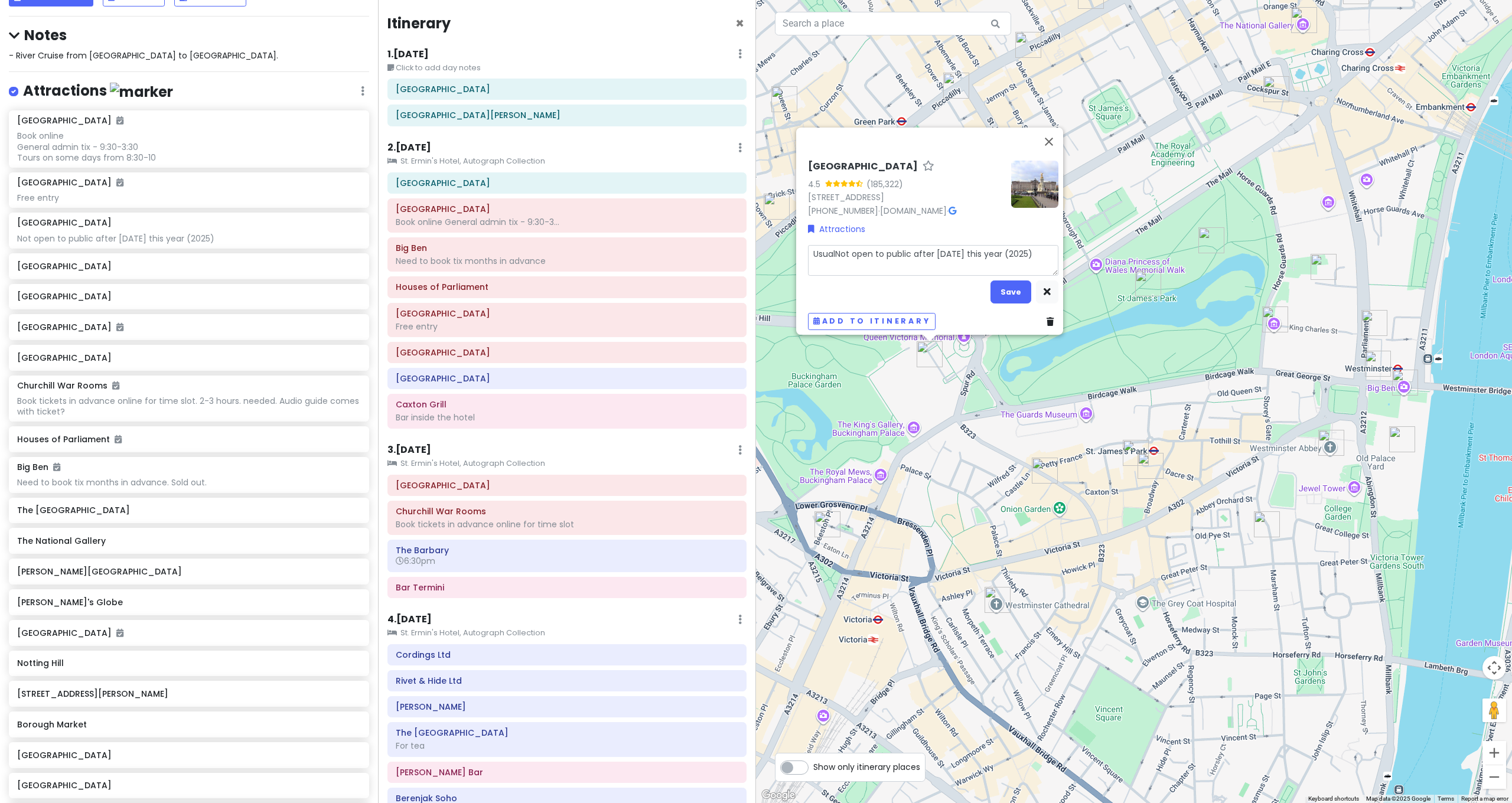
type textarea "x"
type textarea "UsuallNot open to public after [DATE] this year (2025)"
type textarea "x"
type textarea "UsuallyNot open to public after [DATE] this year (2025)"
type textarea "x"
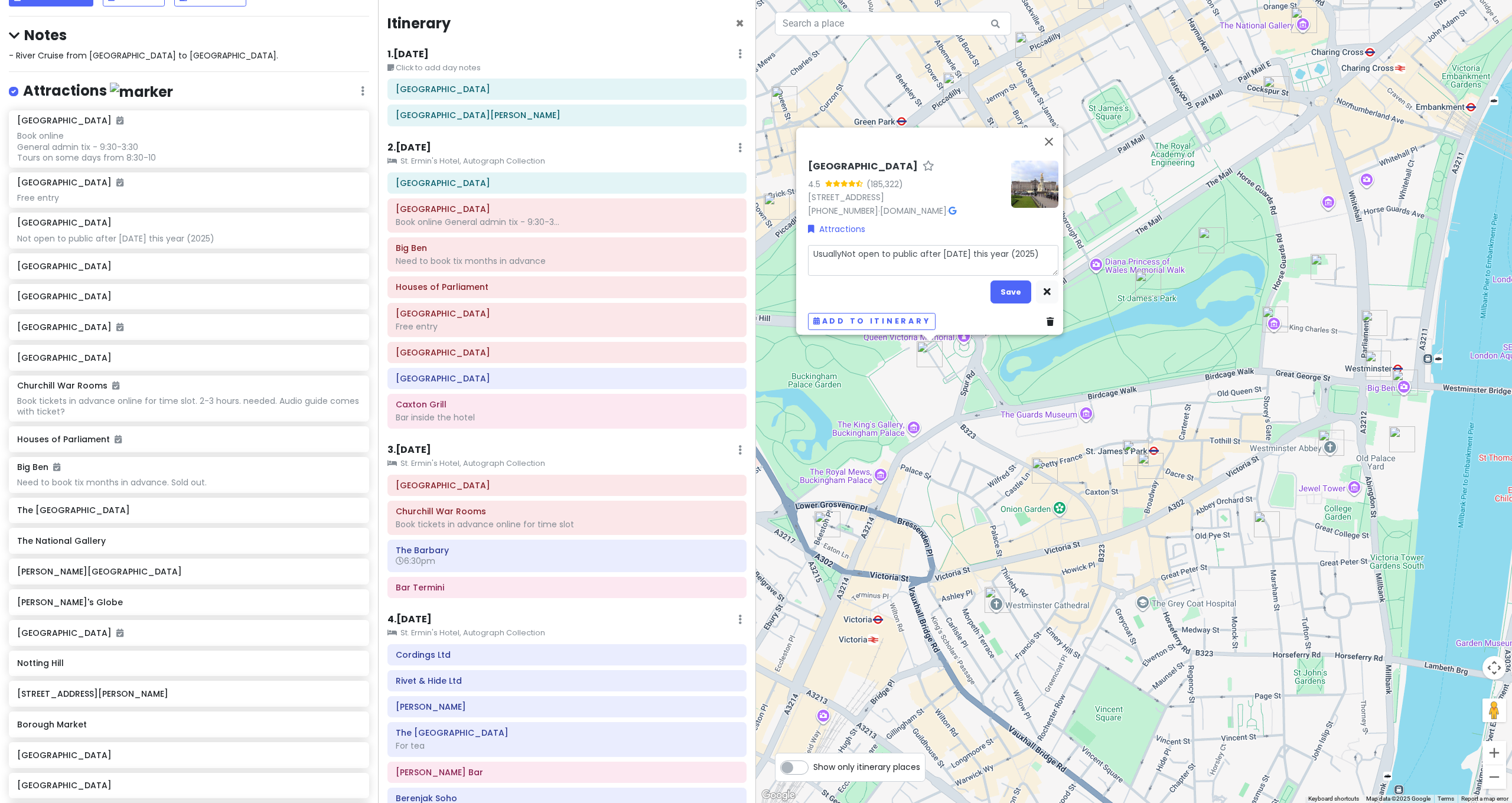
type textarea "Usually Not open to public after [DATE] this year (2025)"
type textarea "x"
type textarea "Usually oNot open to public after [DATE] this year (2025)"
type textarea "x"
type textarea "Usually Not open to public after [DATE] this year (2025)"
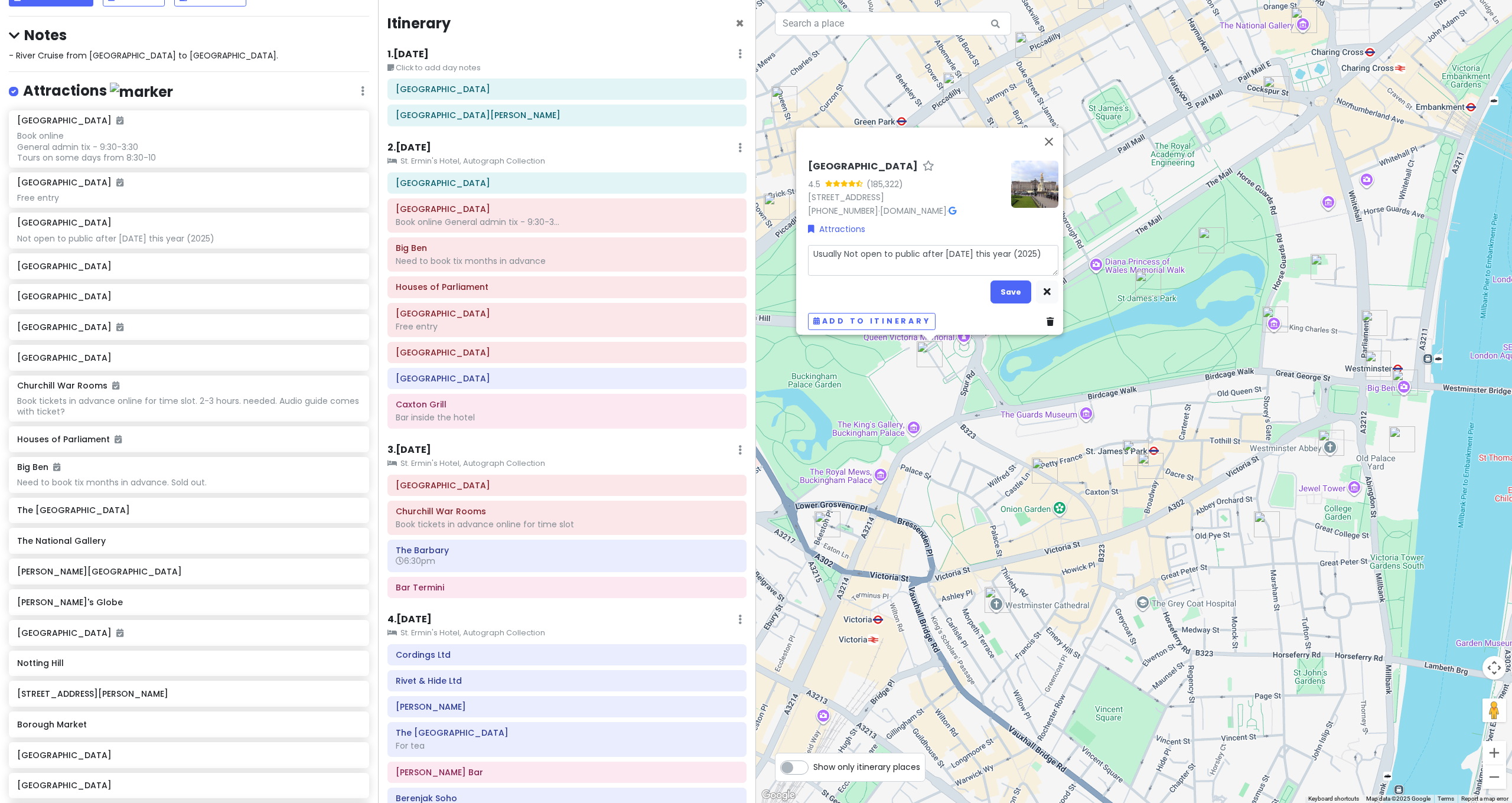
type textarea "x"
type textarea "UsuallyNot open to public after [DATE] this year (2025)"
type textarea "x"
type textarea "UsuallNot open to public after [DATE] this year (2025)"
type textarea "x"
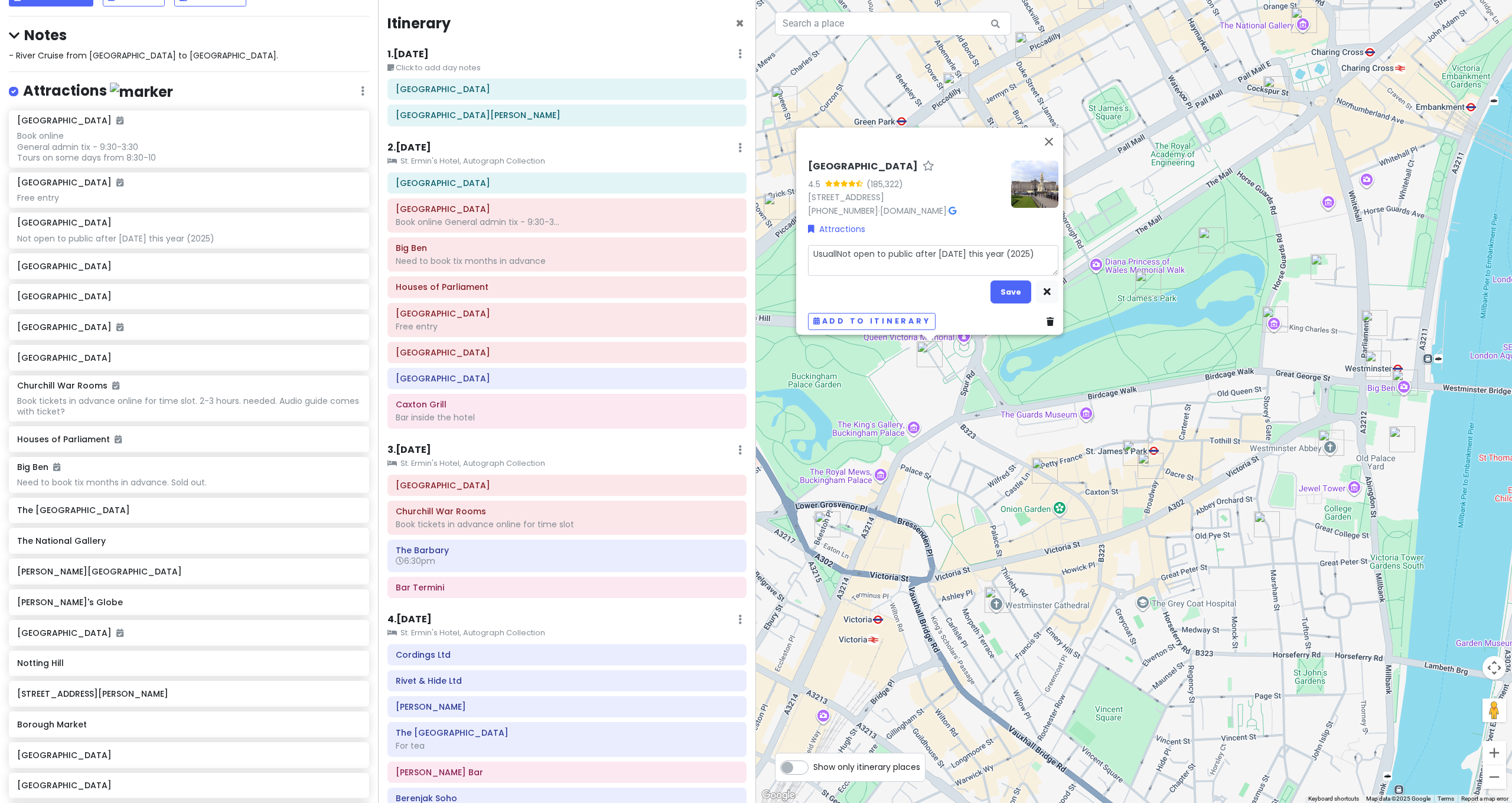
type textarea "UsualNot open to public after [DATE] this year (2025)"
type textarea "x"
type textarea "UsuaNot open to public after [DATE] this year (2025)"
type textarea "x"
type textarea "UsuNot open to public after [DATE] this year (2025)"
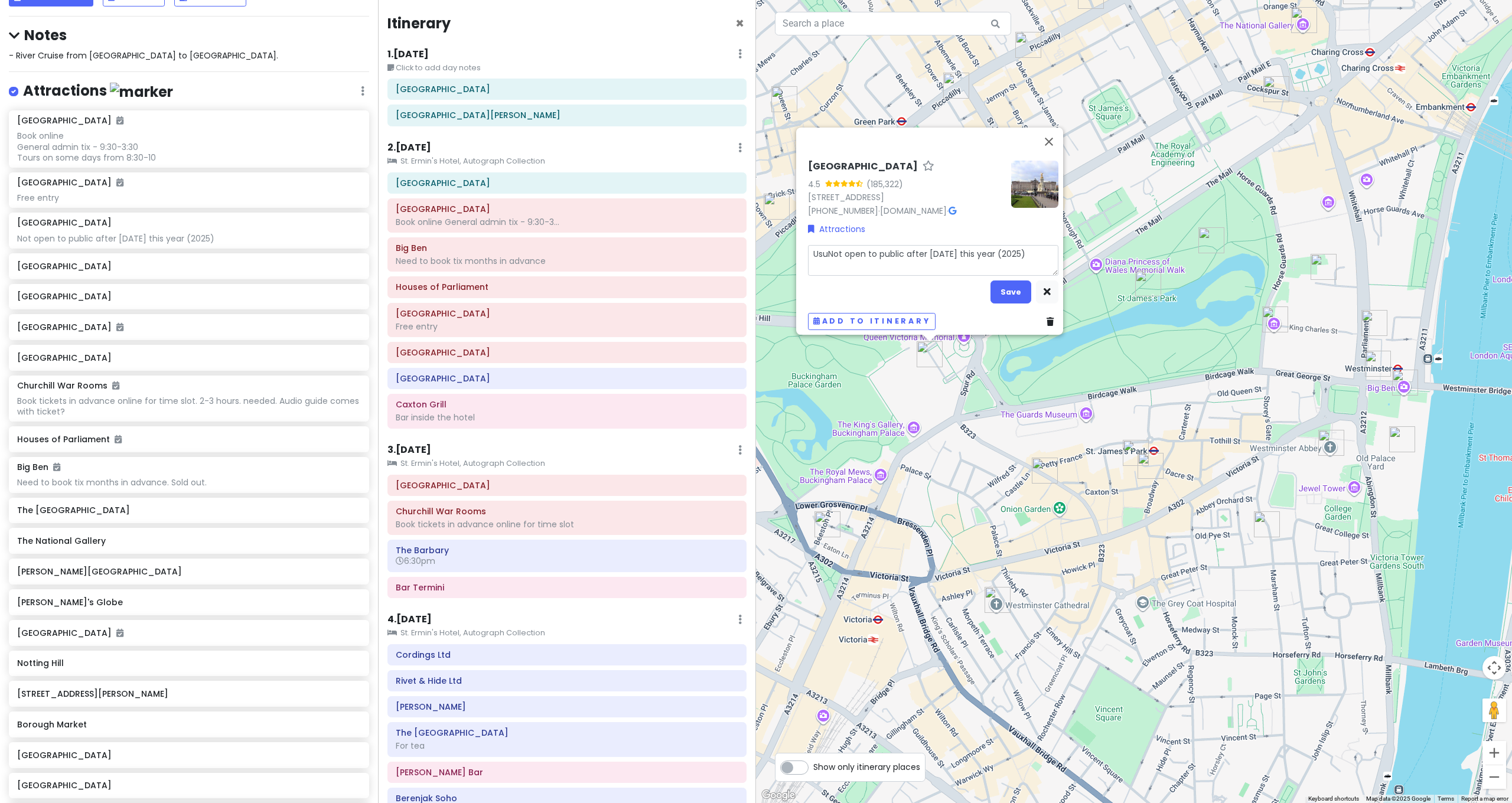
type textarea "x"
type textarea "UsNot open to public after [DATE] this year (2025)"
type textarea "x"
type textarea "UNot open to public after [DATE] this year (2025)"
type textarea "x"
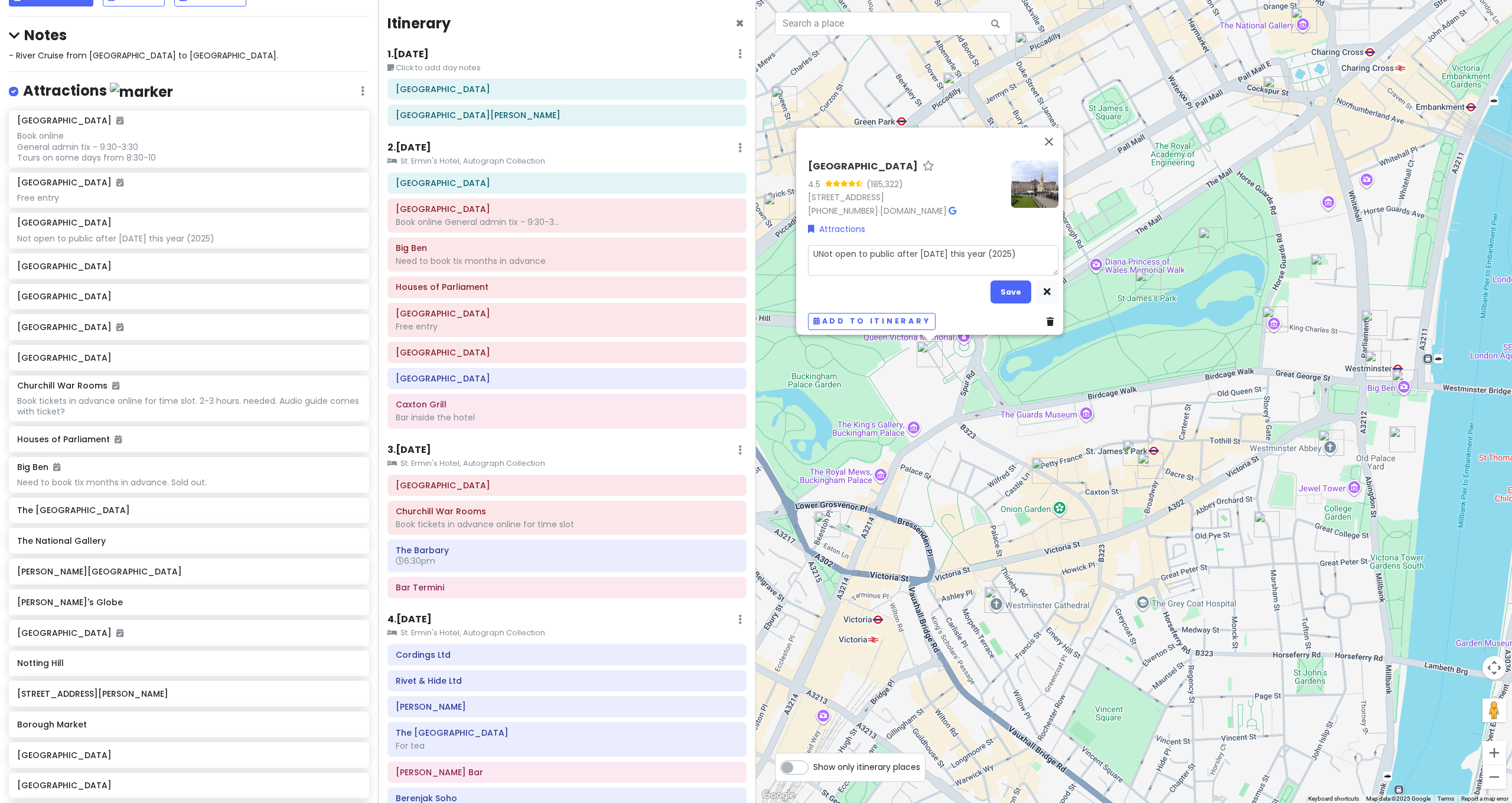
type textarea "Not open to public after [DATE] this year (2025)"
type textarea "x"
type textarea "ONot open to public after [DATE] this year (2025)"
type textarea "x"
type textarea "OpNot open to public after [DATE] this year (2025)"
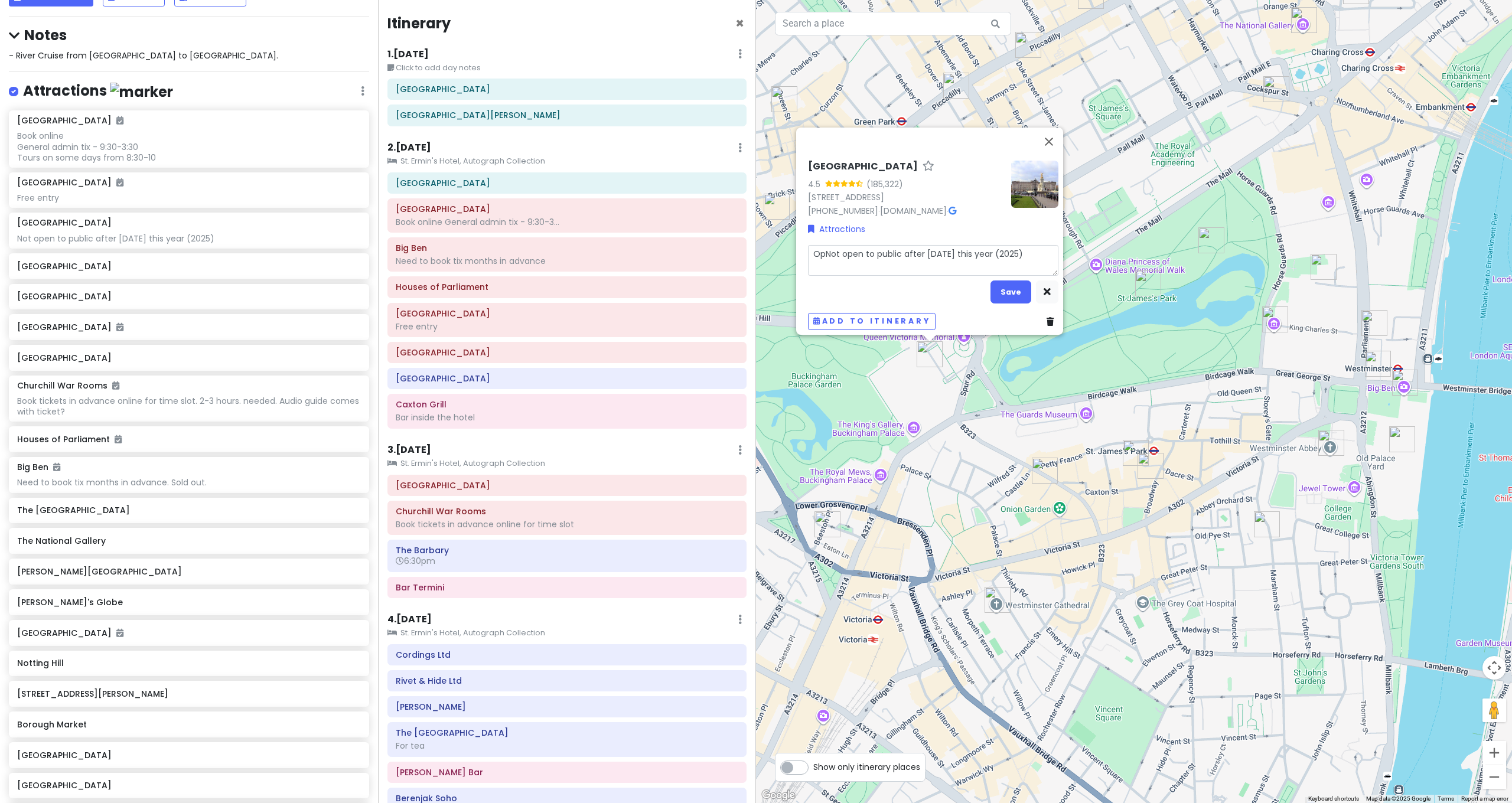
type textarea "x"
type textarea "OpeNot open to public after [DATE] this year (2025)"
type textarea "x"
type textarea "OpenNot open to public after [DATE] this year (2025)"
type textarea "x"
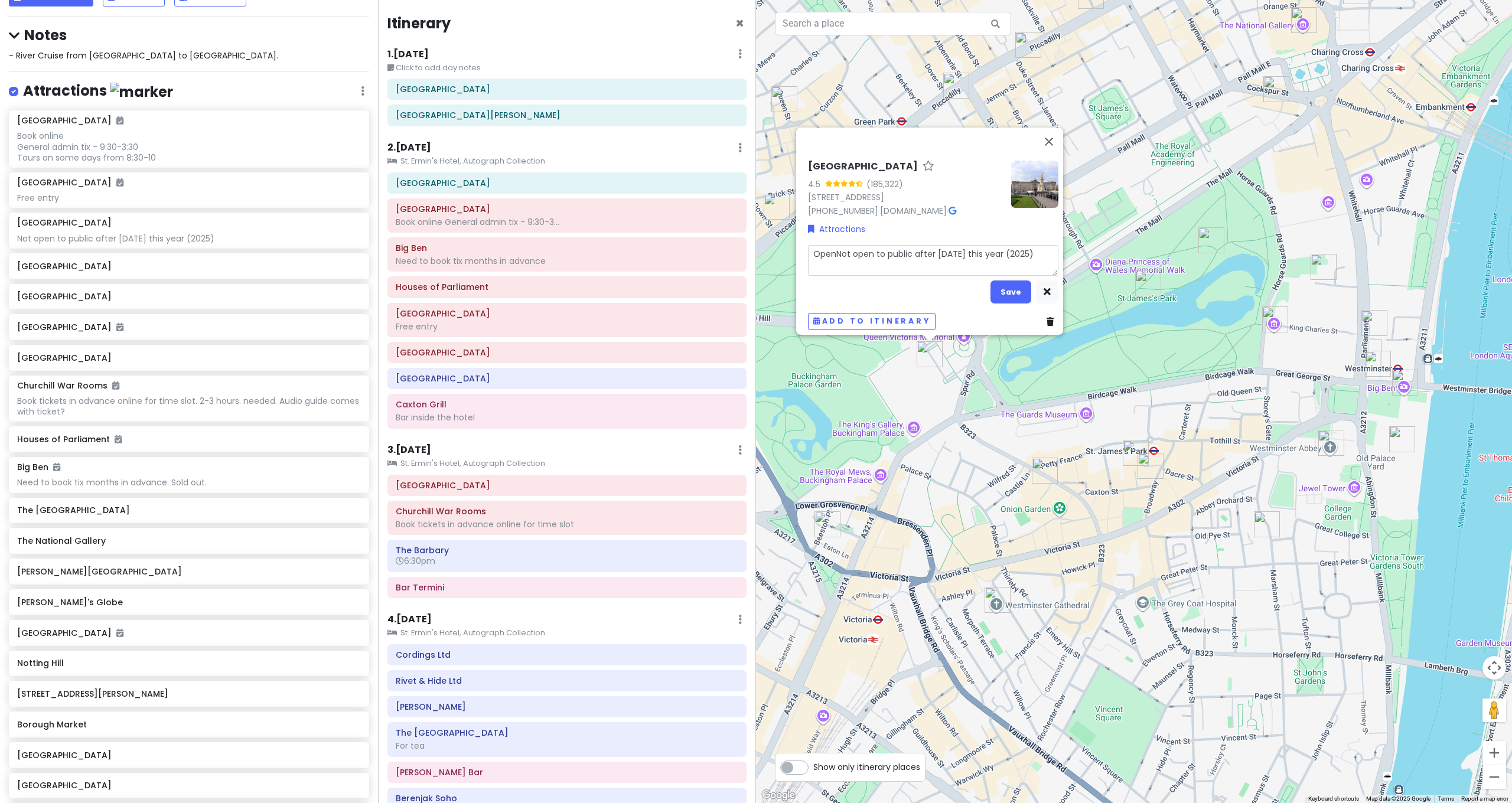
type textarea "Open Not open to public after [DATE] this year (2025)"
type textarea "x"
type textarea "Open eNot open to public after [DATE] this year (2025)"
type textarea "x"
type textarea "Open eaNot open to public after [DATE] this year (2025)"
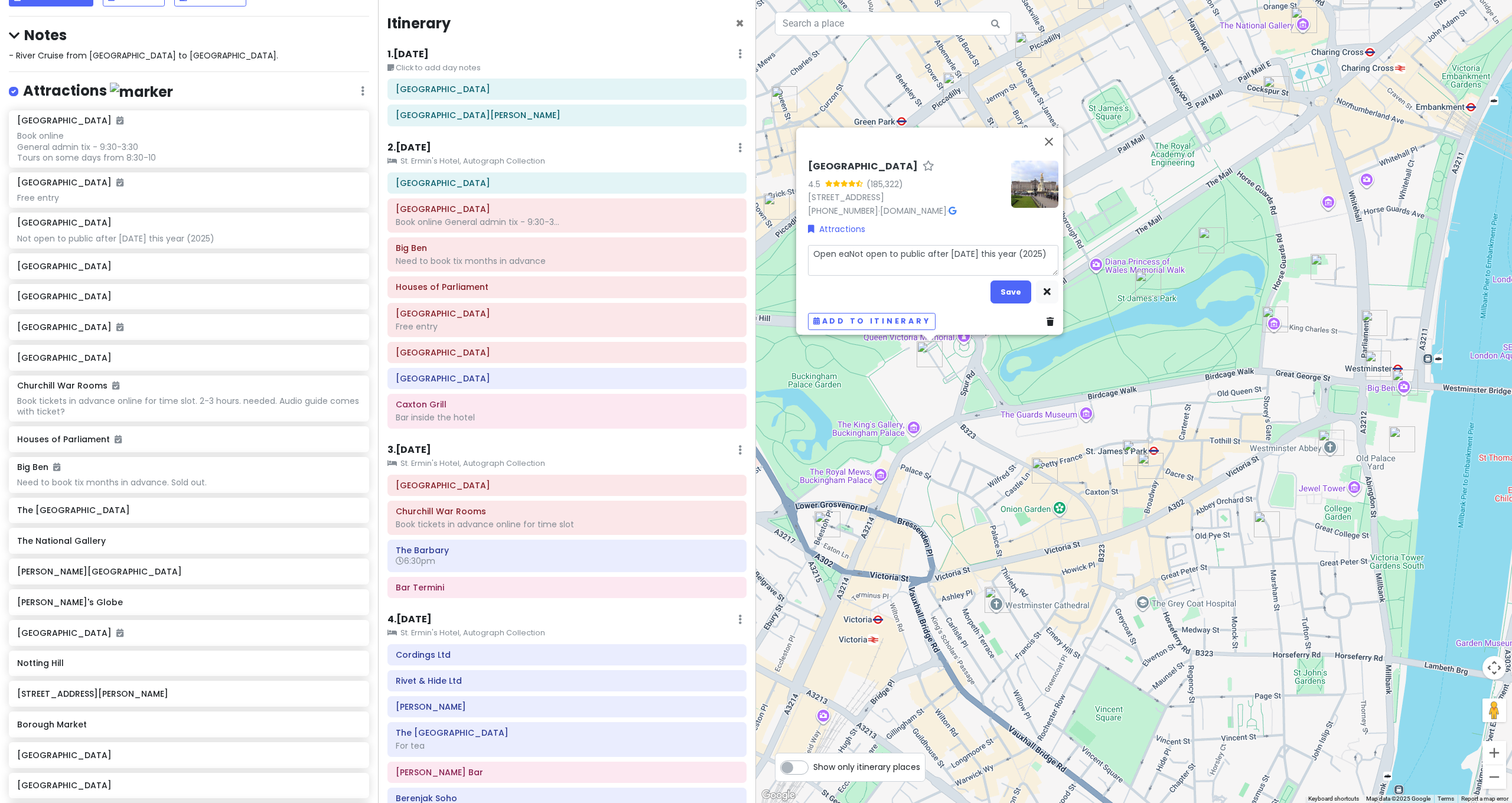
type textarea "x"
type textarea "Open earNot open to public after [DATE] this year (2025)"
type textarea "x"
type textarea "Open earlNot open to public after [DATE] this year (2025)"
type textarea "x"
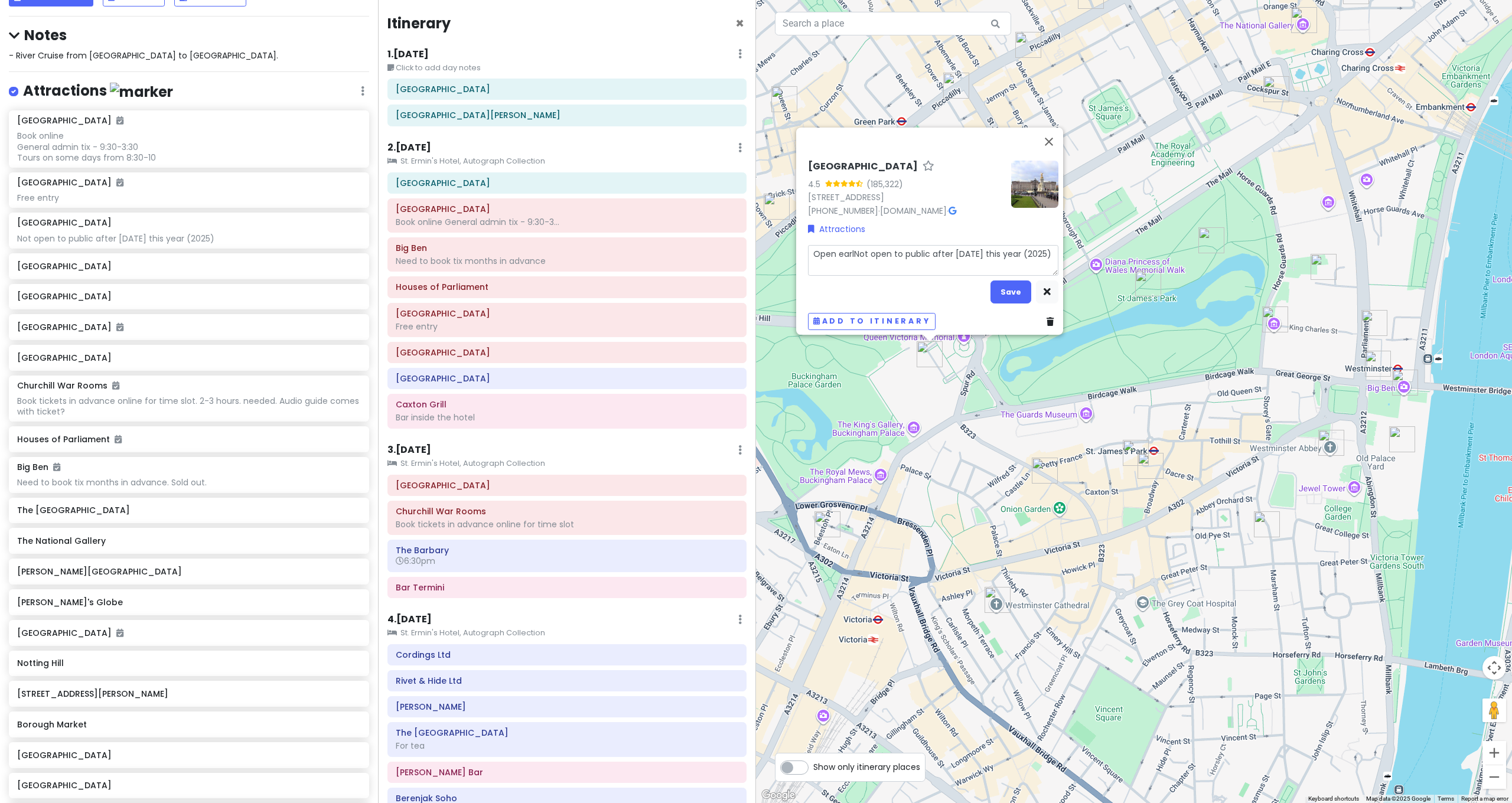
type textarea "Open earlyNot open to public after [DATE] this year (2025)"
type textarea "x"
type textarea "Open early Not open to public after [DATE] this year (2025)"
type textarea "x"
type textarea "Open early JNot open to public after [DATE] this year (2025)"
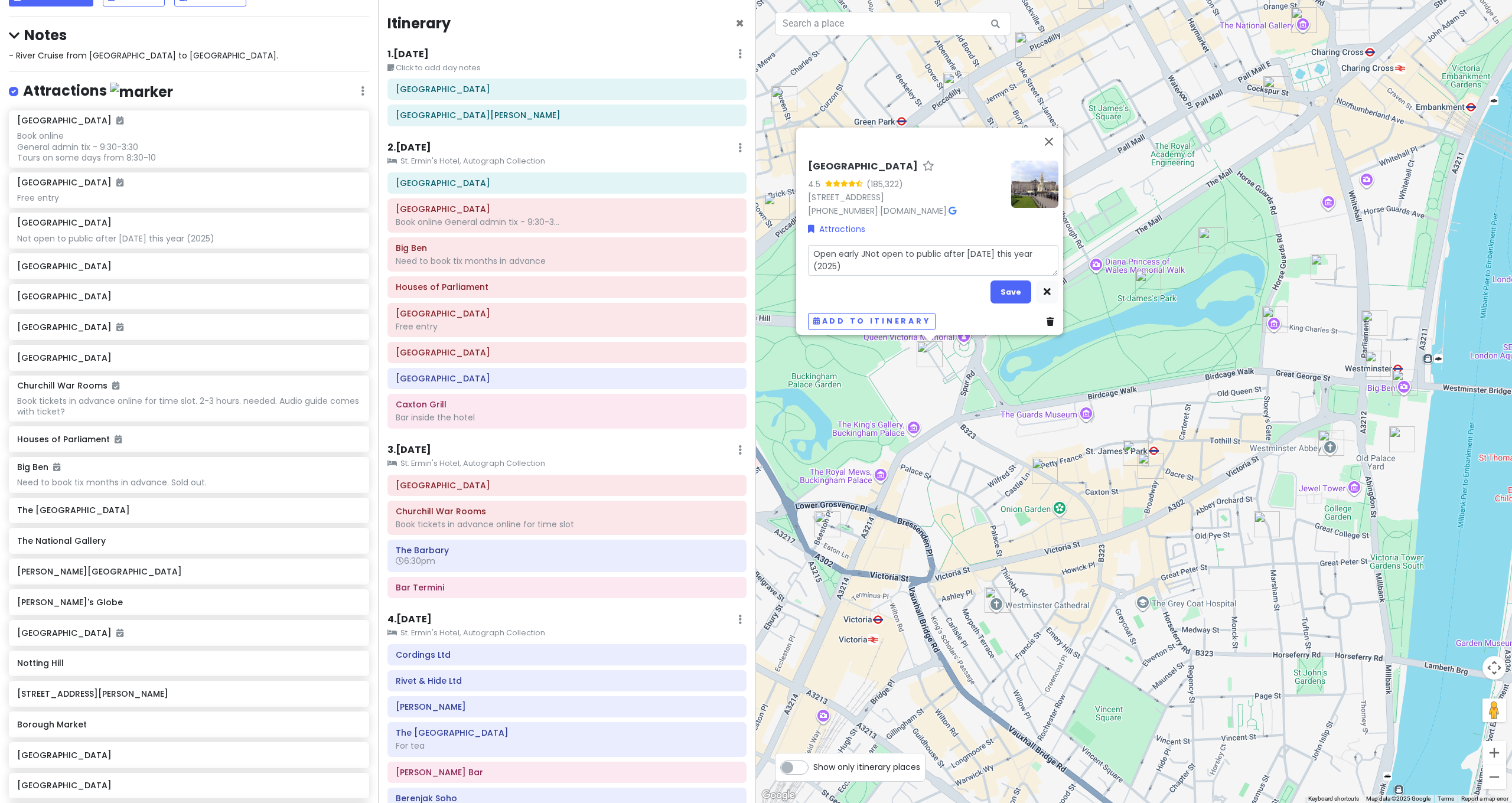
type textarea "x"
type textarea "Open early JuNot open to public after [DATE] this year (2025)"
type textarea "x"
type textarea "Open early JulNot open to public after [DATE] this year (2025)"
type textarea "x"
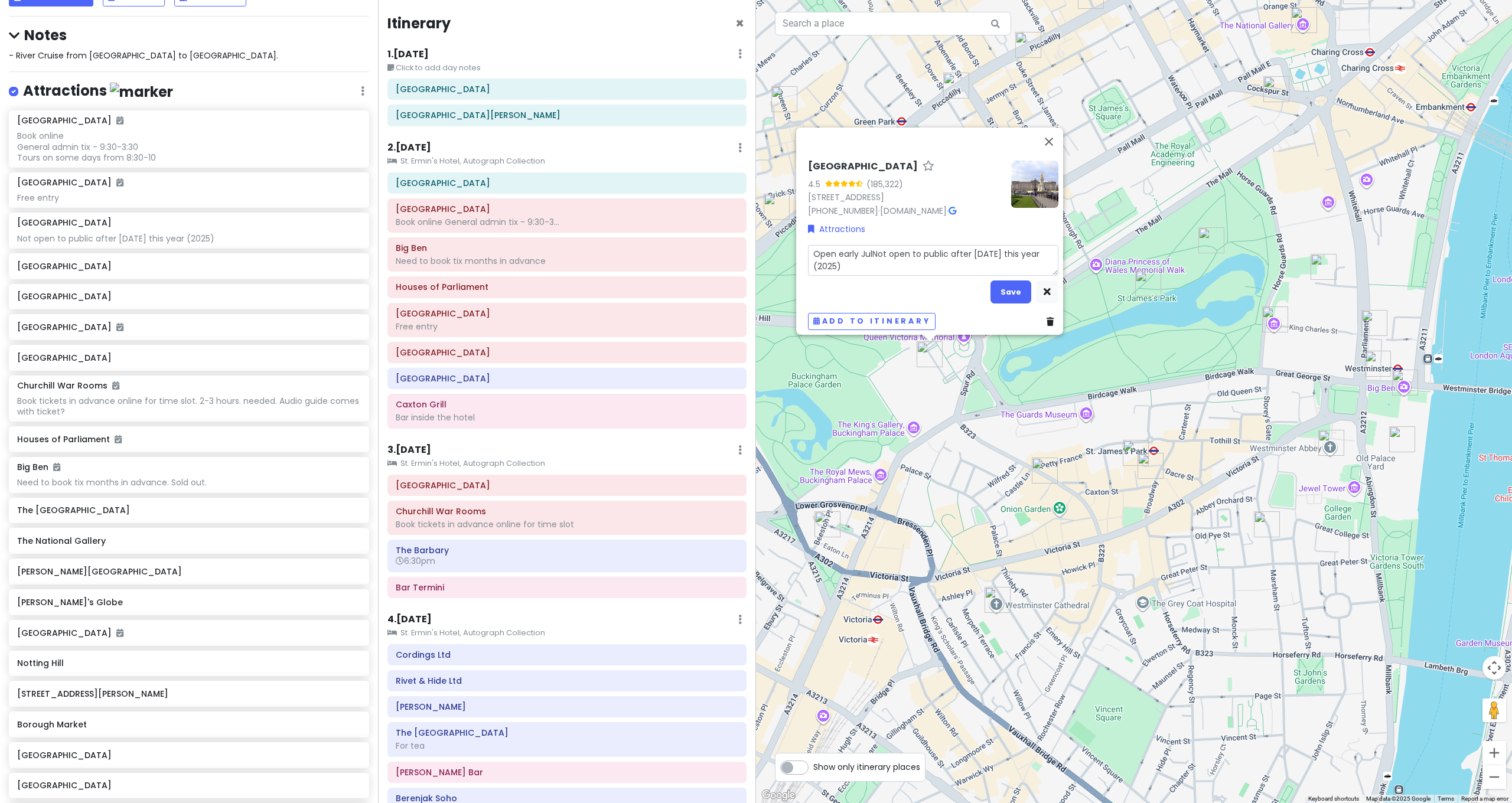
type textarea "Open early JulyNot open to public after [DATE] this year (2025)"
type textarea "x"
type textarea "Open early July Not open to public after [DATE] this year (2025)"
type textarea "x"
type textarea "Open early July tNot open to public after [DATE] this year (2025)"
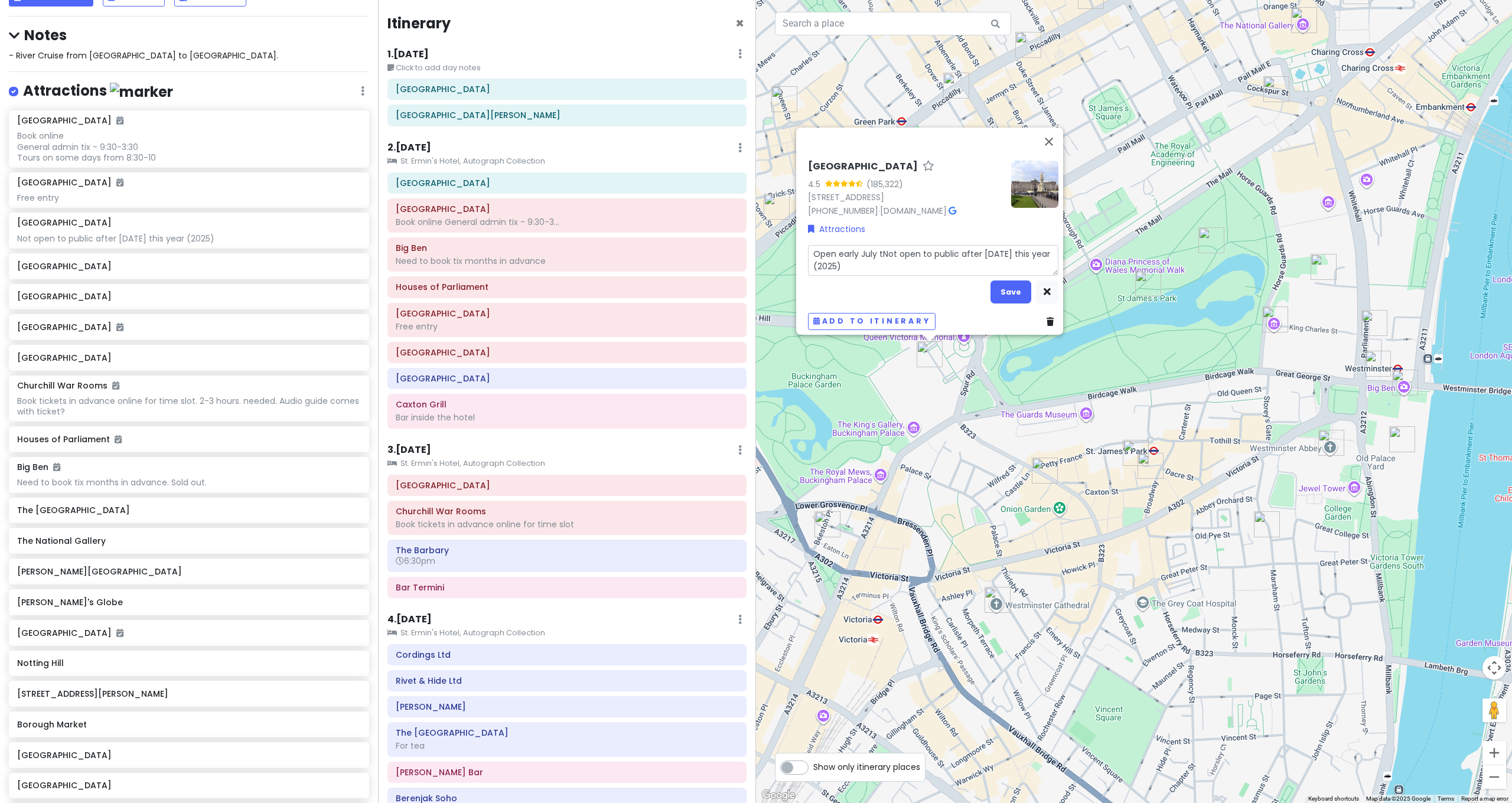
type textarea "x"
type textarea "Open early July toNot open to public after [DATE] this year (2025)"
type textarea "x"
type textarea "Open early July to Not open to public after [DATE] this year (2025)"
type textarea "x"
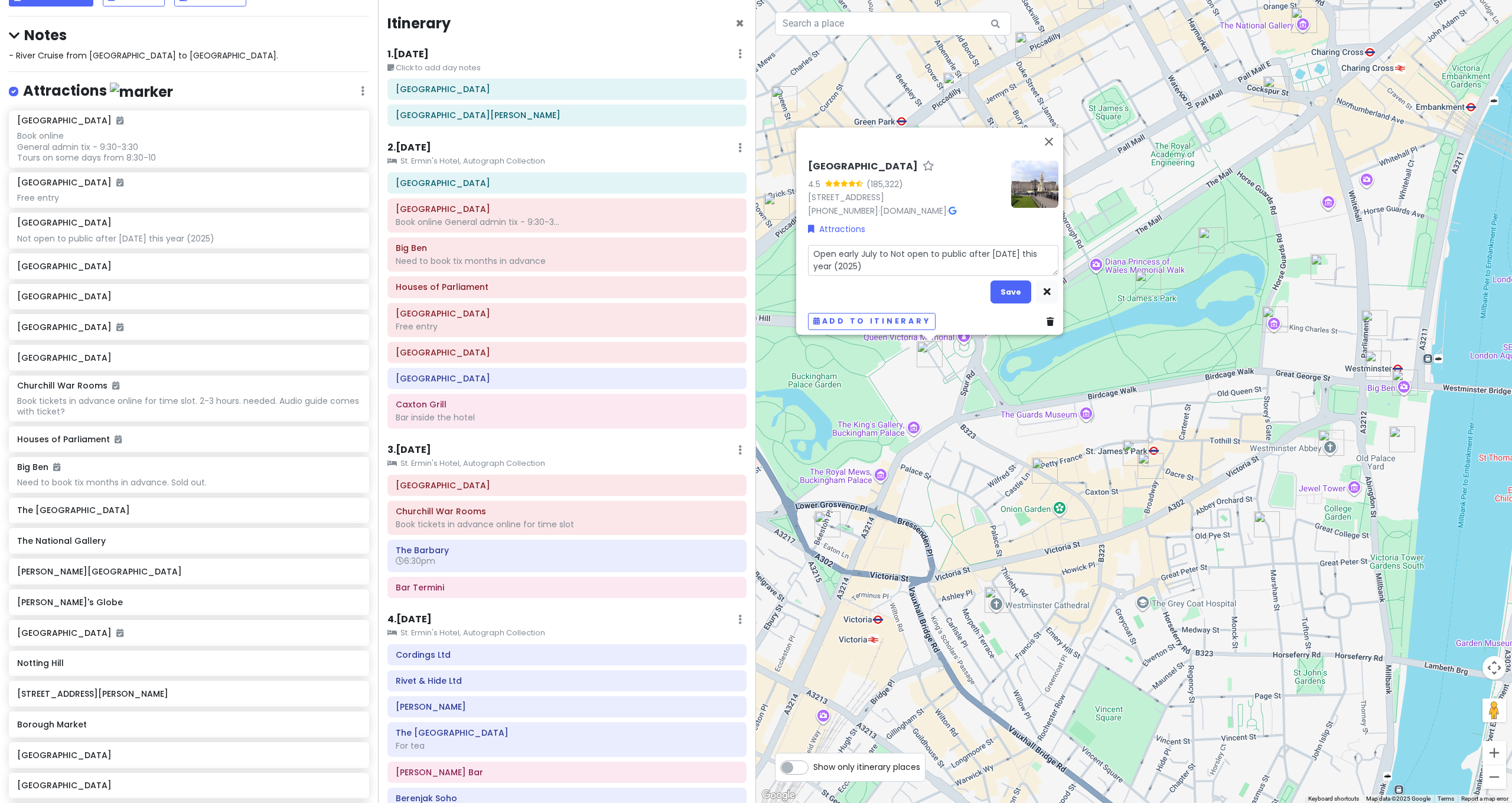
type textarea "Open early July to LNot open to public after [DATE] this year (2025)"
type textarea "x"
type textarea "Open early July to Not open to public after [DATE] this year (2025)"
type textarea "x"
type textarea "Open early July to lNot open to public after [DATE] this year (2025)"
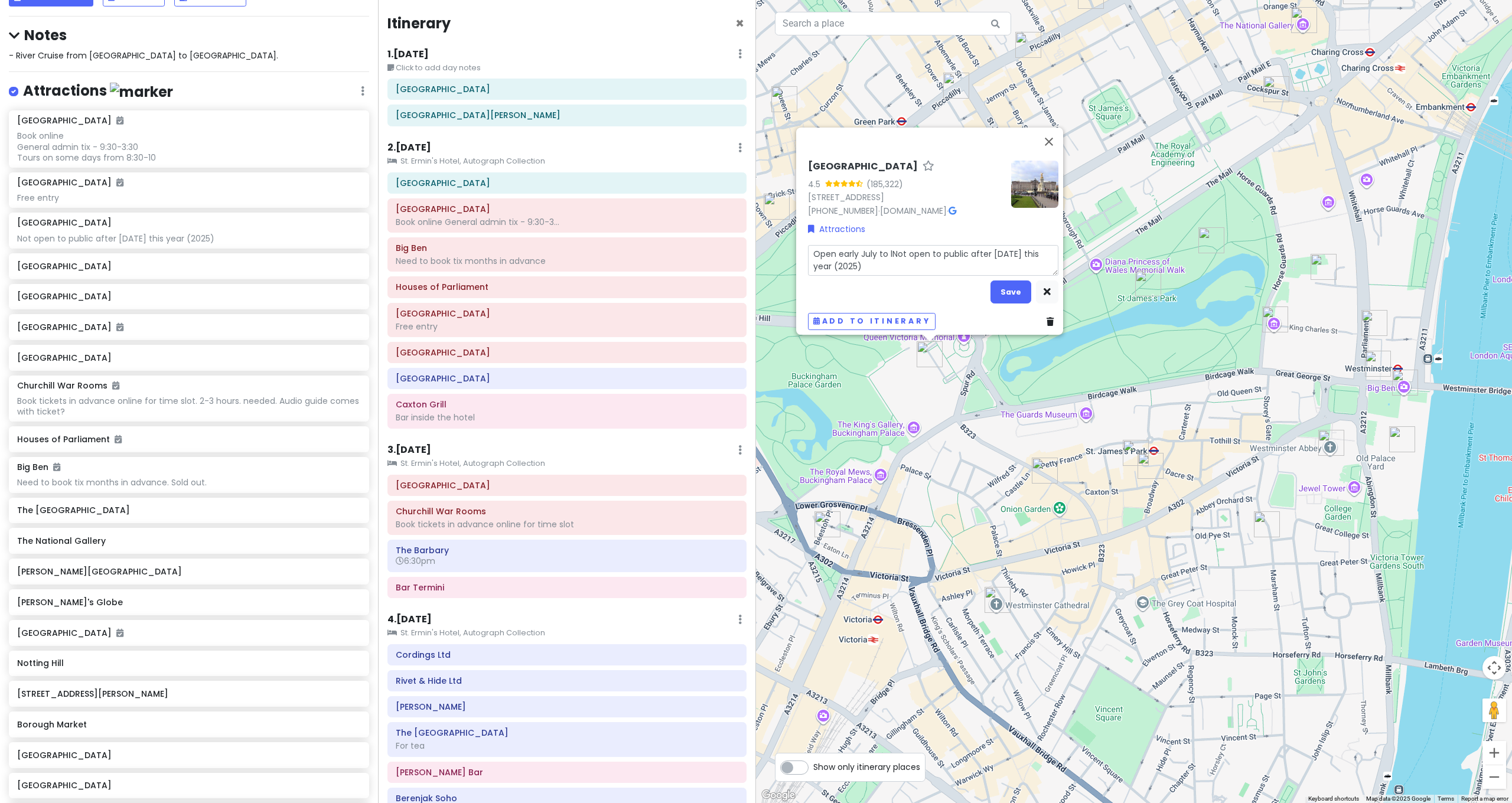
type textarea "x"
type textarea "Open early July to laNot open to public after [DATE] this year (2025)"
type textarea "x"
type textarea "Open early July to latNot open to public after [DATE] this year (2025)"
type textarea "x"
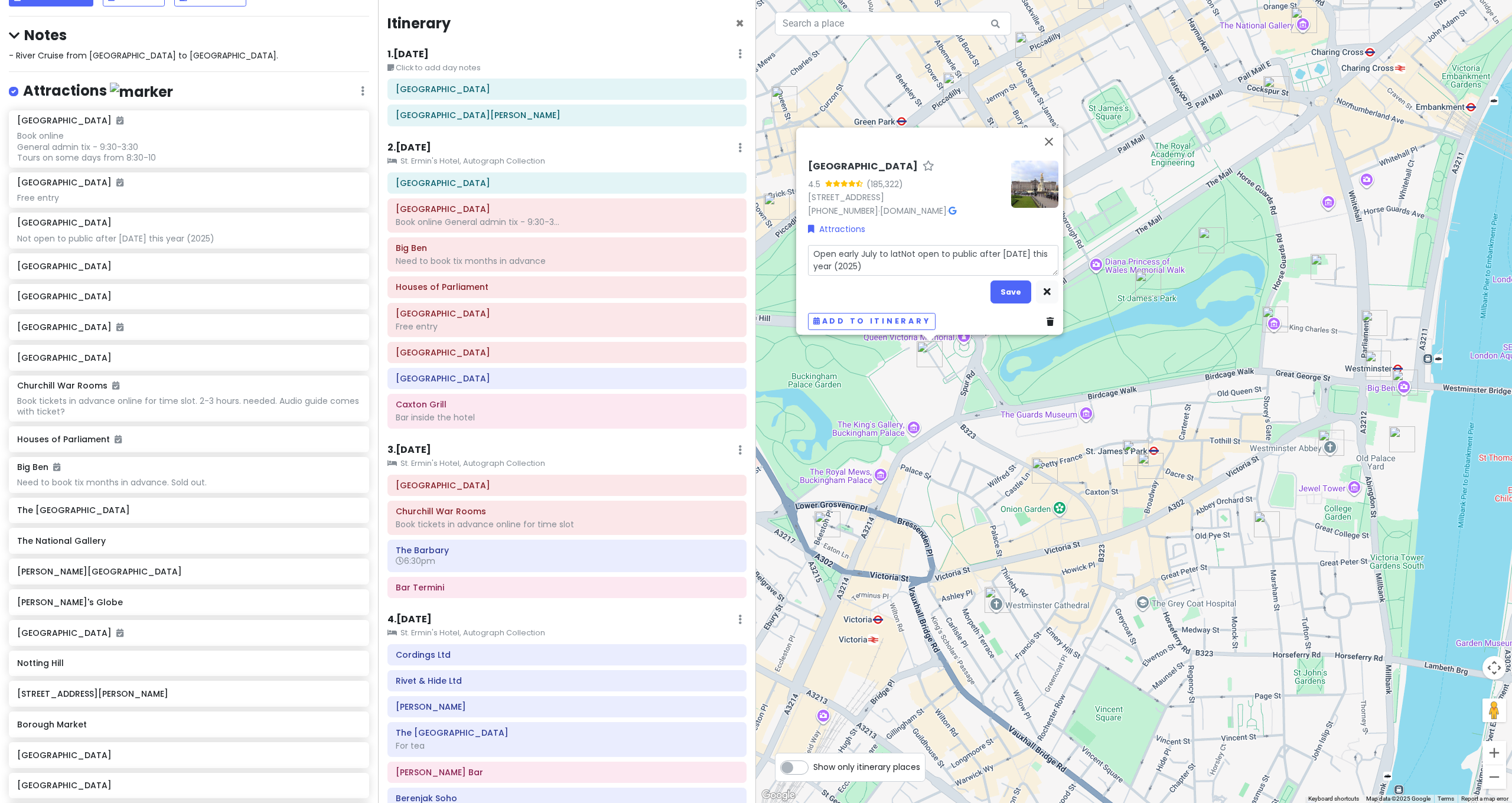
type textarea "Open early July to lateNot open to public after [DATE] this year (2025)"
type textarea "x"
type textarea "Open early July to late Not open to public after [DATE] this year (2025)"
type textarea "x"
type textarea "Open early July to late SNot open to public after [DATE] this year (2025)"
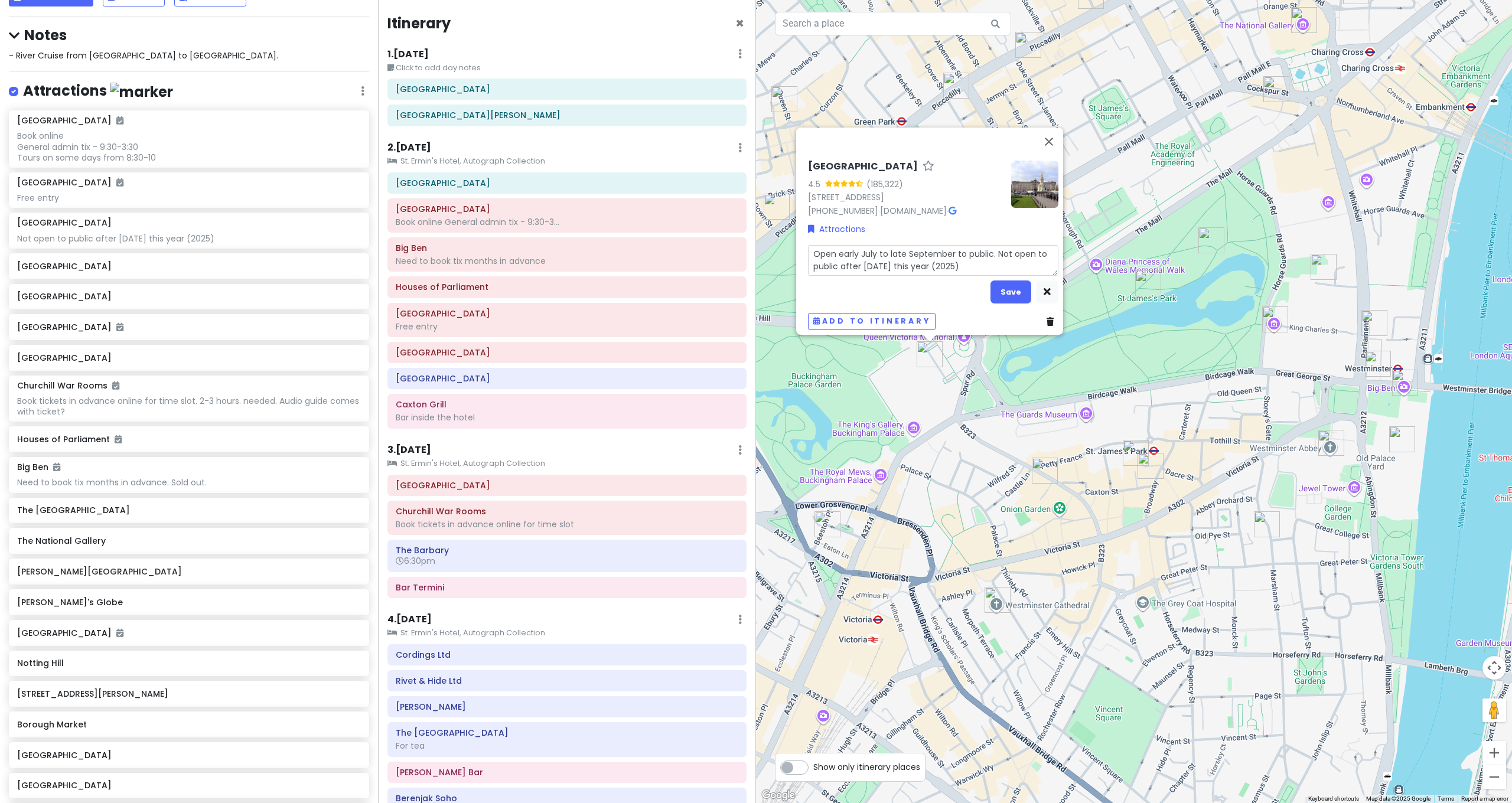
click at [964, 267] on textarea "Open early July to late September to public. Not open to public after [DATE] th…" at bounding box center [933, 260] width 251 height 31
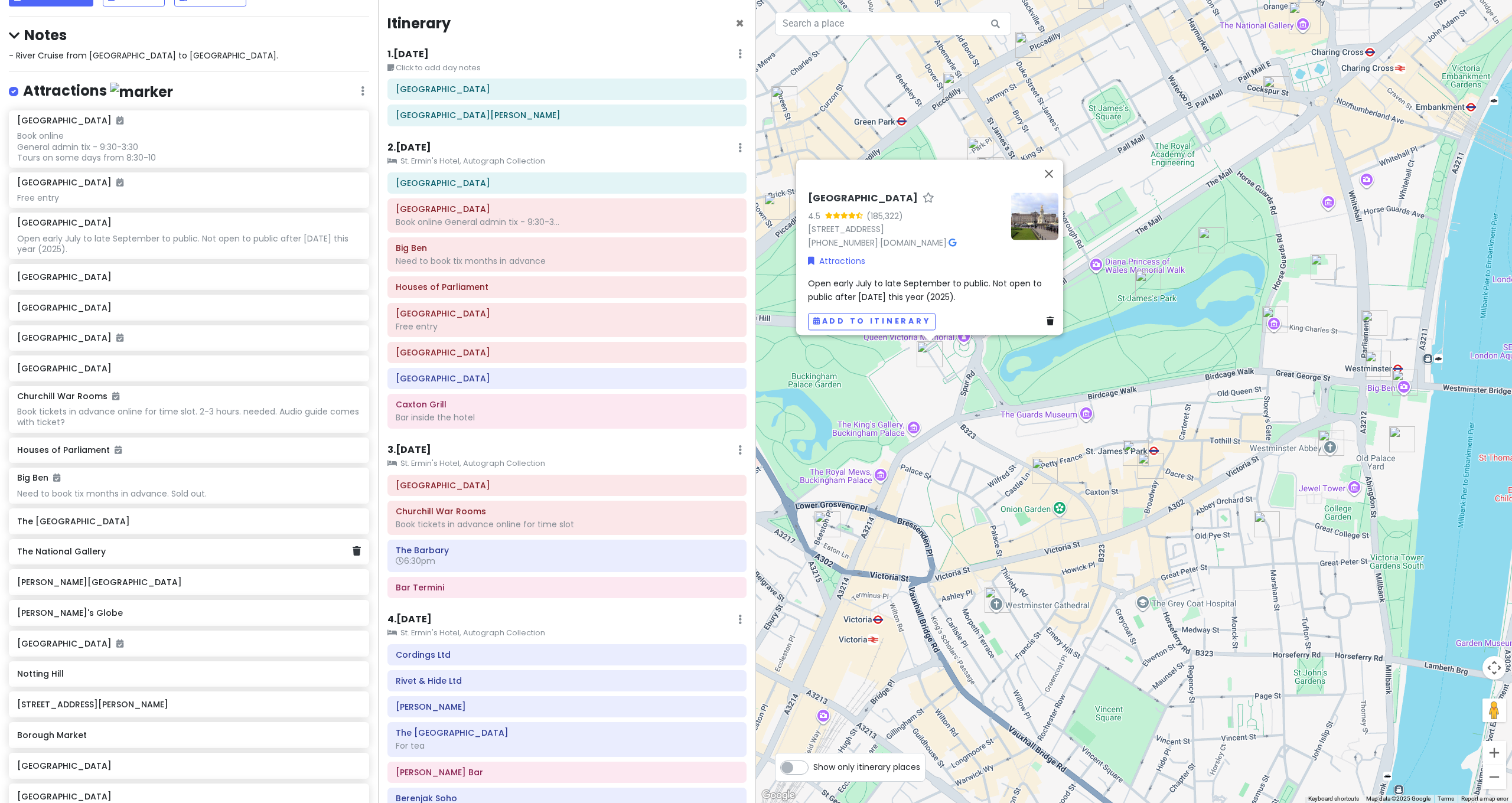
click at [92, 544] on div "The National Gallery" at bounding box center [184, 552] width 335 height 17
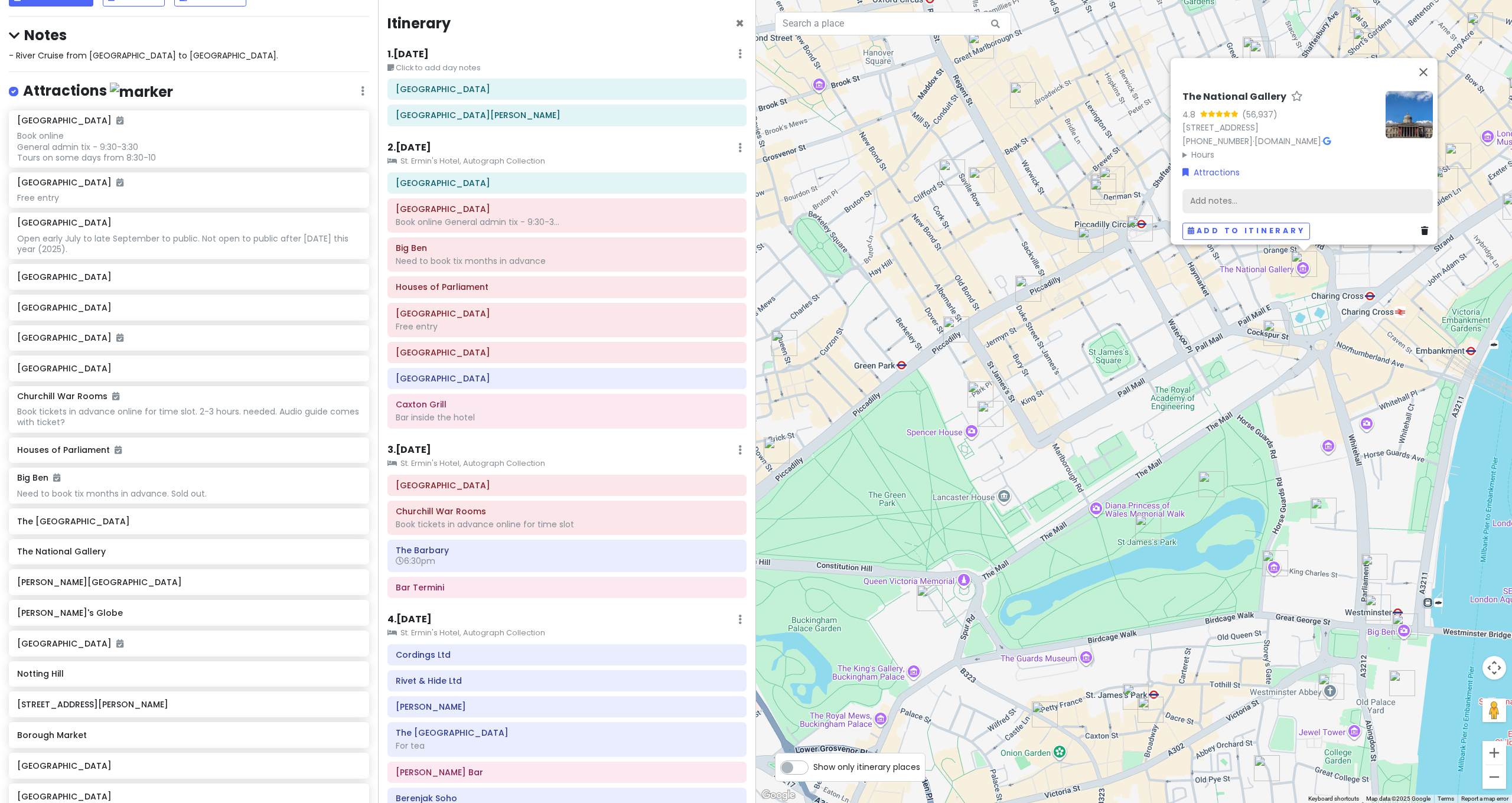
click at [1211, 200] on div "Add notes..." at bounding box center [1307, 201] width 251 height 25
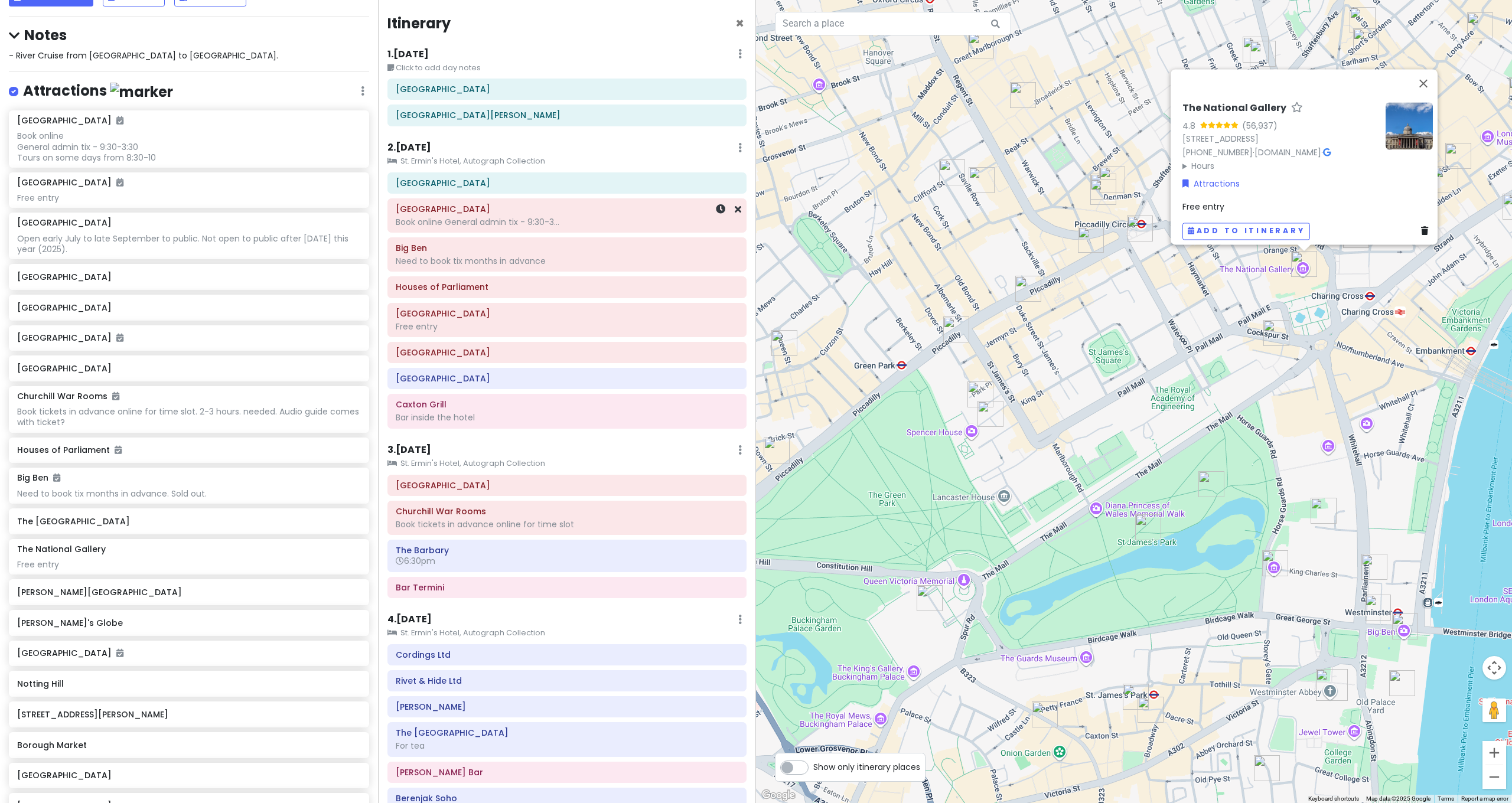
click at [449, 220] on div "Book online General admin tix - 9:30-3..." at bounding box center [566, 221] width 342 height 10
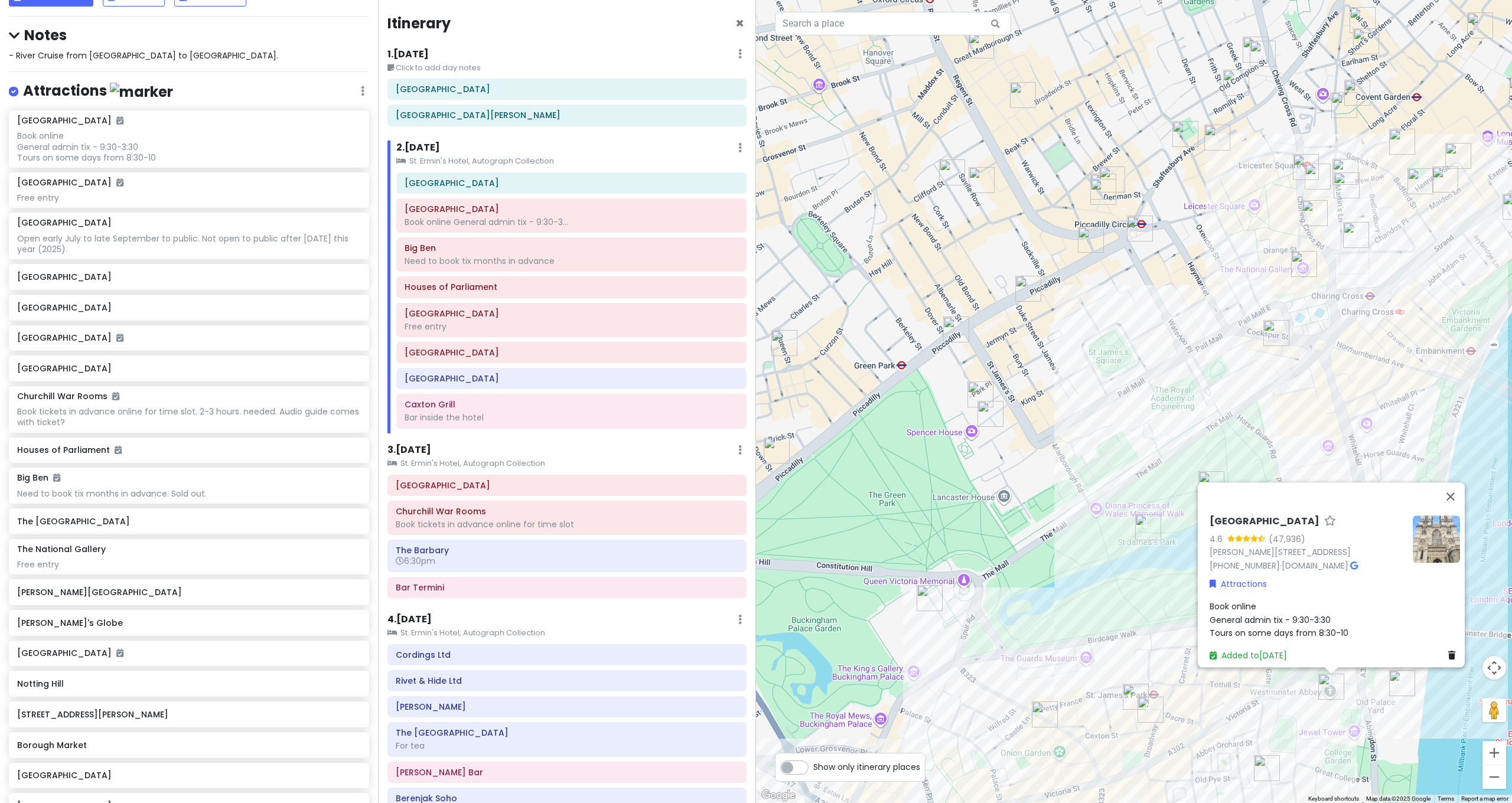
click at [1261, 601] on div "Book online General admin tix - 9:30-3:30 Tours on some days from 8:30-10" at bounding box center [1335, 619] width 251 height 39
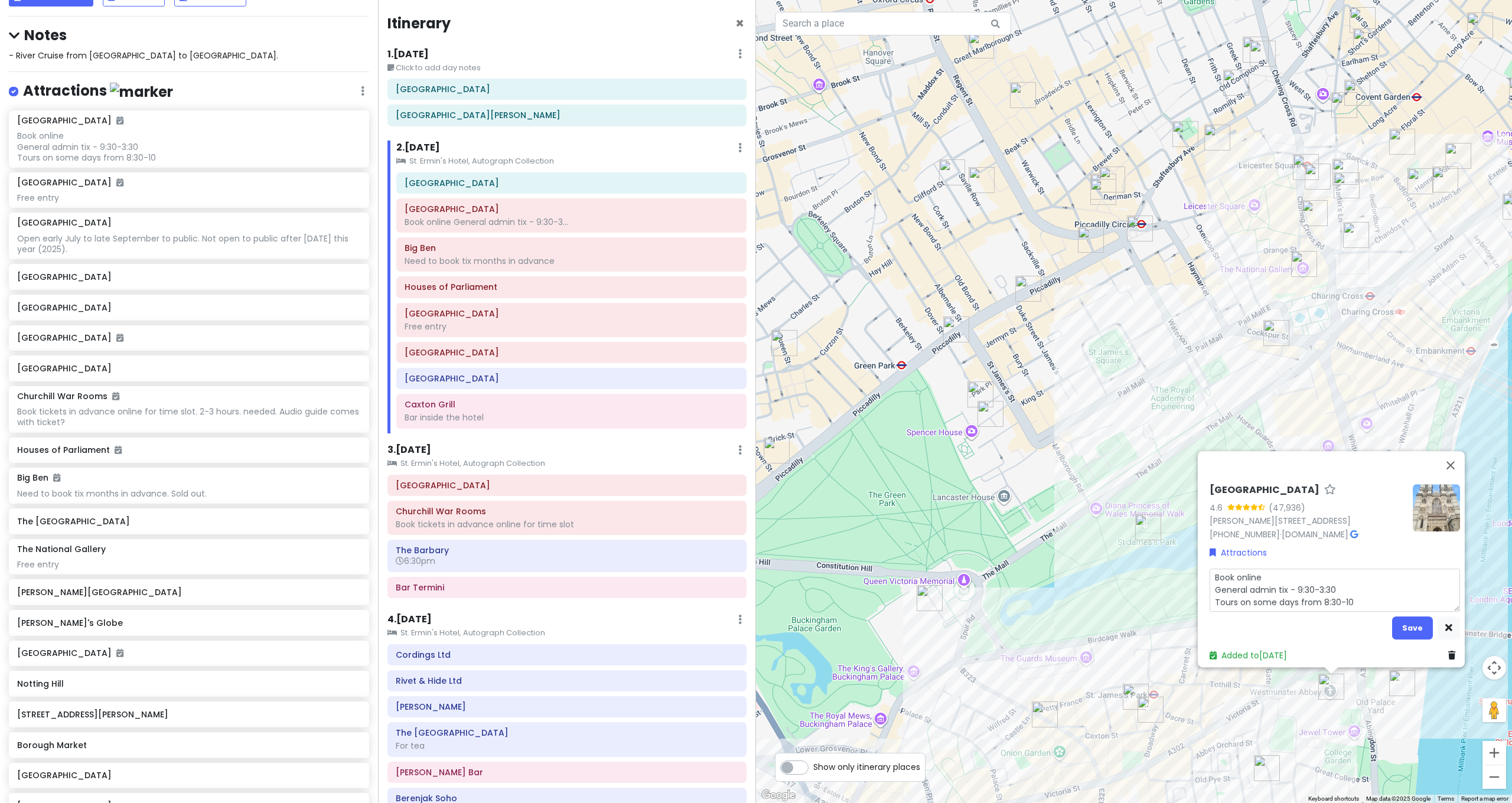
click at [1357, 591] on textarea "Book online General admin tix - 9:30-3:30 Tours on some days from 8:30-10" at bounding box center [1335, 590] width 251 height 43
click at [1328, 577] on textarea "Book online General admin tix - 9:30-3:30 Tours on some days from 8:30-10" at bounding box center [1335, 590] width 251 height 43
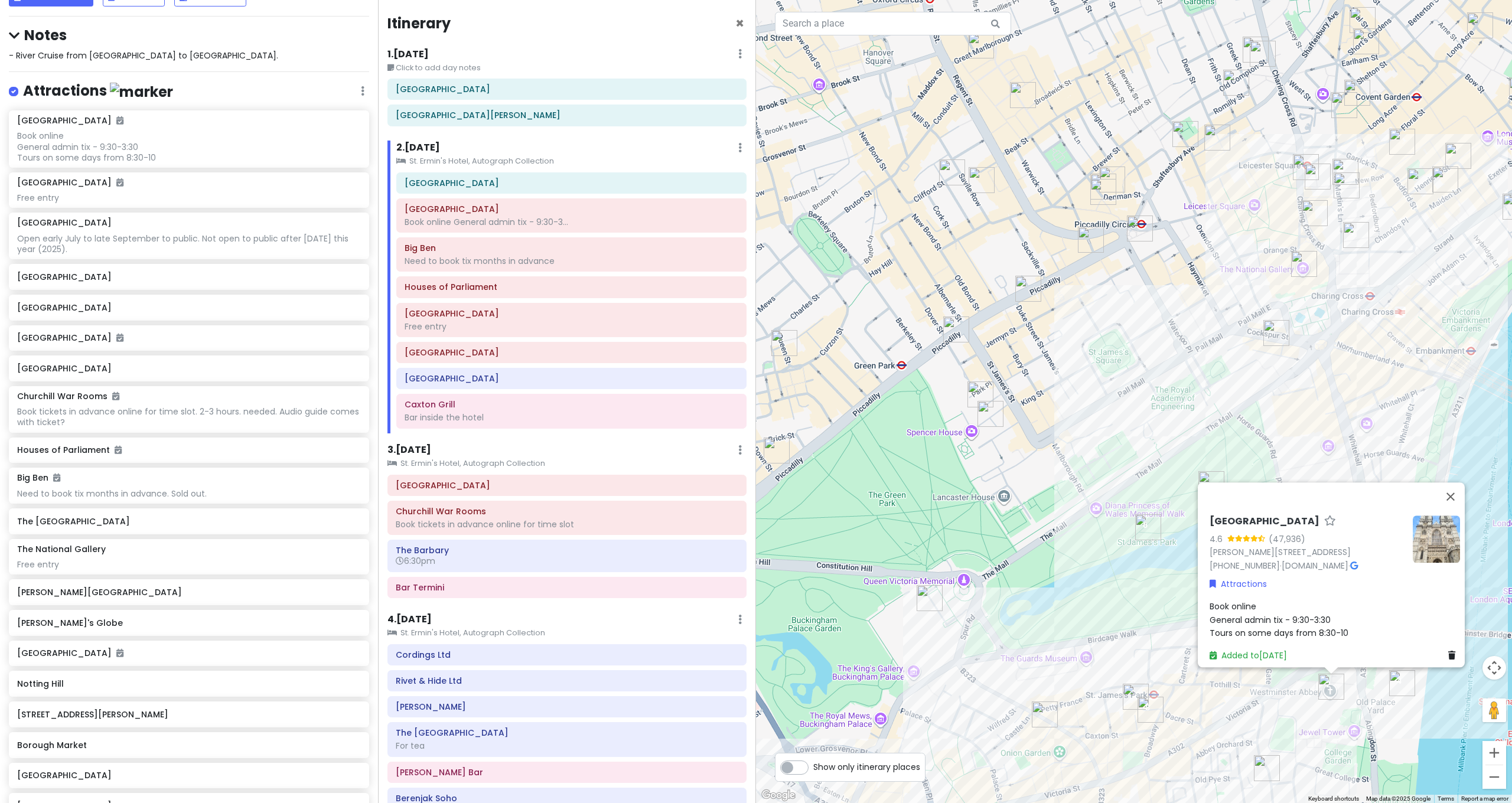
drag, startPoint x: 1402, startPoint y: 623, endPoint x: 1398, endPoint y: 596, distance: 27.3
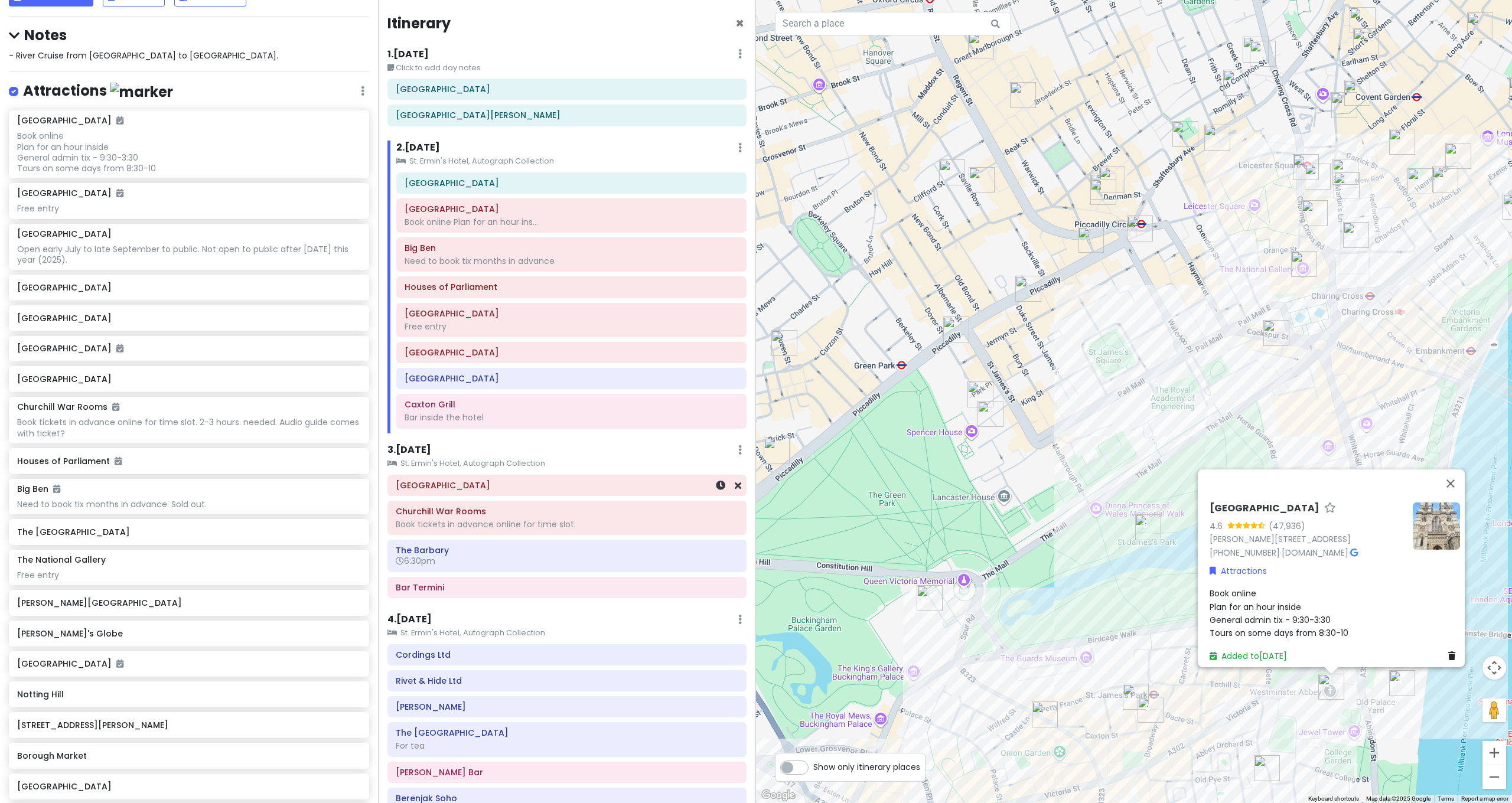
click at [472, 482] on h6 "[GEOGRAPHIC_DATA]" at bounding box center [566, 485] width 342 height 10
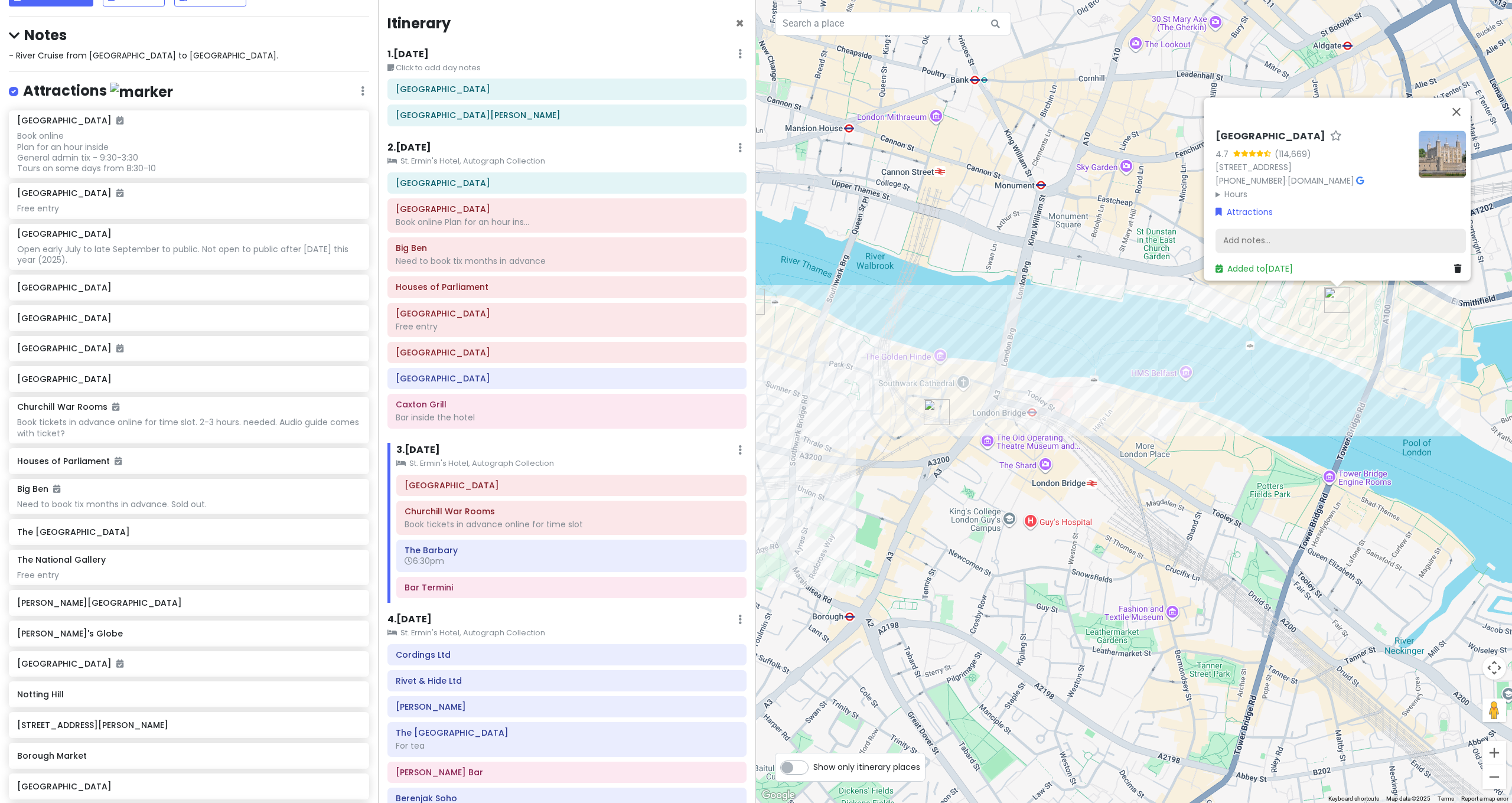
click at [1249, 234] on div "Add notes..." at bounding box center [1340, 241] width 251 height 25
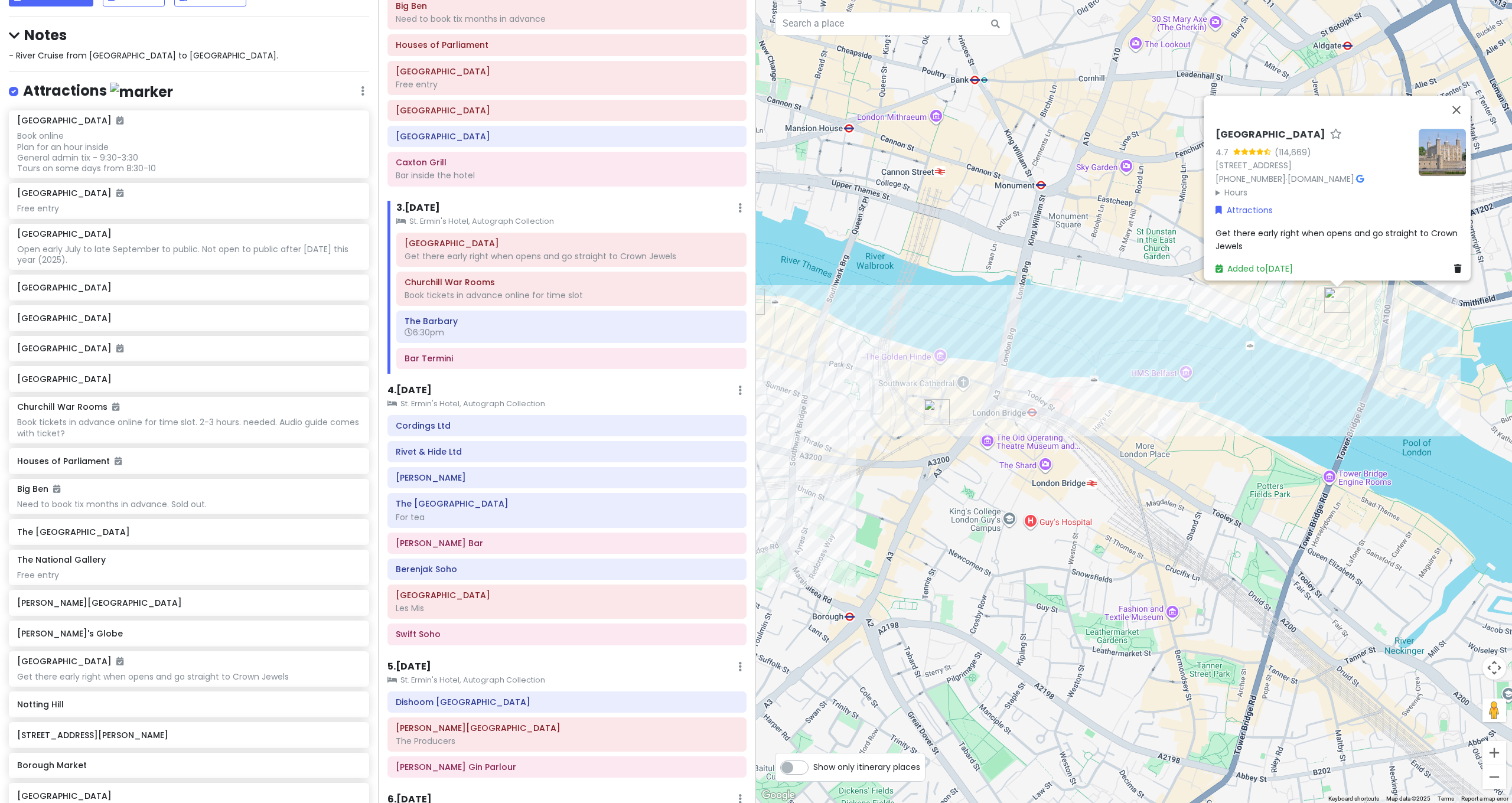
scroll to position [0, 0]
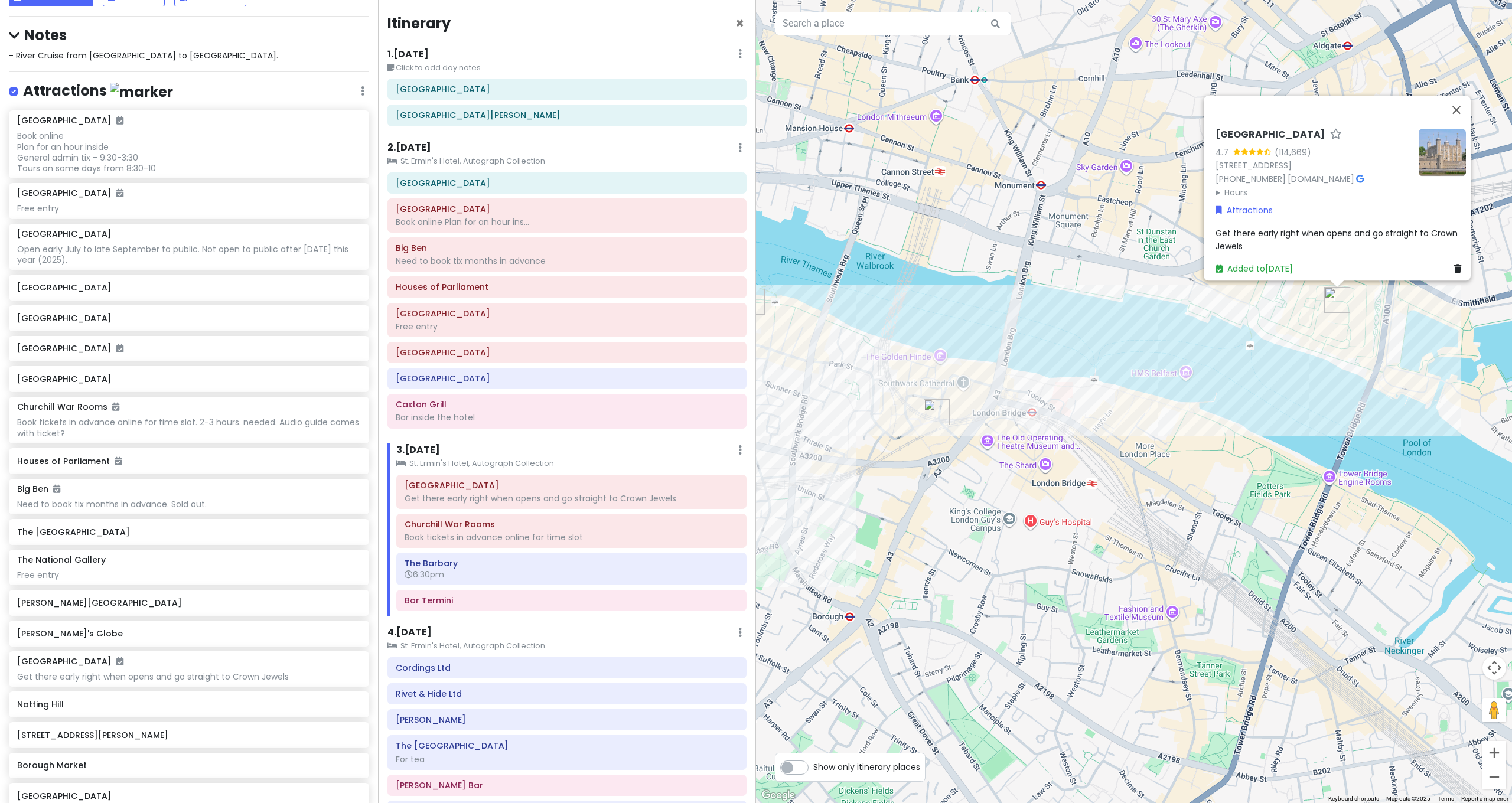
click at [1183, 454] on div "[GEOGRAPHIC_DATA] 4.7 (114,669) [GEOGRAPHIC_DATA] [PHONE_NUMBER] · [DOMAIN_NAME…" at bounding box center [1133, 401] width 756 height 803
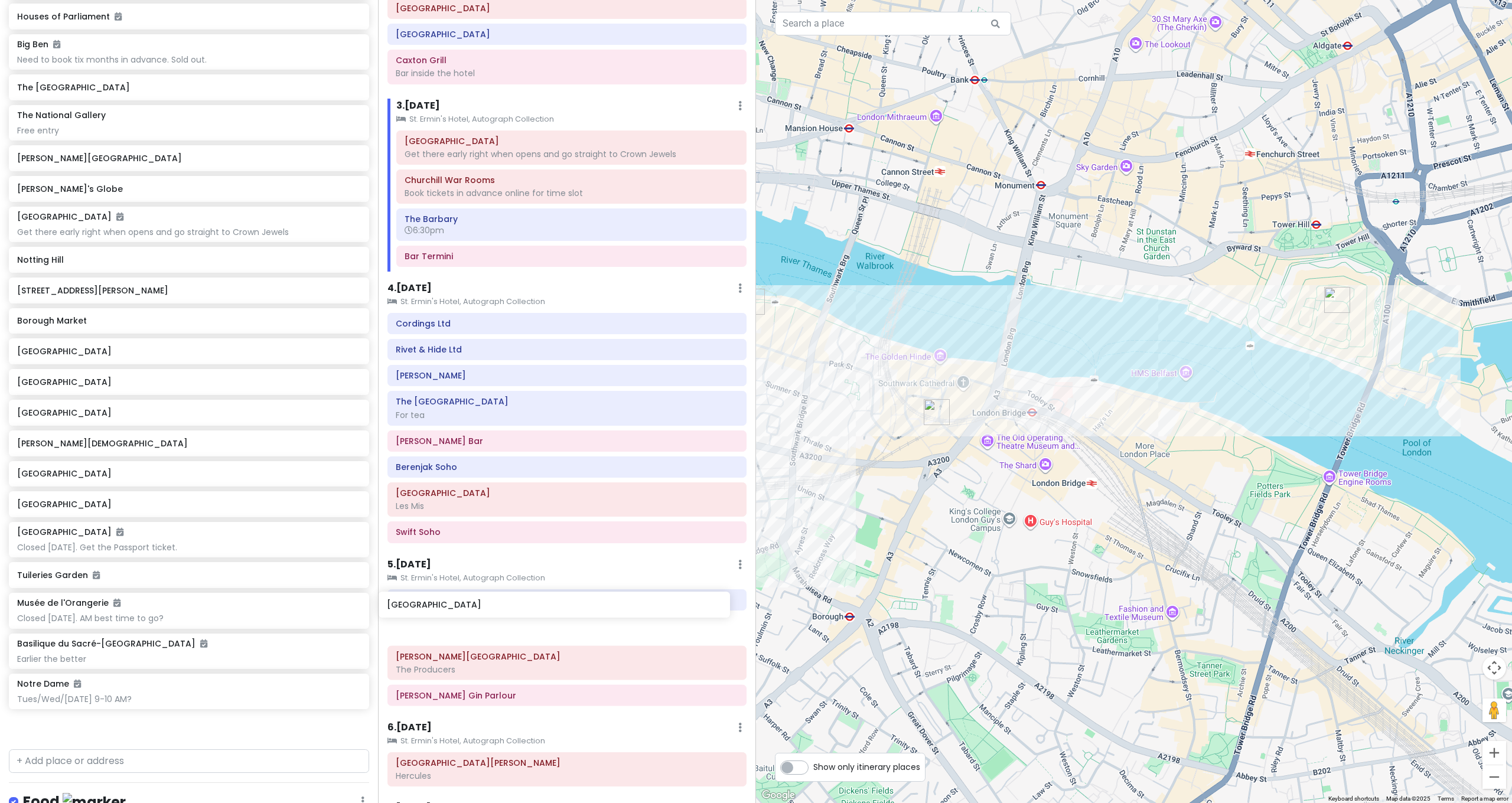
scroll to position [346, 0]
drag, startPoint x: 83, startPoint y: 408, endPoint x: 451, endPoint y: 585, distance: 408.4
click at [451, 585] on div "[GEOGRAPHIC_DATA] and [GEOGRAPHIC_DATA] with Kath and Cinco Private Change Date…" at bounding box center [756, 401] width 1512 height 803
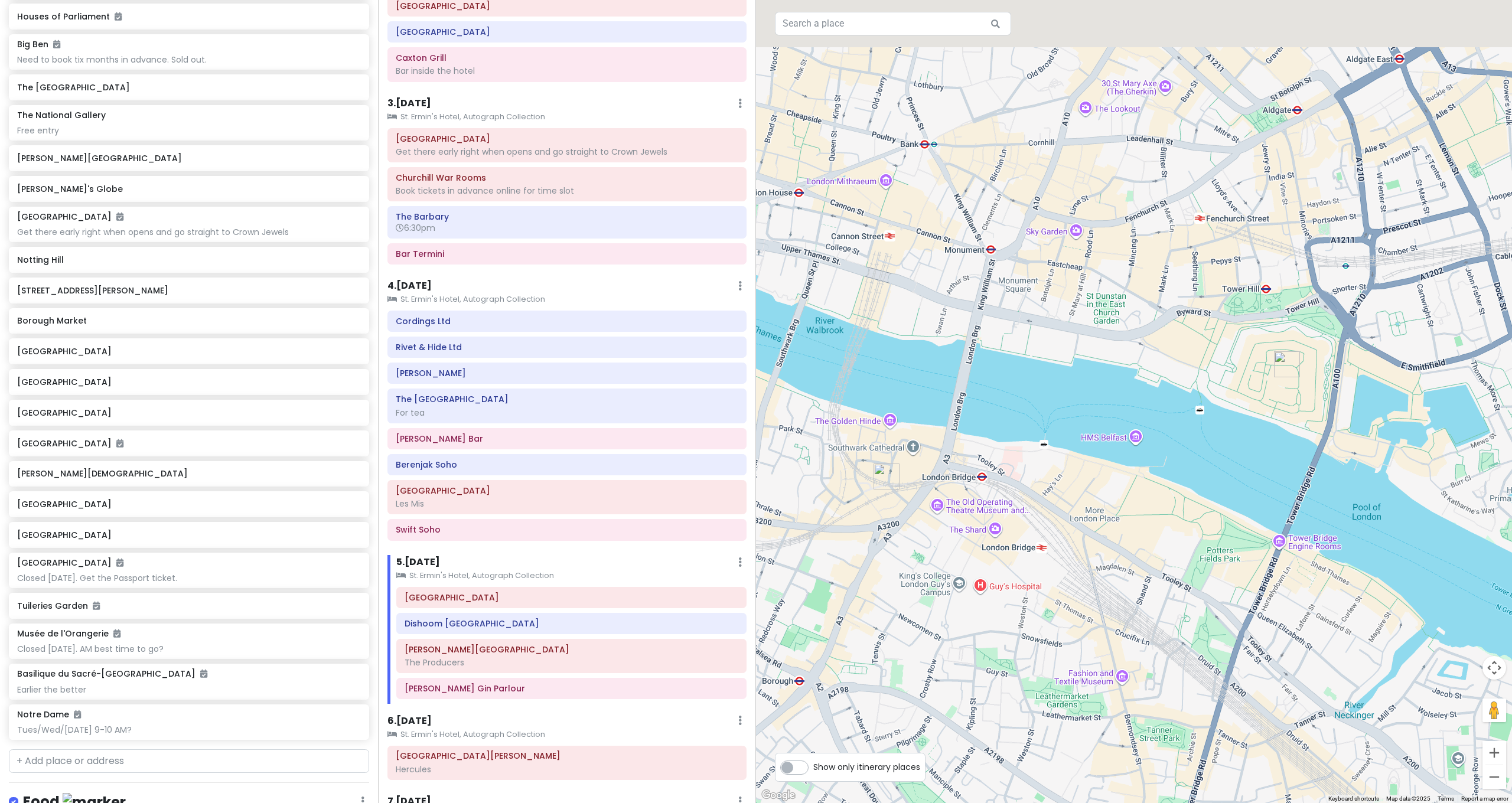
drag, startPoint x: 1154, startPoint y: 439, endPoint x: 1059, endPoint y: 504, distance: 115.1
click at [1059, 504] on div at bounding box center [1133, 401] width 756 height 803
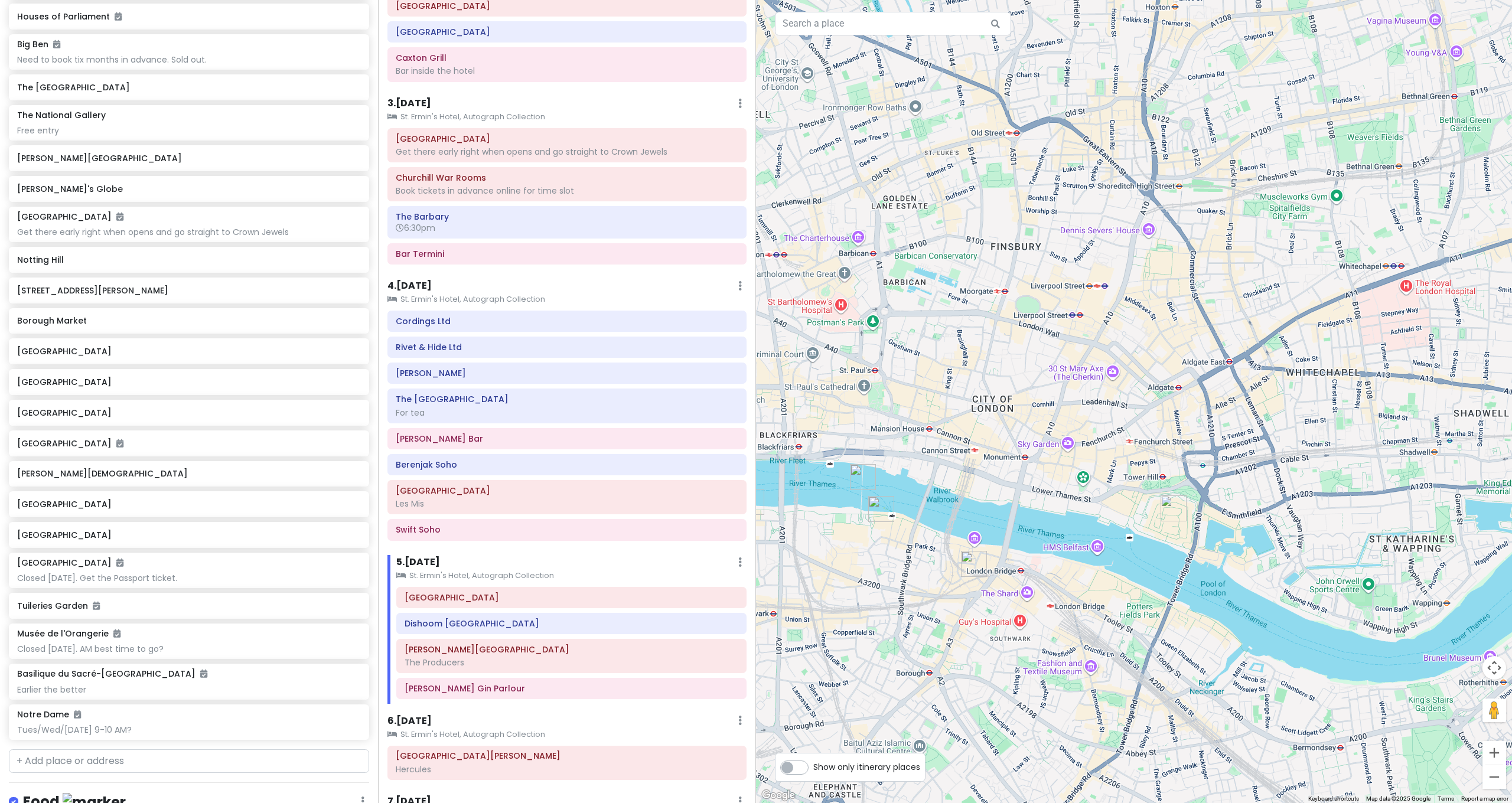
drag, startPoint x: 1122, startPoint y: 440, endPoint x: 1185, endPoint y: 428, distance: 64.1
click at [1185, 428] on div at bounding box center [1133, 401] width 756 height 803
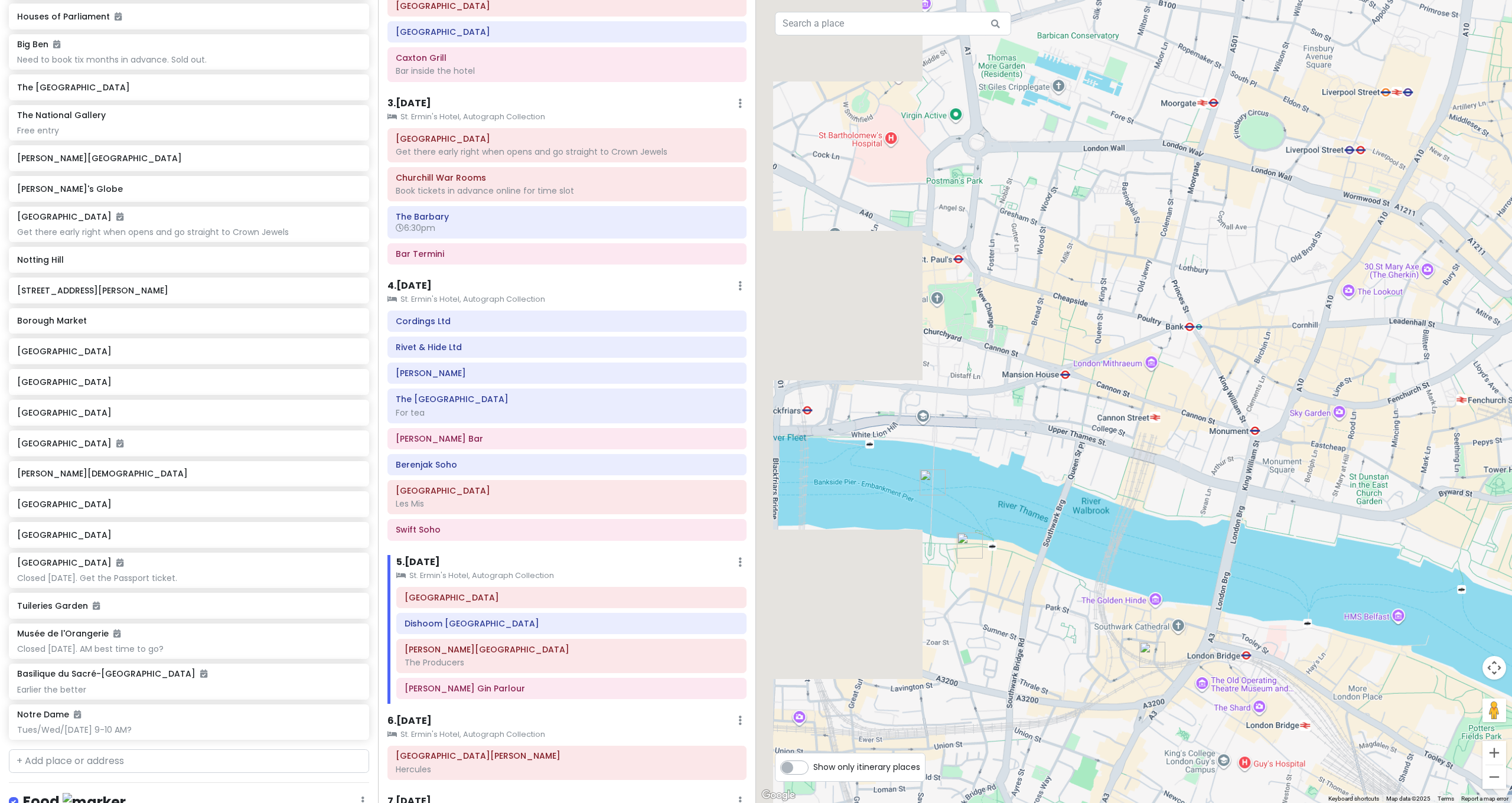
drag, startPoint x: 1068, startPoint y: 433, endPoint x: 1320, endPoint y: 388, distance: 256.0
click at [1320, 388] on div at bounding box center [1133, 401] width 756 height 803
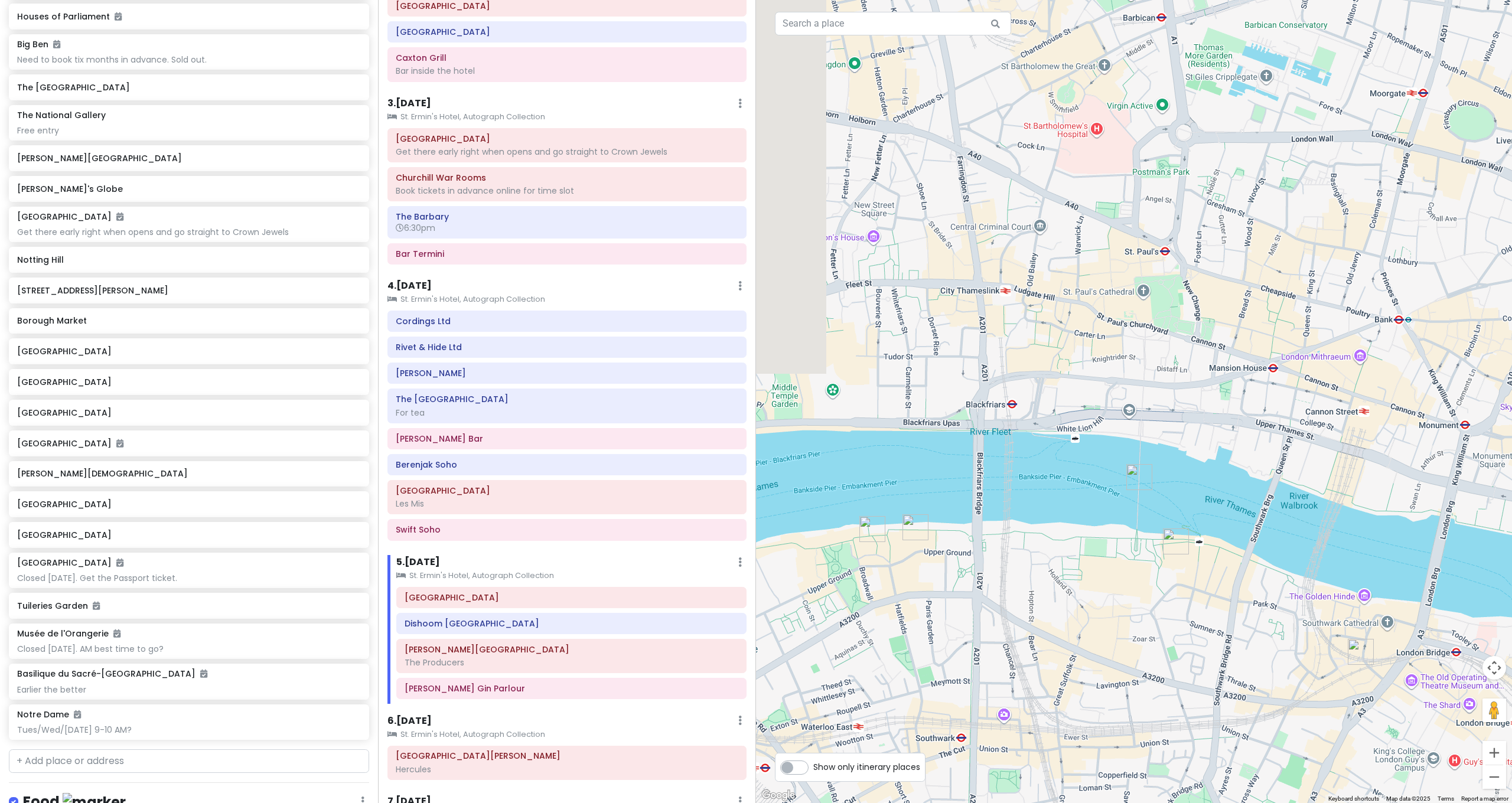
drag, startPoint x: 1218, startPoint y: 408, endPoint x: 1257, endPoint y: 408, distance: 39.0
click at [1257, 408] on div at bounding box center [1133, 401] width 756 height 803
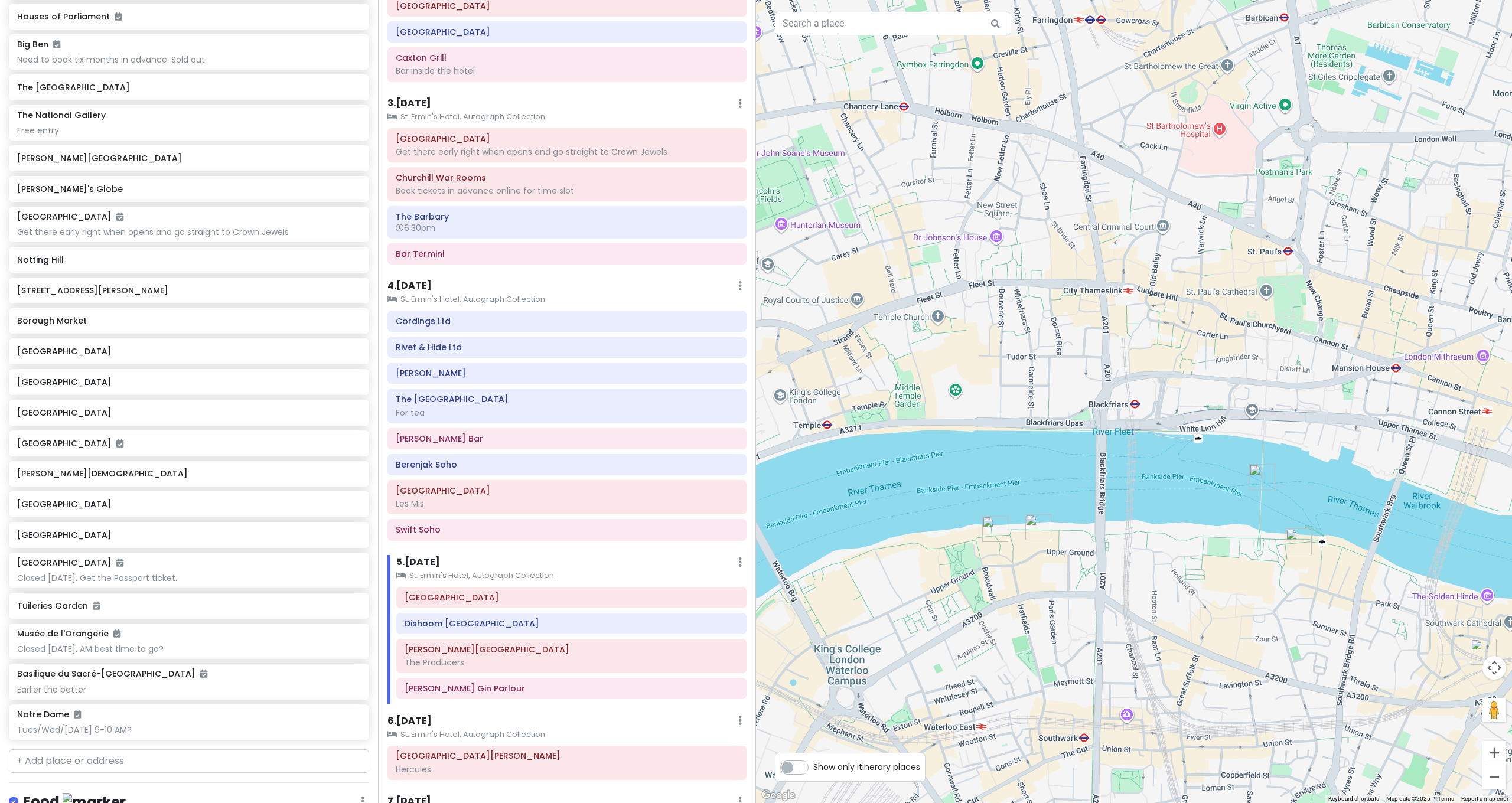
drag, startPoint x: 1021, startPoint y: 441, endPoint x: 1219, endPoint y: 441, distance: 198.0
click at [1217, 441] on div at bounding box center [1133, 401] width 756 height 803
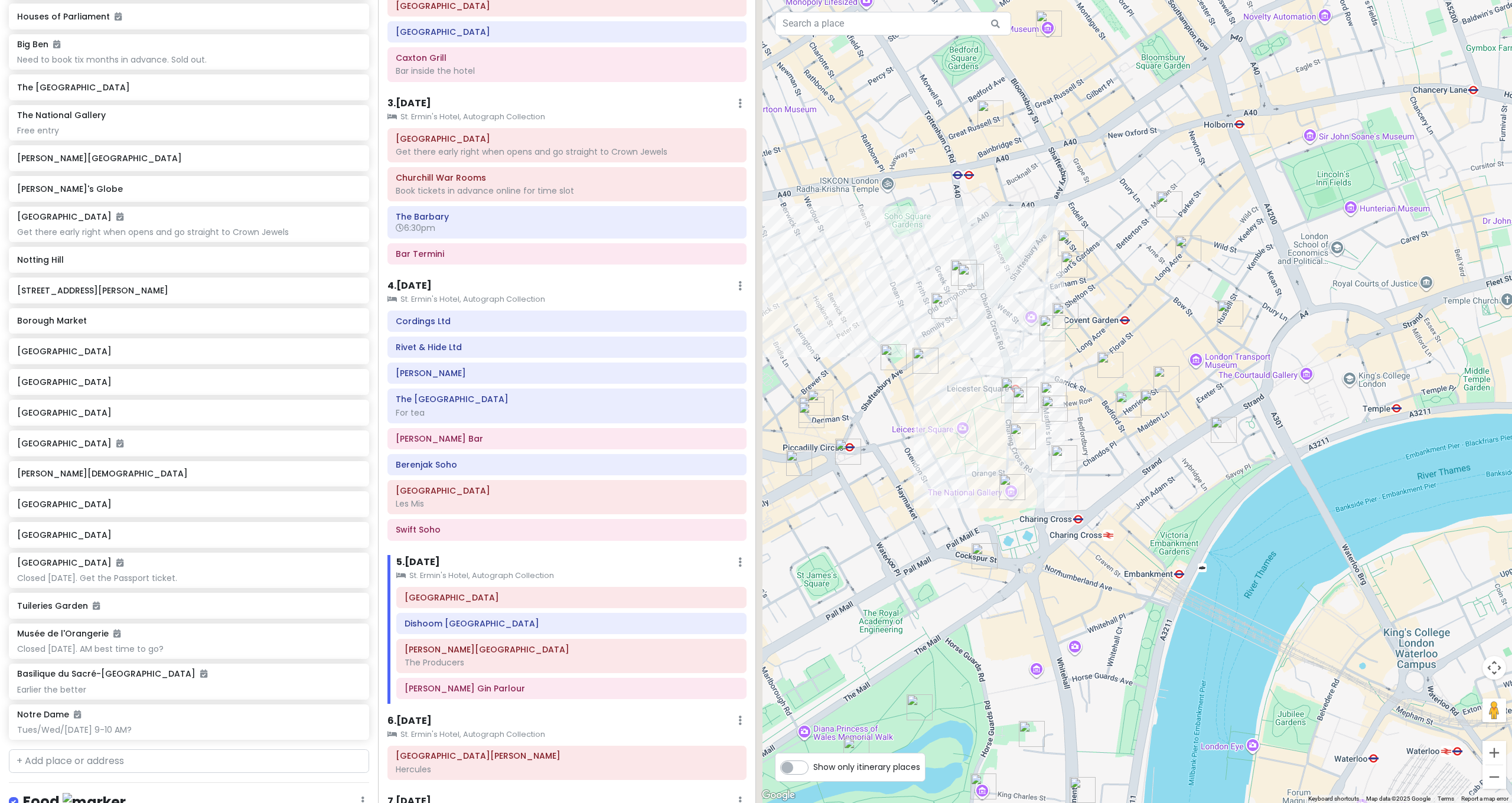
drag, startPoint x: 1099, startPoint y: 438, endPoint x: 1119, endPoint y: 433, distance: 20.6
click at [1118, 433] on div at bounding box center [1133, 401] width 756 height 803
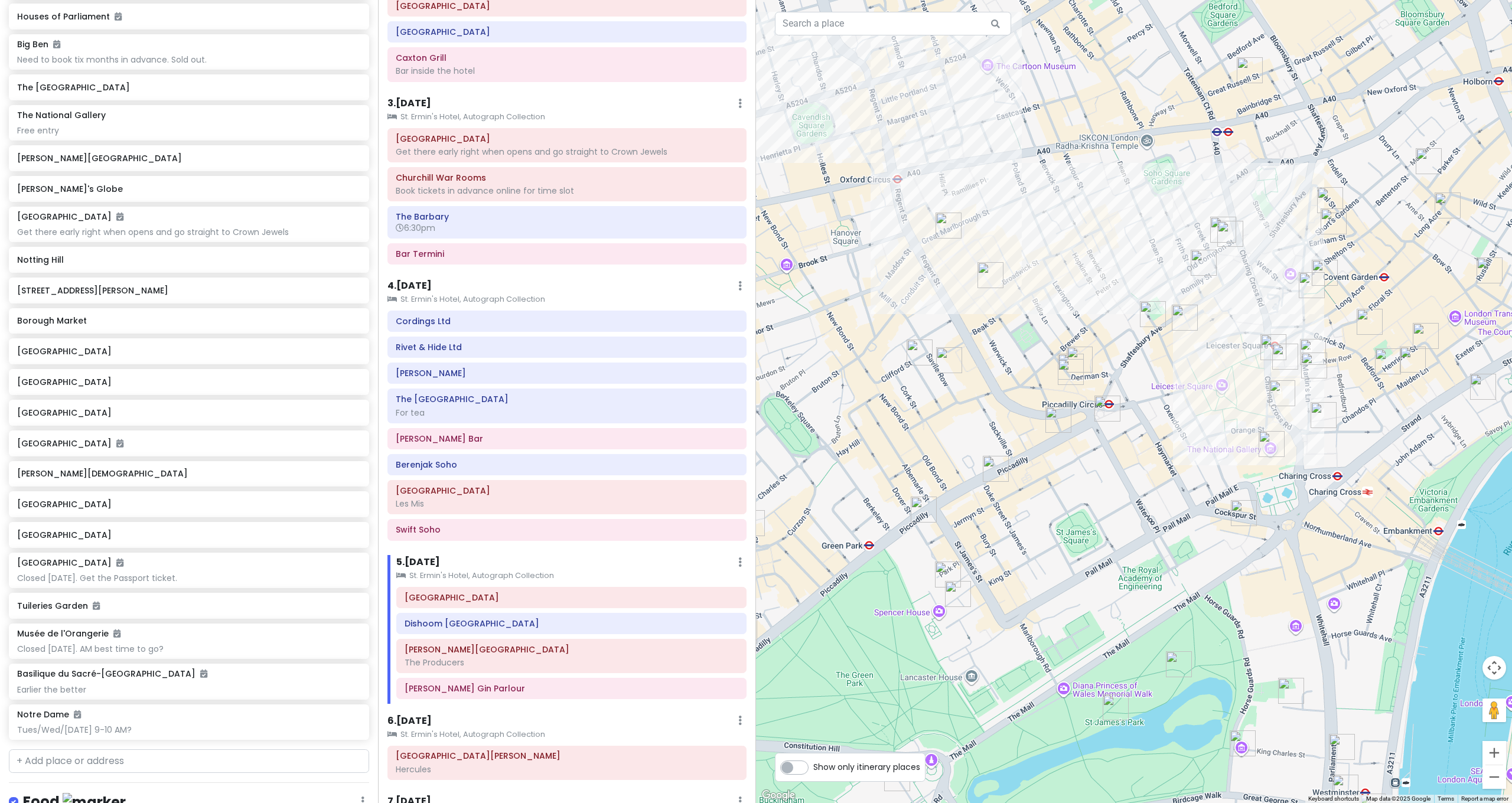
drag, startPoint x: 1039, startPoint y: 386, endPoint x: 1015, endPoint y: 365, distance: 31.9
click at [1017, 366] on div at bounding box center [1133, 401] width 756 height 803
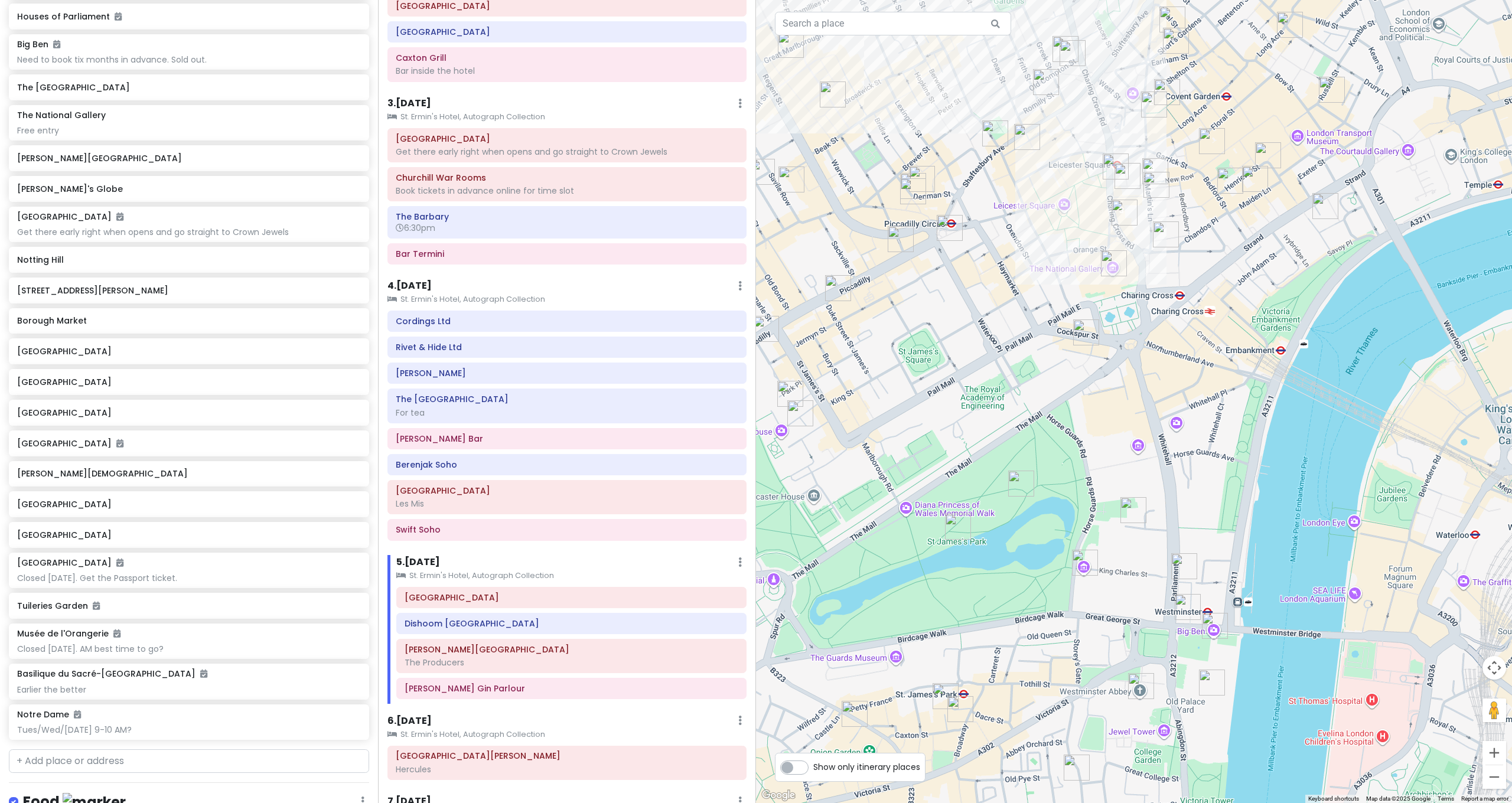
drag, startPoint x: 1018, startPoint y: 380, endPoint x: 970, endPoint y: 256, distance: 133.0
click at [980, 287] on div at bounding box center [1133, 401] width 756 height 803
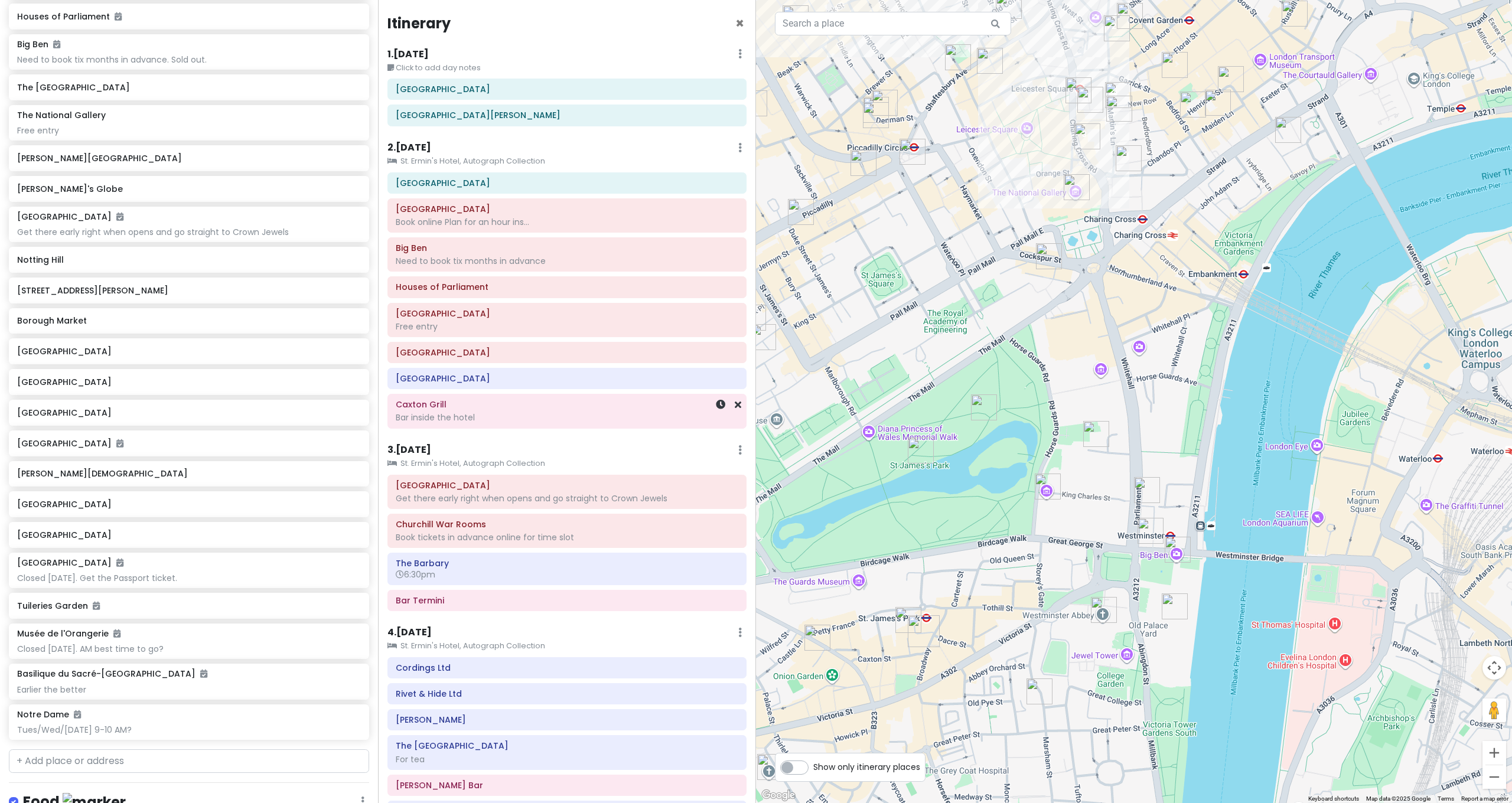
scroll to position [245, 0]
